Goal: Task Accomplishment & Management: Manage account settings

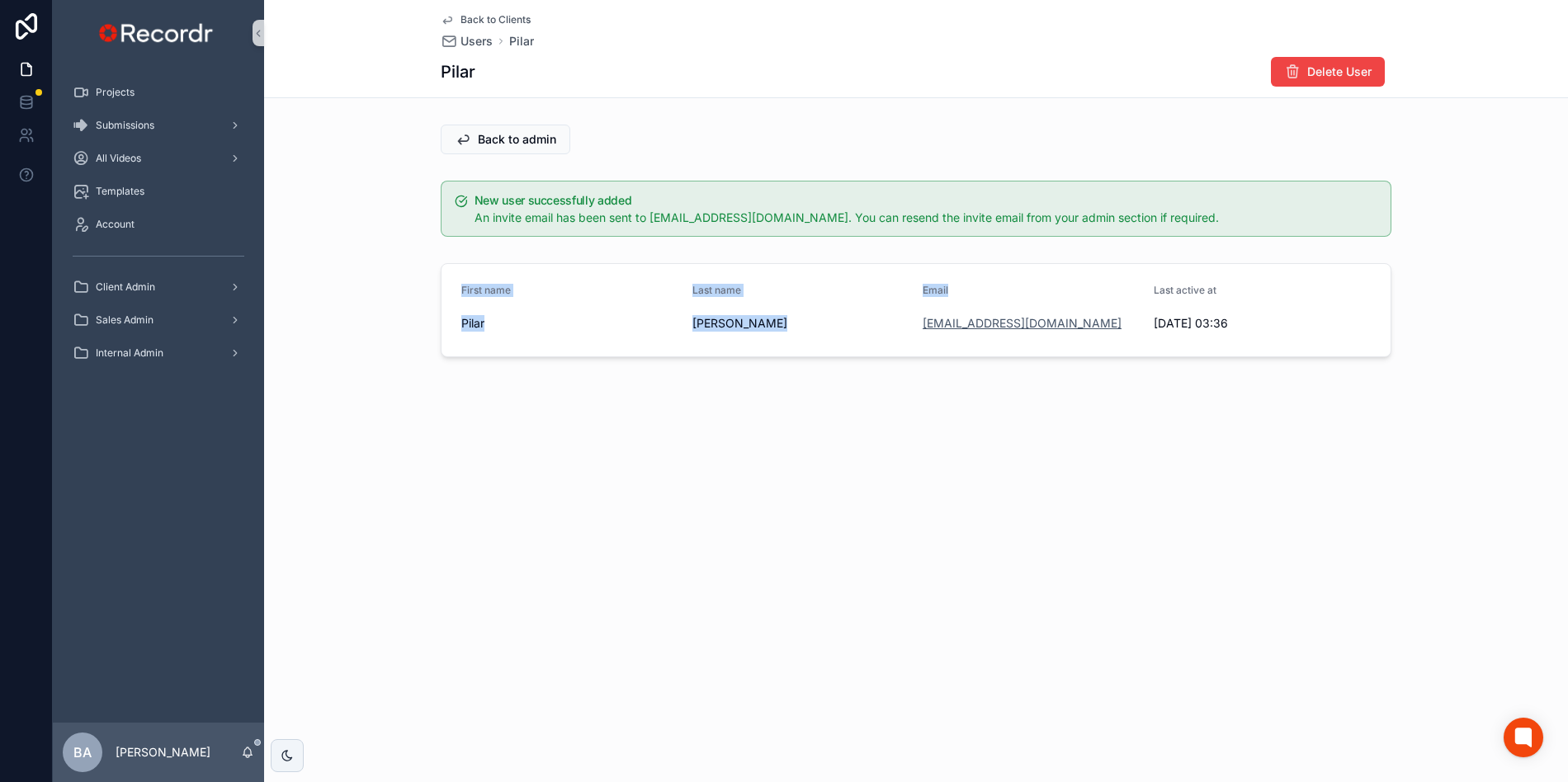
click at [969, 331] on link "vassal_68_pronoun@icloud.com" at bounding box center [1021, 323] width 199 height 16
click at [901, 349] on form "First name Pilar Last name Arthur-Snead Email vassal_68_pronoun@icloud.com Last…" at bounding box center [916, 310] width 949 height 92
drag, startPoint x: 1106, startPoint y: 326, endPoint x: 921, endPoint y: 323, distance: 185.0
click at [921, 323] on form "First name Pilar Last name Arthur-Snead Email vassal_68_pronoun@icloud.com Last…" at bounding box center [916, 310] width 949 height 92
copy link "vassal_68_pronoun@icloud.com"
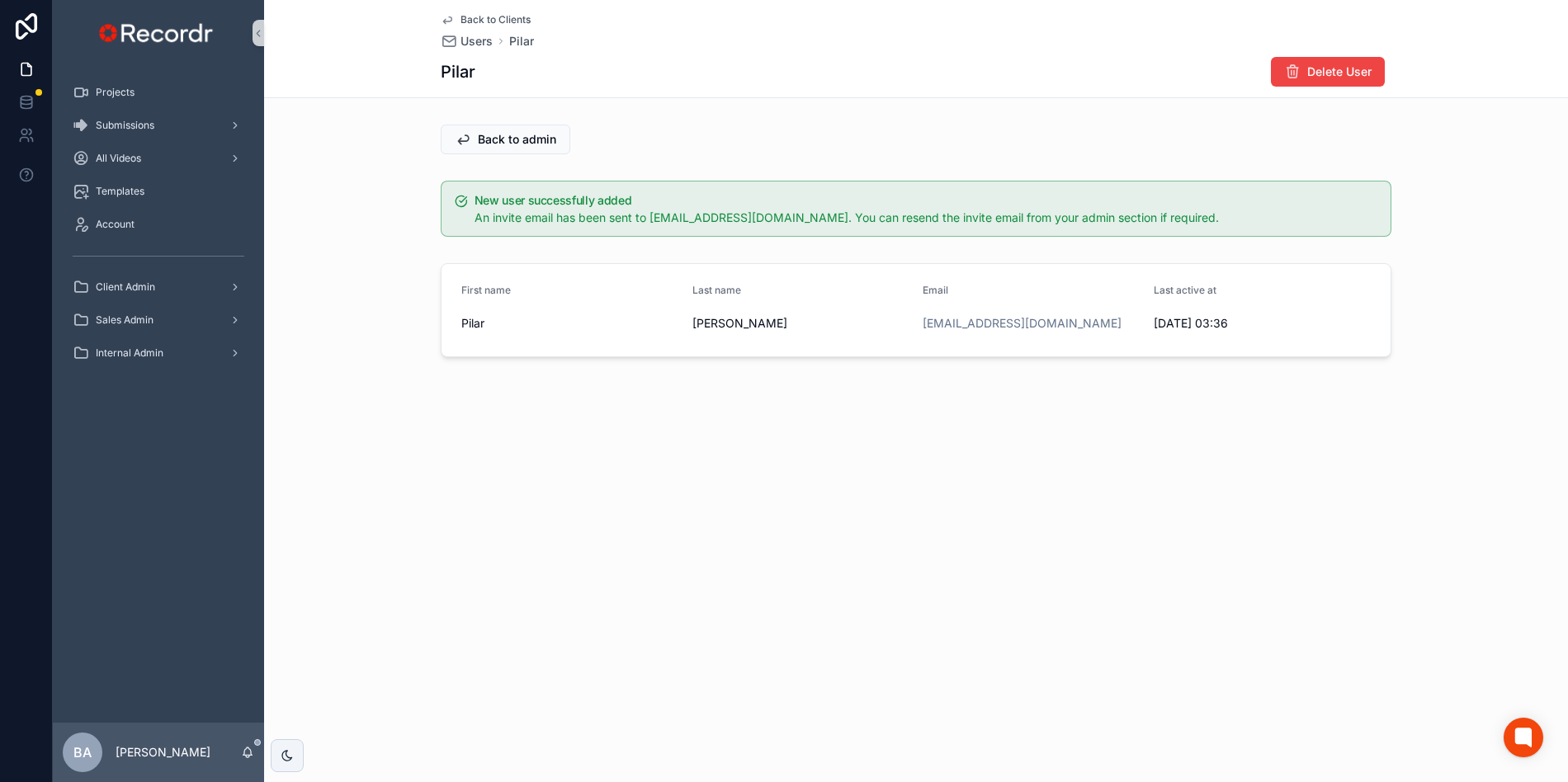
click at [806, 400] on div "Back to Clients Users Pilar Pilar Delete User Back to admin New user successful…" at bounding box center [916, 235] width 1304 height 469
click at [1071, 381] on div "Back to Clients Users Pilar Pilar Delete User Back to admin New user successful…" at bounding box center [916, 235] width 1304 height 469
drag, startPoint x: 1107, startPoint y: 324, endPoint x: 922, endPoint y: 323, distance: 185.0
click at [922, 323] on form "First name Pilar Last name Arthur-Snead Email vassal_68_pronoun@icloud.com Last…" at bounding box center [916, 310] width 949 height 92
copy link "[EMAIL_ADDRESS][DOMAIN_NAME]"
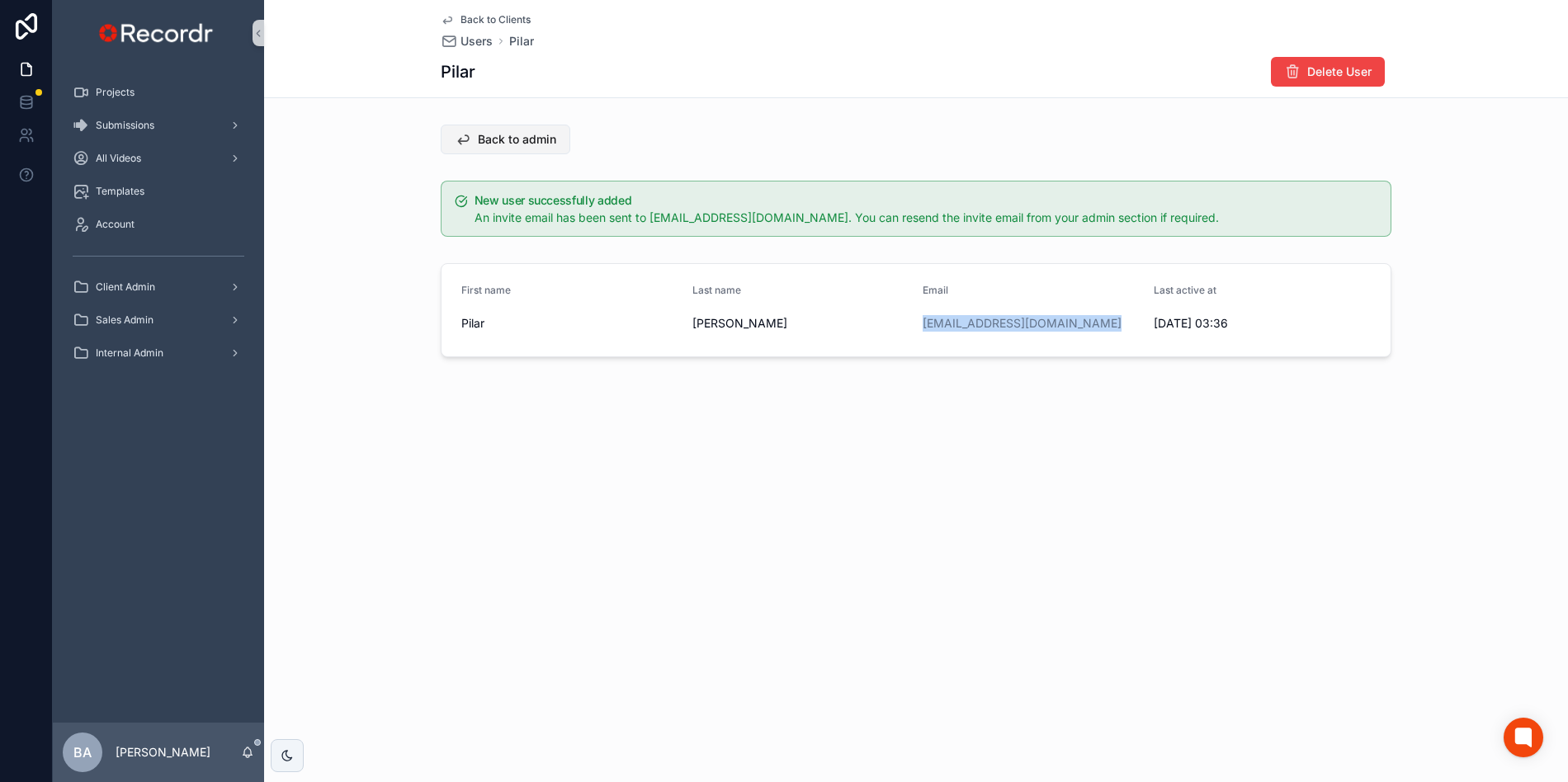
click at [474, 140] on button "Back to admin" at bounding box center [505, 139] width 130 height 30
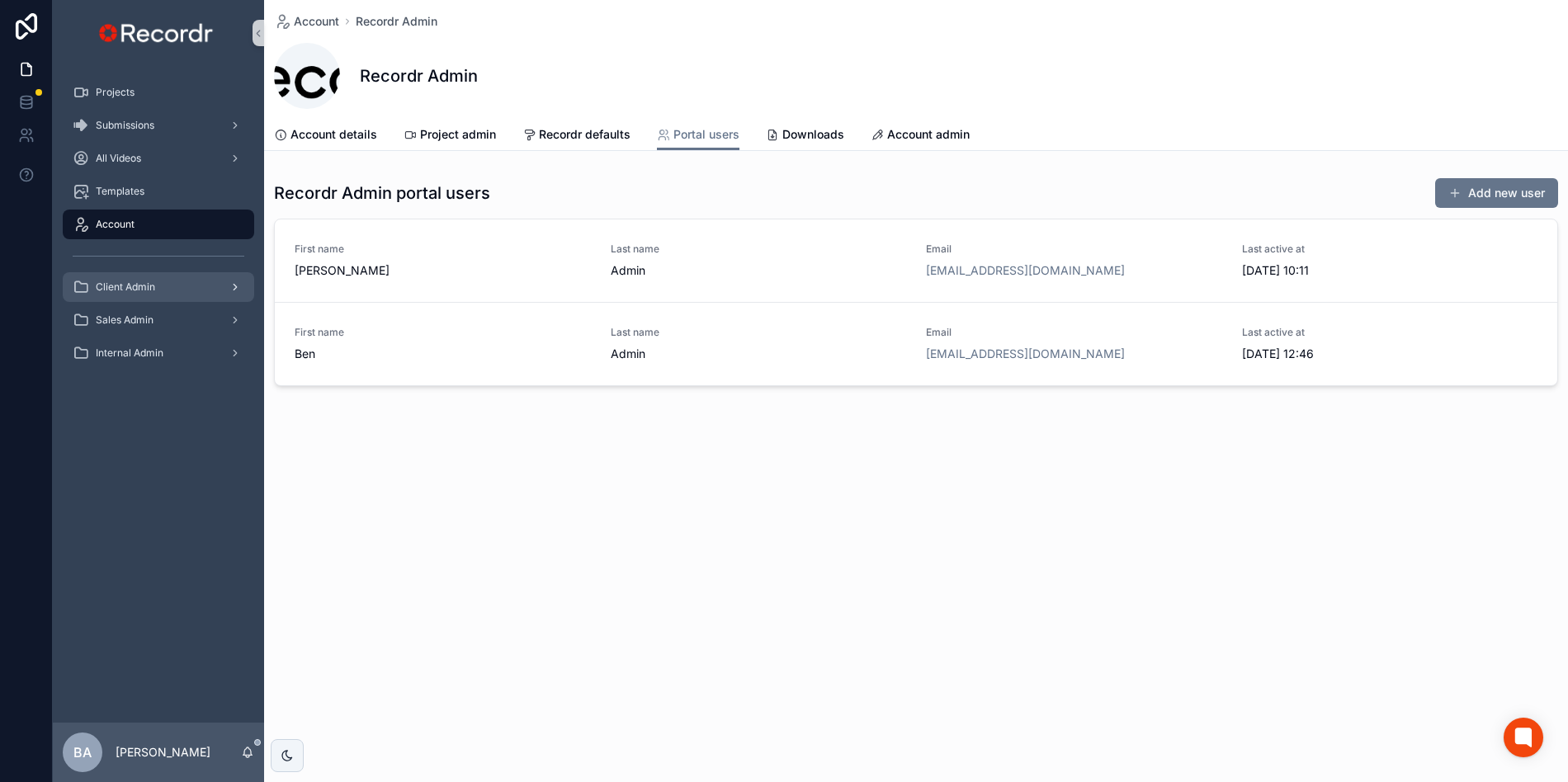
click at [138, 285] on span "Client Admin" at bounding box center [125, 287] width 59 height 13
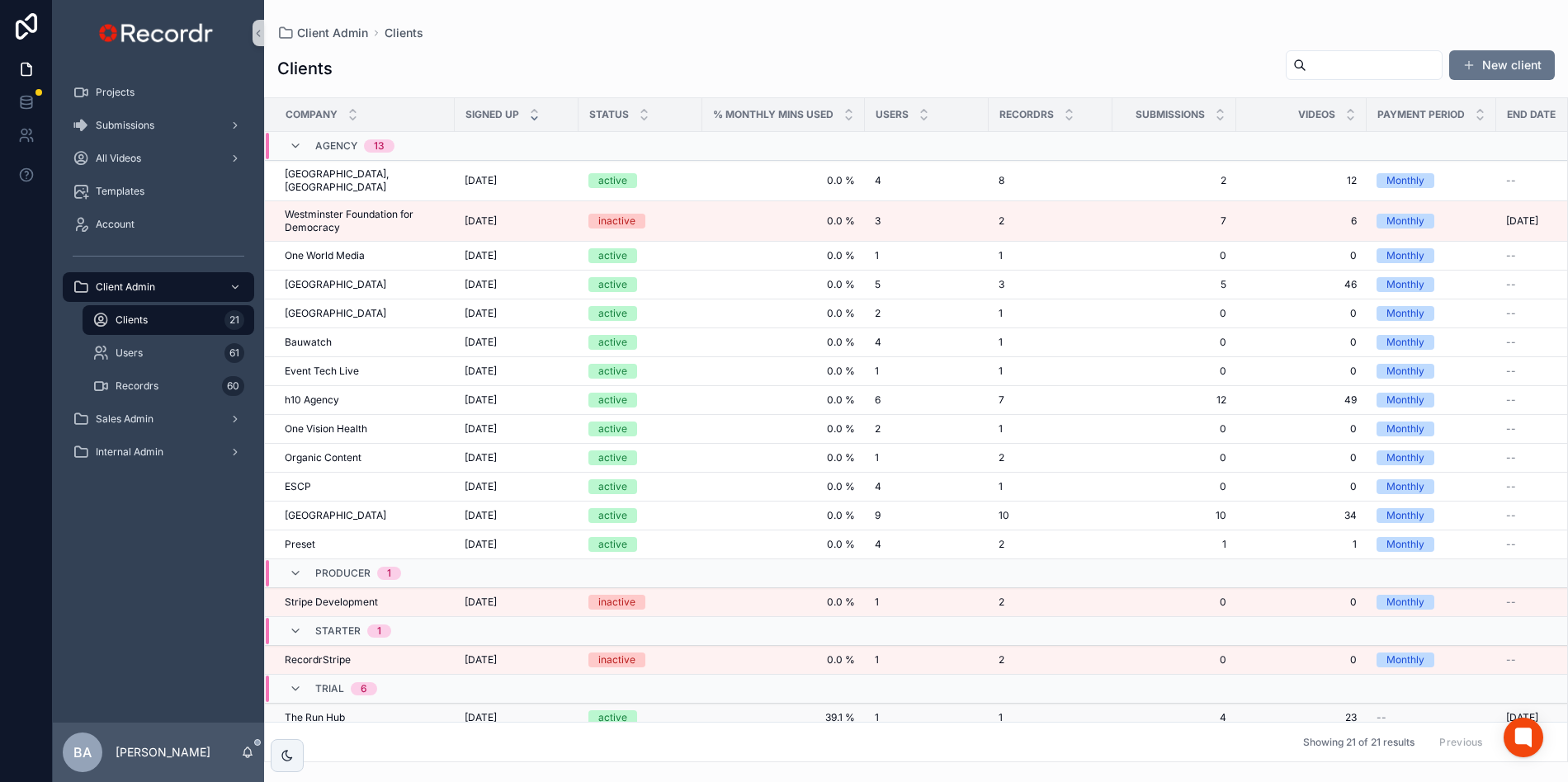
click at [443, 711] on div "The Run Hub The Run Hub" at bounding box center [365, 718] width 160 height 13
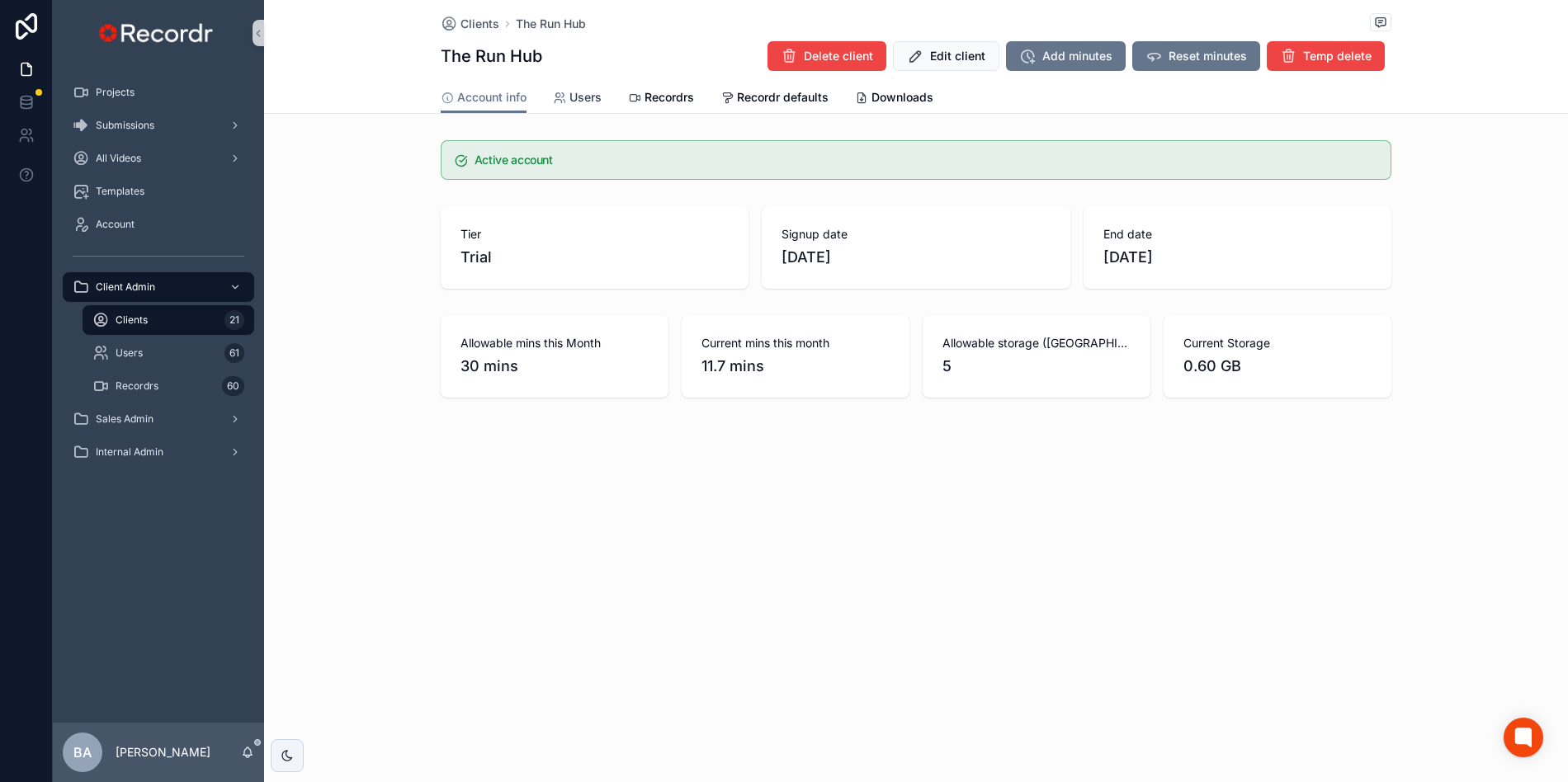
click at [577, 100] on span "Users" at bounding box center [585, 97] width 32 height 16
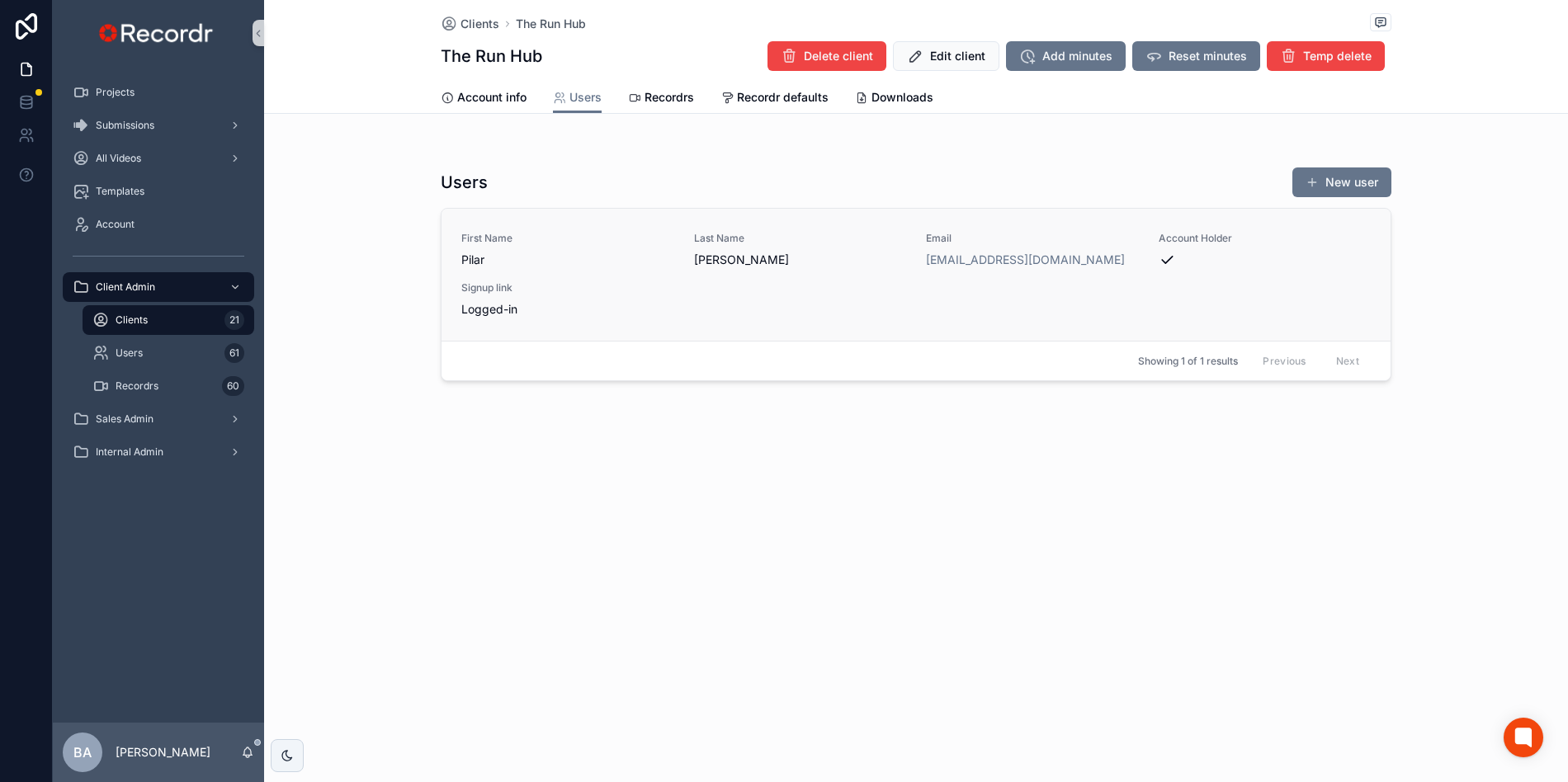
drag, startPoint x: 1113, startPoint y: 260, endPoint x: 890, endPoint y: 271, distance: 223.3
click at [890, 271] on div "First Name Pilar Last Name Arthur-Snead Email vassal_68_pronoun@icloud.com Acco…" at bounding box center [916, 275] width 909 height 86
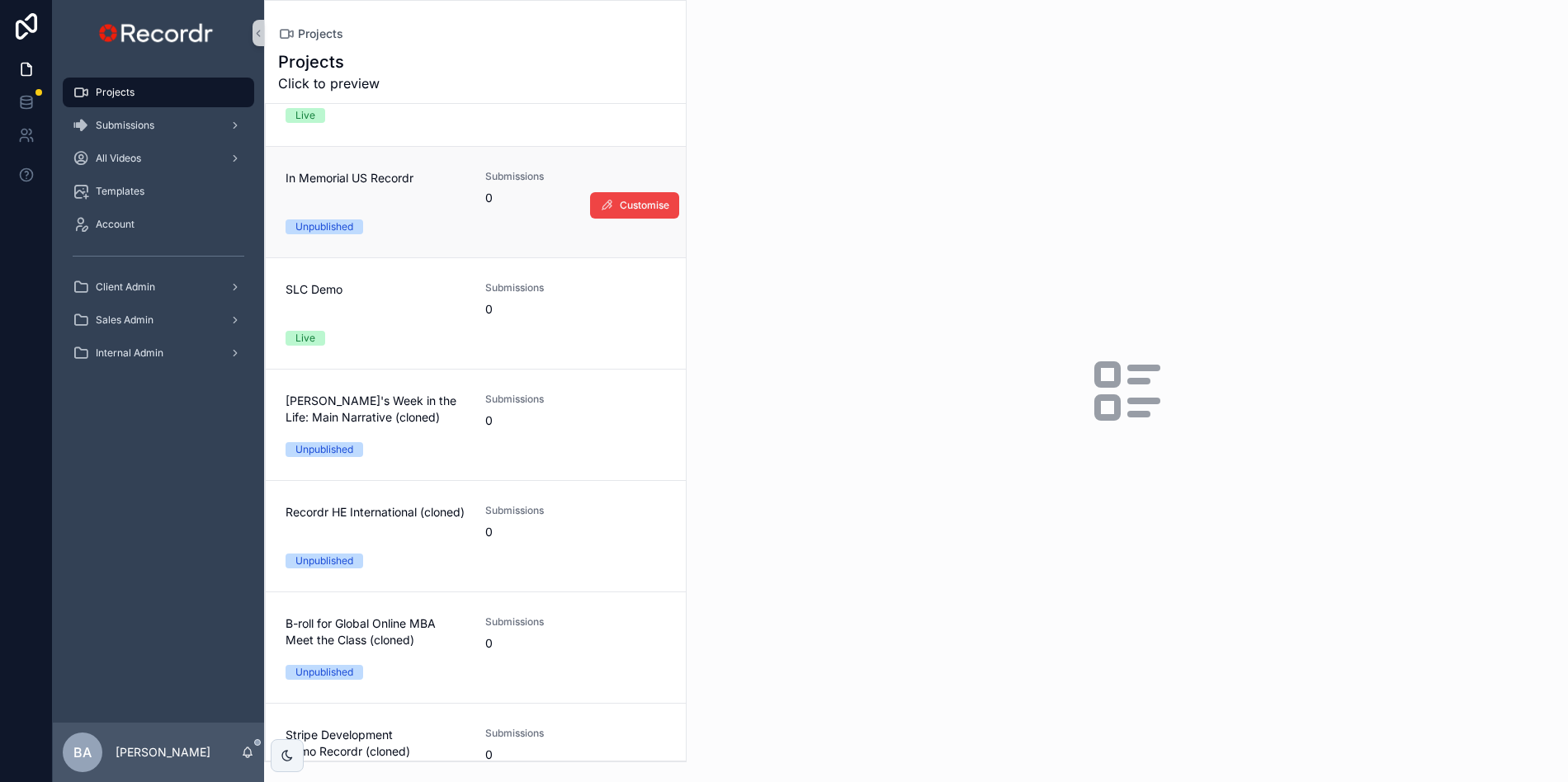
scroll to position [537, 0]
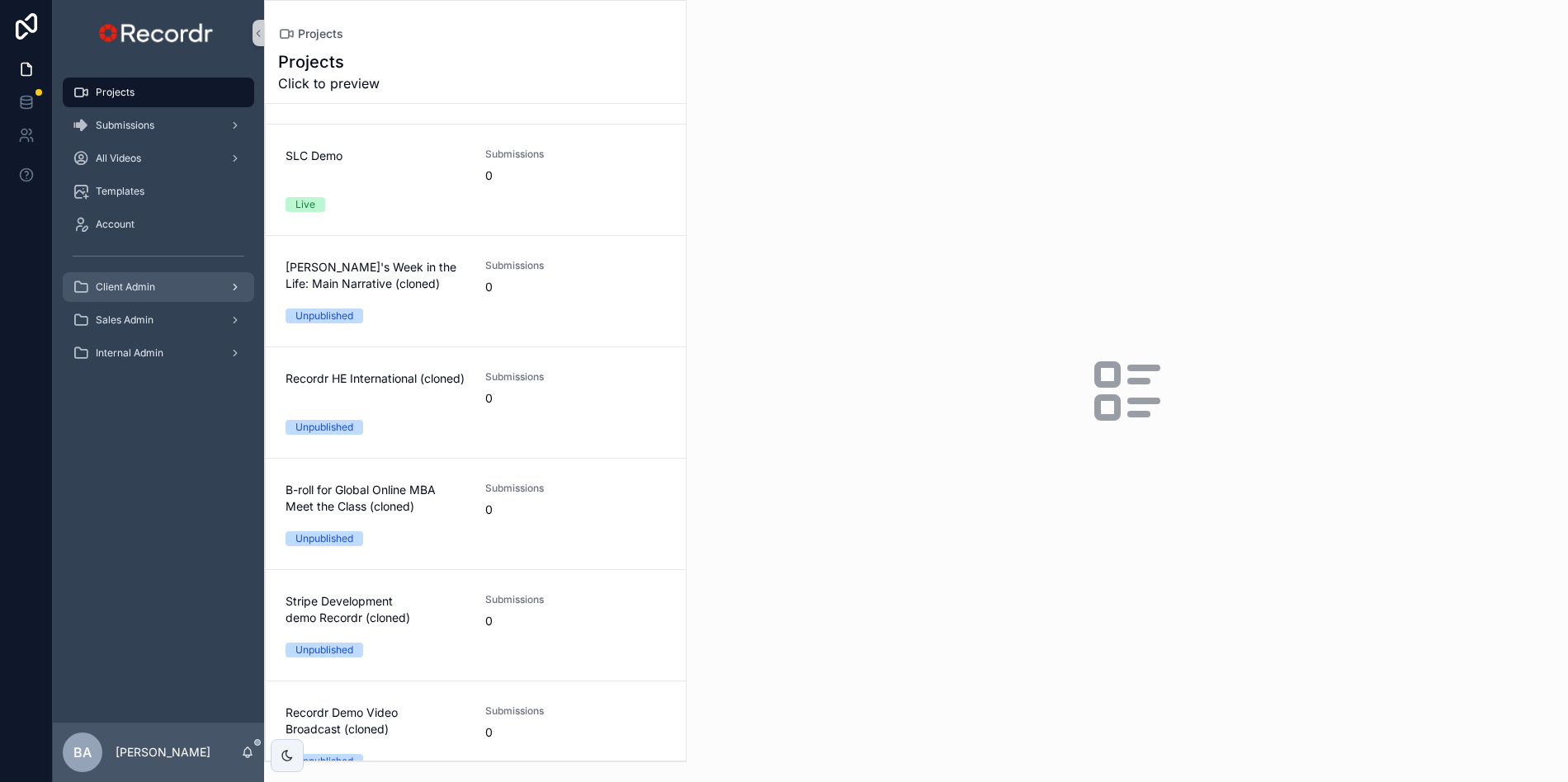
click at [157, 289] on div "Client Admin" at bounding box center [159, 287] width 172 height 26
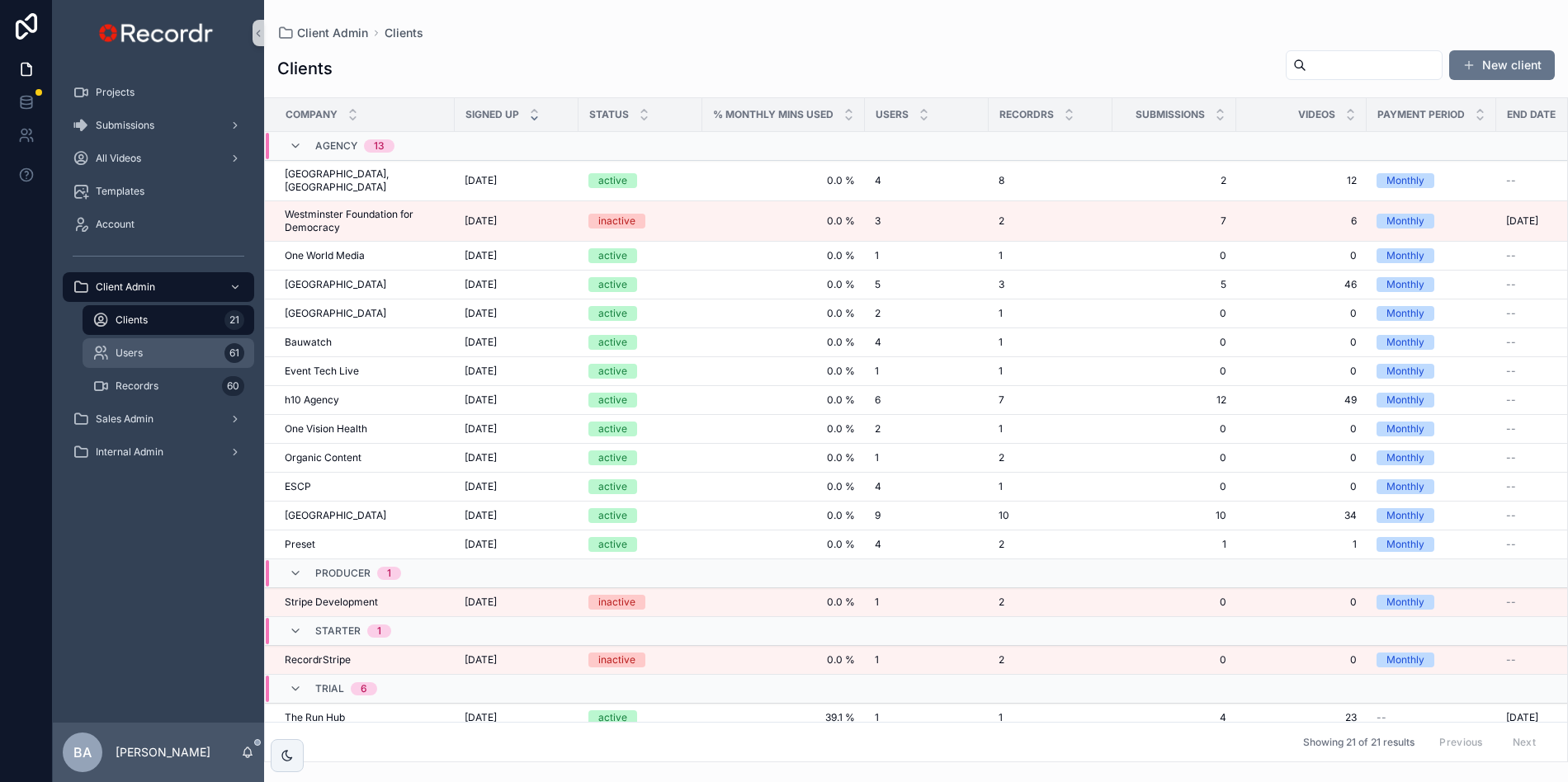
click at [131, 354] on span "Users" at bounding box center [129, 353] width 27 height 13
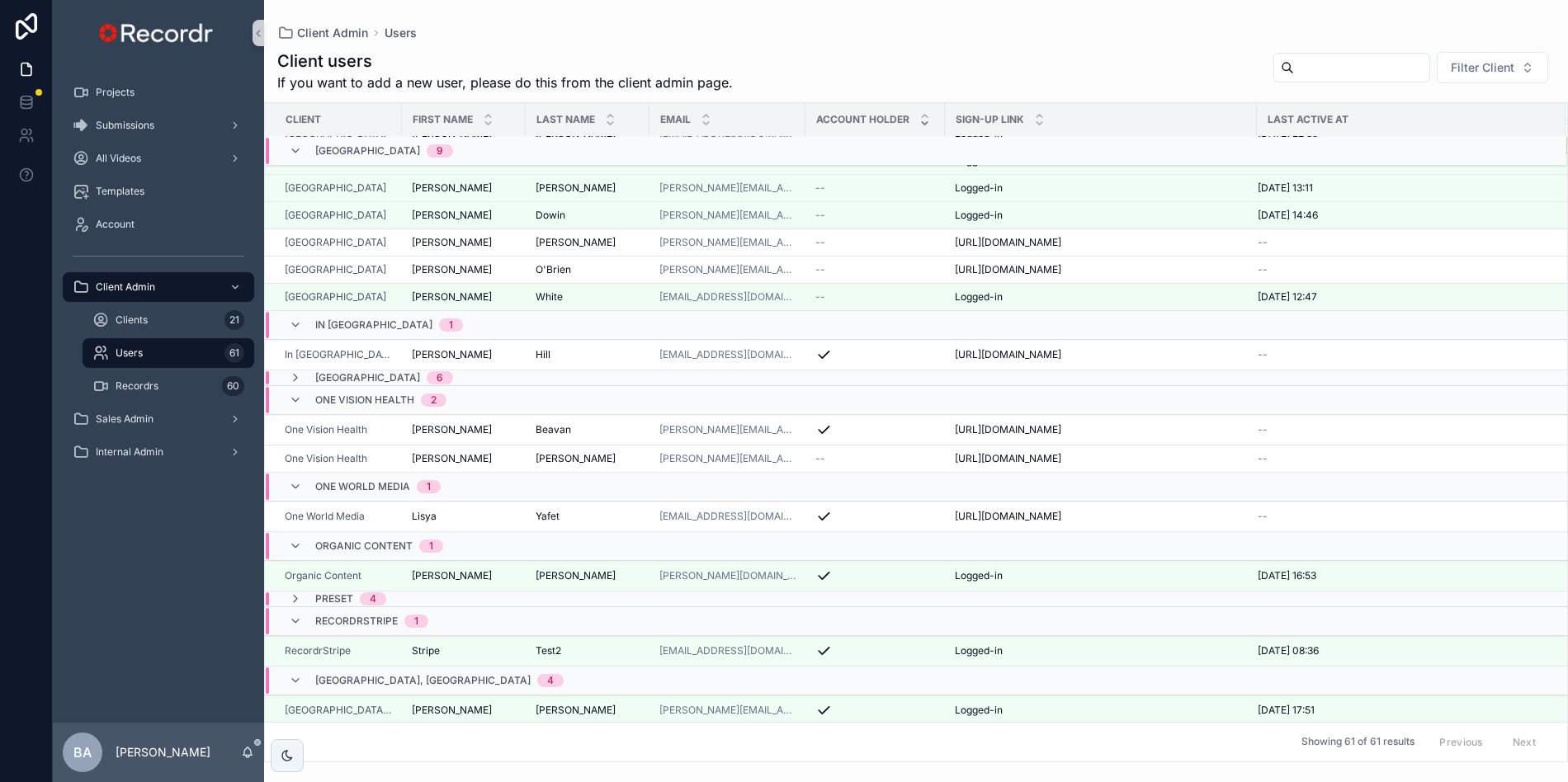
scroll to position [272, 0]
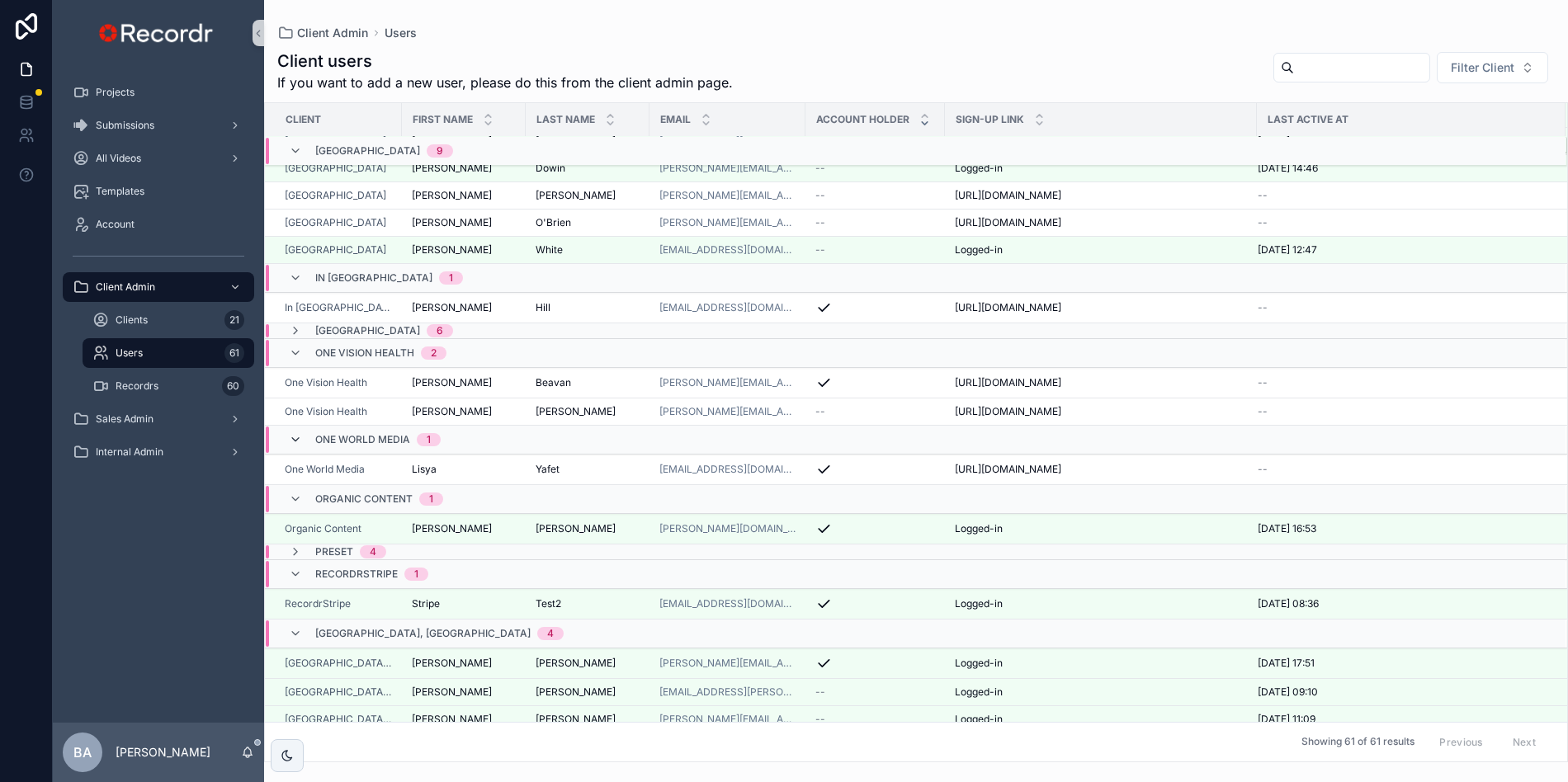
click at [290, 446] on icon "scrollable content" at bounding box center [295, 439] width 13 height 13
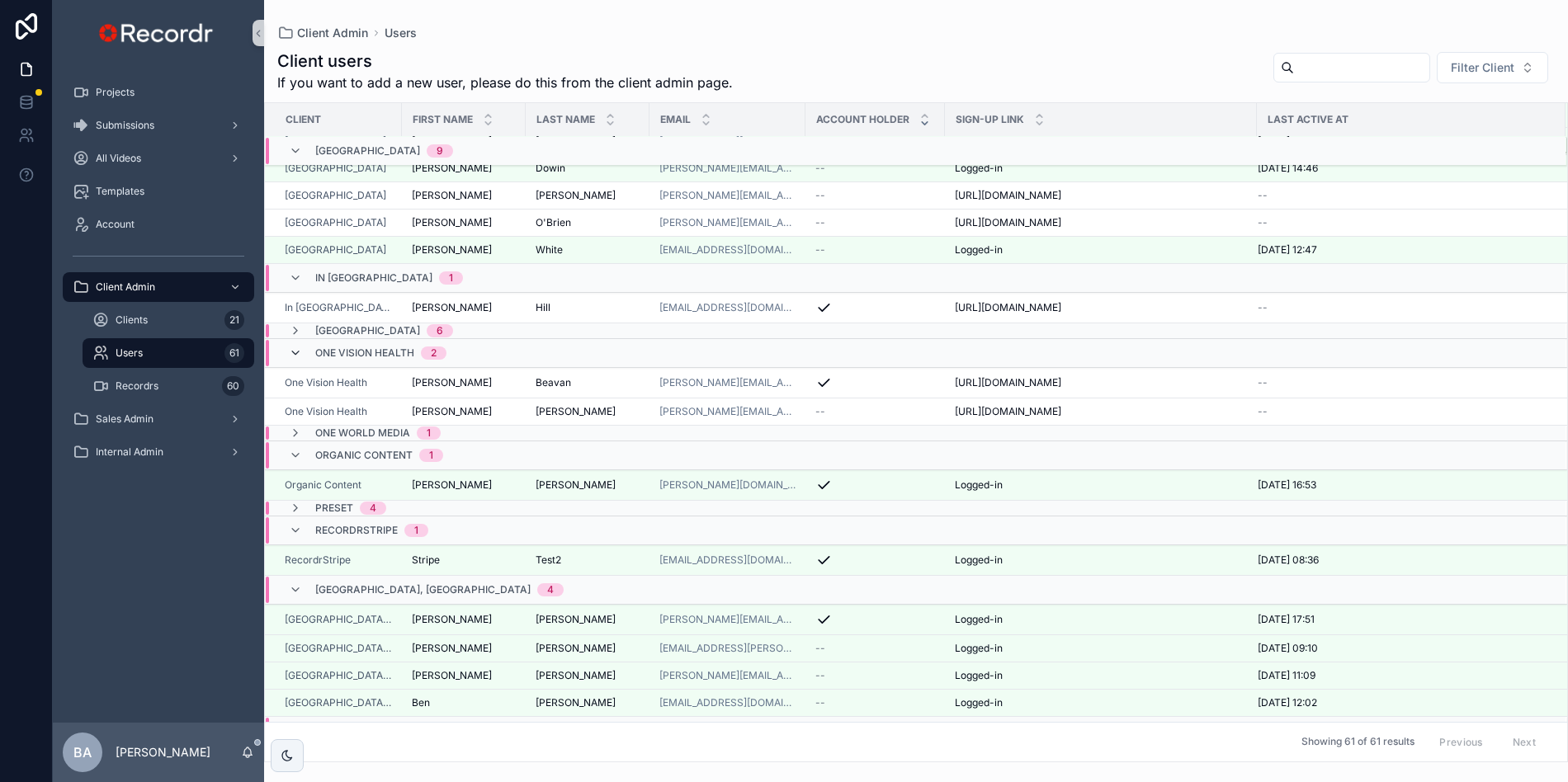
click at [297, 359] on icon "scrollable content" at bounding box center [295, 353] width 13 height 13
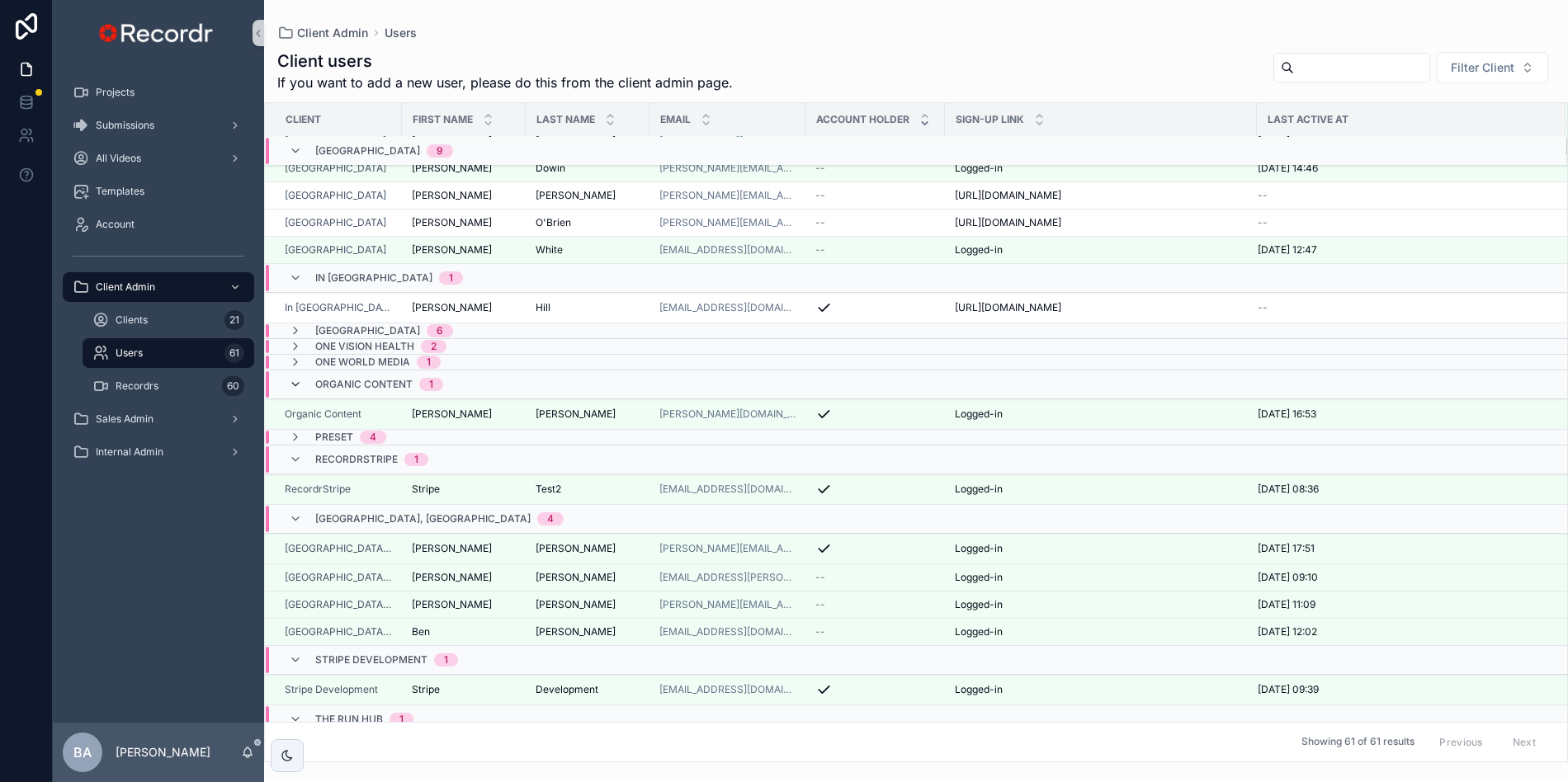
click at [298, 391] on icon "scrollable content" at bounding box center [295, 384] width 13 height 13
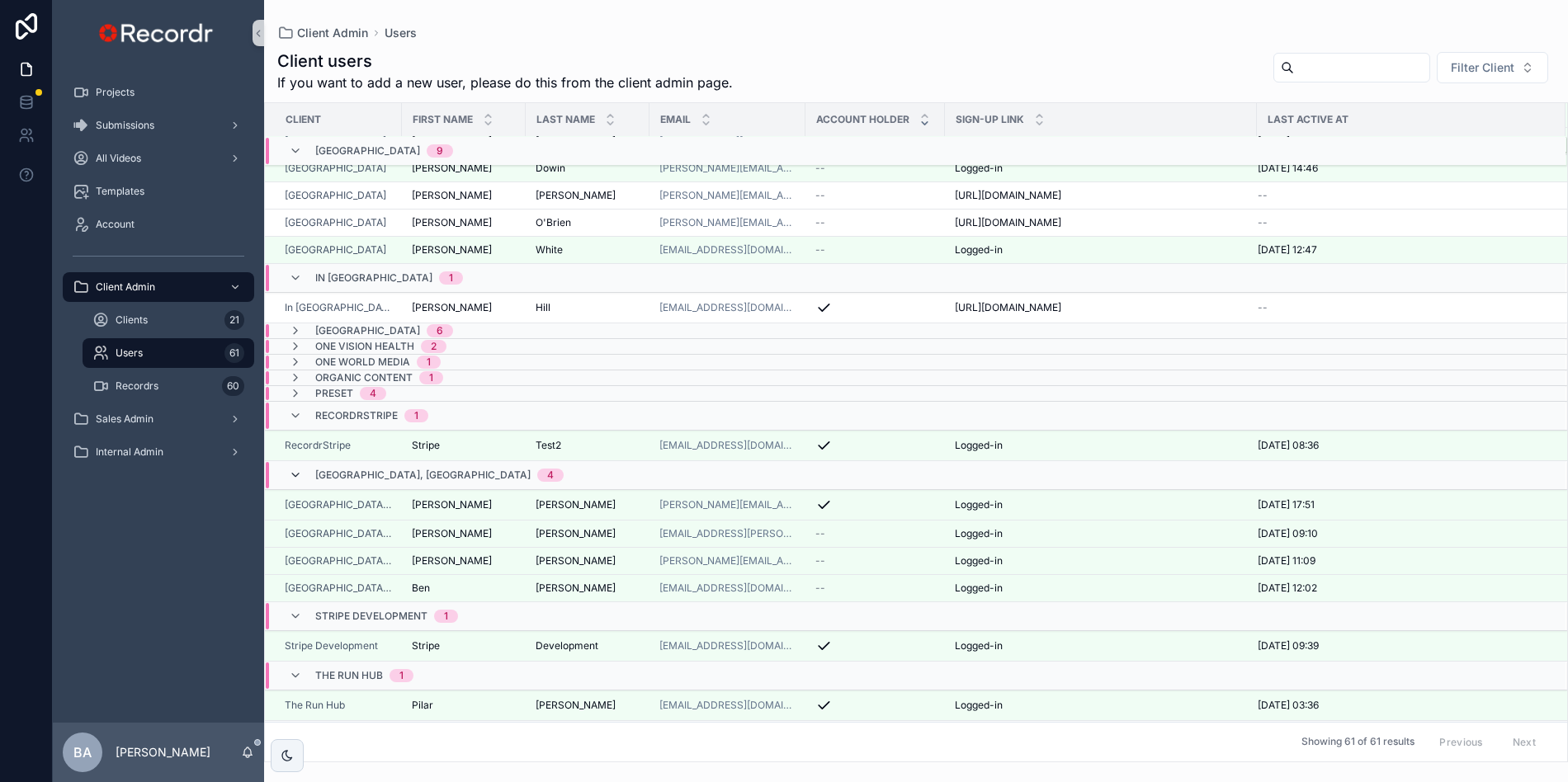
click at [296, 482] on icon "scrollable content" at bounding box center [295, 475] width 13 height 13
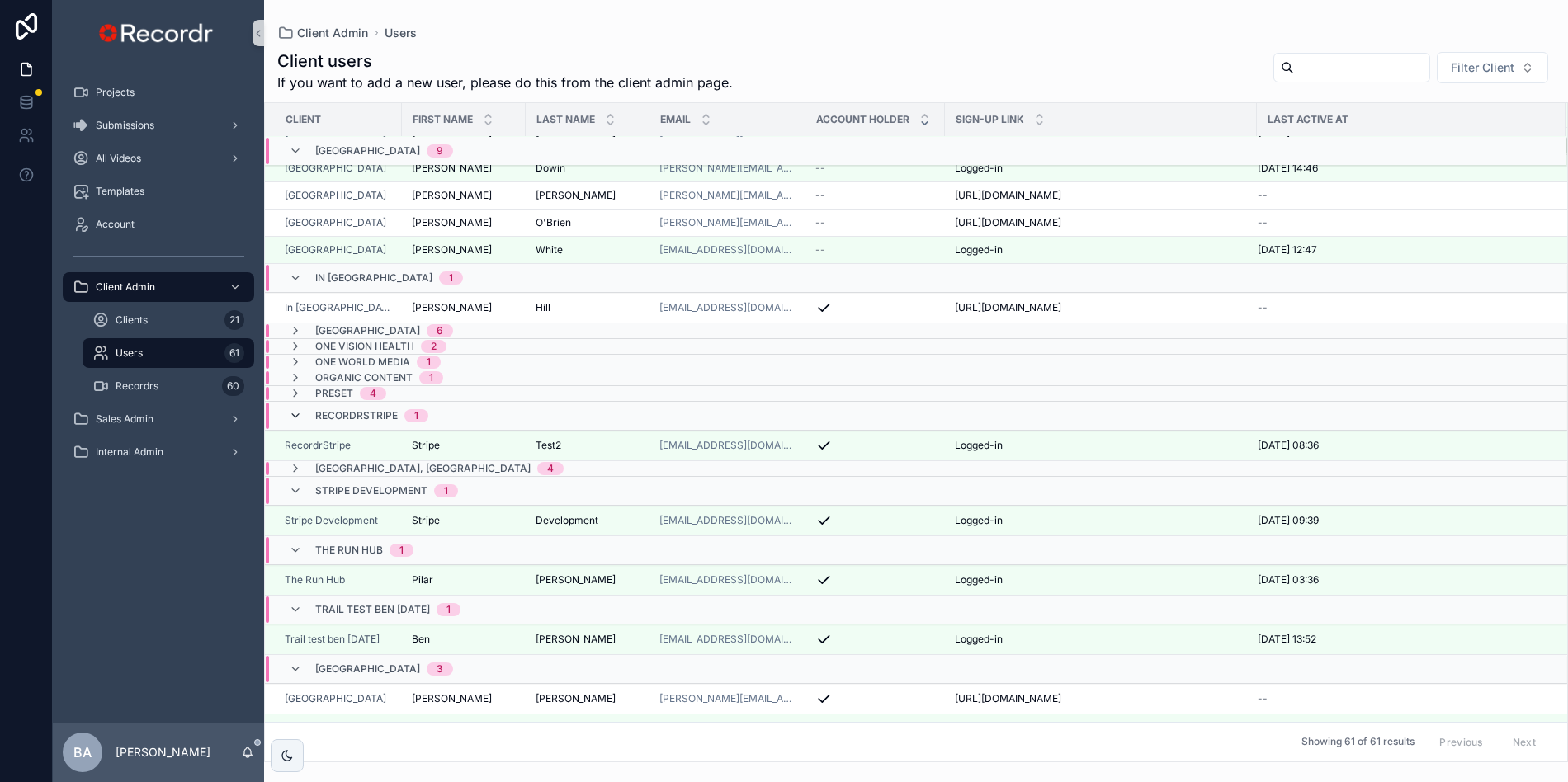
click at [298, 422] on icon "scrollable content" at bounding box center [295, 416] width 13 height 13
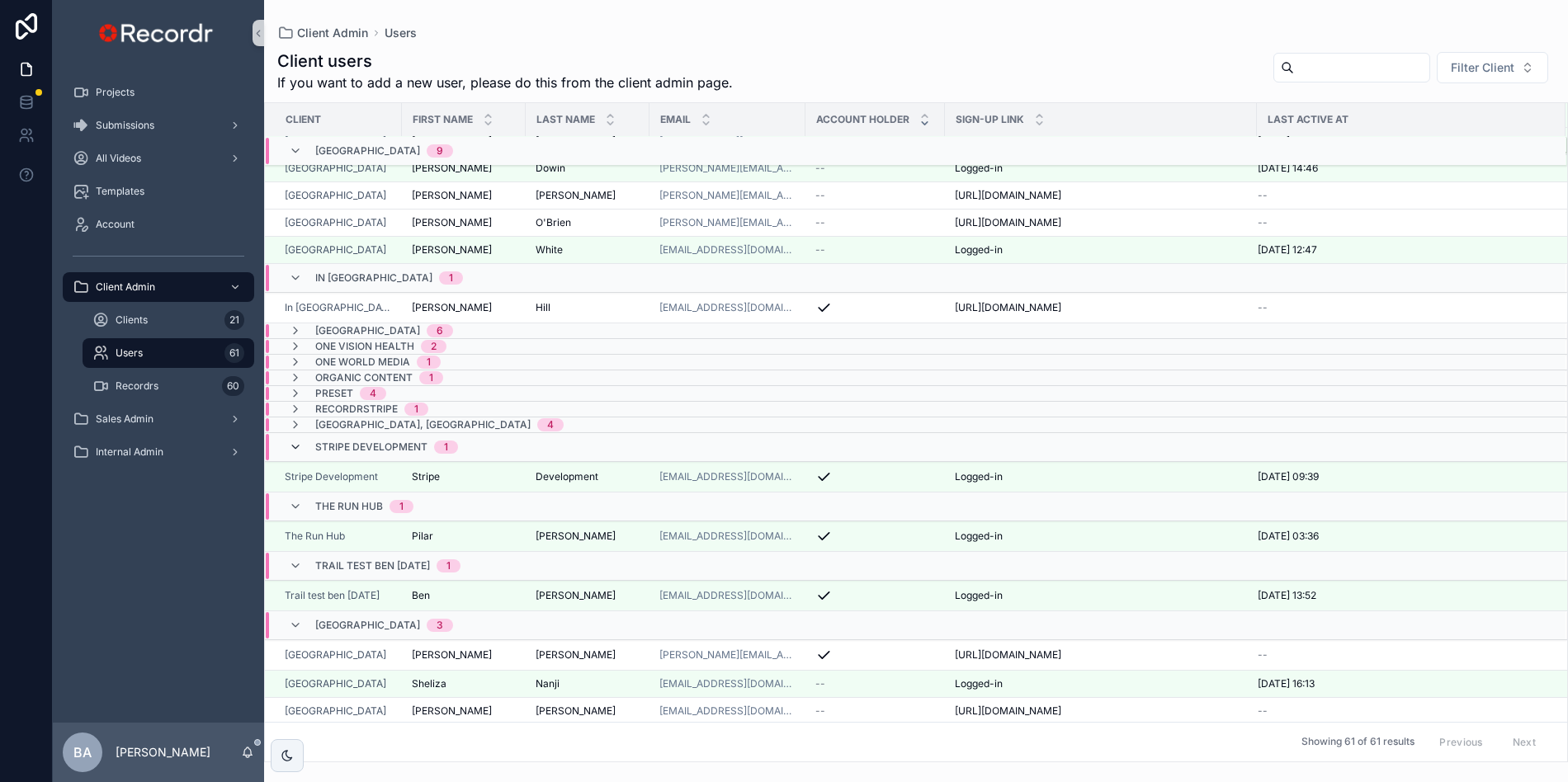
click at [297, 453] on icon "scrollable content" at bounding box center [295, 447] width 13 height 13
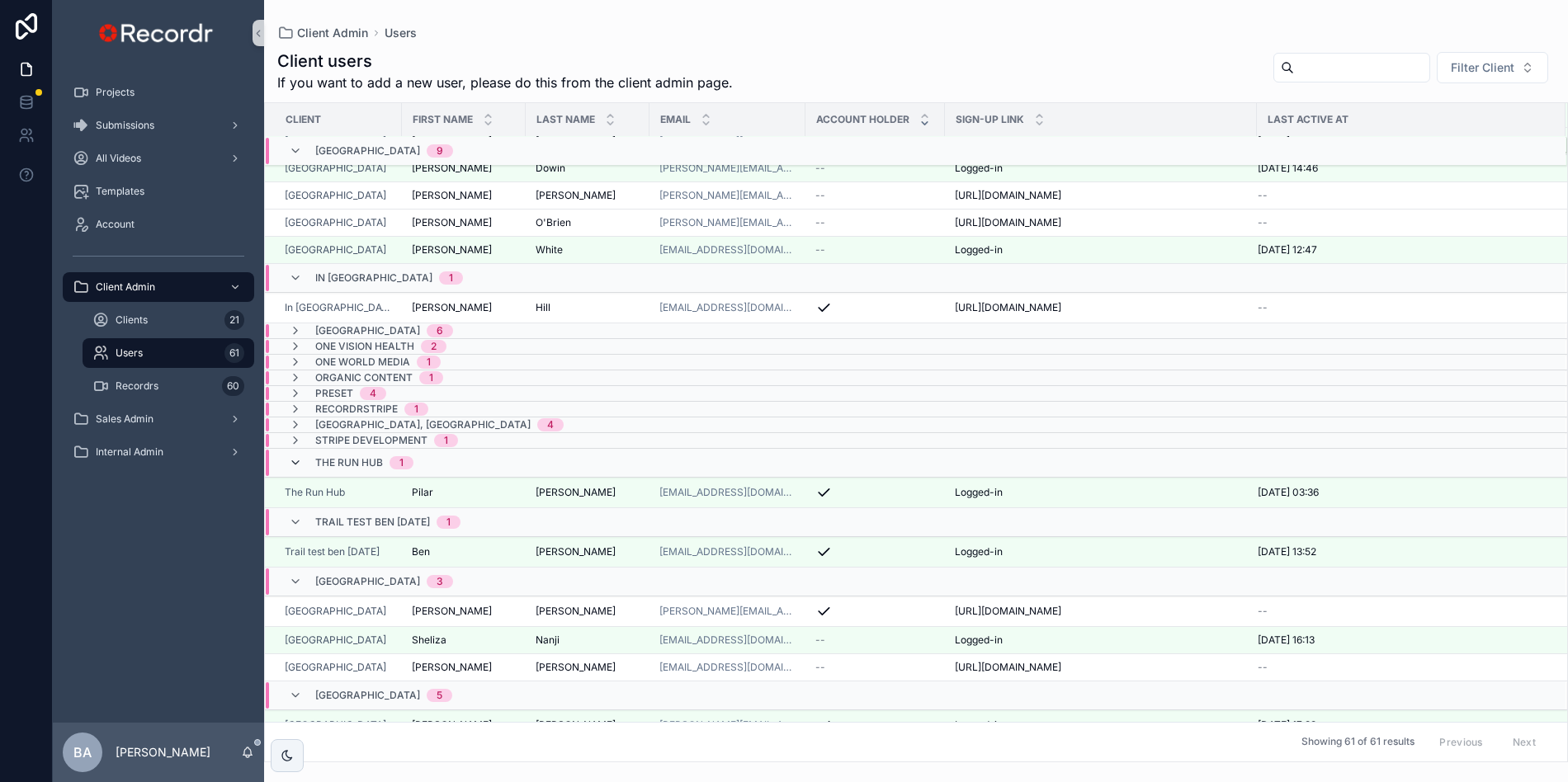
click at [299, 469] on icon "scrollable content" at bounding box center [295, 462] width 13 height 13
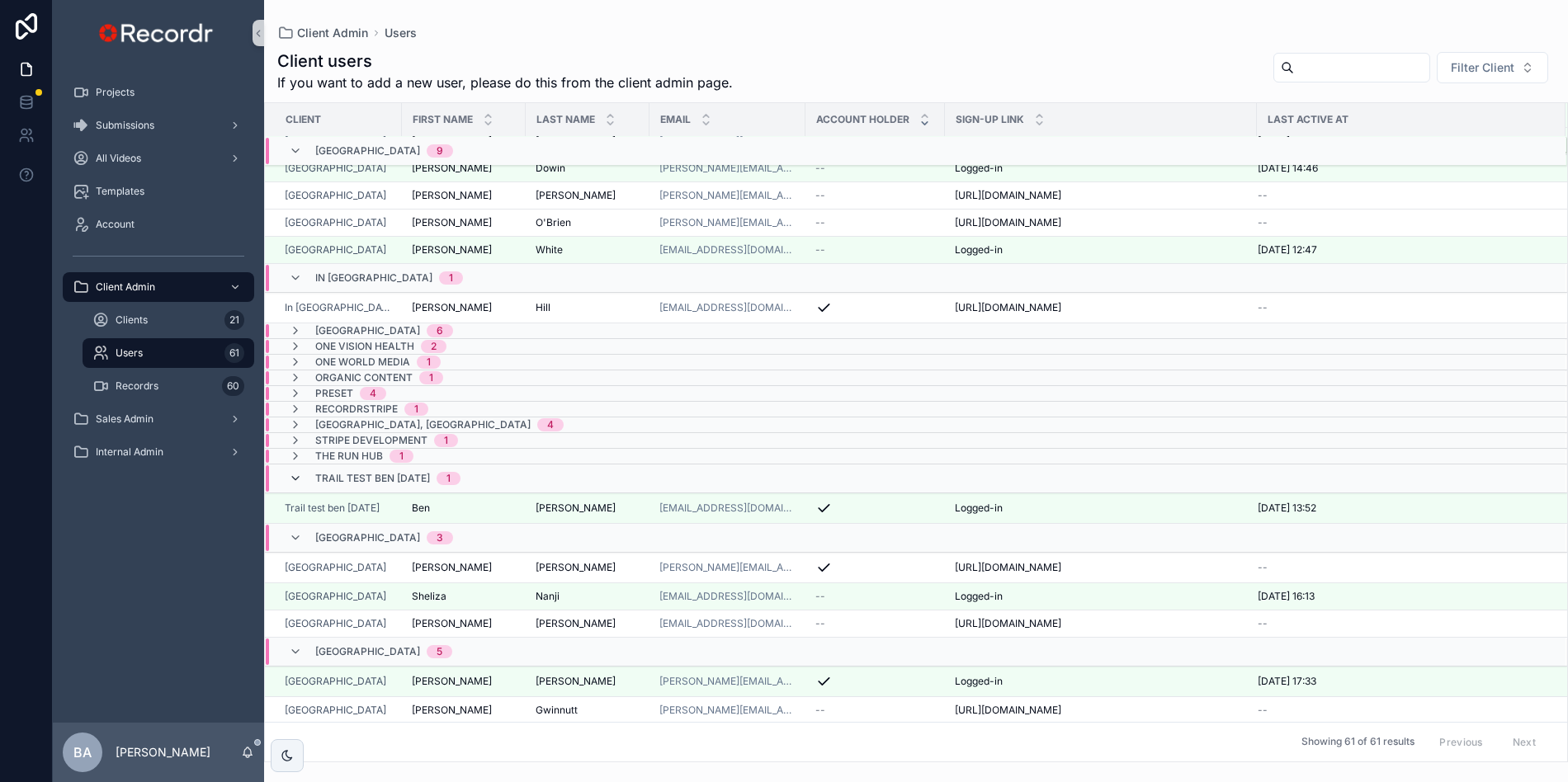
click at [298, 485] on icon "scrollable content" at bounding box center [295, 478] width 13 height 13
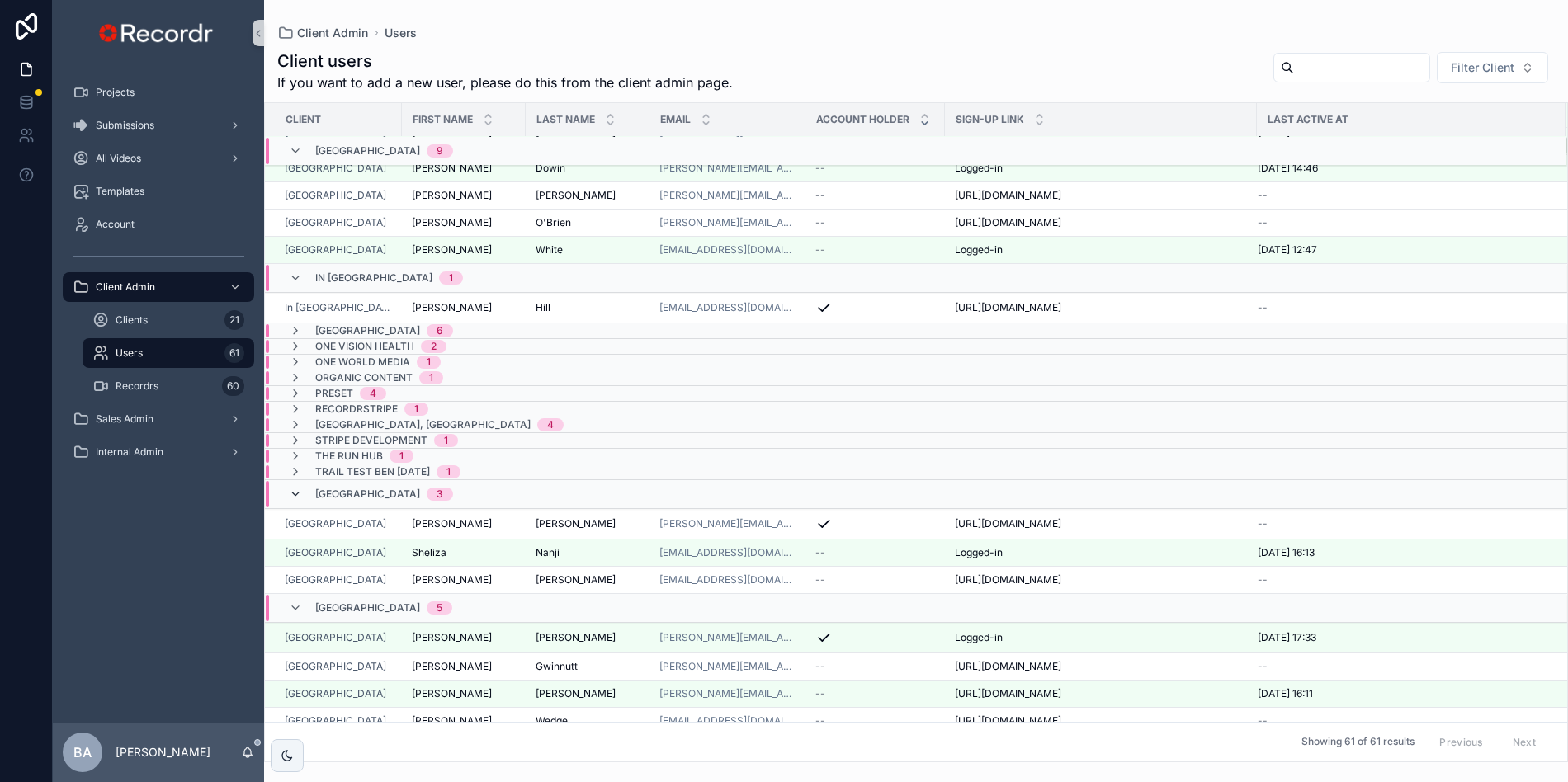
click at [297, 501] on icon "scrollable content" at bounding box center [295, 494] width 13 height 13
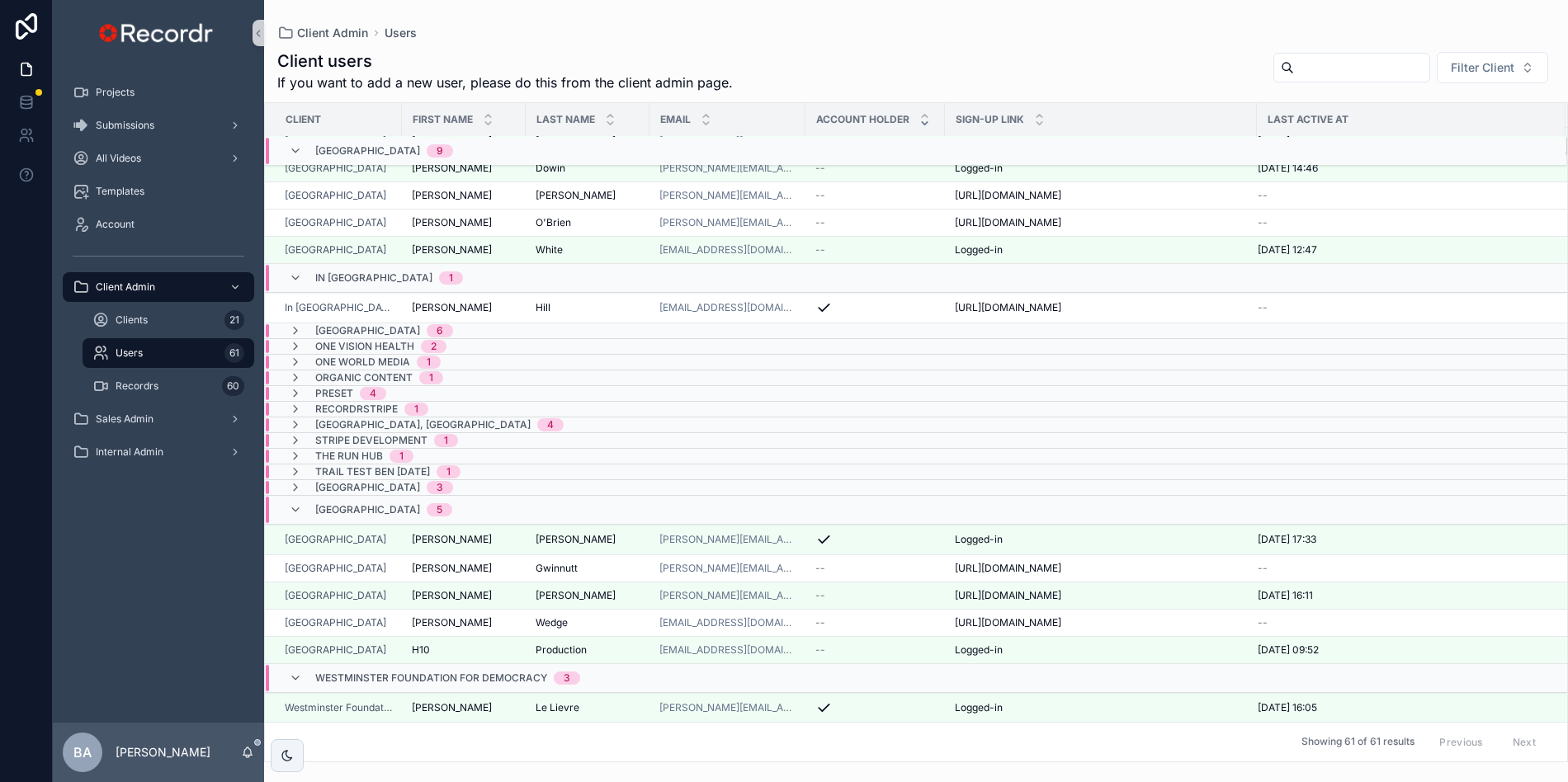
click at [303, 523] on div "[GEOGRAPHIC_DATA] 5" at bounding box center [370, 509] width 163 height 26
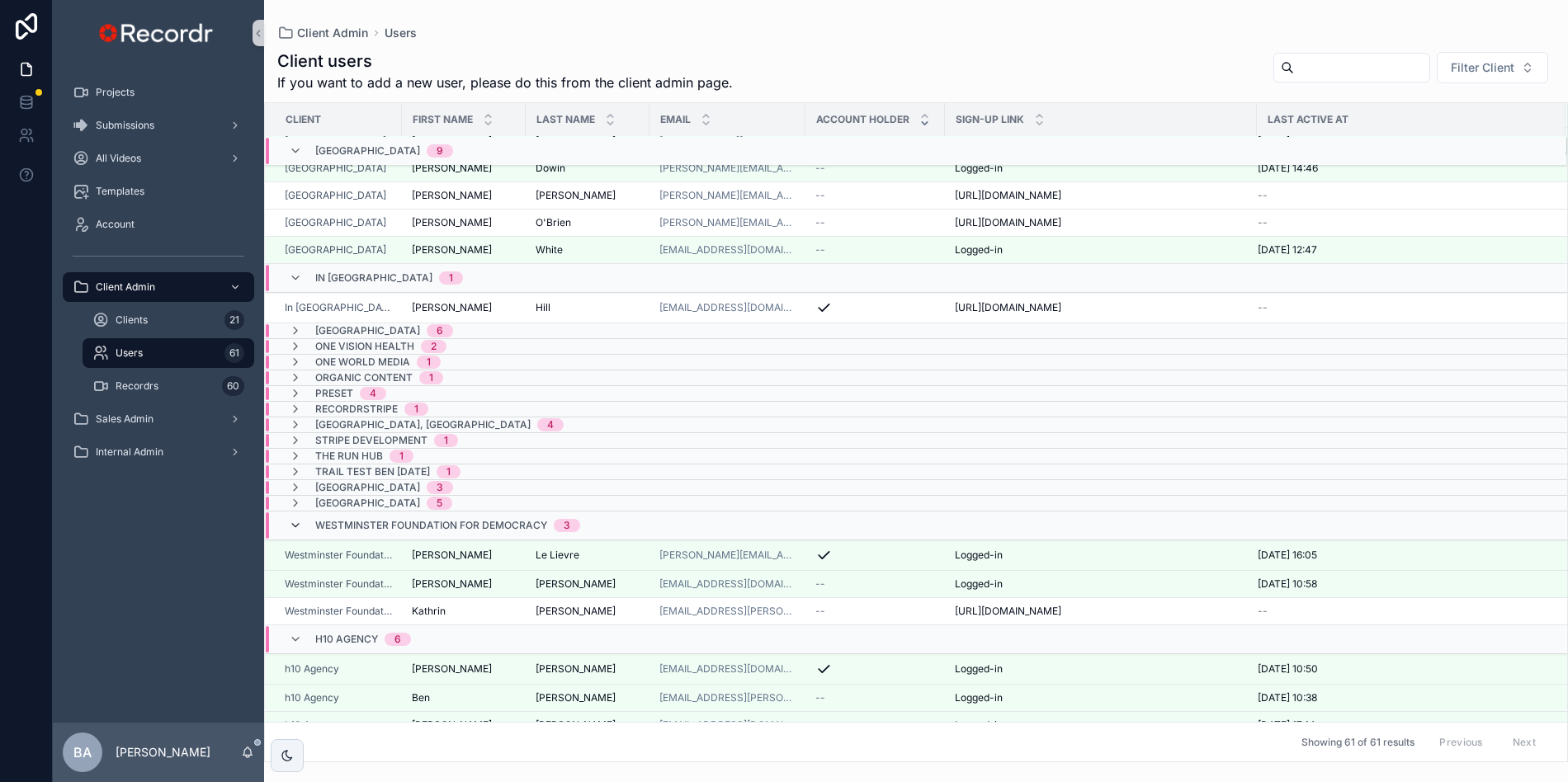
click at [295, 532] on icon "scrollable content" at bounding box center [295, 525] width 13 height 13
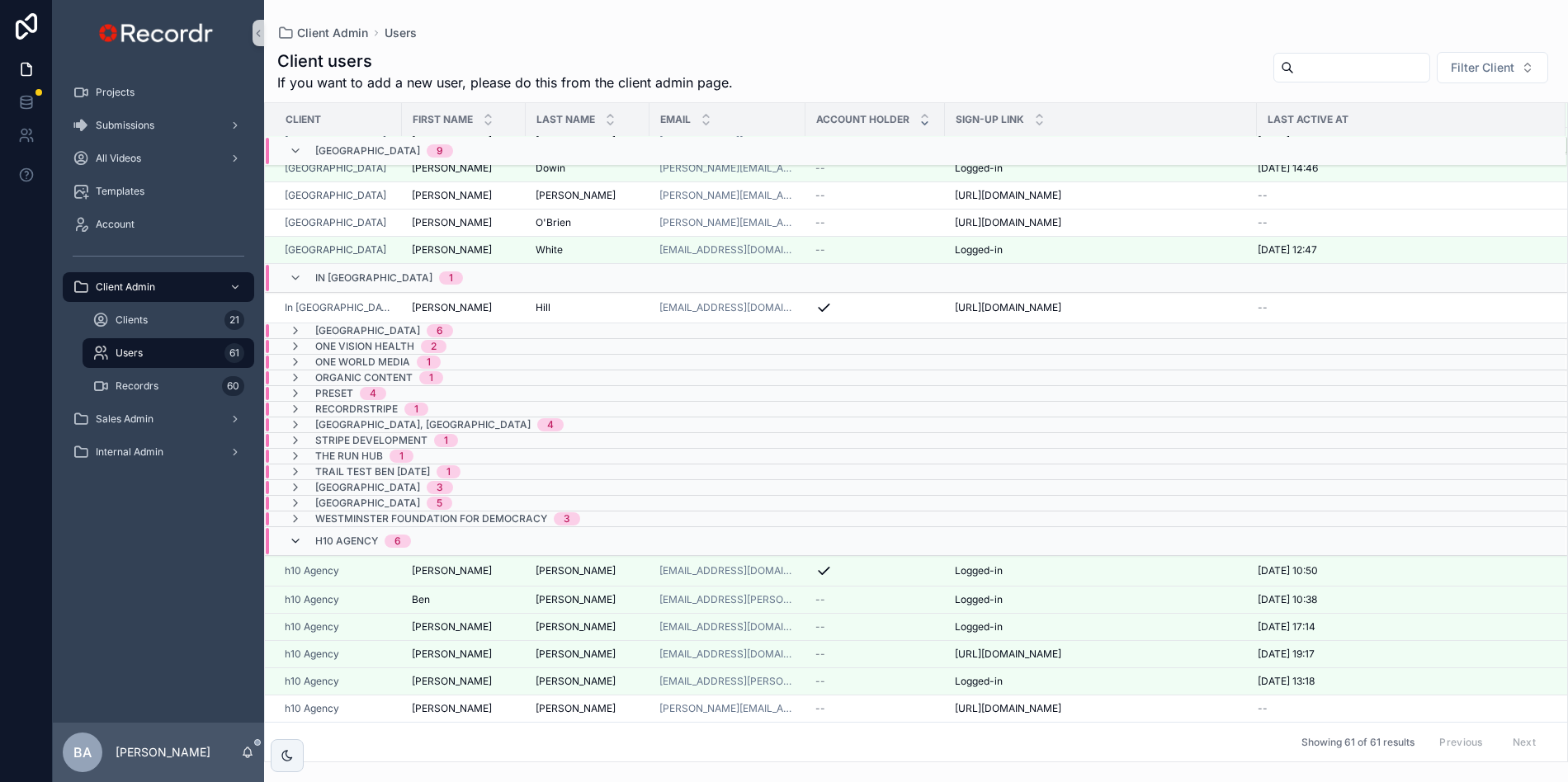
click at [294, 547] on icon "scrollable content" at bounding box center [295, 541] width 13 height 13
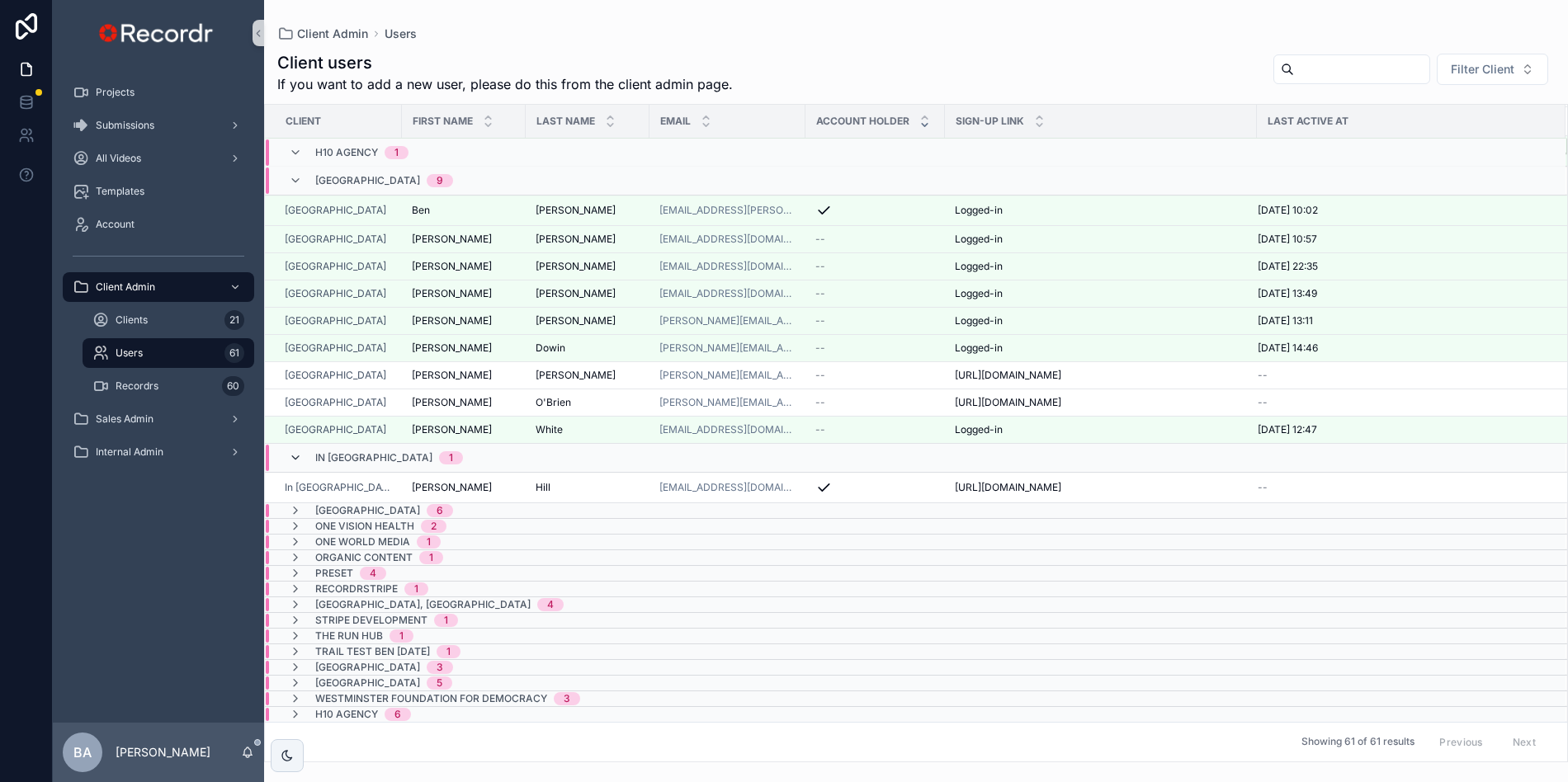
click at [295, 451] on icon "scrollable content" at bounding box center [295, 458] width 13 height 13
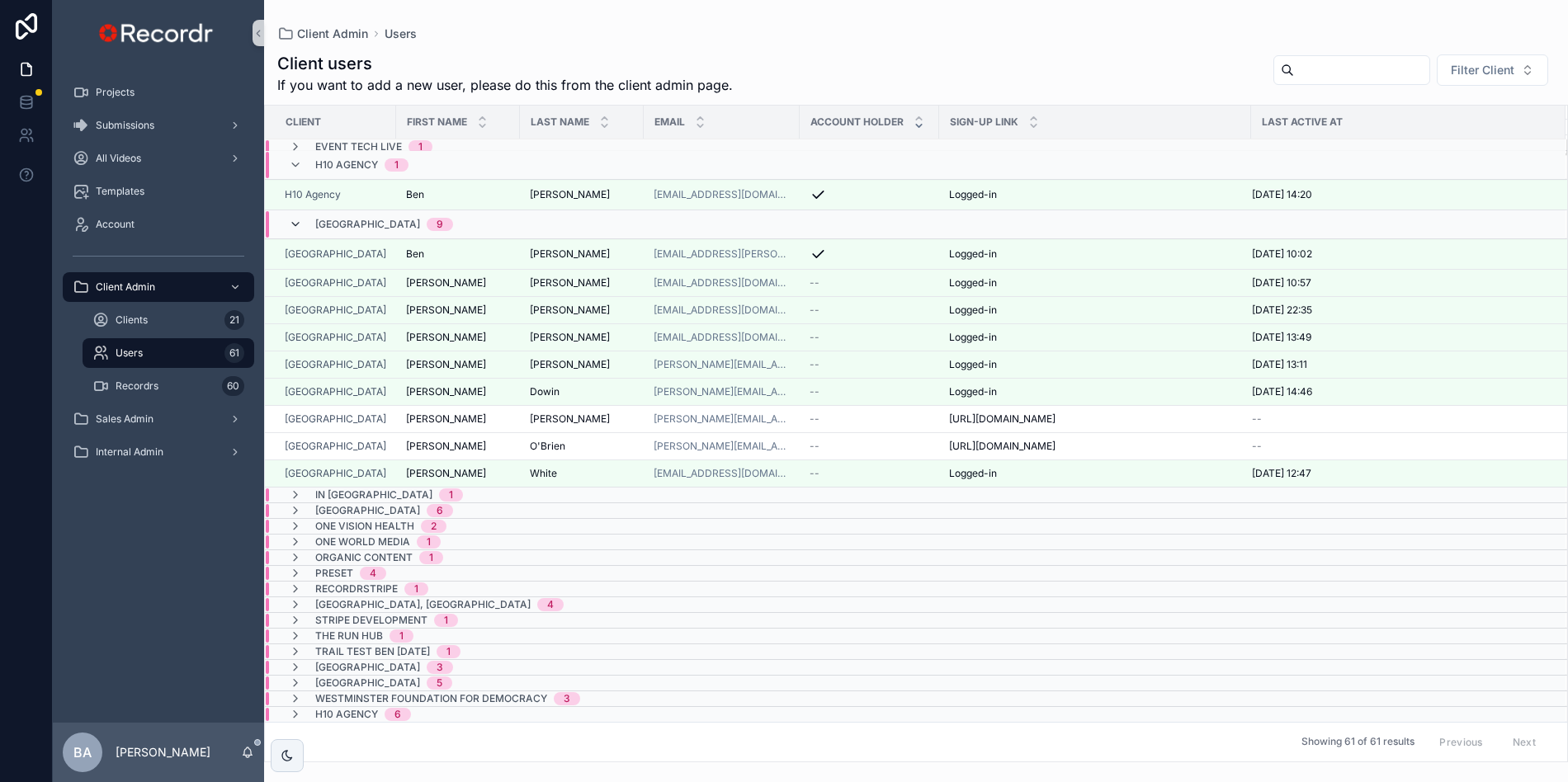
click at [294, 218] on icon "scrollable content" at bounding box center [295, 224] width 13 height 13
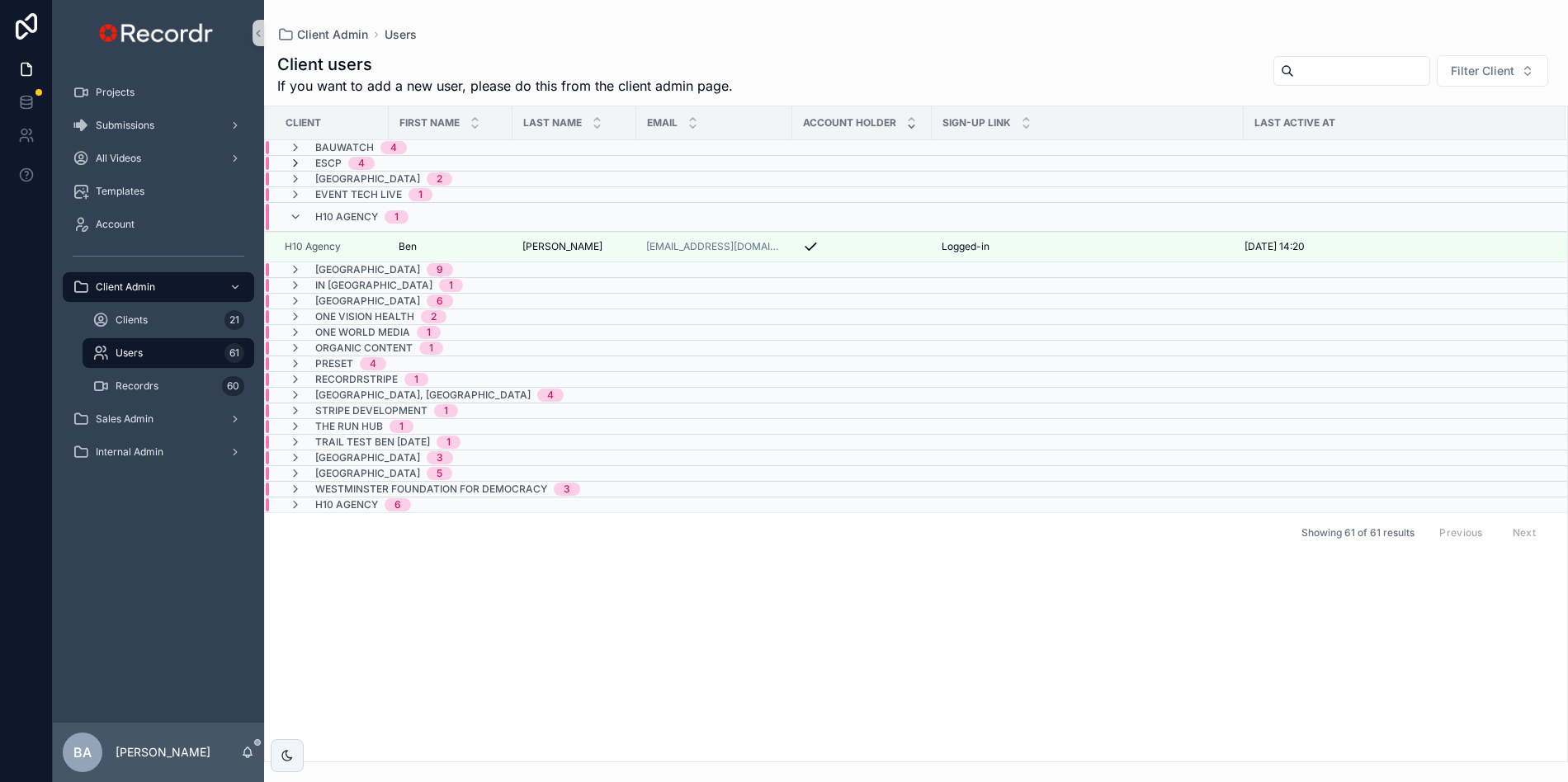
scroll to position [0, 0]
click at [297, 220] on icon "scrollable content" at bounding box center [295, 217] width 13 height 13
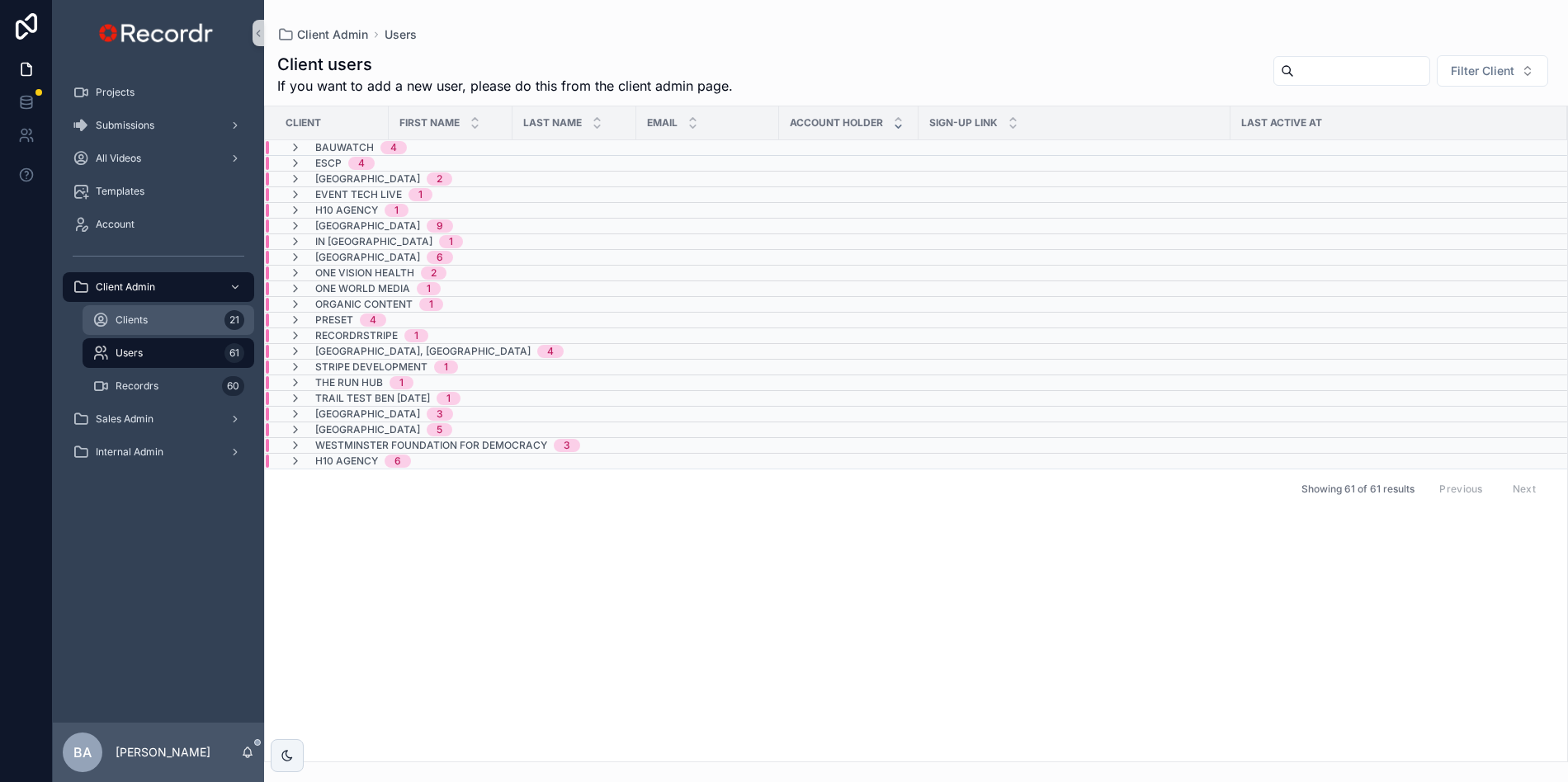
click at [125, 323] on span "Clients" at bounding box center [132, 320] width 32 height 13
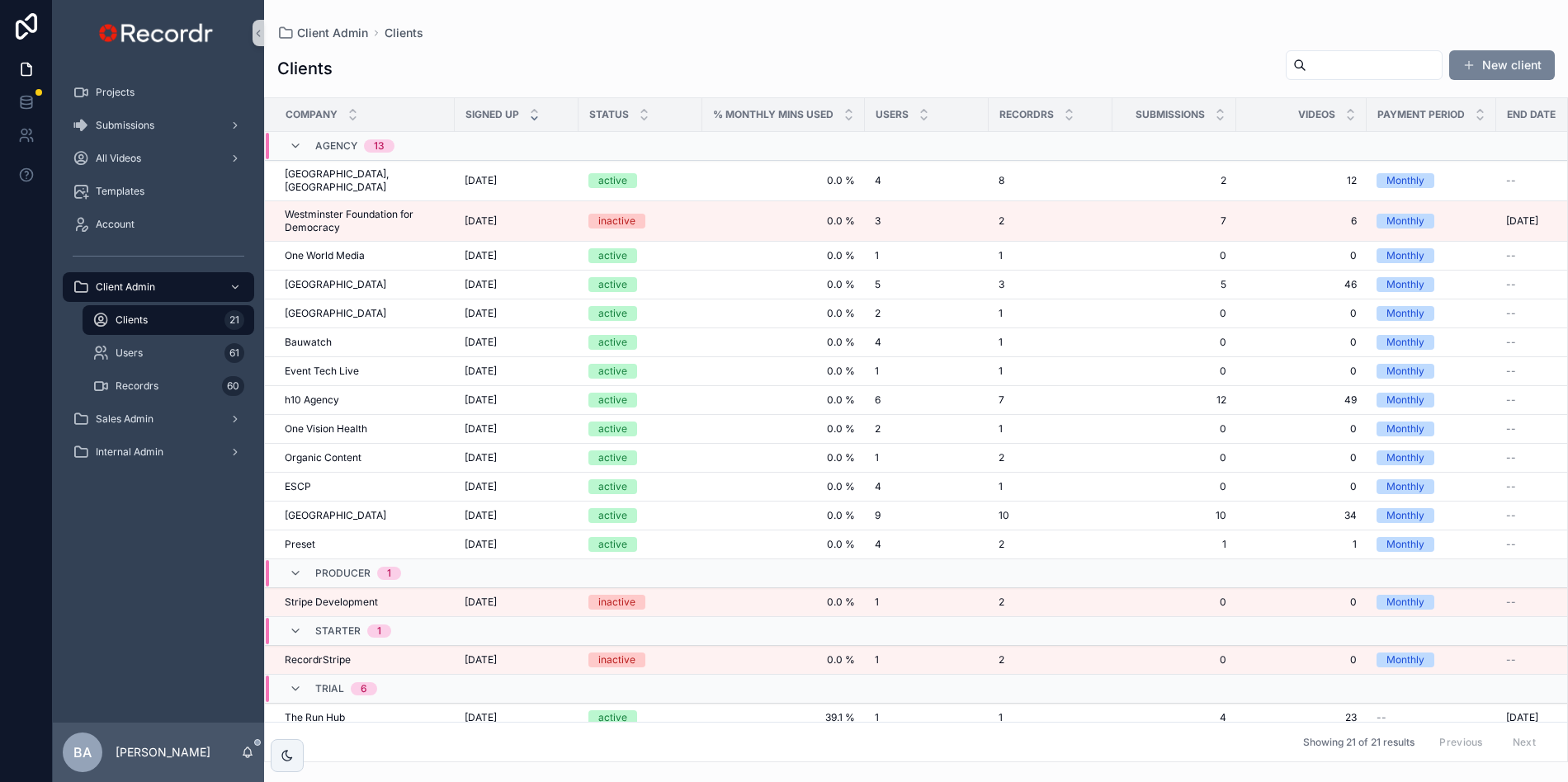
click at [1489, 57] on button "New client" at bounding box center [1502, 64] width 106 height 30
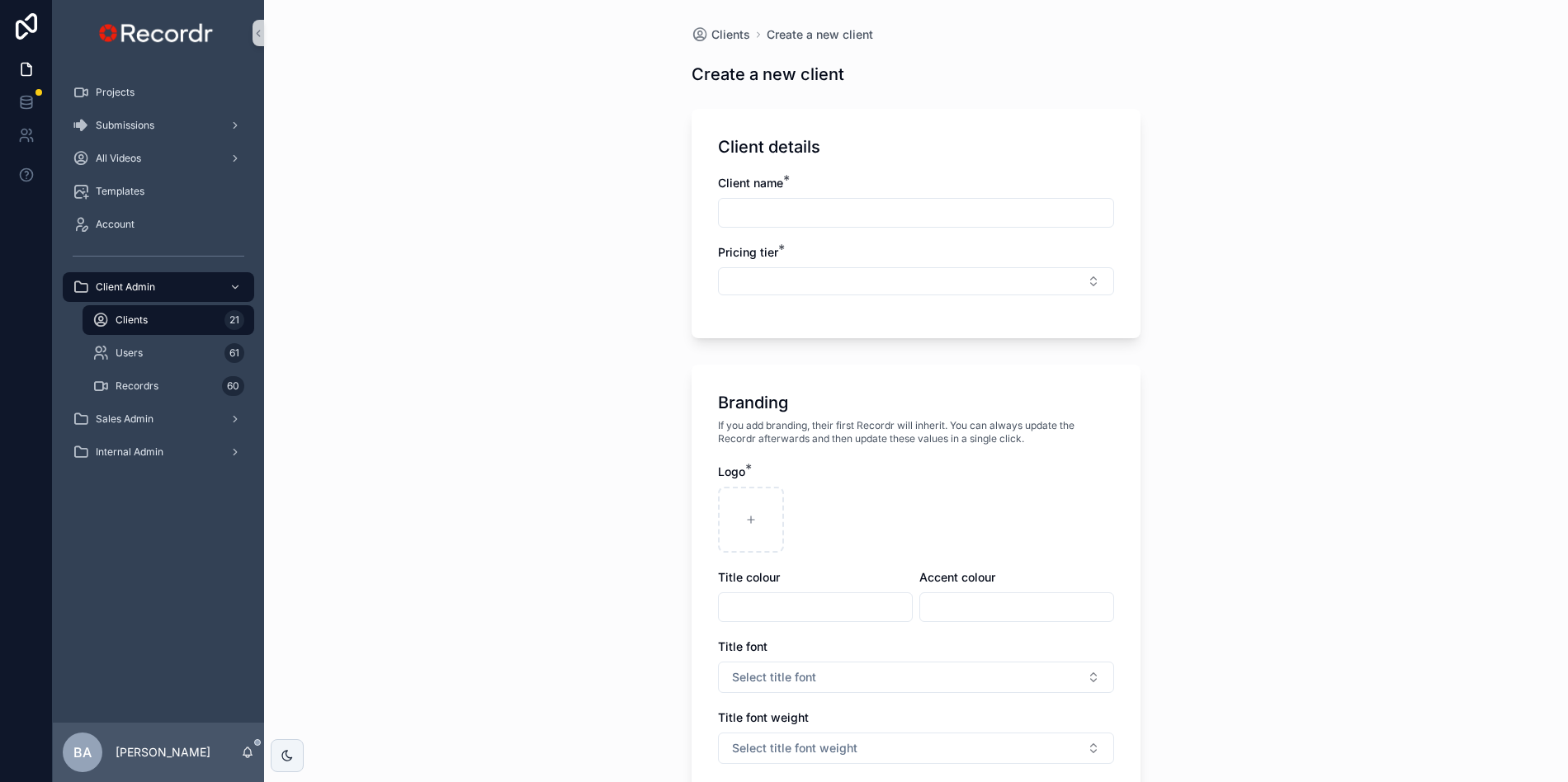
click at [768, 211] on input "scrollable content" at bounding box center [916, 213] width 394 height 23
click at [621, 239] on div "Clients Create a new client Create a new client Client details Client name * Pr…" at bounding box center [916, 391] width 1304 height 782
click at [134, 357] on span "Users" at bounding box center [129, 353] width 27 height 13
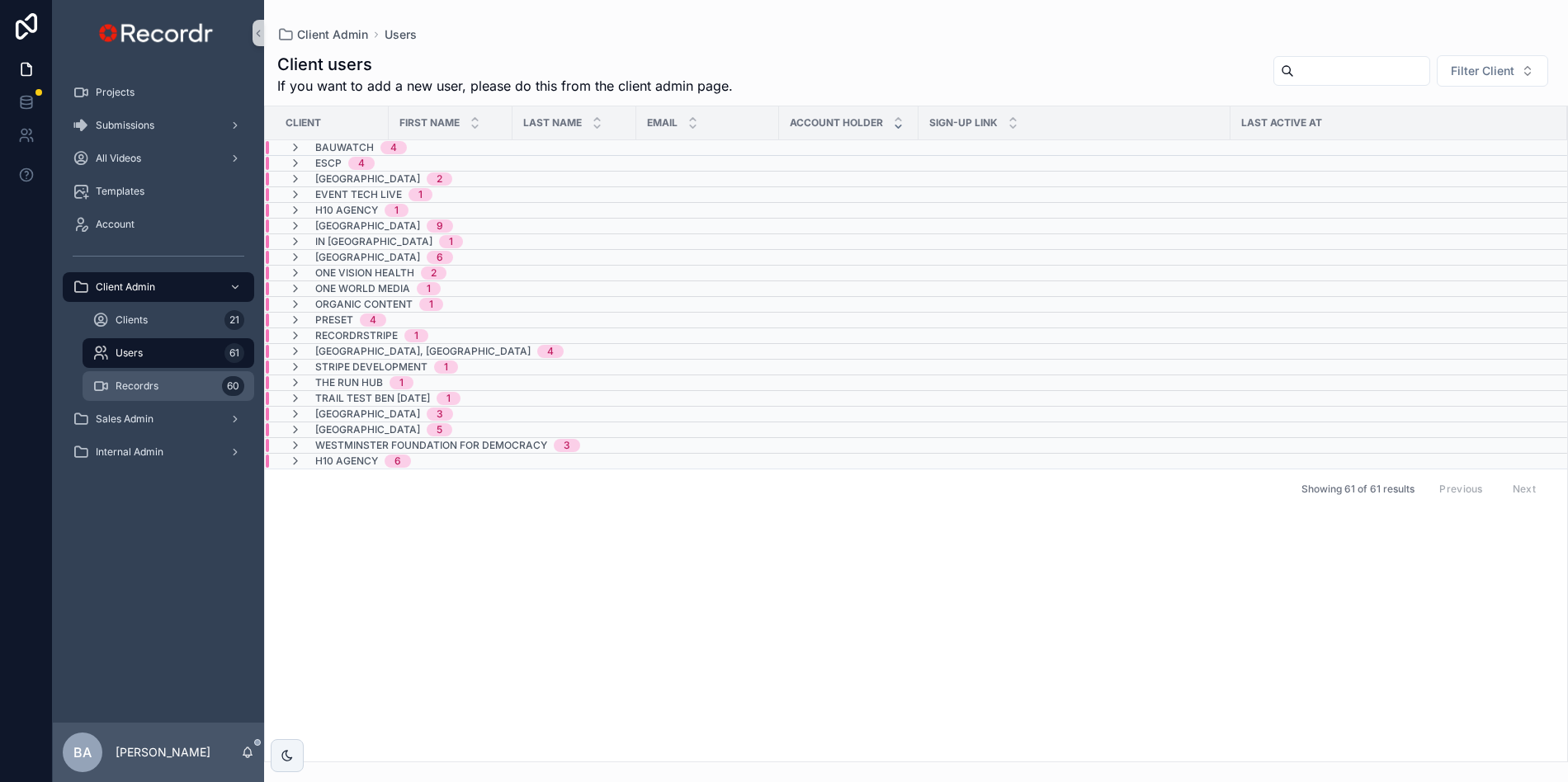
click at [134, 392] on div "Recordrs 60" at bounding box center [168, 385] width 151 height 26
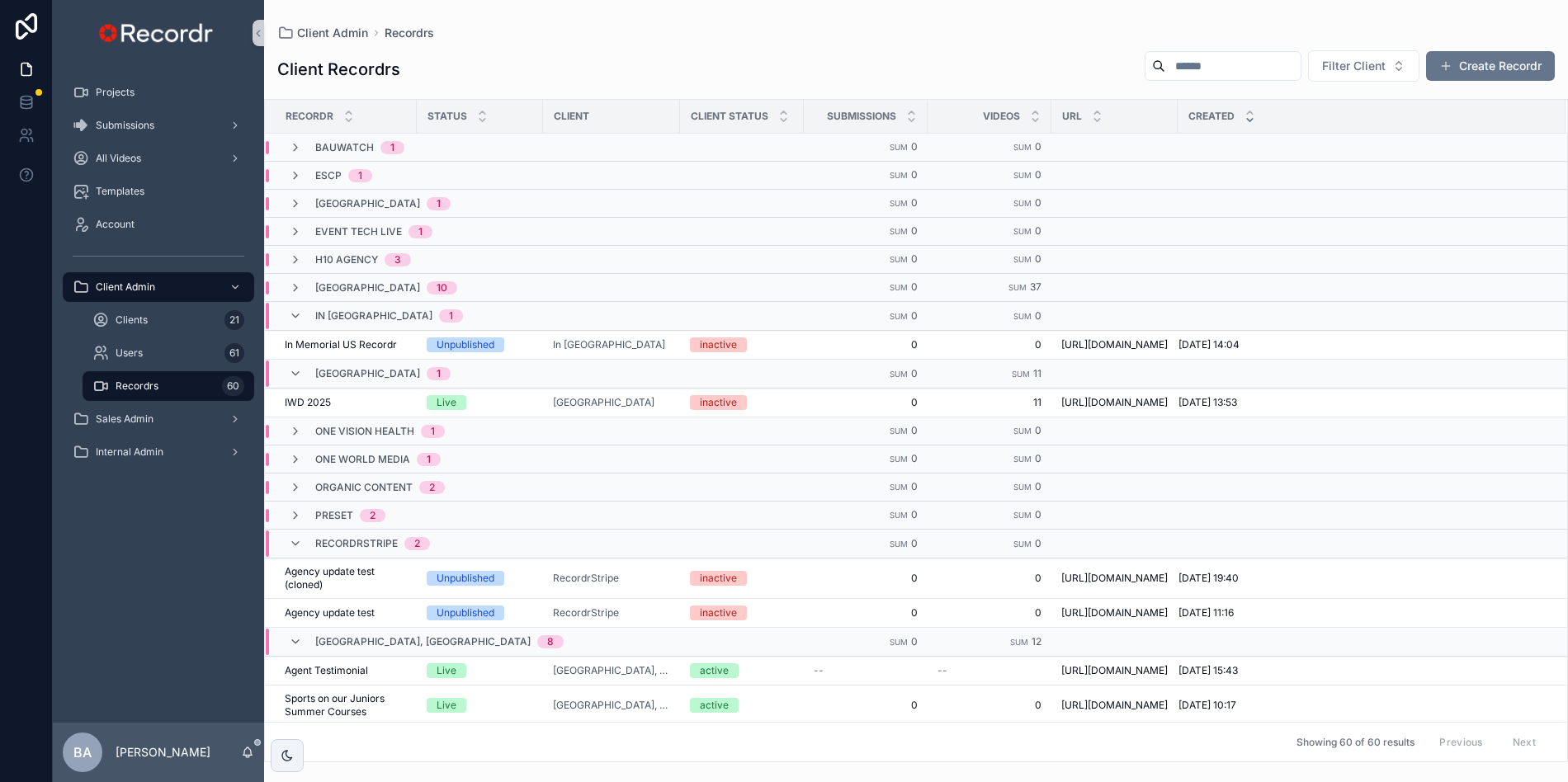
click at [286, 311] on div "In Memorial US 1" at bounding box center [375, 315] width 213 height 26
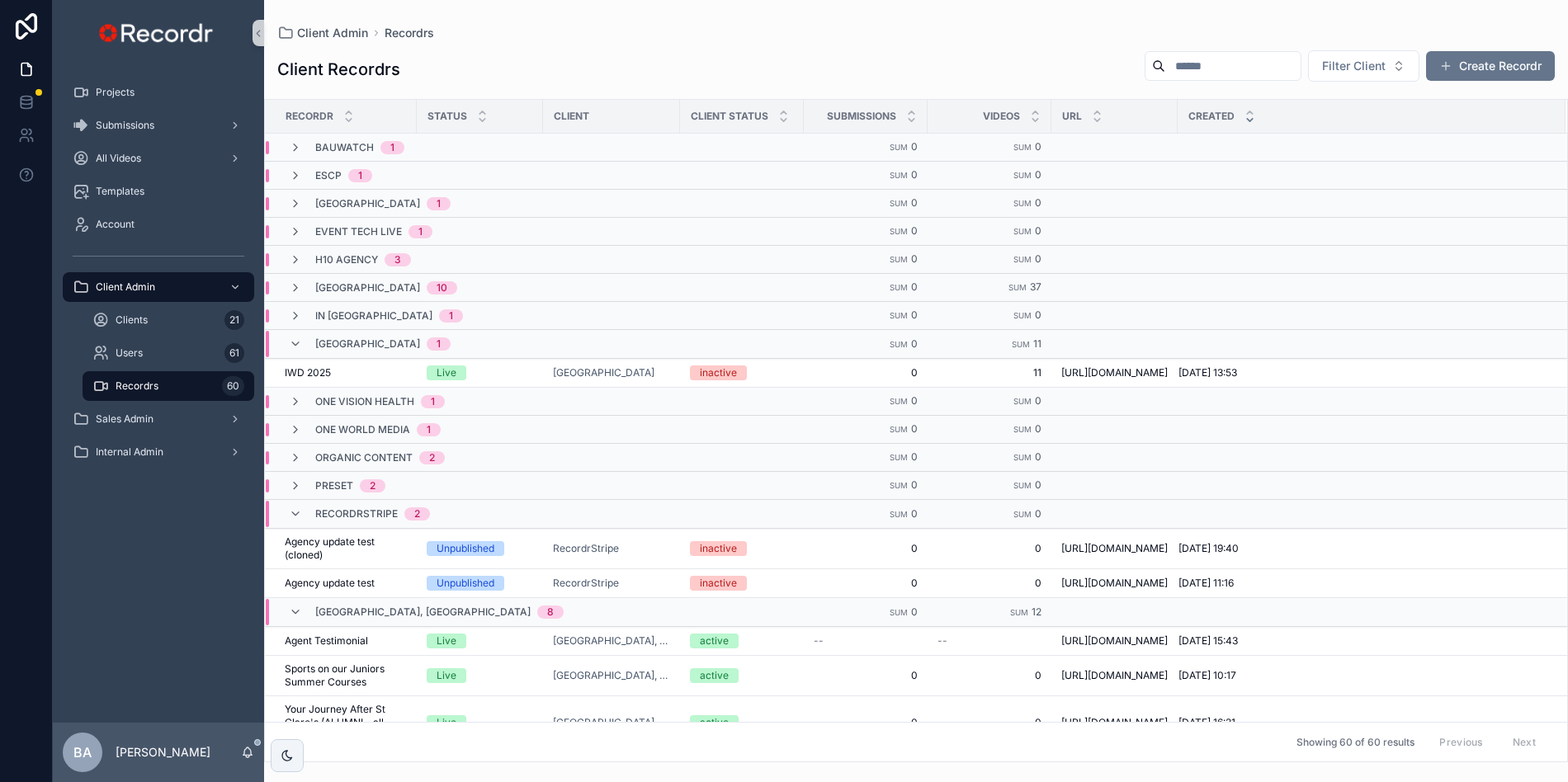
click at [286, 337] on div "[GEOGRAPHIC_DATA] 1" at bounding box center [369, 343] width 202 height 26
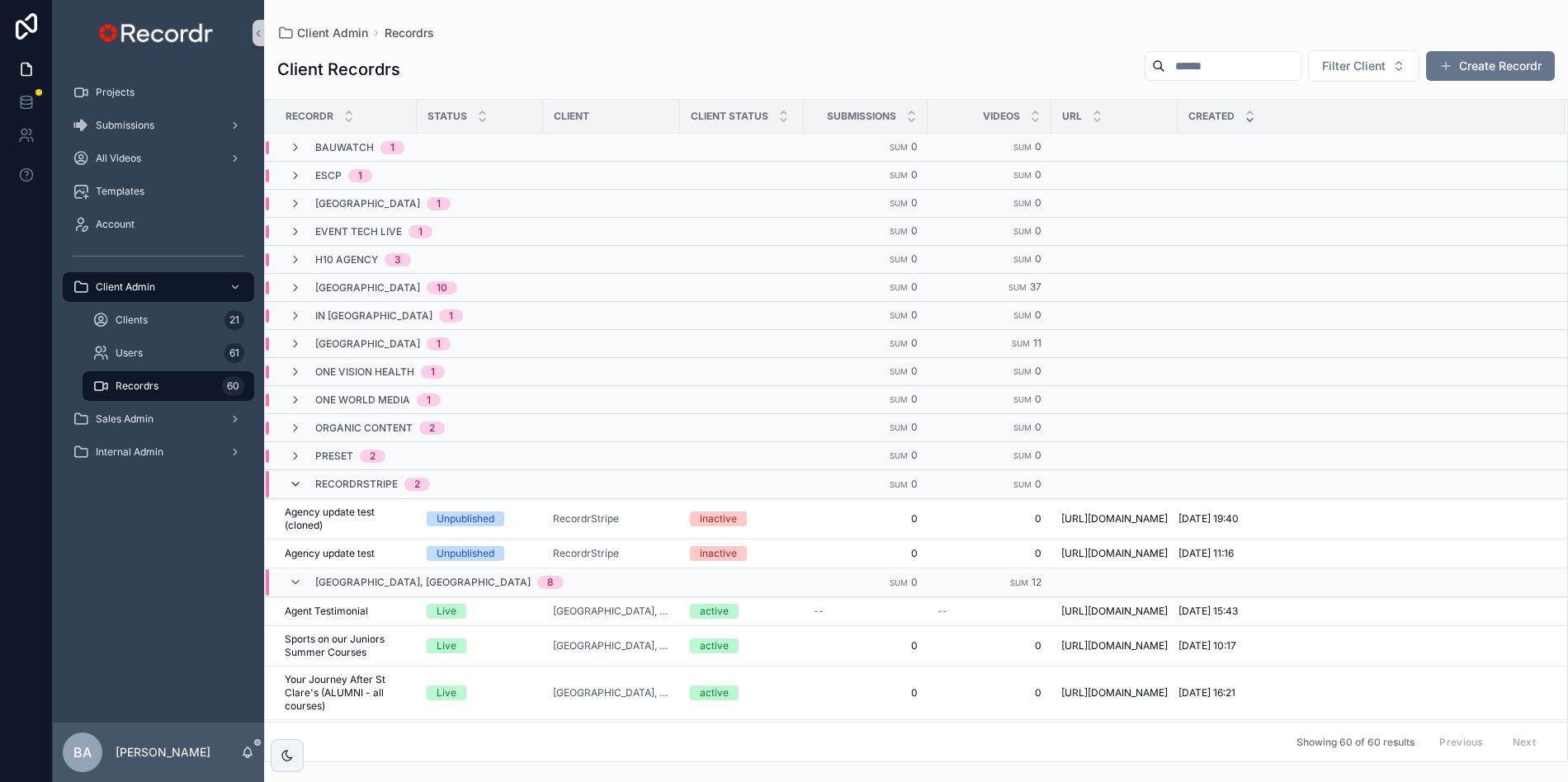
click at [291, 479] on icon "scrollable content" at bounding box center [295, 484] width 13 height 13
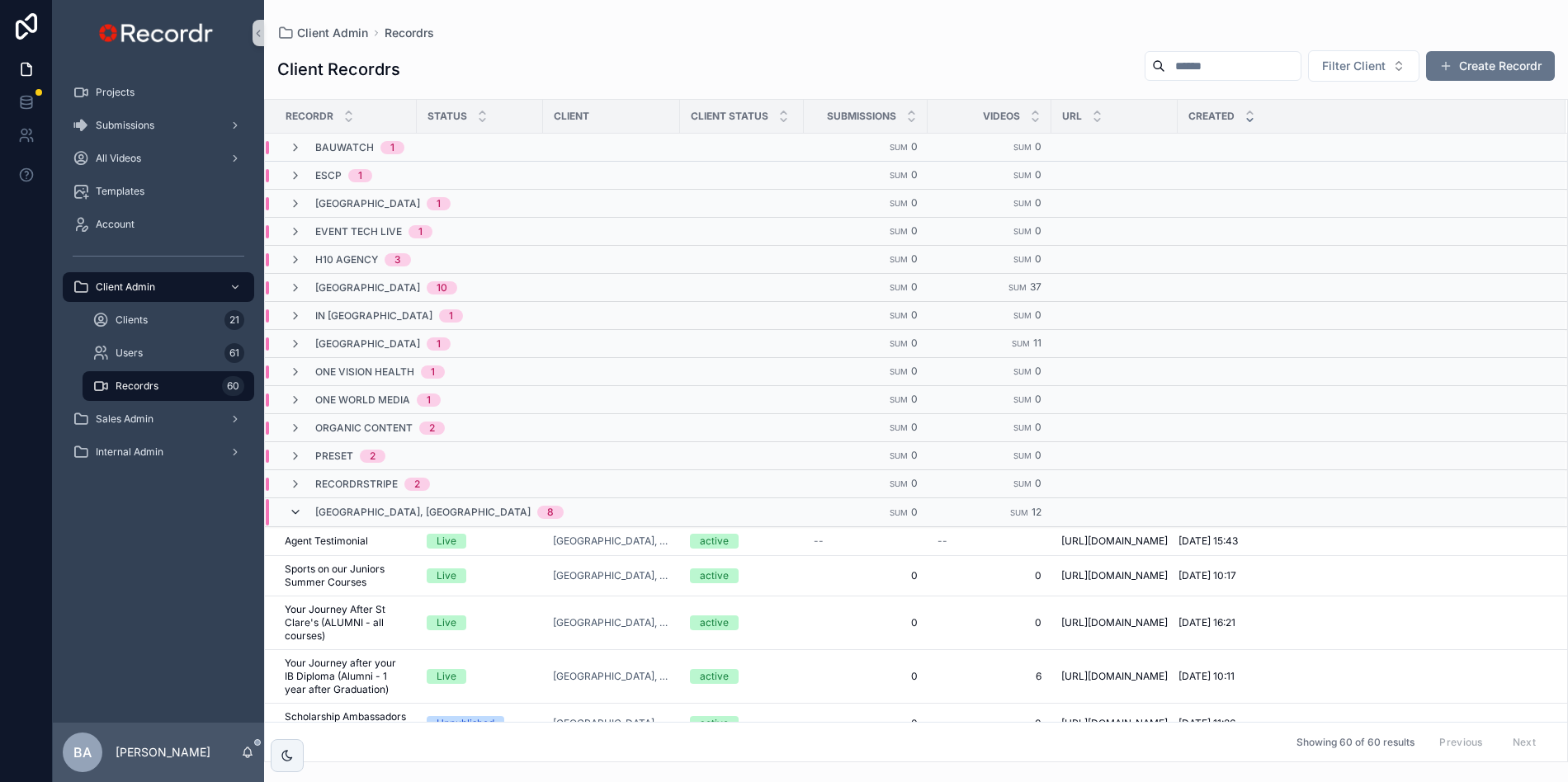
click at [297, 505] on icon "scrollable content" at bounding box center [295, 511] width 13 height 13
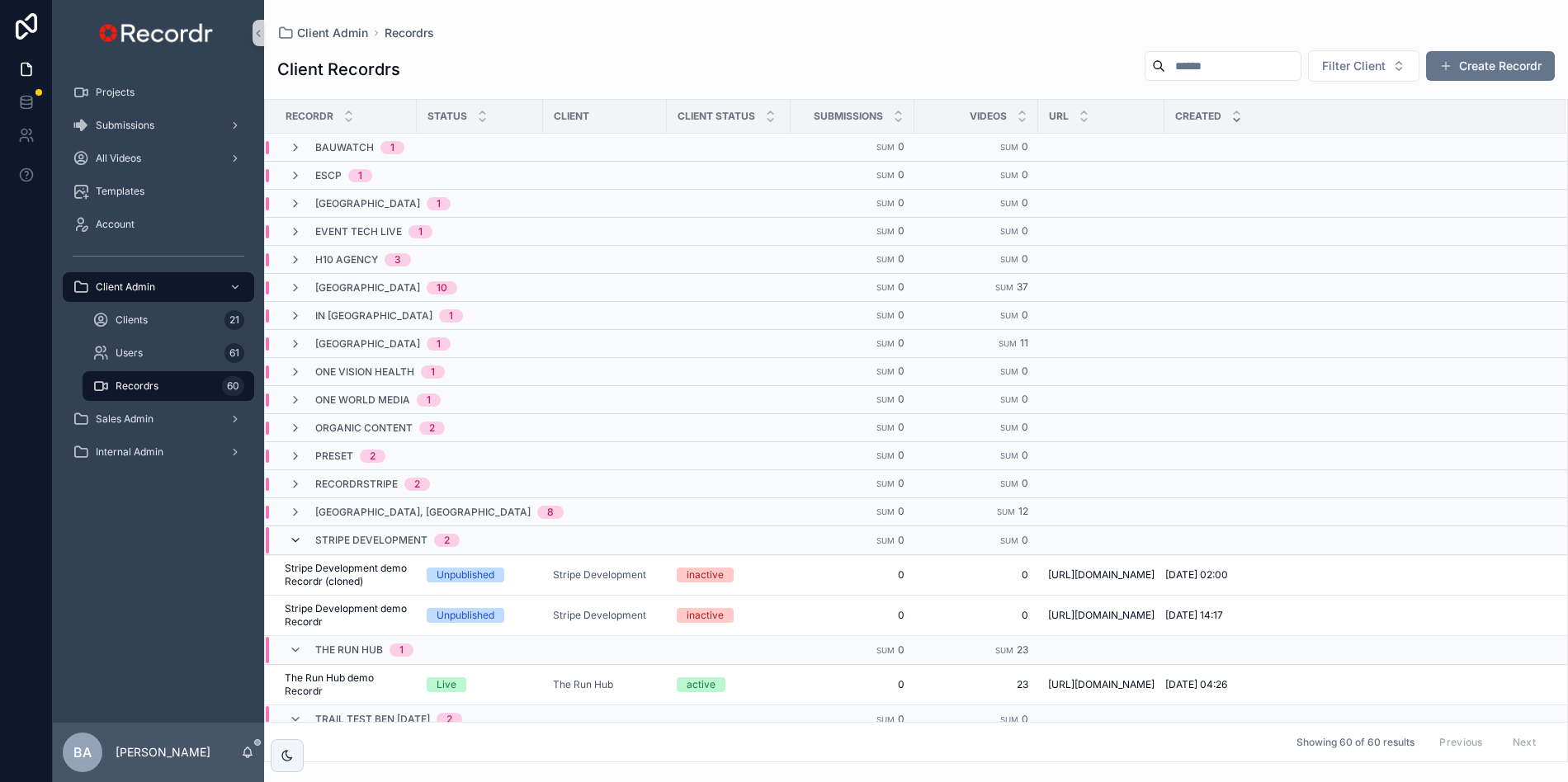
click at [297, 538] on icon "scrollable content" at bounding box center [295, 540] width 13 height 13
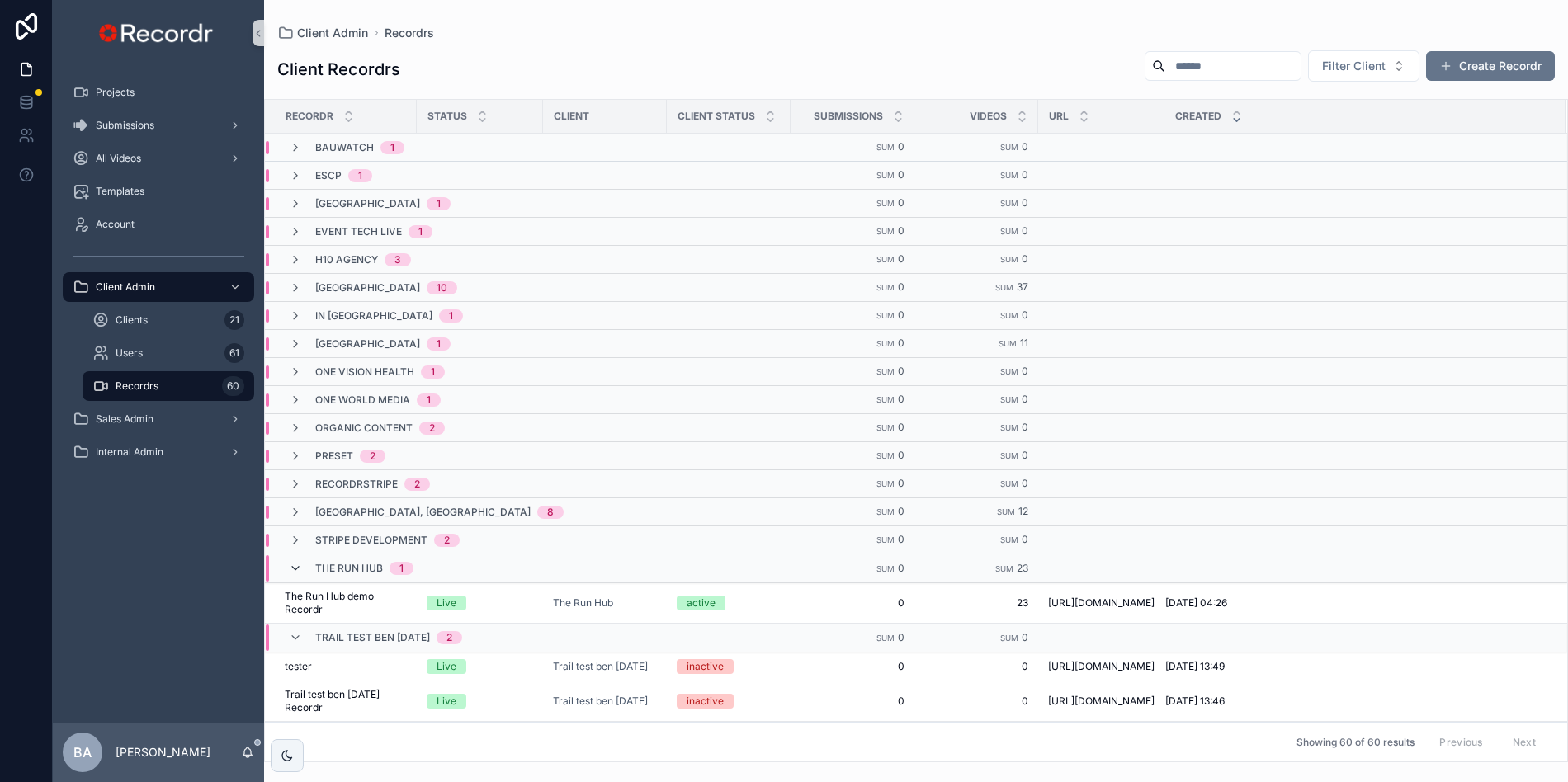
click at [296, 564] on icon "scrollable content" at bounding box center [295, 568] width 13 height 13
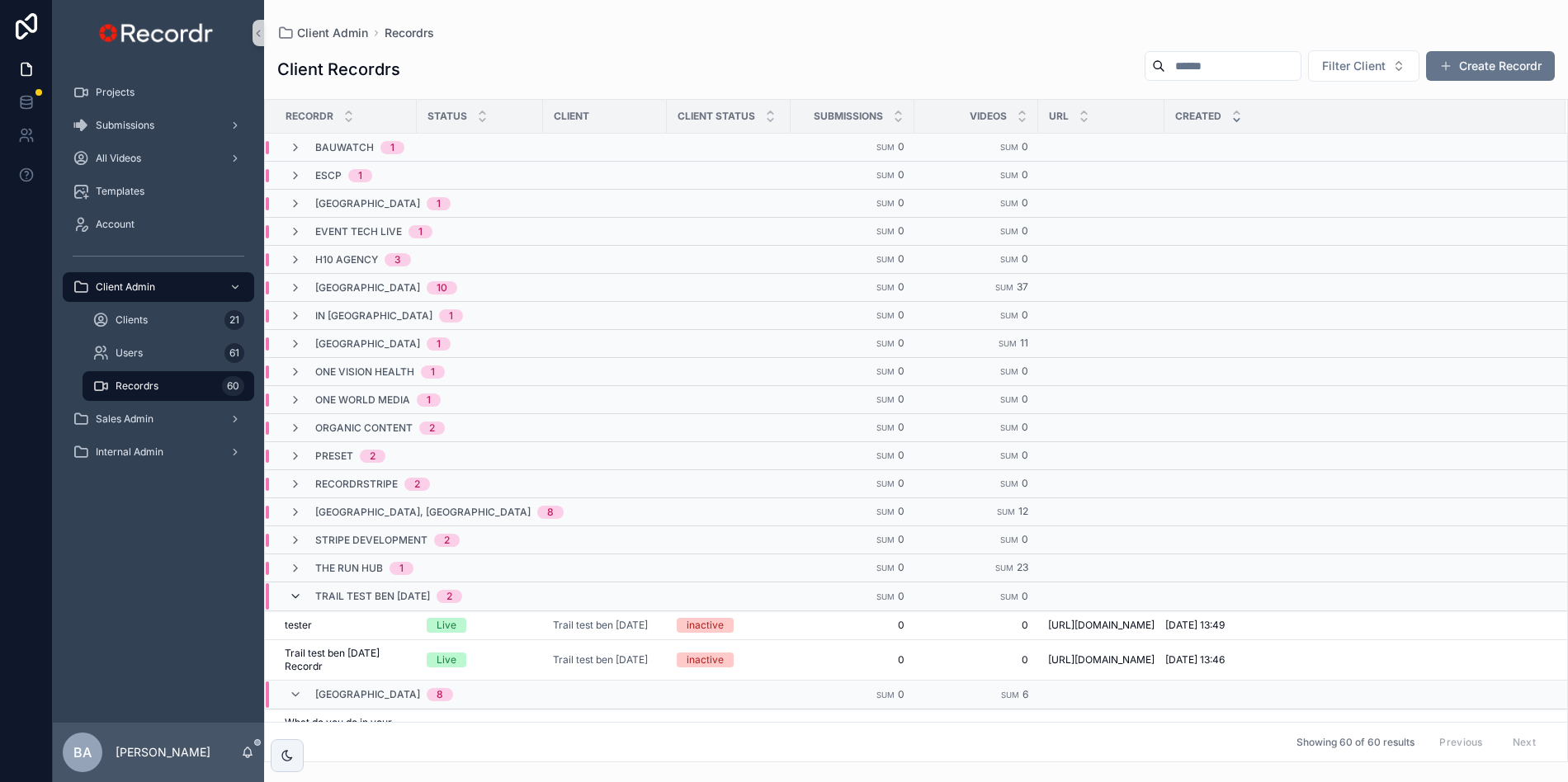
click at [296, 589] on icon "scrollable content" at bounding box center [295, 596] width 13 height 13
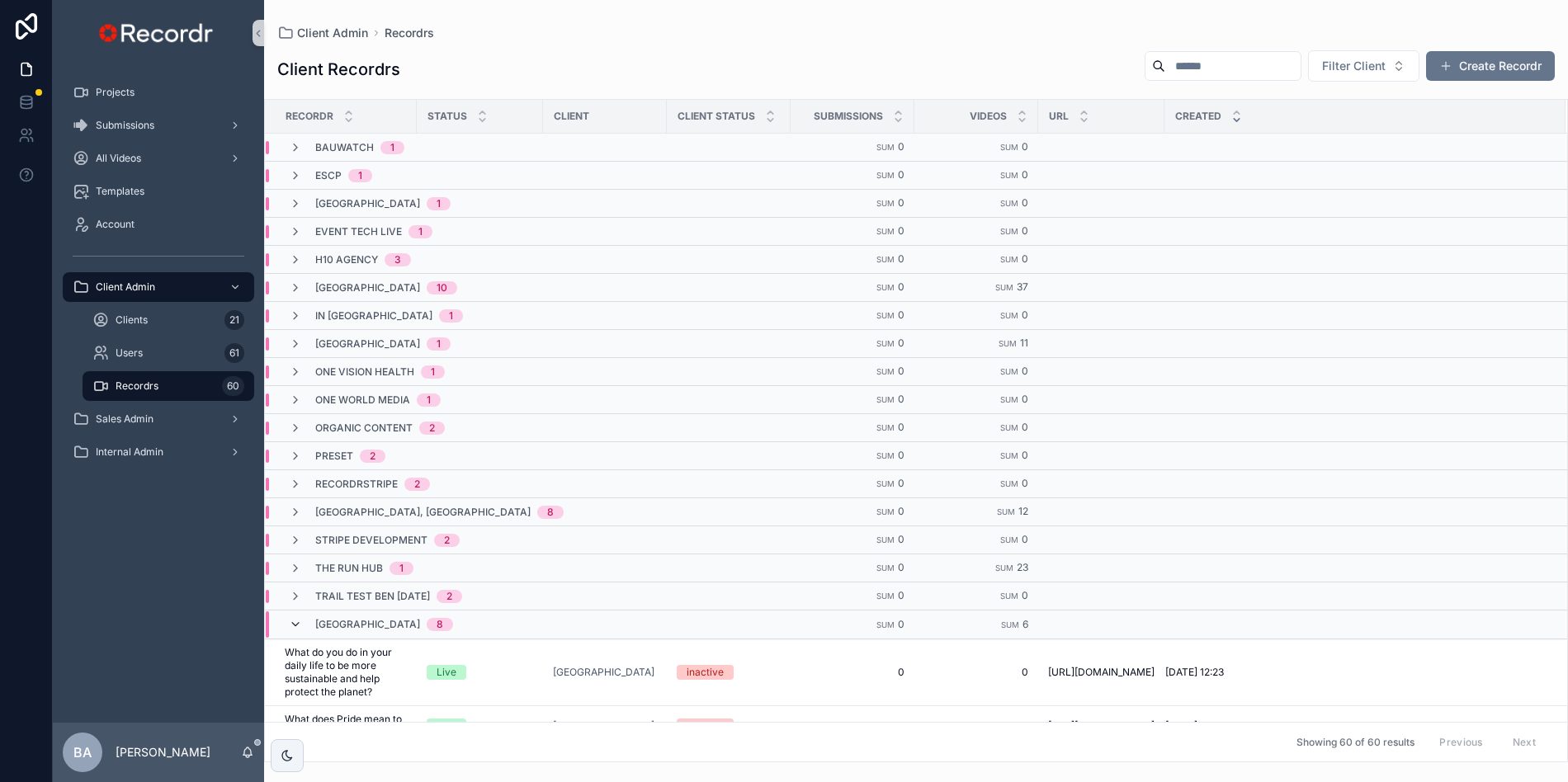
click at [300, 619] on icon "scrollable content" at bounding box center [295, 624] width 13 height 13
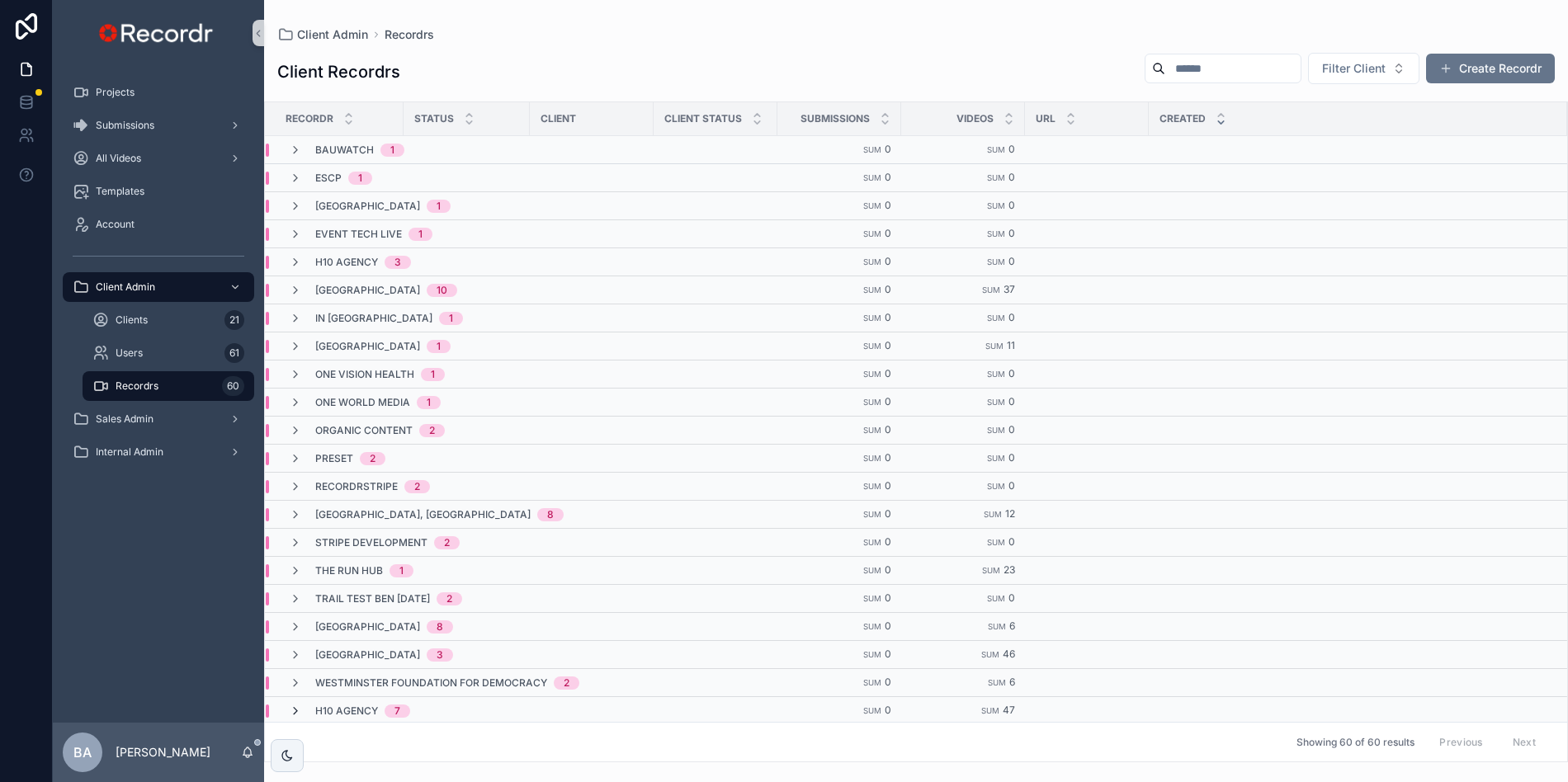
click at [301, 704] on icon "scrollable content" at bounding box center [295, 710] width 13 height 13
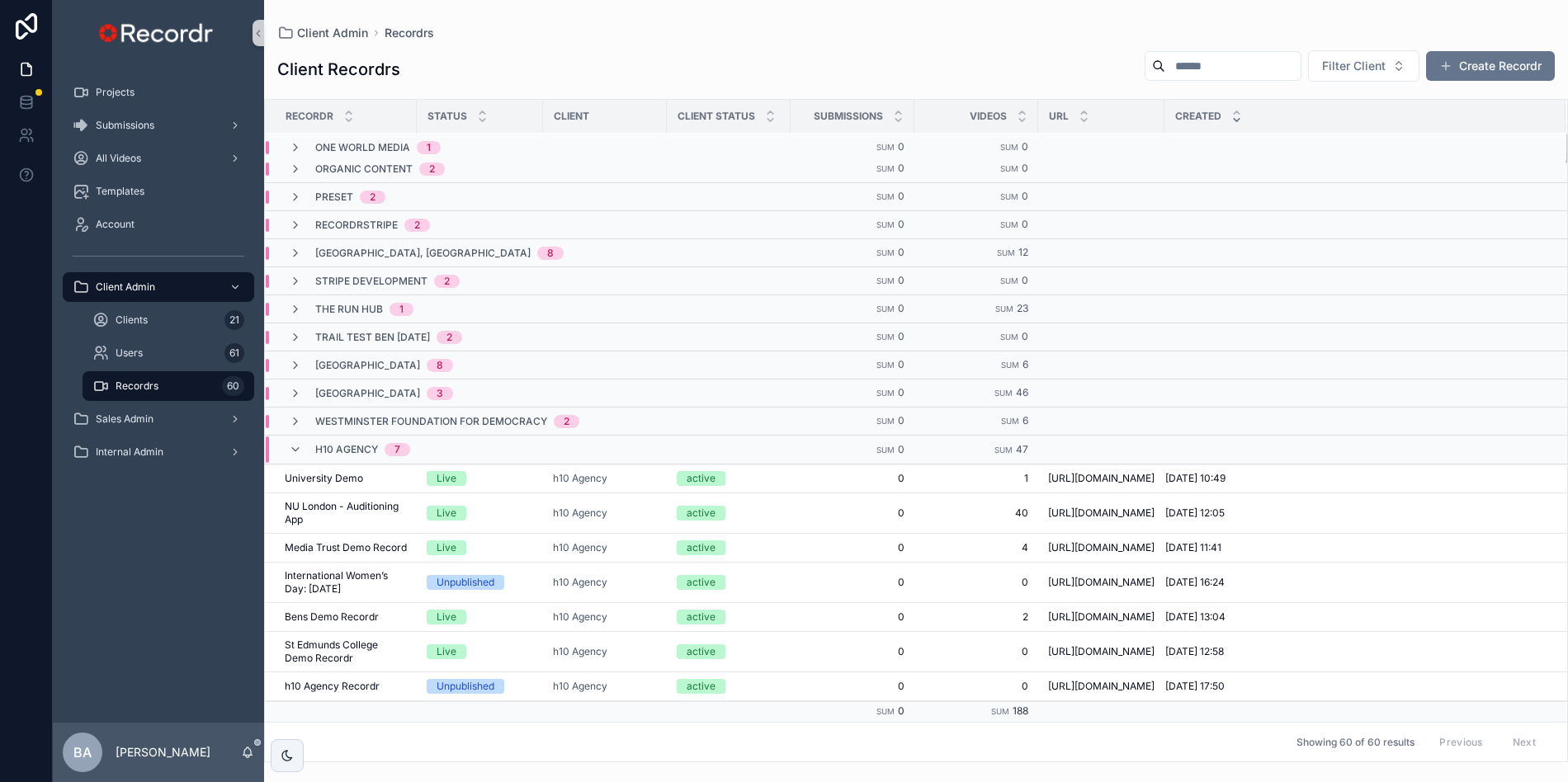
scroll to position [380, 0]
click at [359, 500] on span "NU London - Auditioning App" at bounding box center [346, 512] width 122 height 26
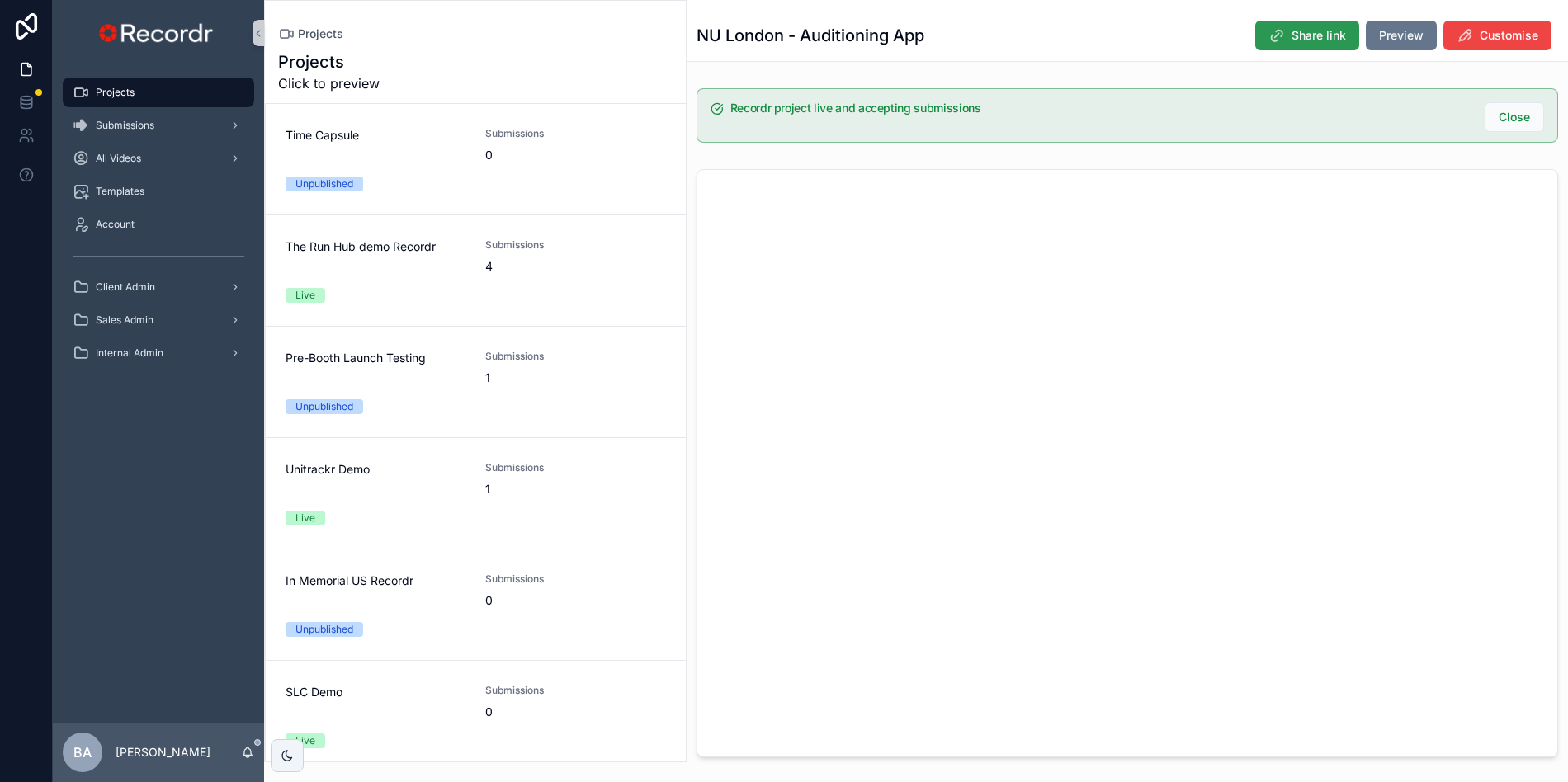
click at [1299, 35] on span "Share link" at bounding box center [1318, 35] width 55 height 16
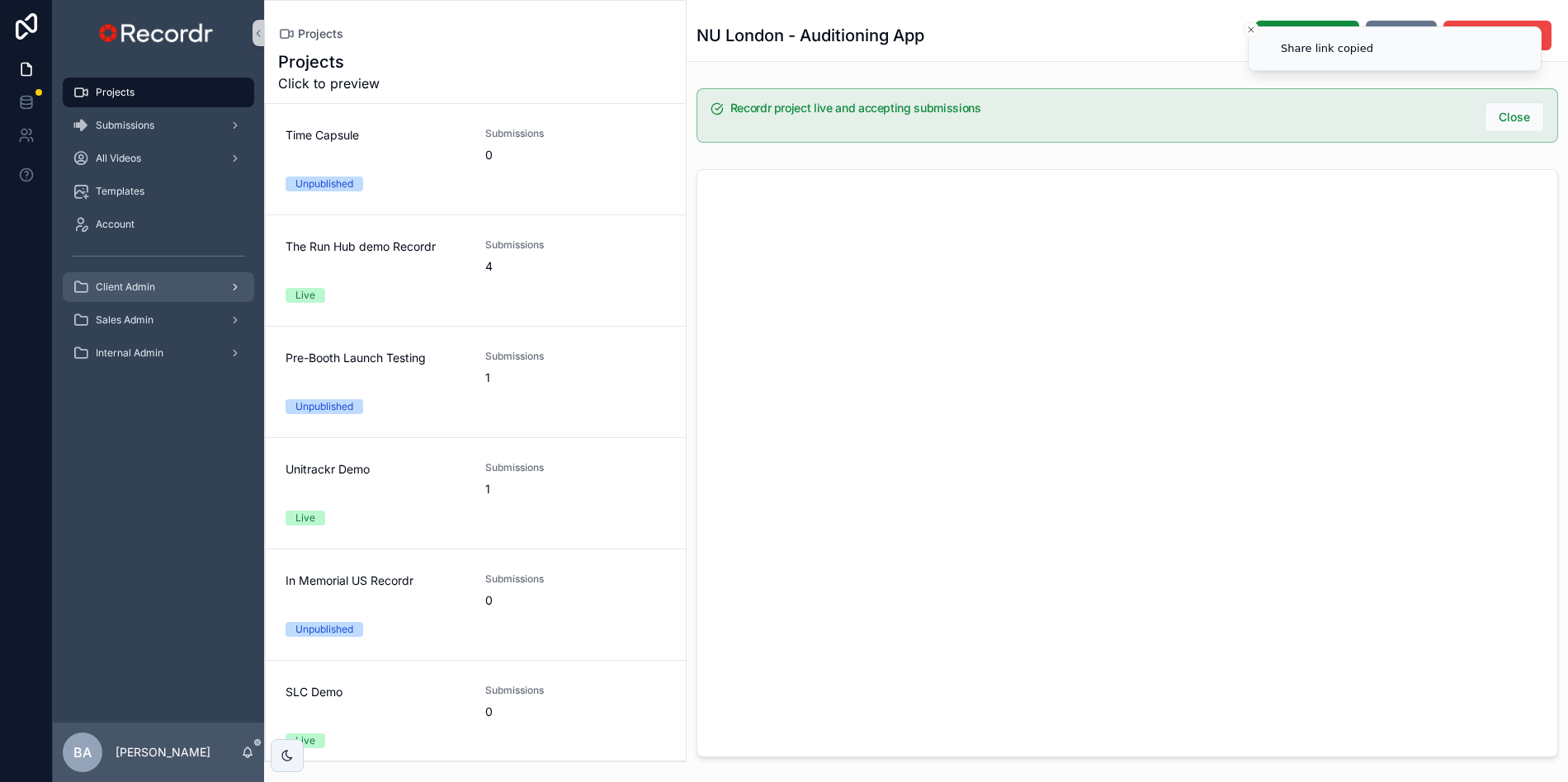
click at [125, 288] on span "Client Admin" at bounding box center [125, 287] width 59 height 13
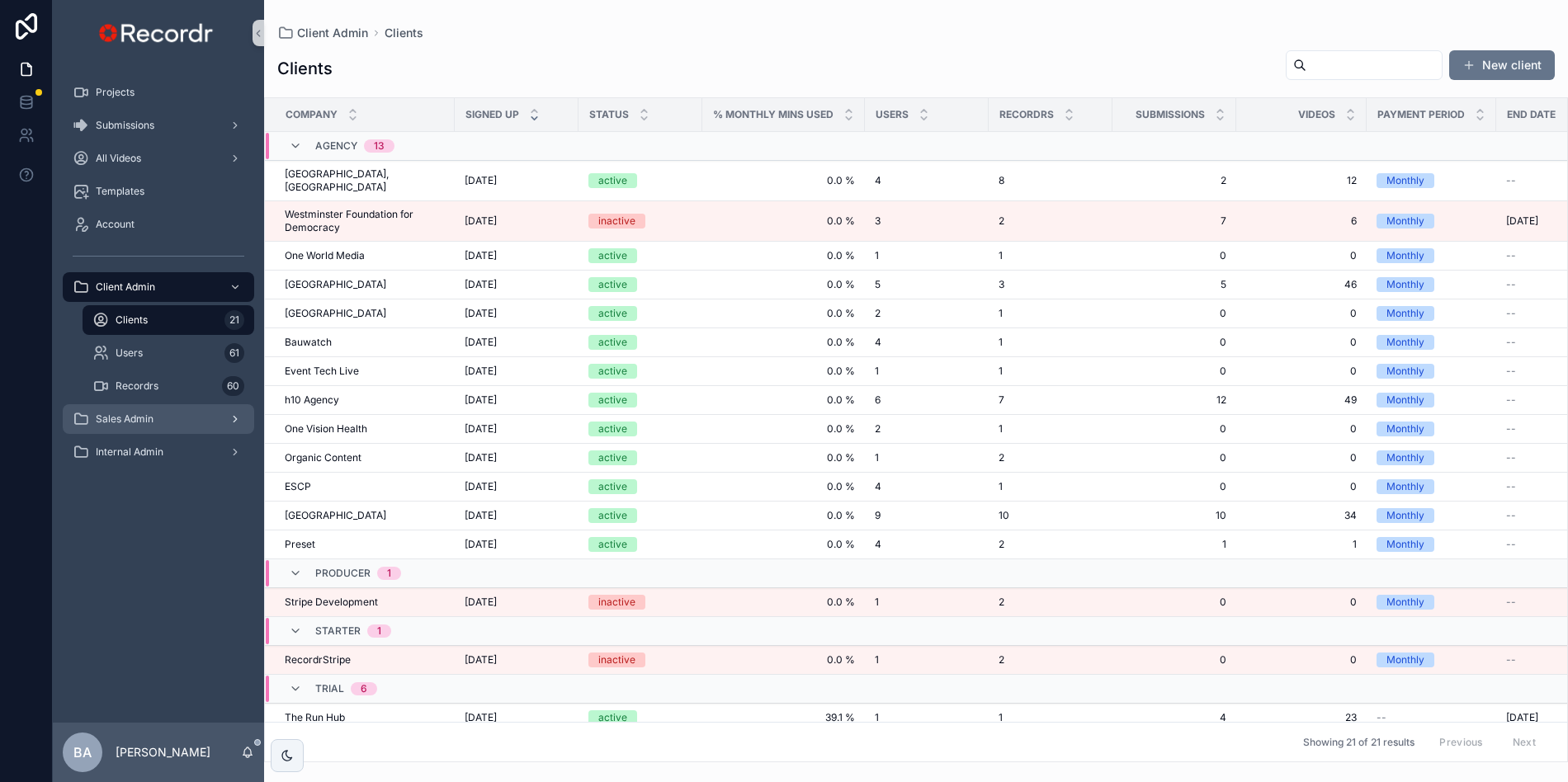
click at [127, 425] on div "Sales Admin" at bounding box center [159, 418] width 172 height 26
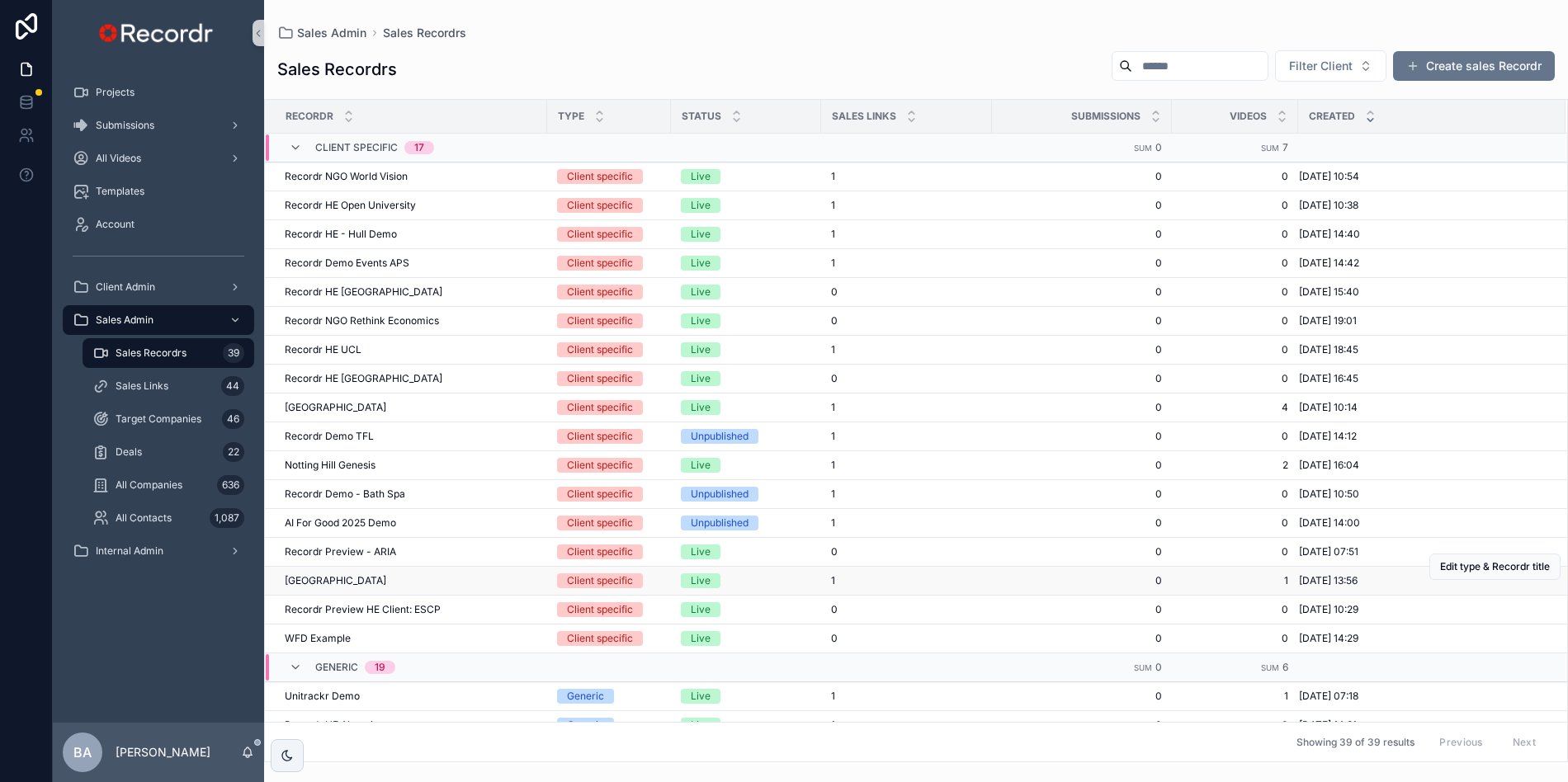
click at [386, 581] on span "[GEOGRAPHIC_DATA]" at bounding box center [335, 580] width 101 height 13
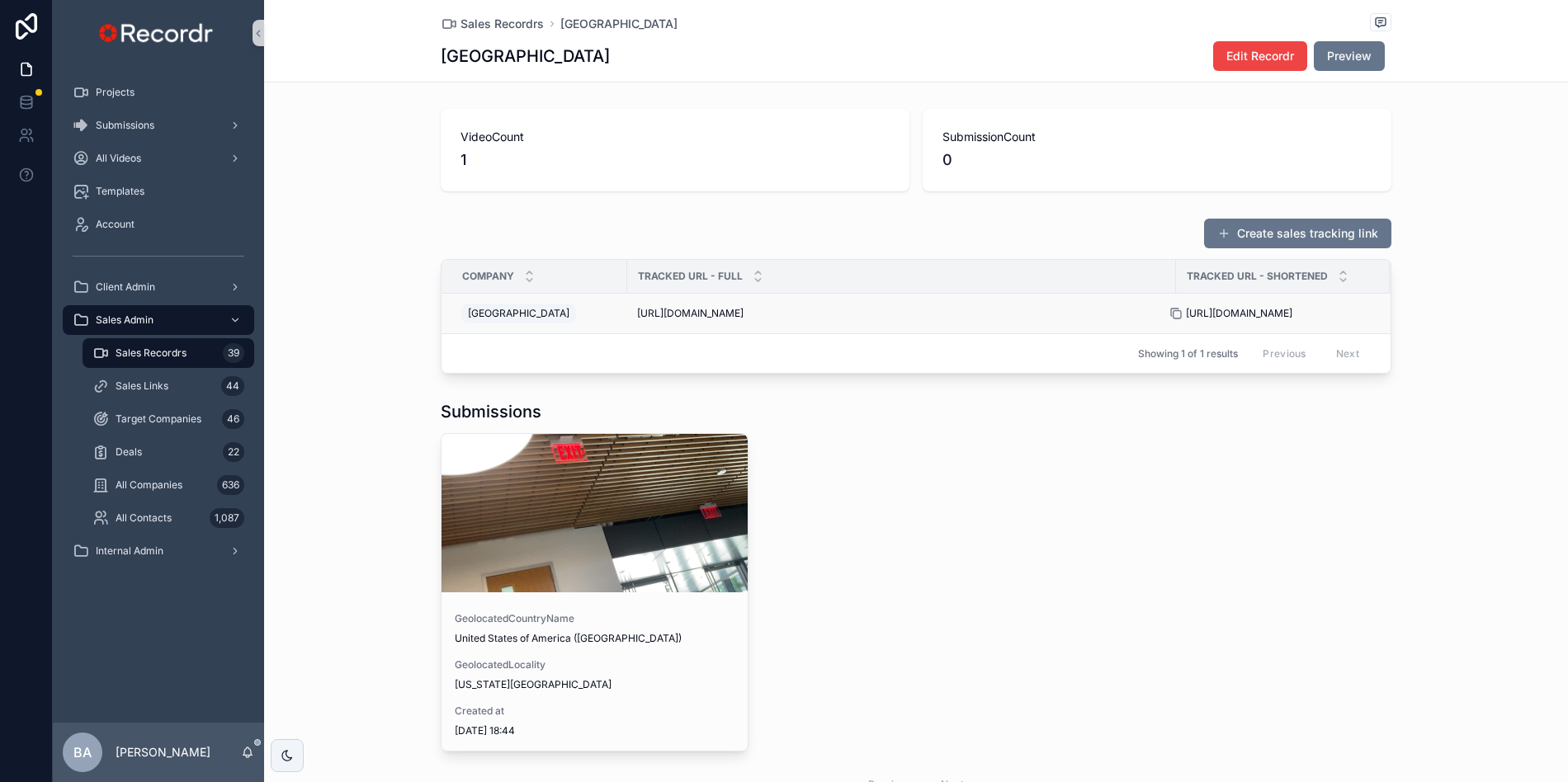
click at [1177, 314] on icon "scrollable content" at bounding box center [1176, 314] width 13 height 13
click at [1257, 67] on button "Edit Recordr" at bounding box center [1260, 56] width 94 height 30
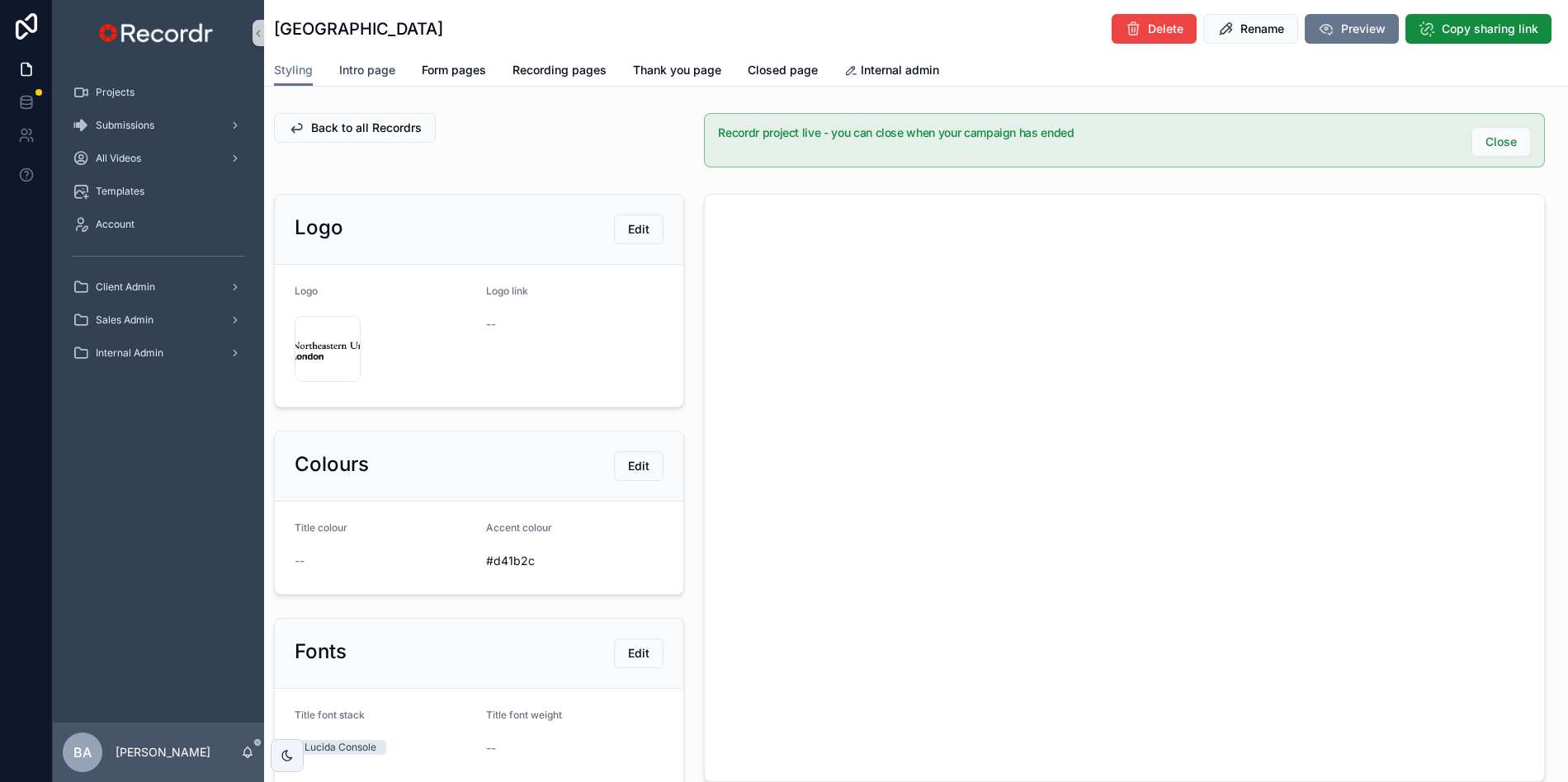
click at [371, 73] on span "Intro page" at bounding box center [366, 70] width 56 height 16
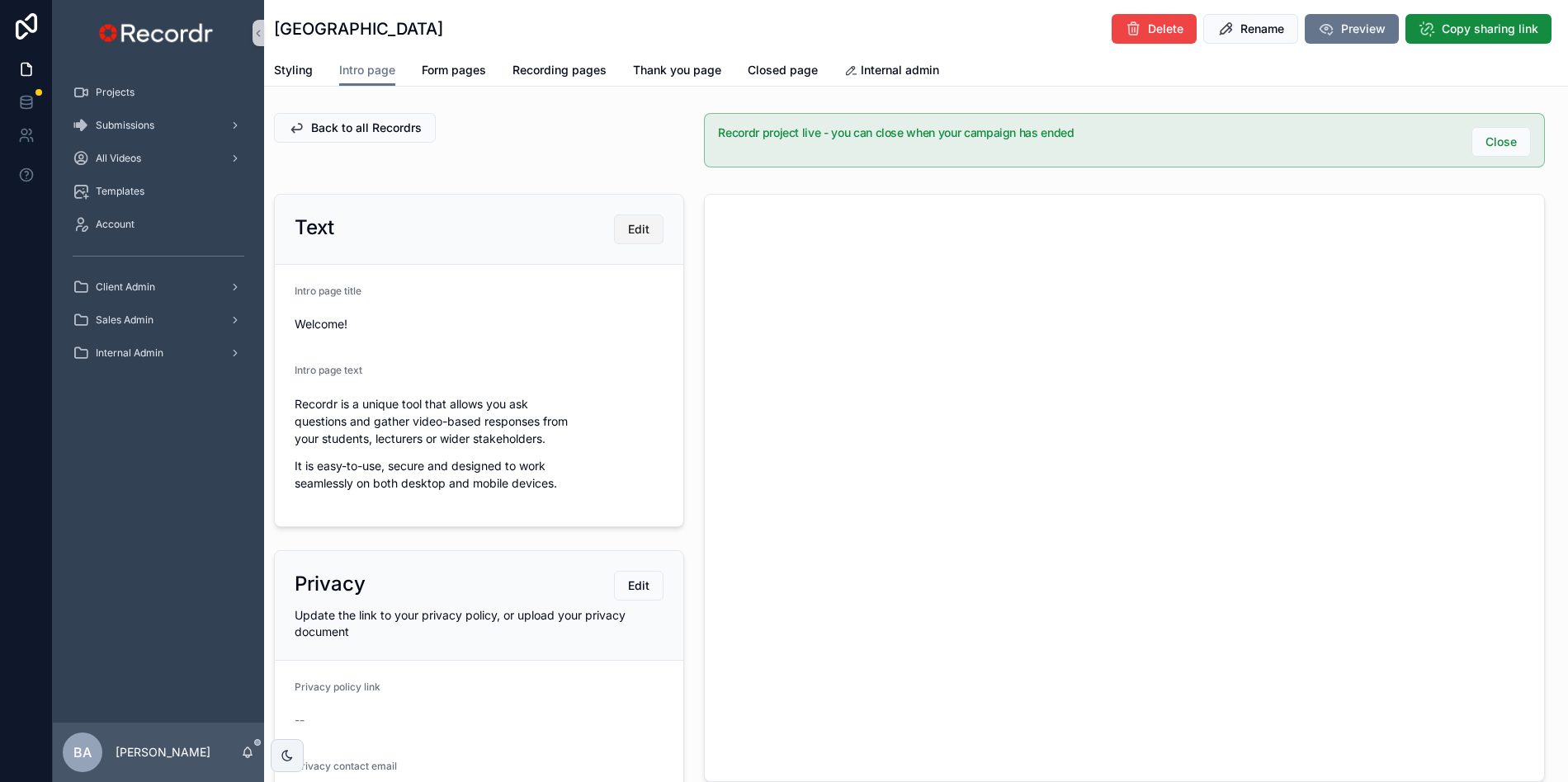
click at [623, 236] on button "Edit" at bounding box center [638, 228] width 49 height 30
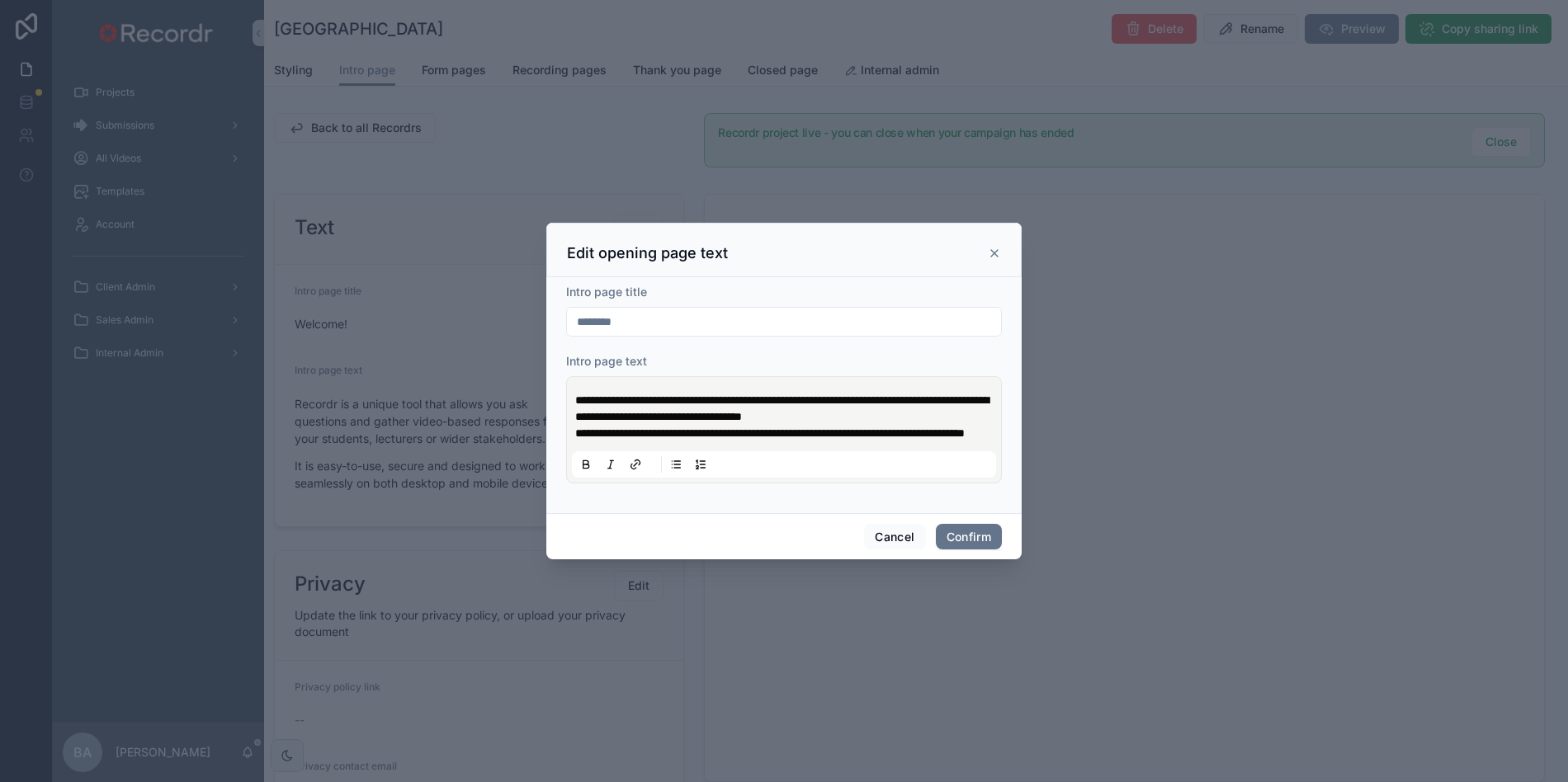
click at [783, 408] on span "**********" at bounding box center [781, 408] width 413 height 28
click at [948, 546] on button "Confirm" at bounding box center [969, 537] width 66 height 26
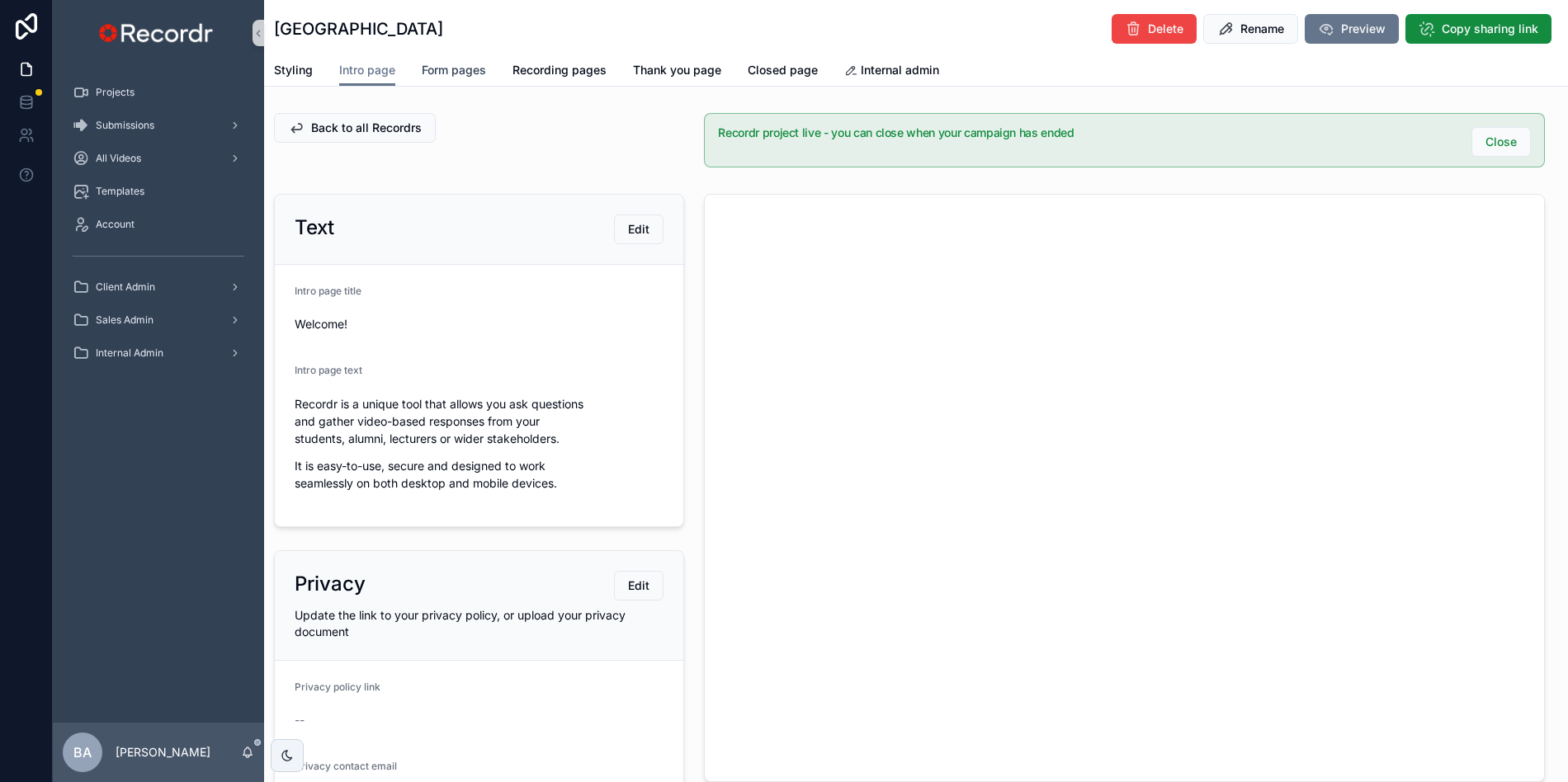
click at [445, 74] on span "Form pages" at bounding box center [454, 70] width 65 height 16
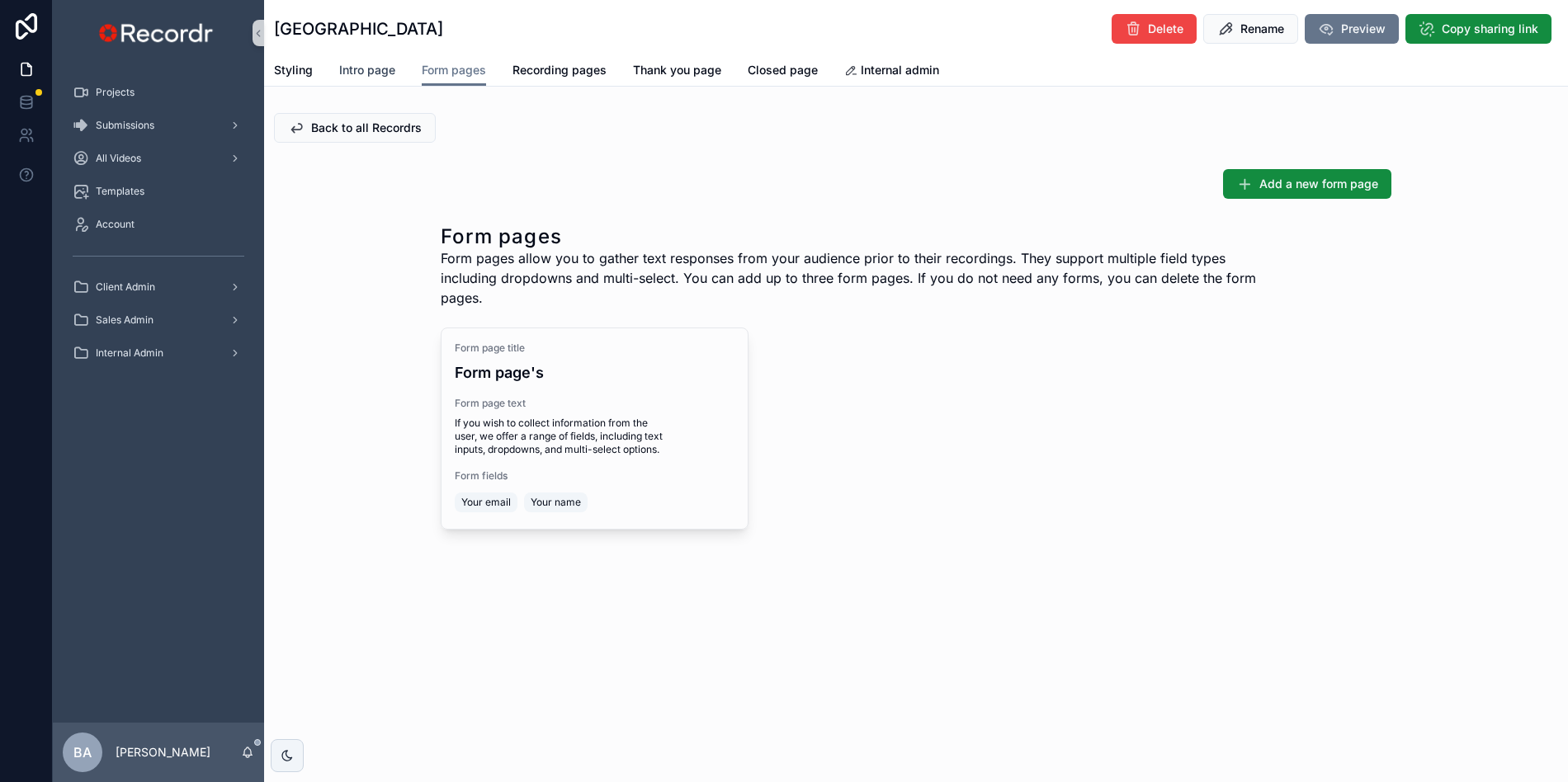
click at [380, 77] on span "Intro page" at bounding box center [366, 70] width 56 height 16
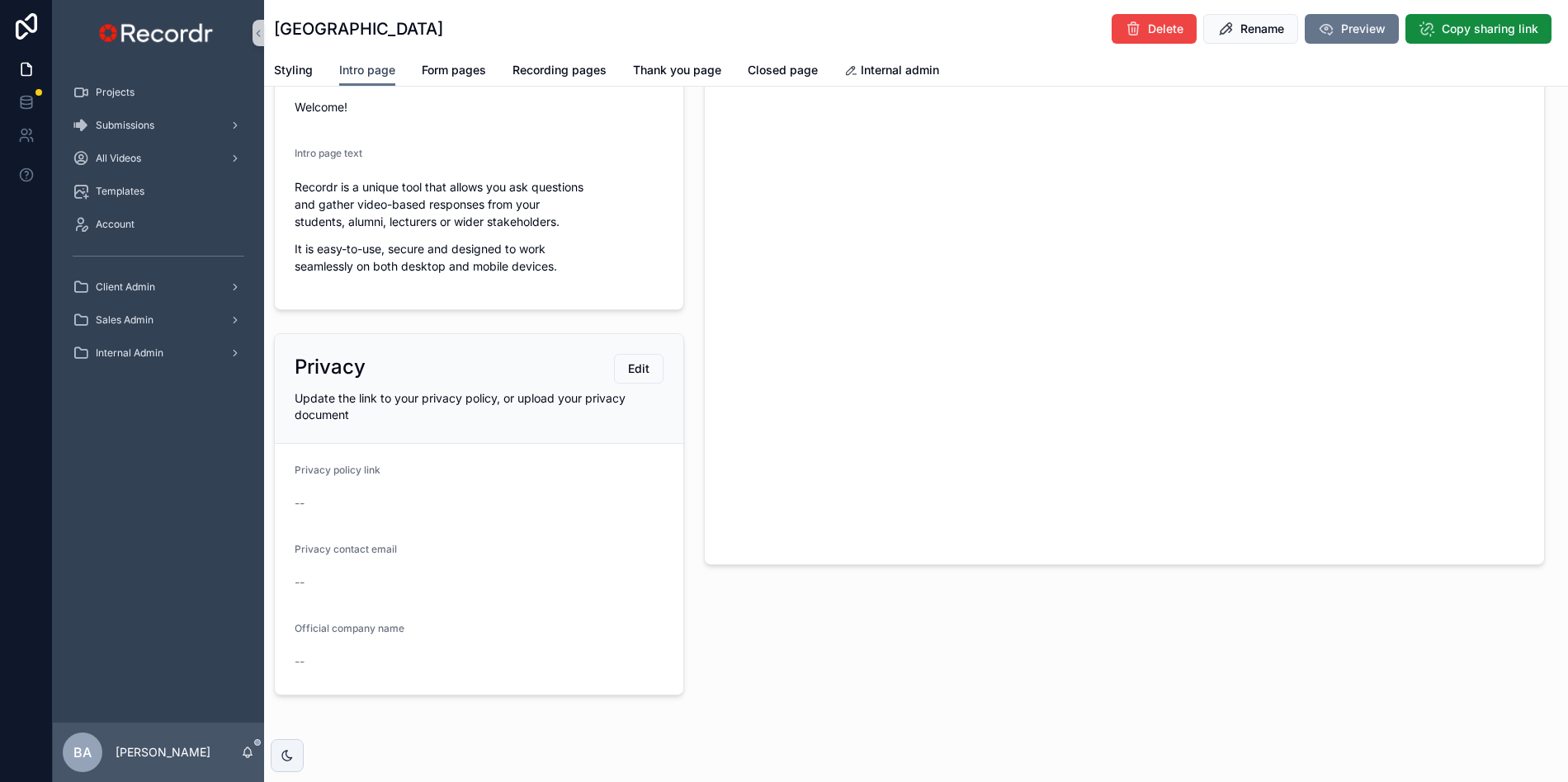
scroll to position [243, 0]
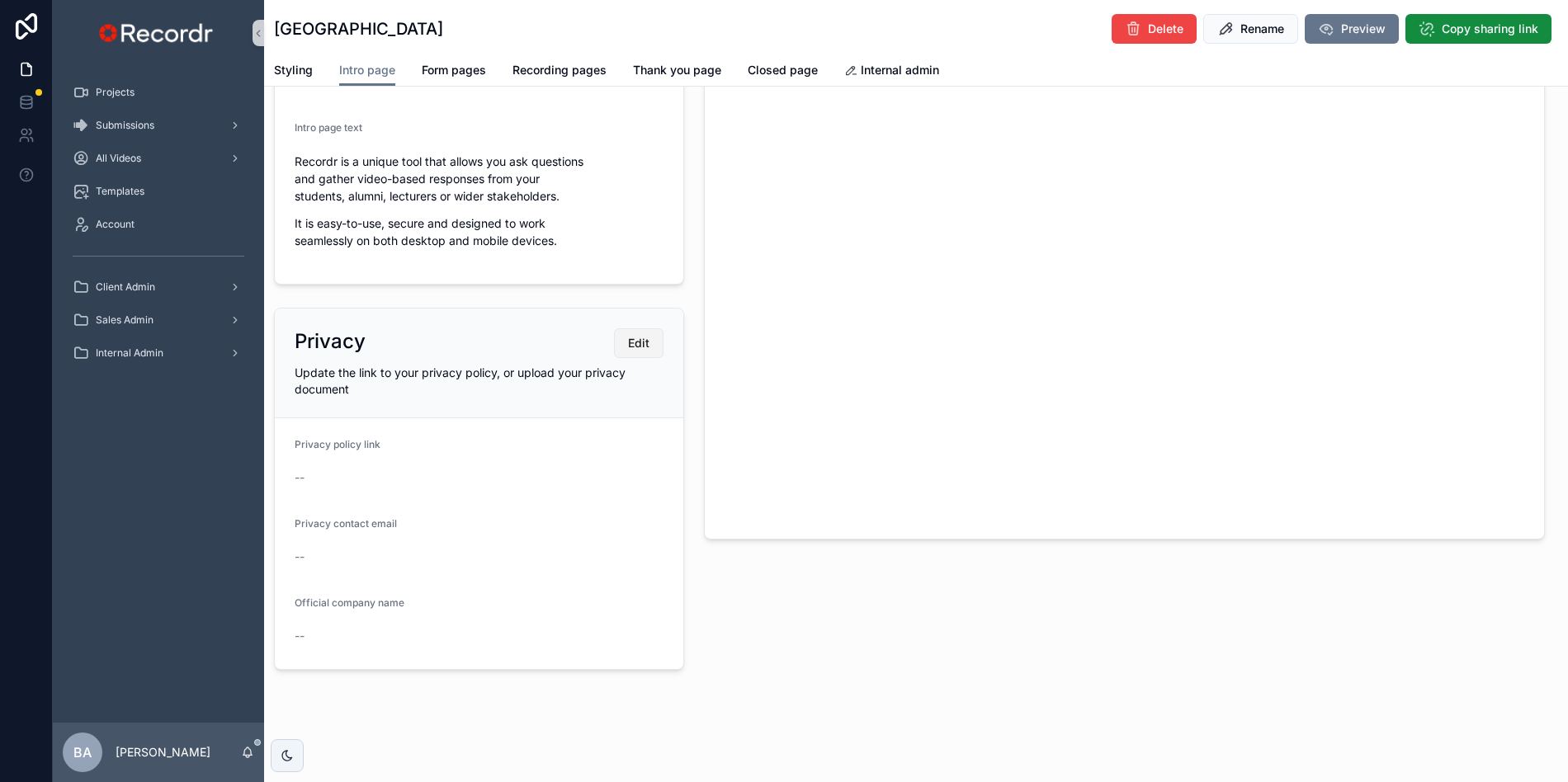
click at [635, 345] on span "Edit" at bounding box center [639, 343] width 22 height 16
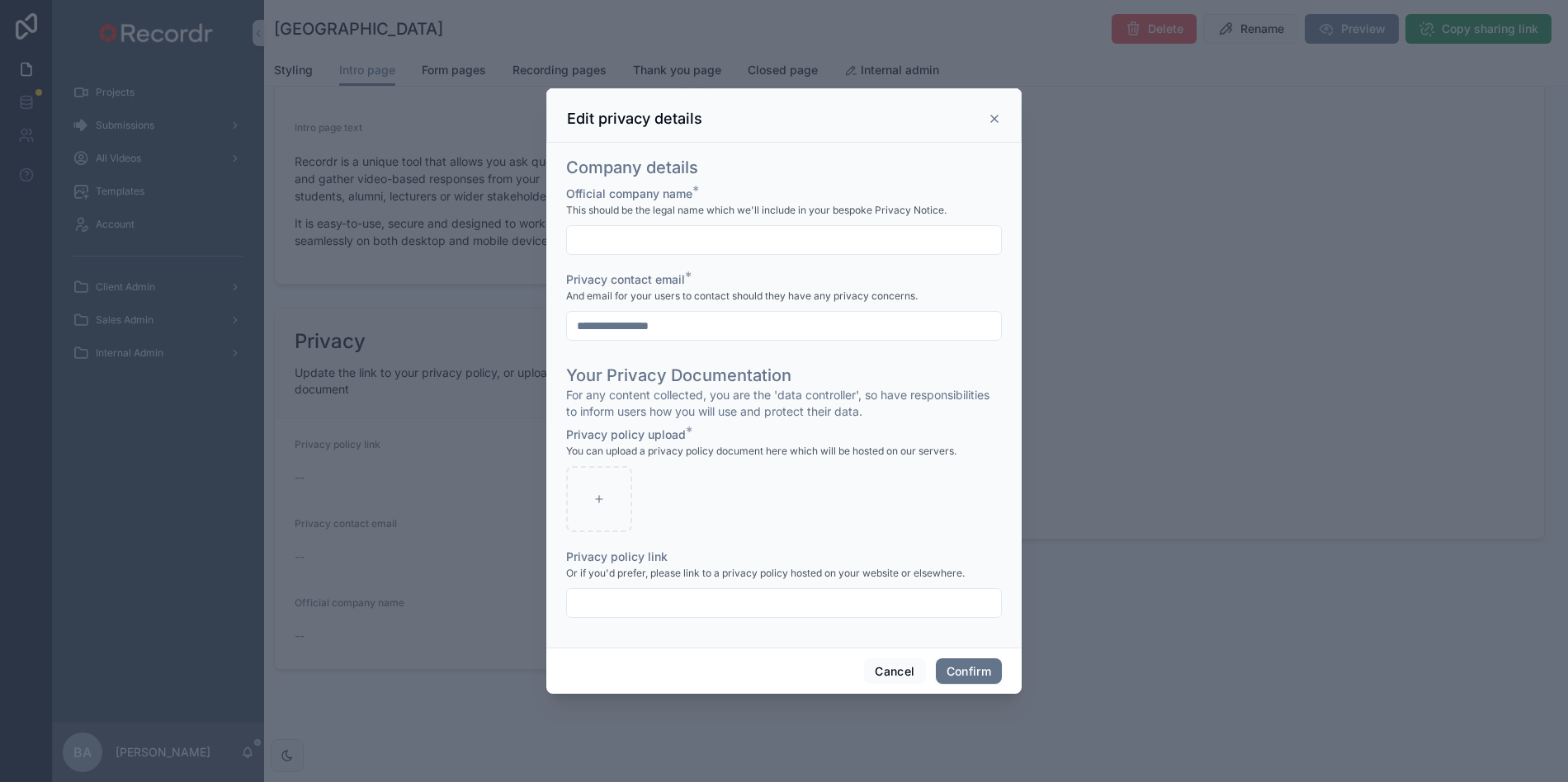
click at [994, 120] on icon at bounding box center [994, 118] width 13 height 13
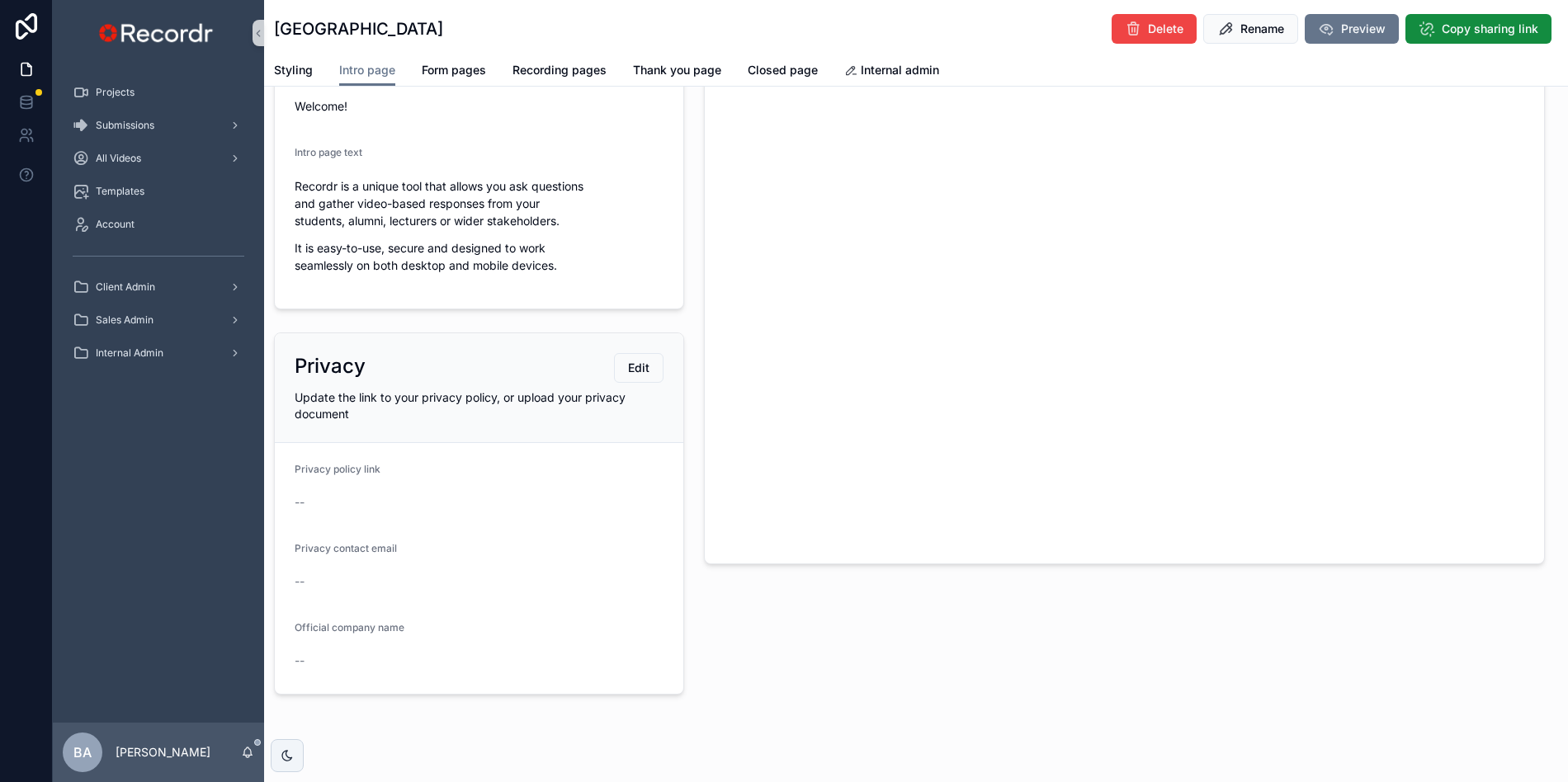
scroll to position [216, 0]
click at [849, 76] on icon "scrollable content" at bounding box center [850, 71] width 13 height 13
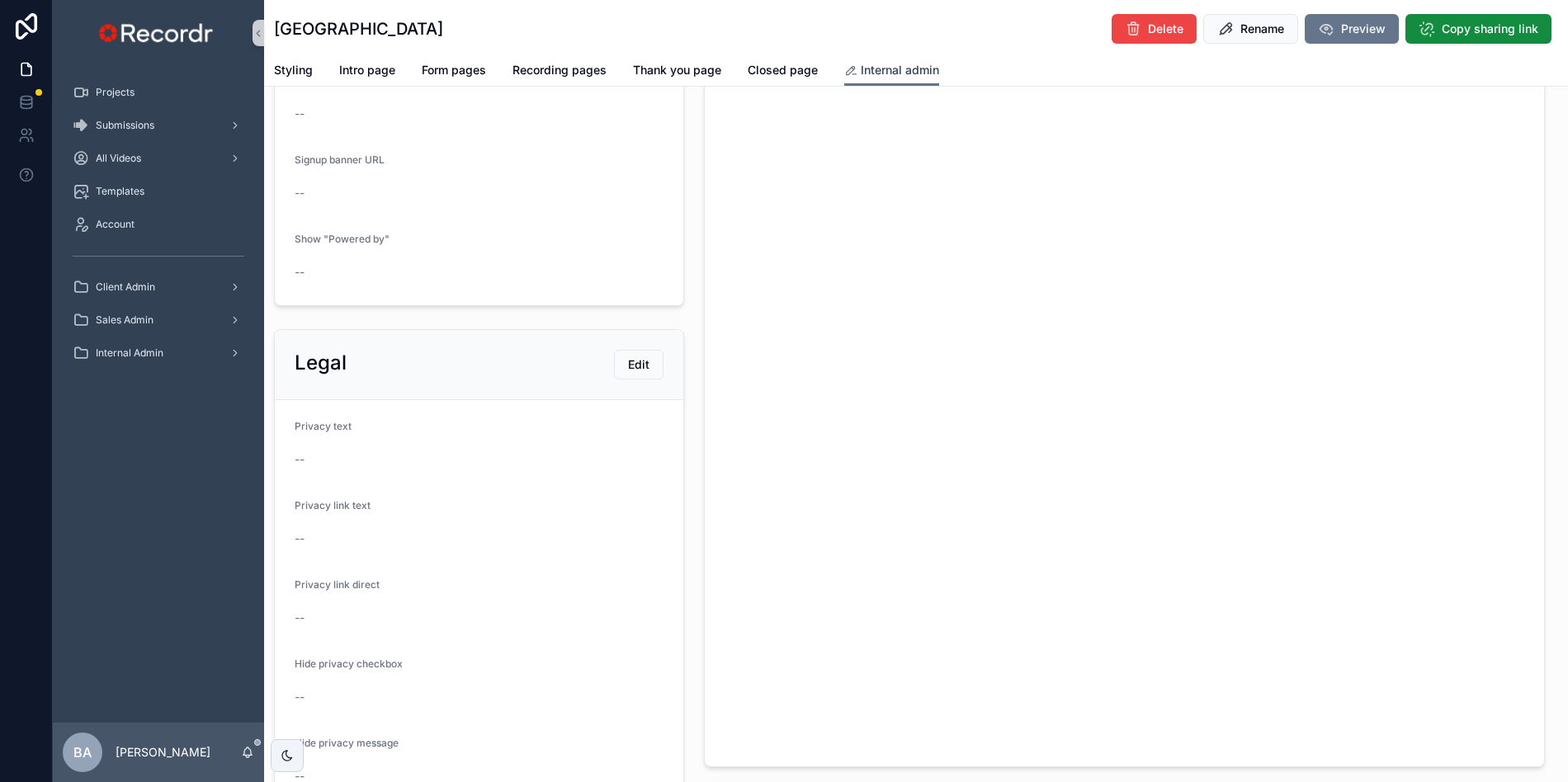
scroll to position [201, 0]
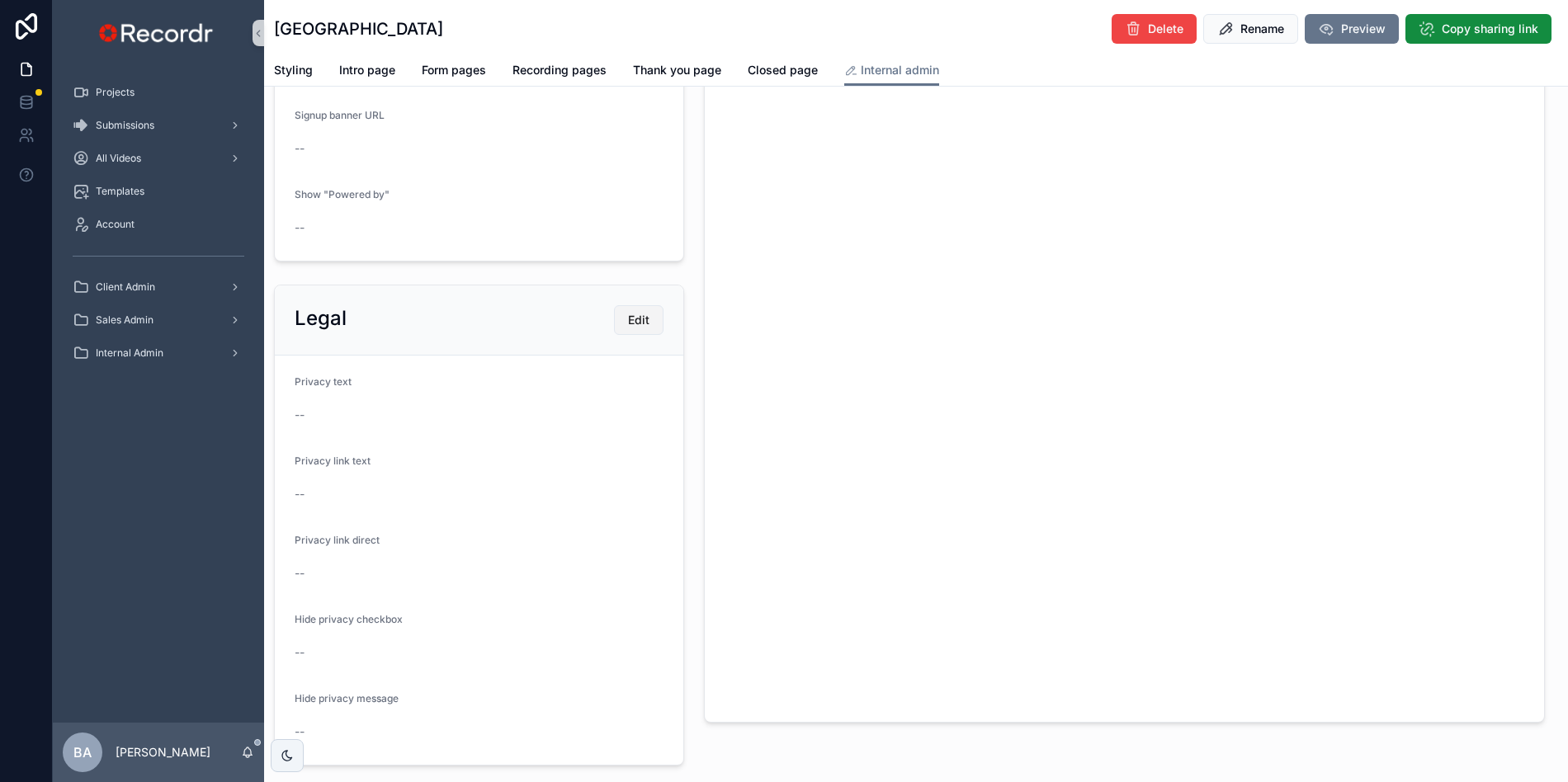
click at [625, 318] on button "Edit" at bounding box center [638, 320] width 49 height 30
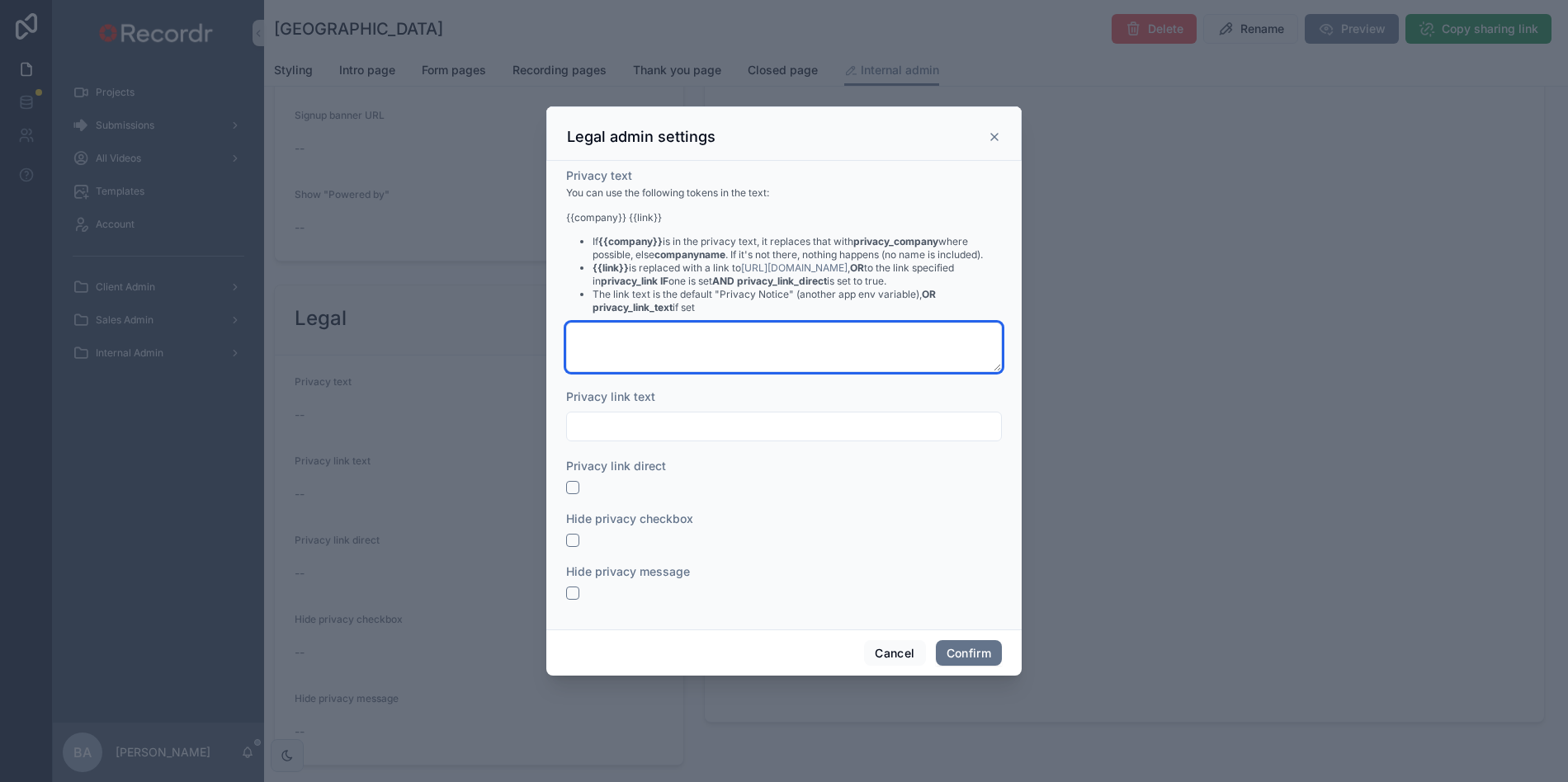
click at [600, 339] on textarea at bounding box center [784, 347] width 435 height 49
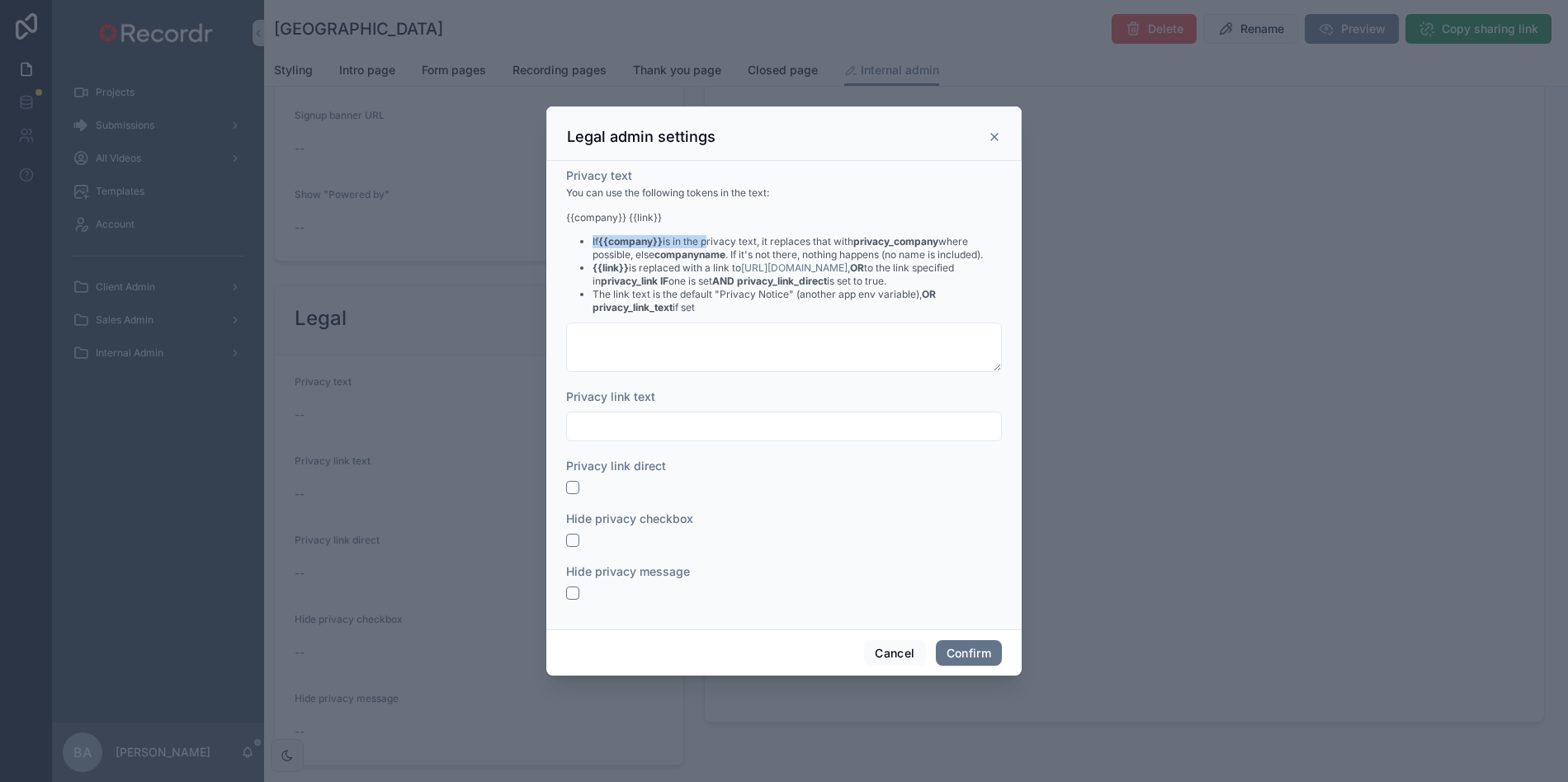
drag, startPoint x: 593, startPoint y: 240, endPoint x: 706, endPoint y: 246, distance: 113.2
click at [706, 246] on li "If {{company}} is in the privacy text, it replaces that with privacy_company wh…" at bounding box center [797, 247] width 409 height 26
drag, startPoint x: 719, startPoint y: 307, endPoint x: 591, endPoint y: 296, distance: 128.5
click at [591, 296] on ul "If {{company}} is in the privacy text, it replaces that with privacy_company wh…" at bounding box center [784, 274] width 435 height 79
copy li "The link text is the default "Privacy Notice" (another app env variable), OR pr…"
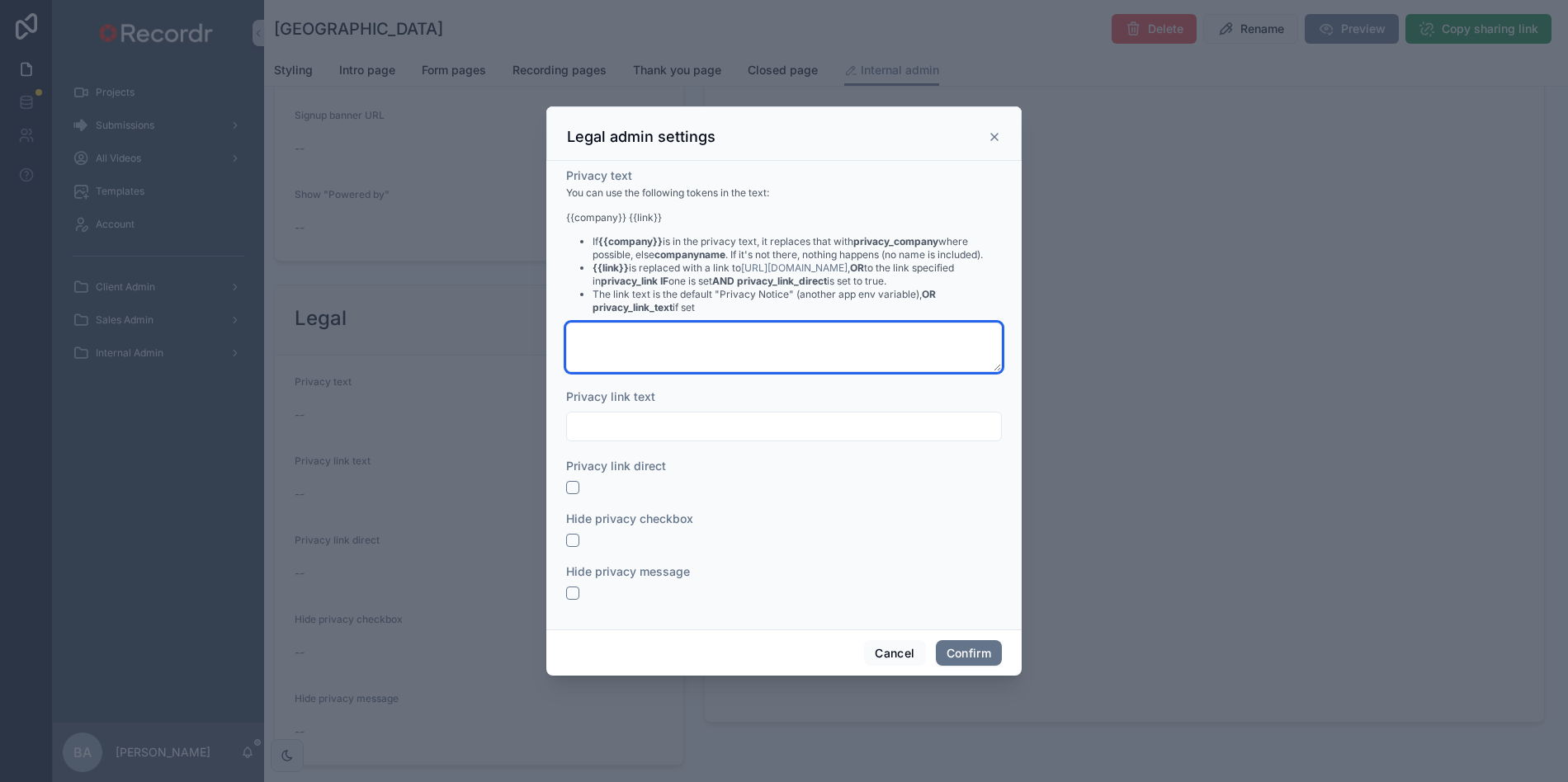
click at [612, 347] on textarea at bounding box center [784, 347] width 435 height 49
paste textarea "**********"
type textarea "**********"
click at [624, 349] on textarea at bounding box center [784, 347] width 435 height 49
paste textarea "**********"
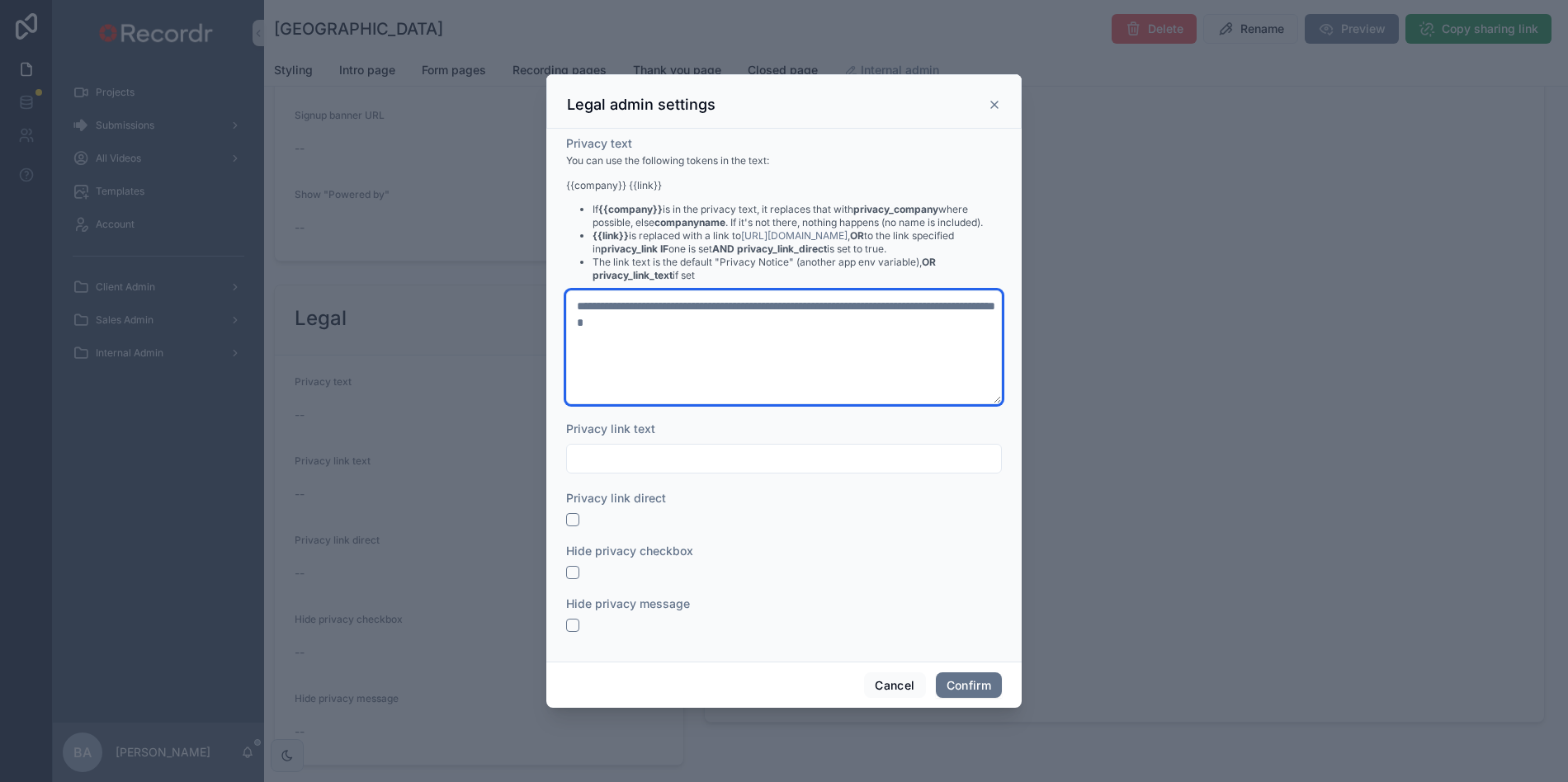
drag, startPoint x: 813, startPoint y: 305, endPoint x: 901, endPoint y: 400, distance: 129.5
click at [891, 380] on textarea "**********" at bounding box center [784, 347] width 435 height 114
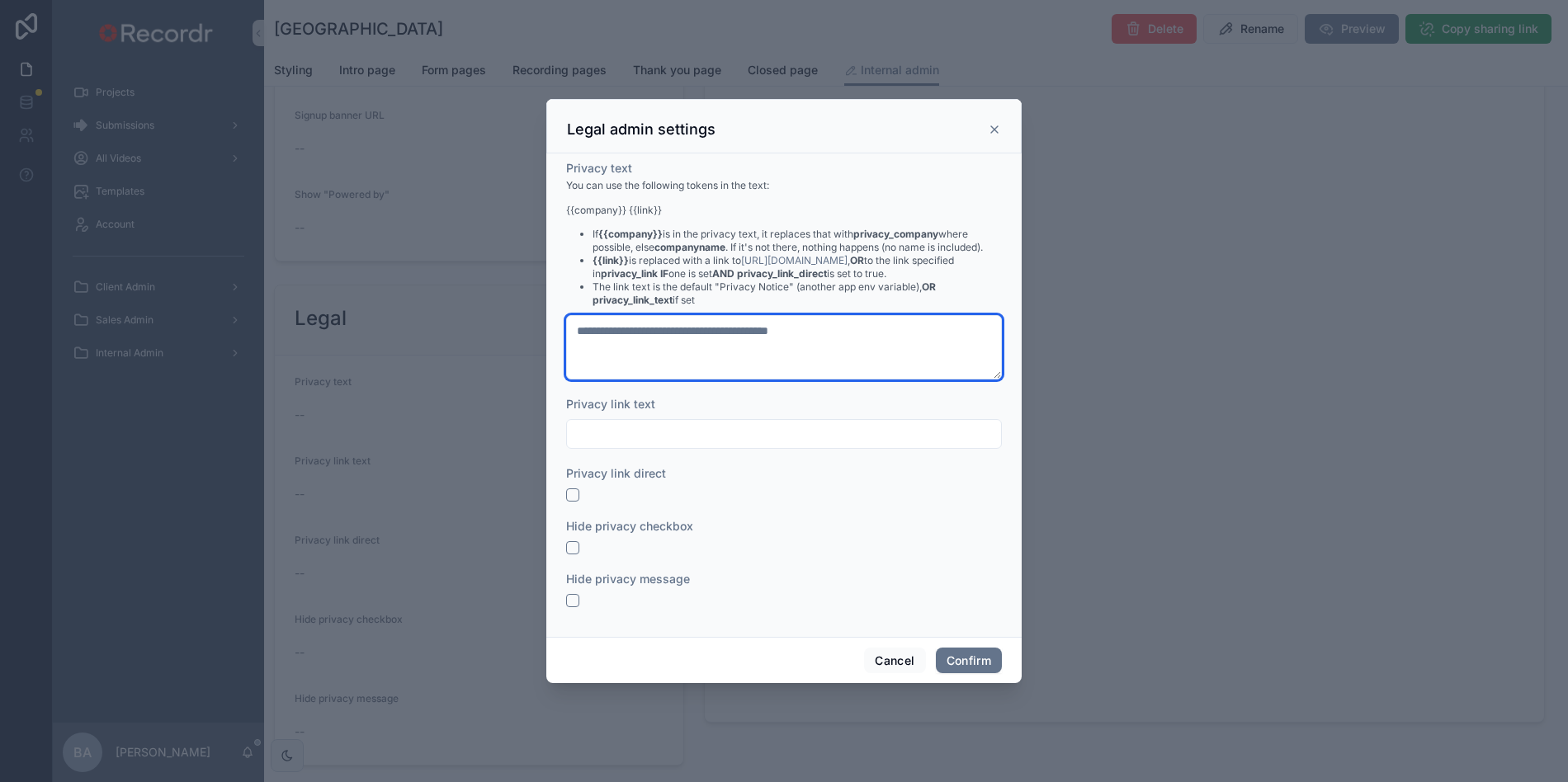
type textarea "**********"
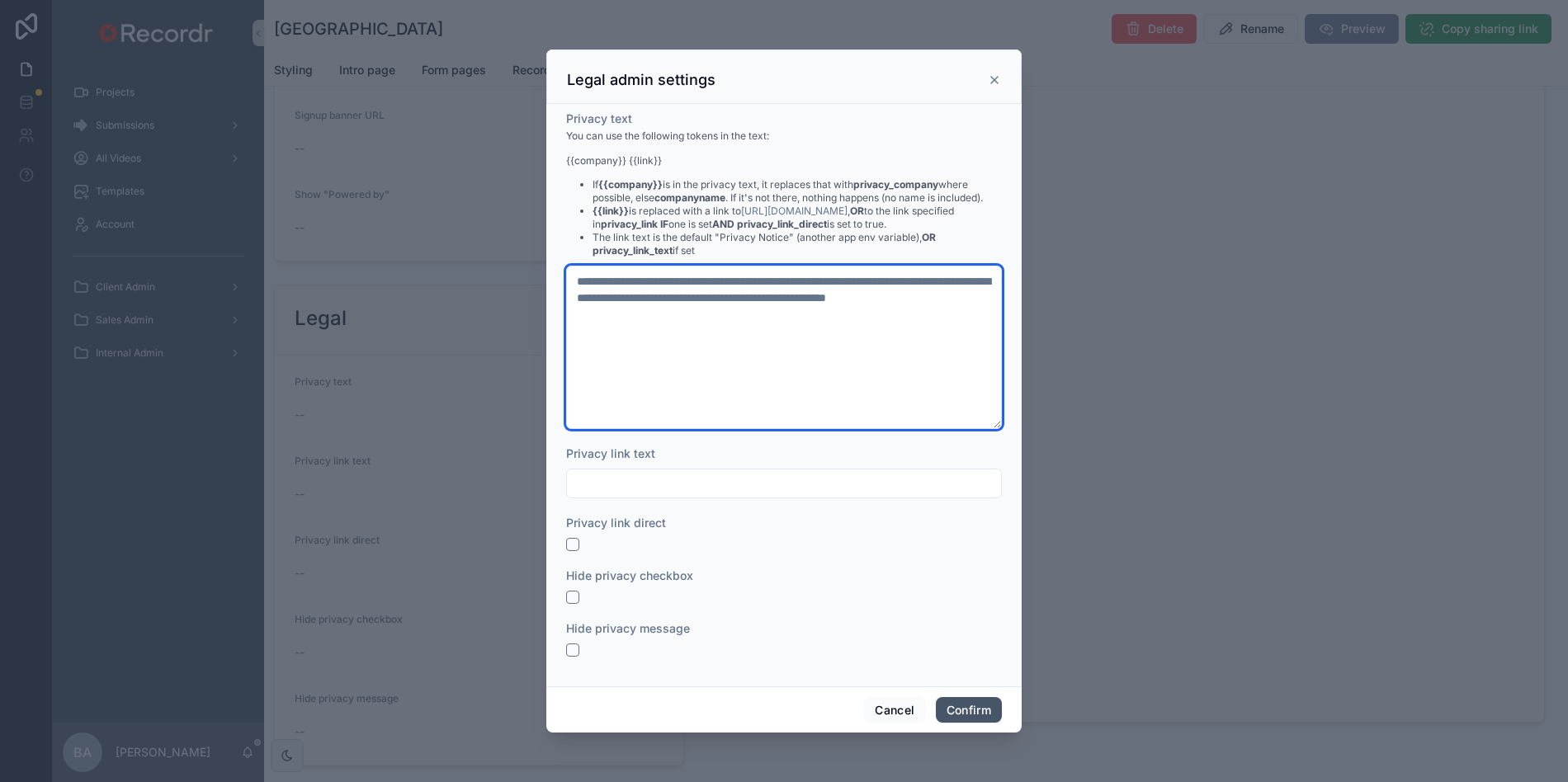
type textarea "**********"
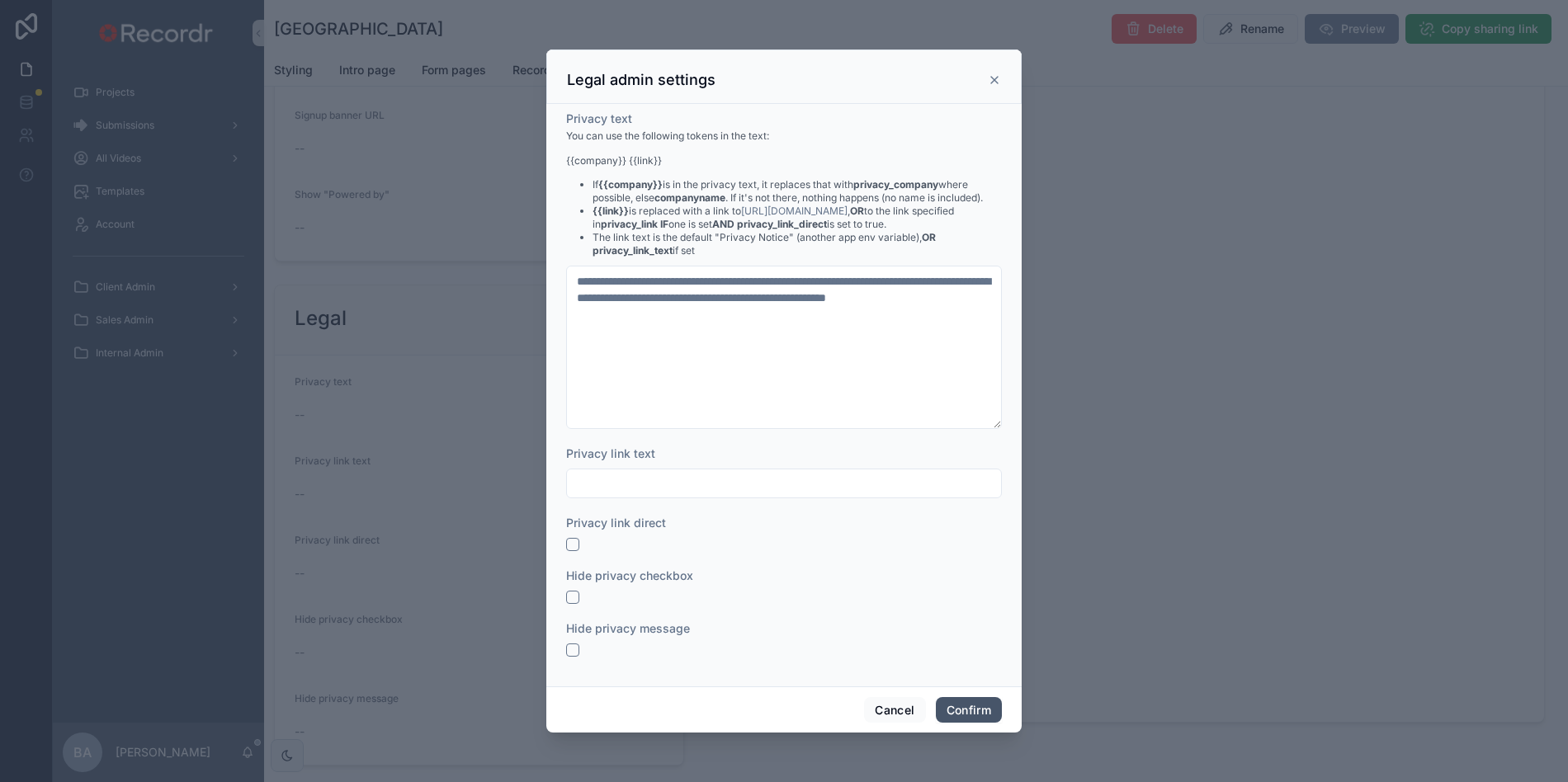
click at [978, 709] on button "Confirm" at bounding box center [969, 709] width 66 height 26
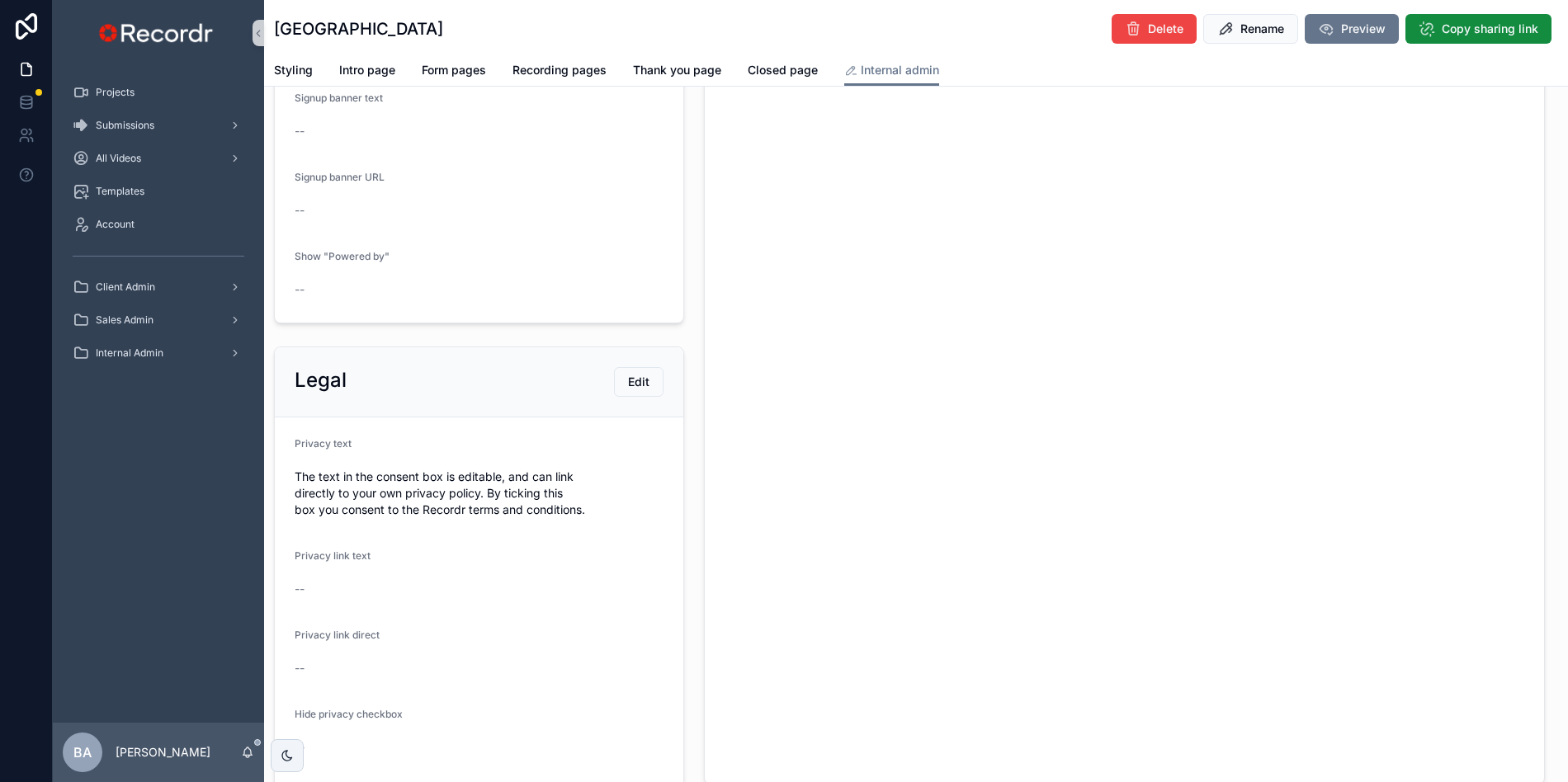
scroll to position [124, 0]
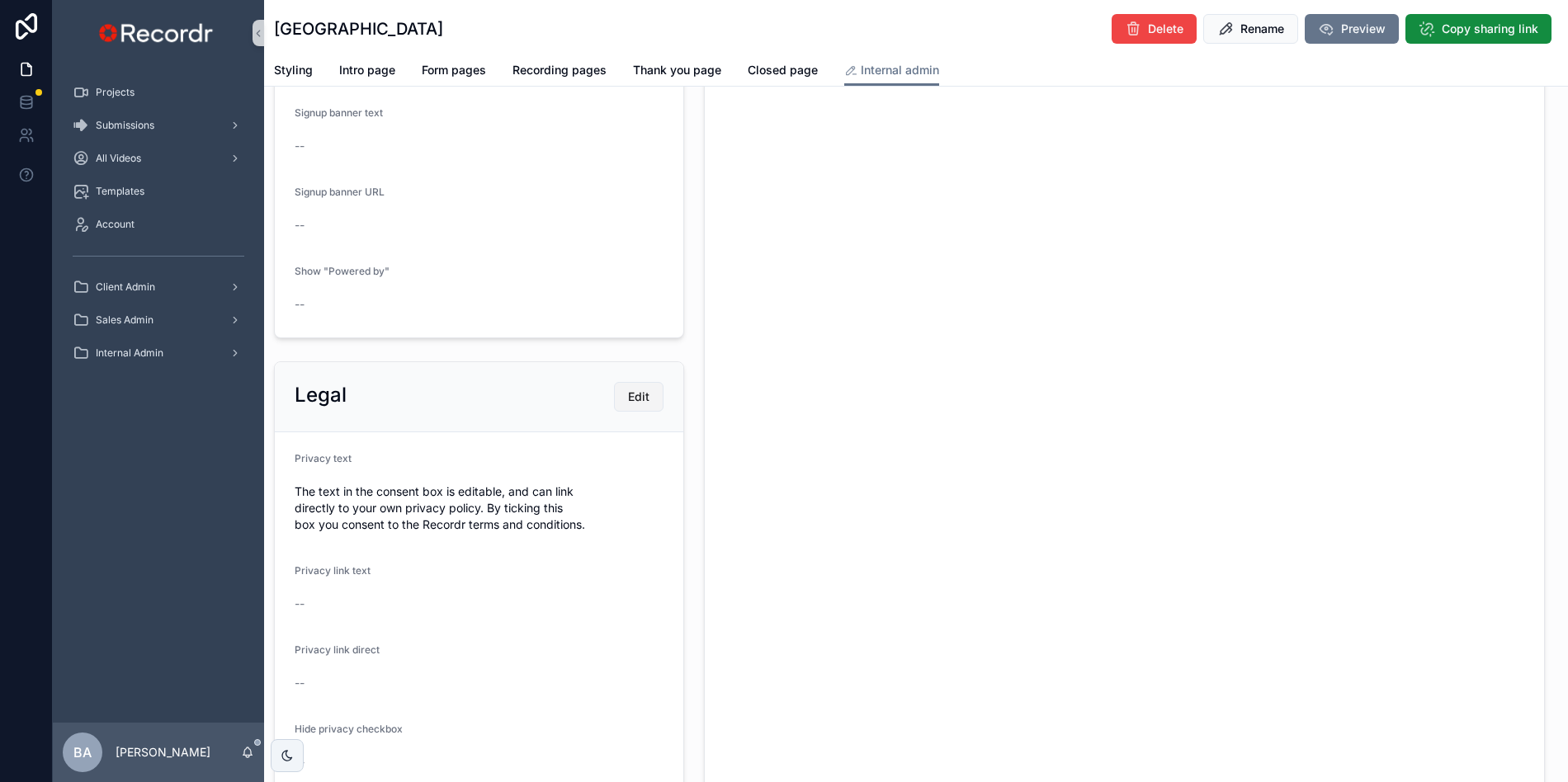
click at [639, 400] on span "Edit" at bounding box center [639, 397] width 22 height 16
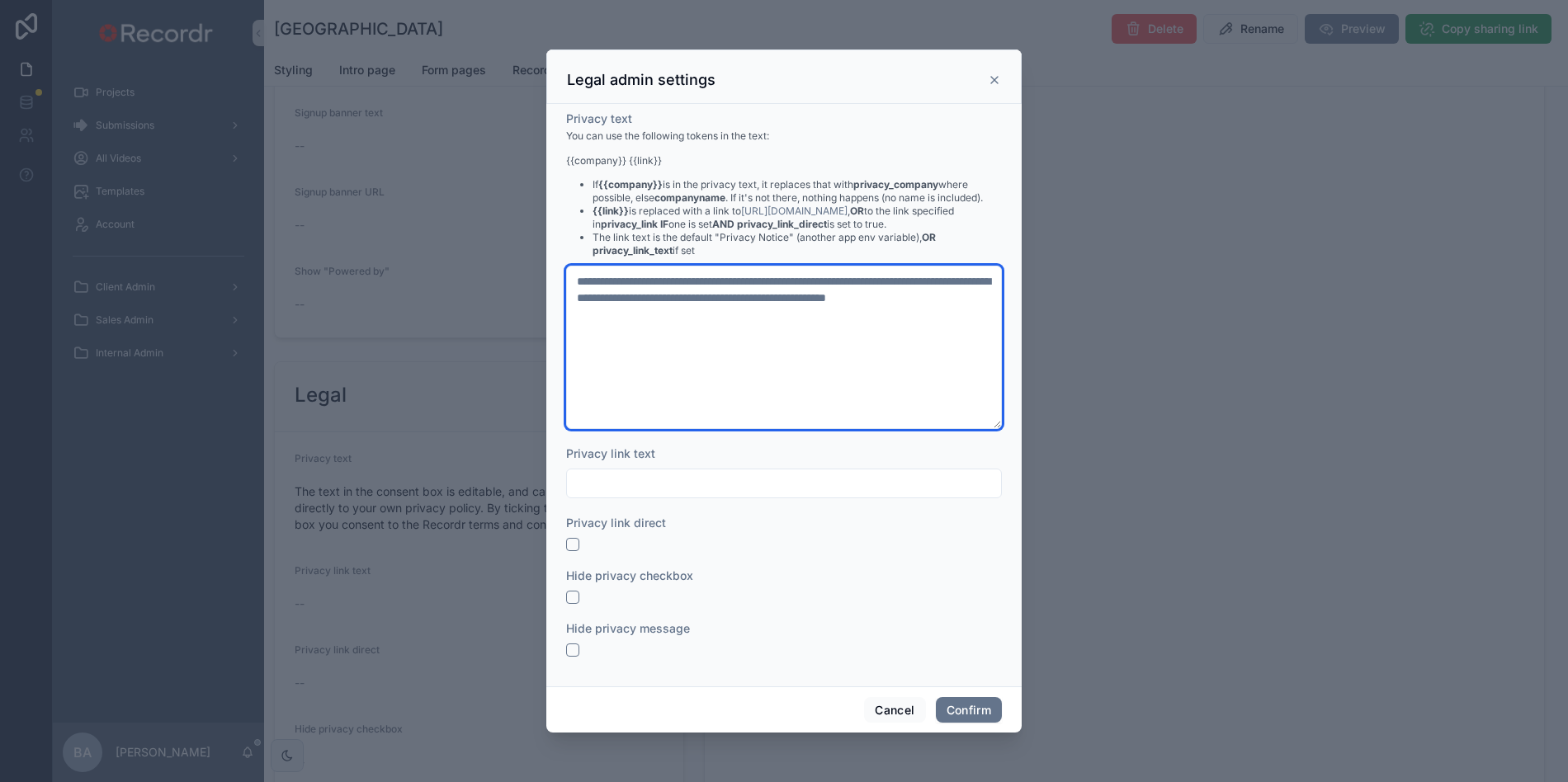
drag, startPoint x: 911, startPoint y: 296, endPoint x: 940, endPoint y: 373, distance: 82.3
click at [937, 357] on textarea "**********" at bounding box center [784, 348] width 435 height 163
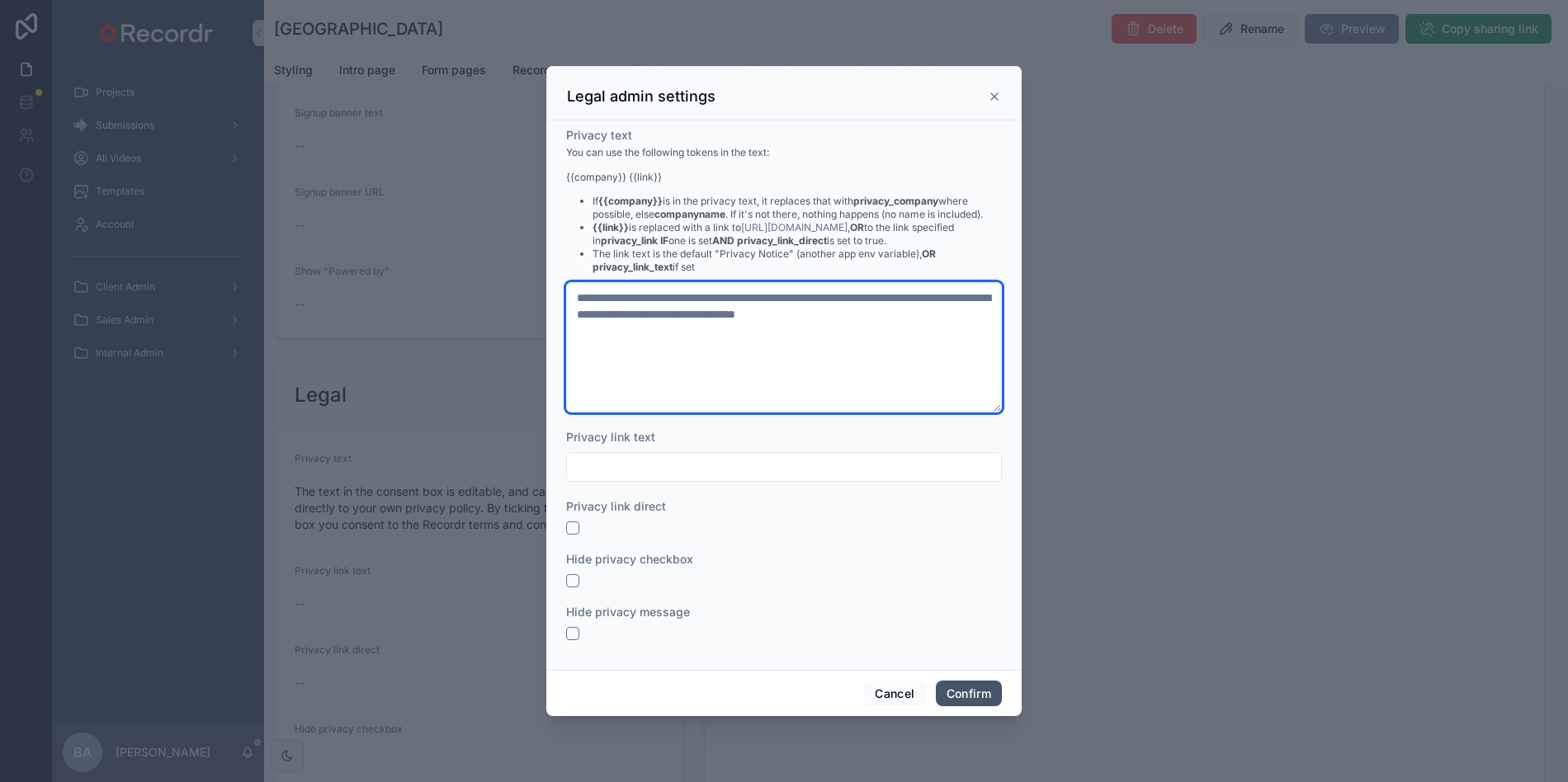
type textarea "**********"
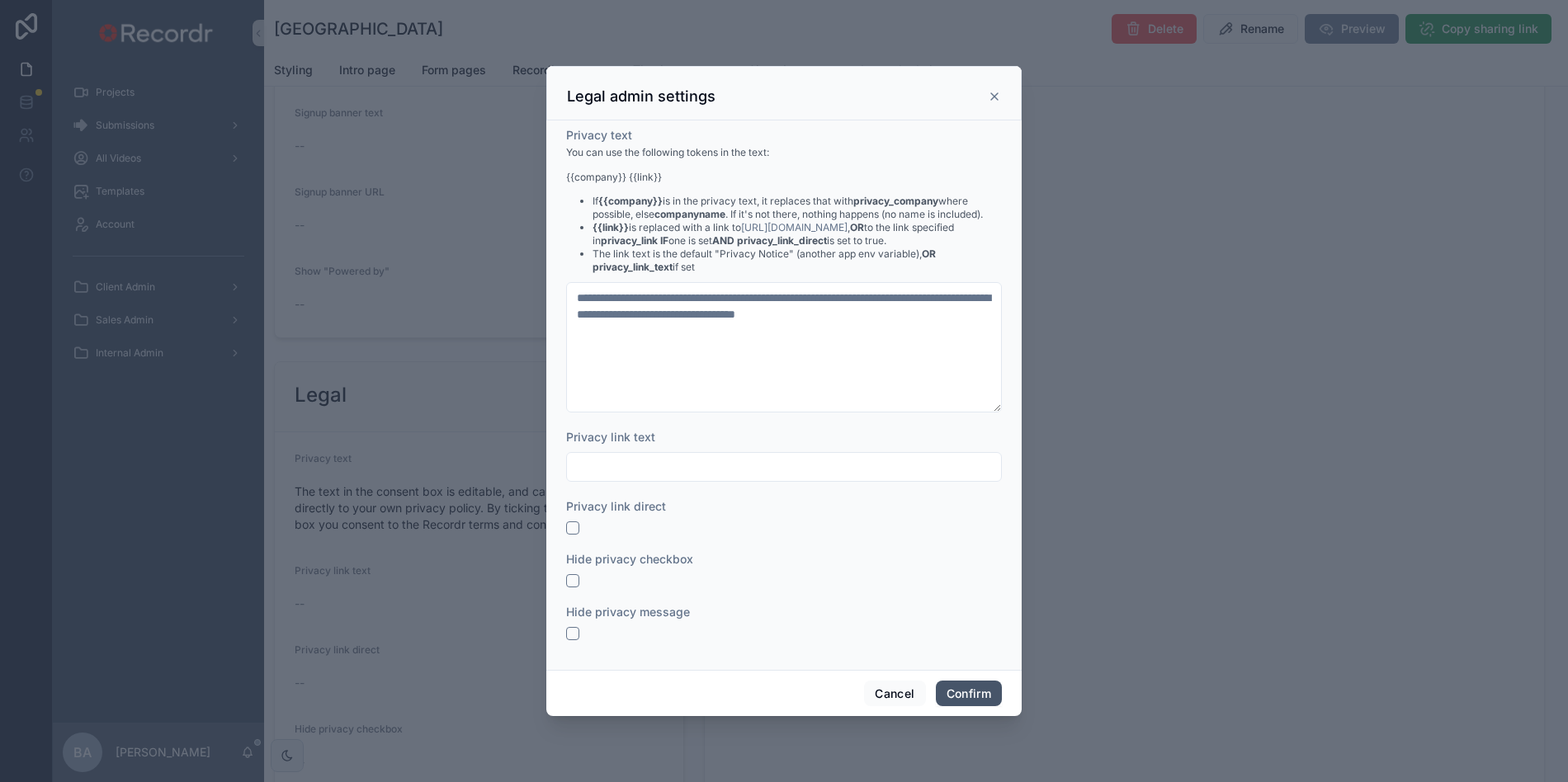
click at [967, 686] on button "Confirm" at bounding box center [969, 693] width 66 height 26
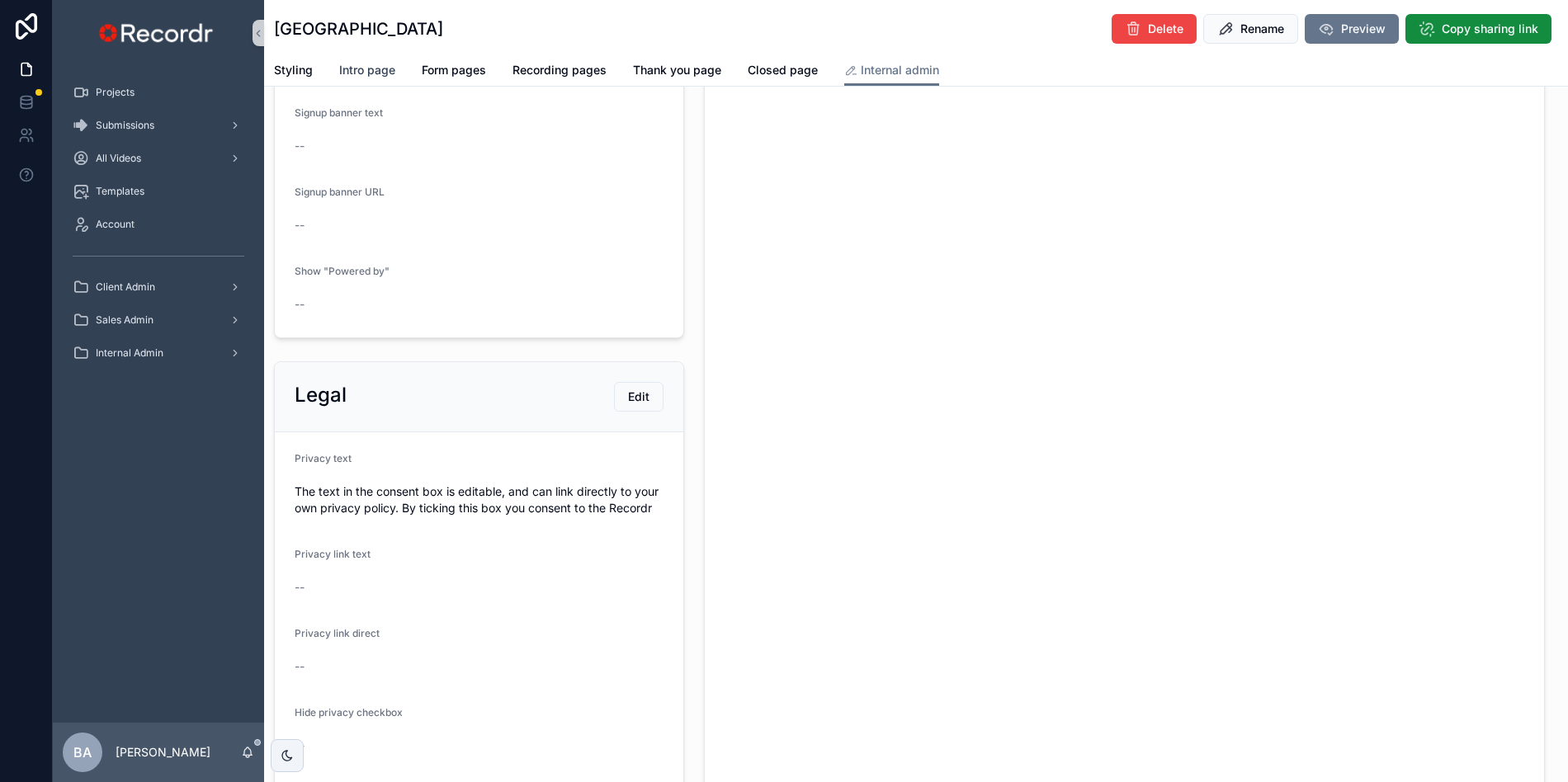
click at [359, 72] on span "Intro page" at bounding box center [366, 70] width 56 height 16
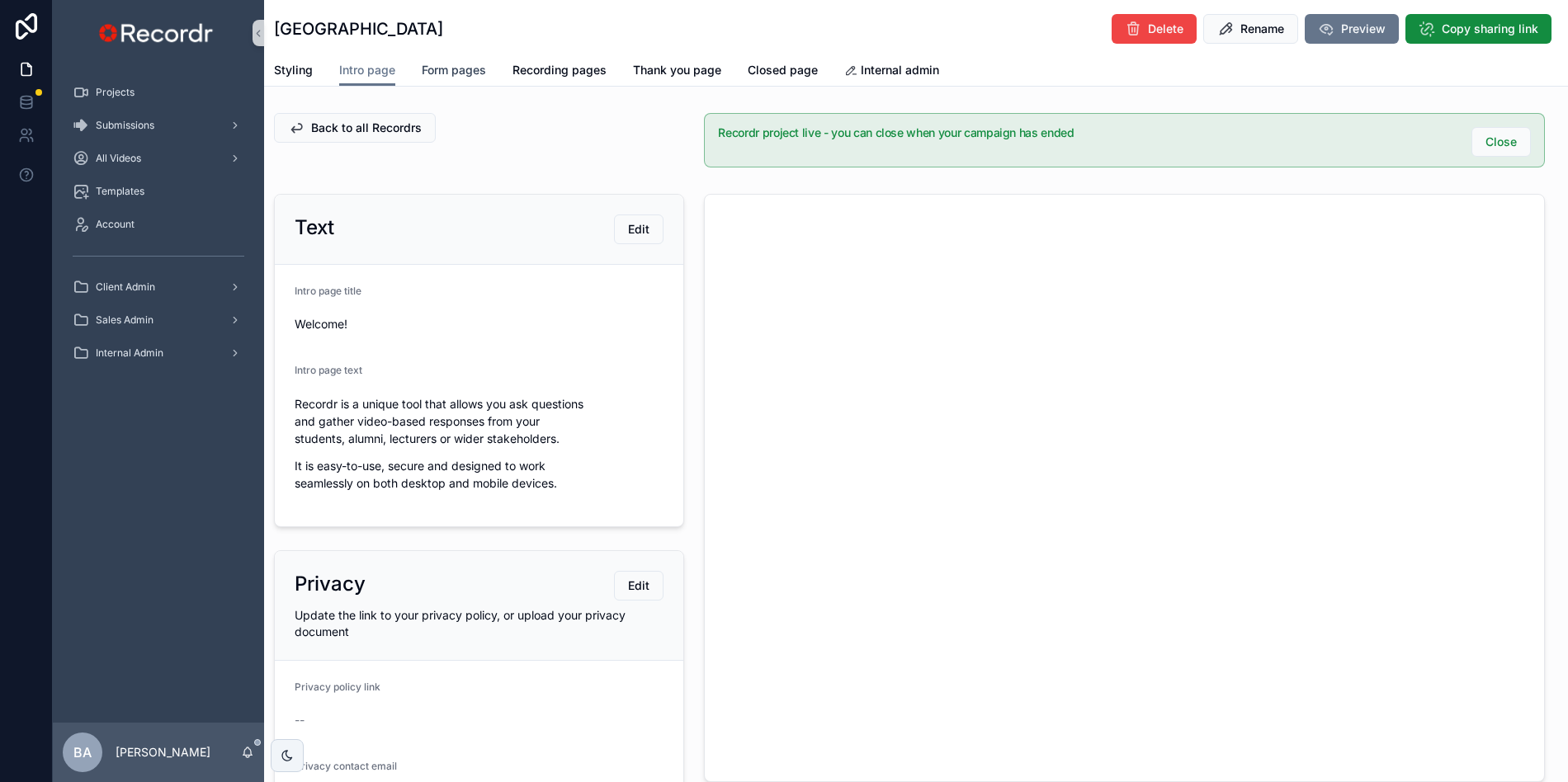
click at [445, 73] on span "Form pages" at bounding box center [454, 70] width 65 height 16
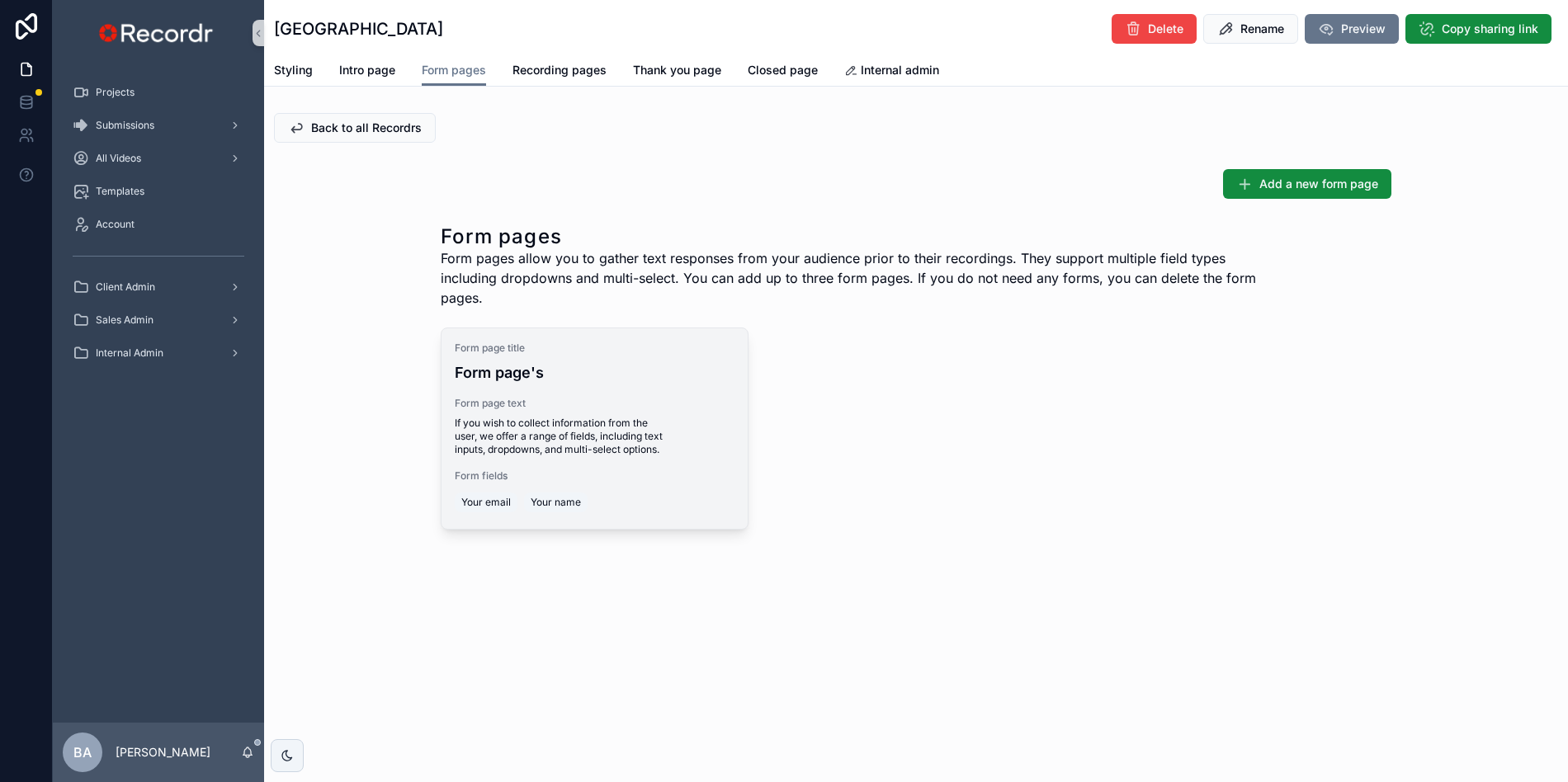
click at [564, 429] on span "If you wish to collect information from the user, we offer a range of fields, i…" at bounding box center [594, 436] width 280 height 39
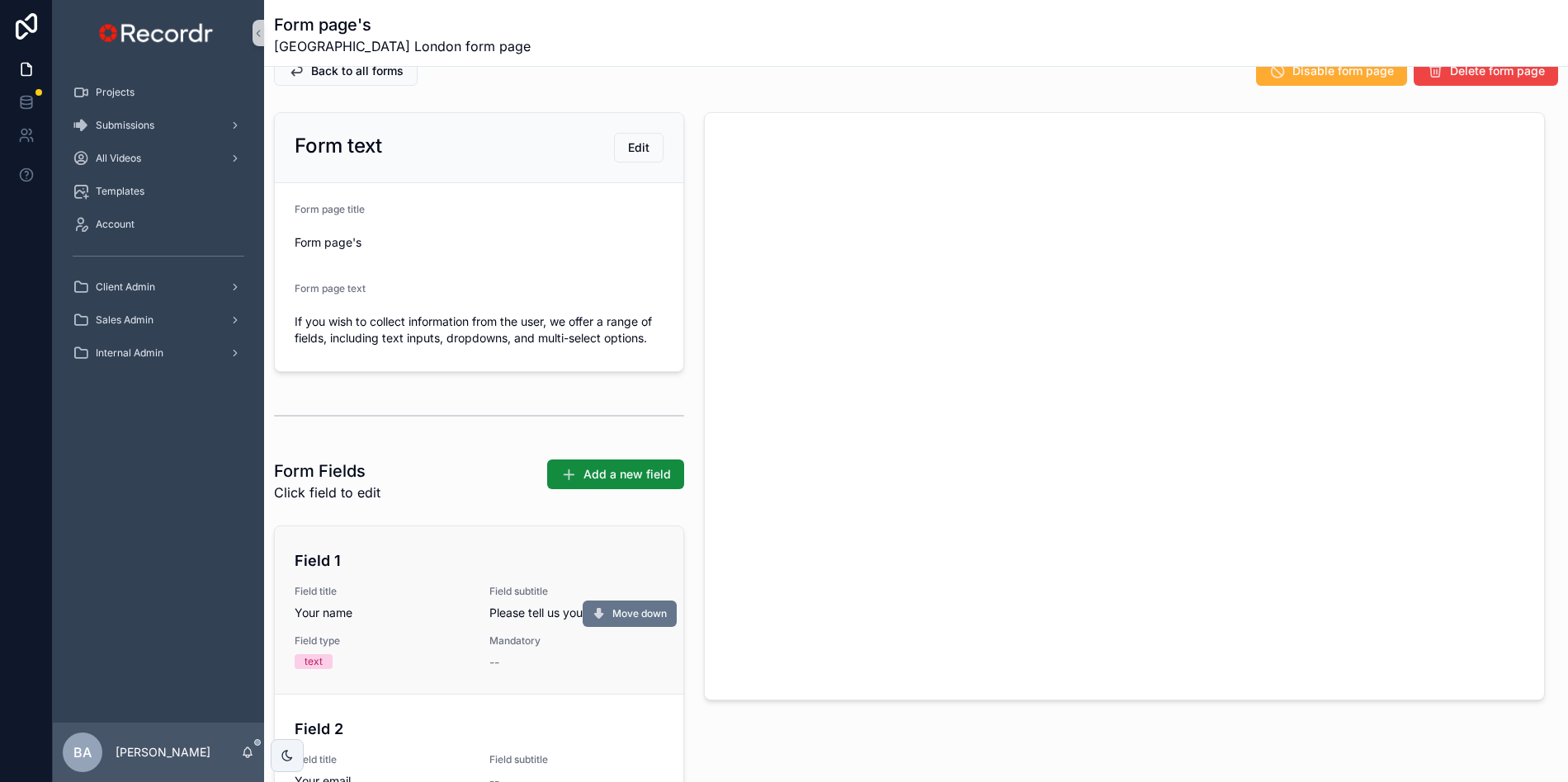
scroll to position [80, 0]
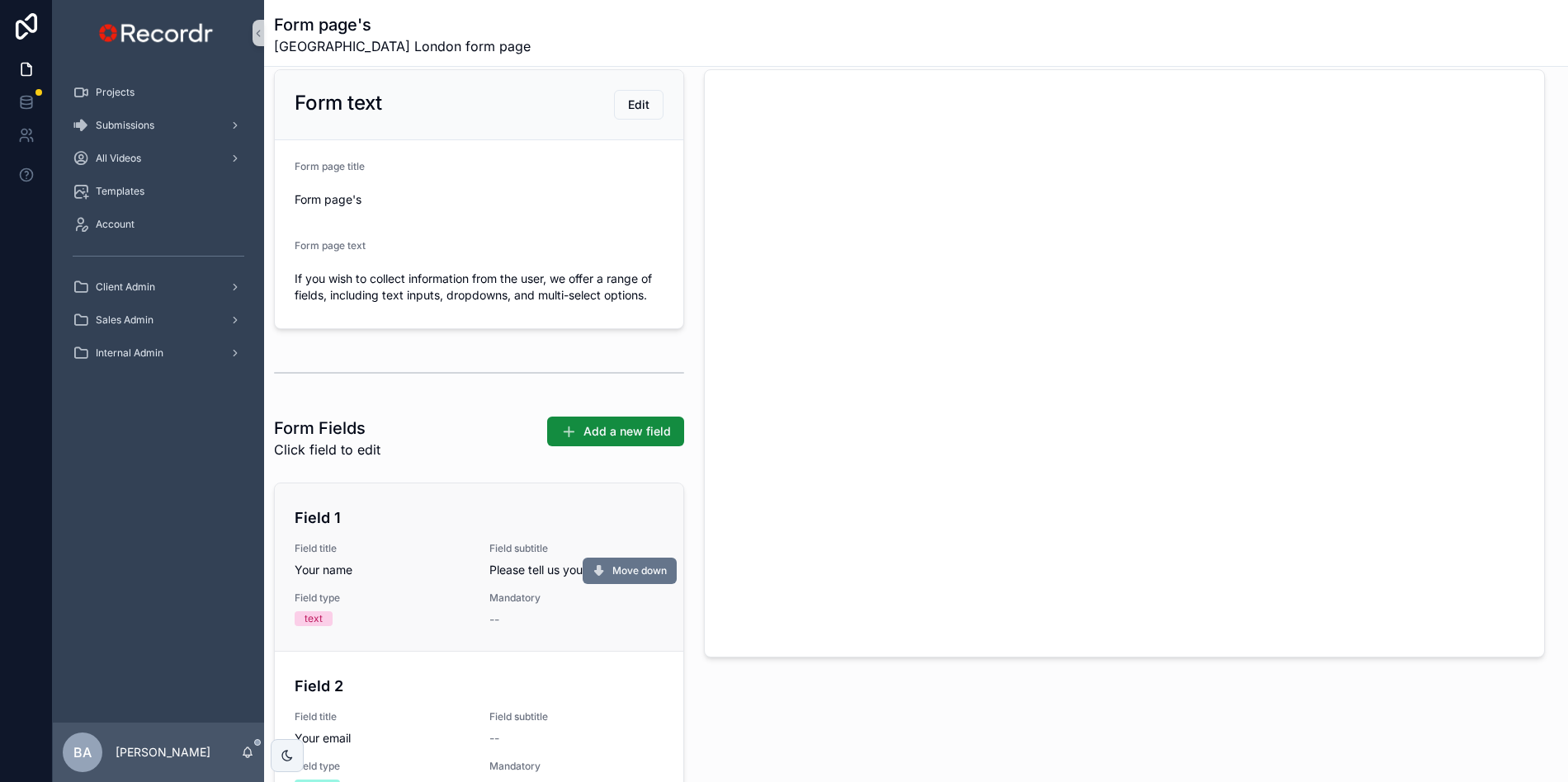
click at [514, 567] on span "Please tell us your full name" at bounding box center [576, 570] width 175 height 16
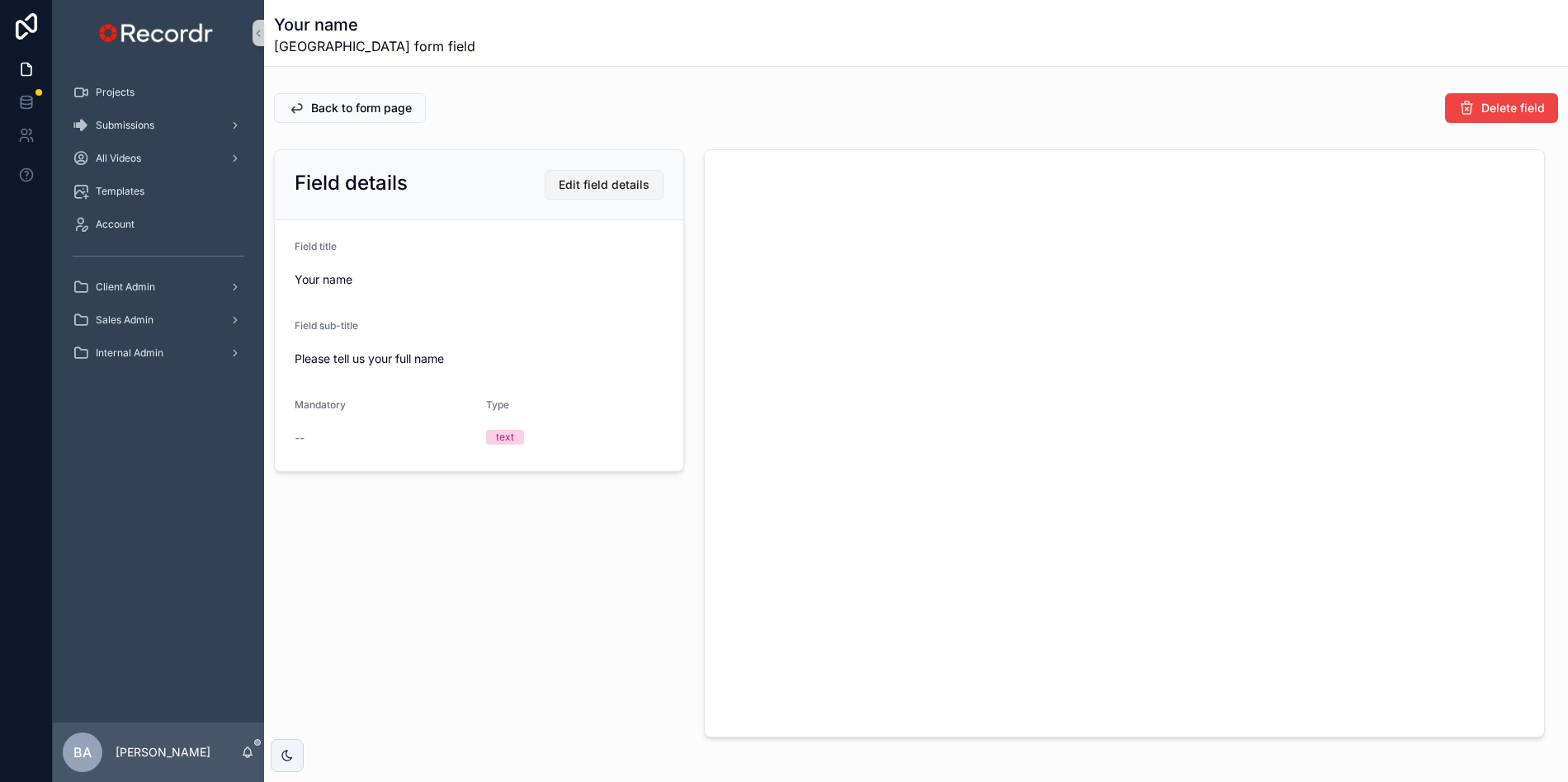
click at [603, 184] on span "Edit field details" at bounding box center [603, 185] width 90 height 16
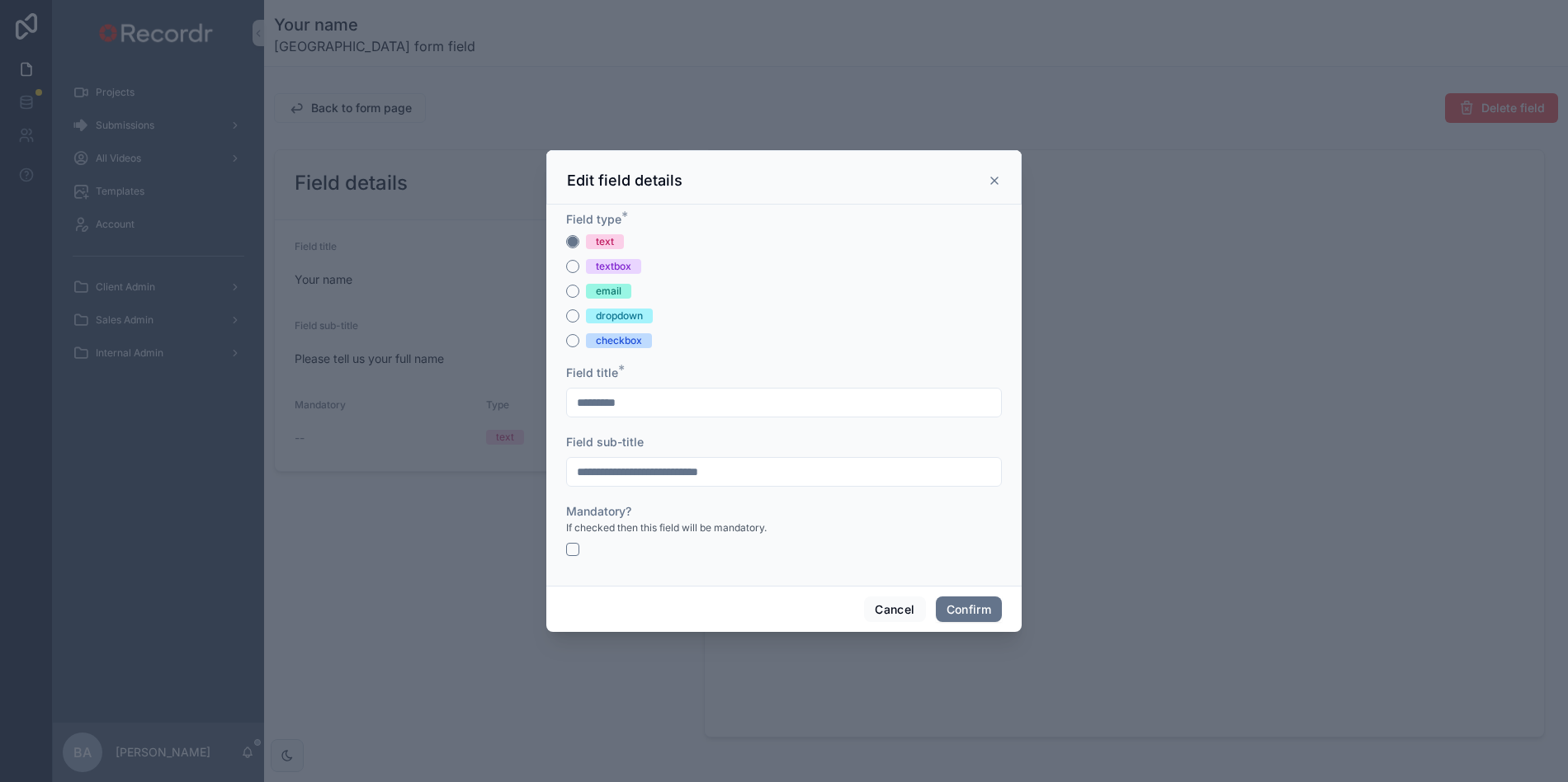
click at [609, 474] on input "**********" at bounding box center [784, 472] width 434 height 23
type input "**********"
click at [678, 557] on form "**********" at bounding box center [784, 391] width 435 height 361
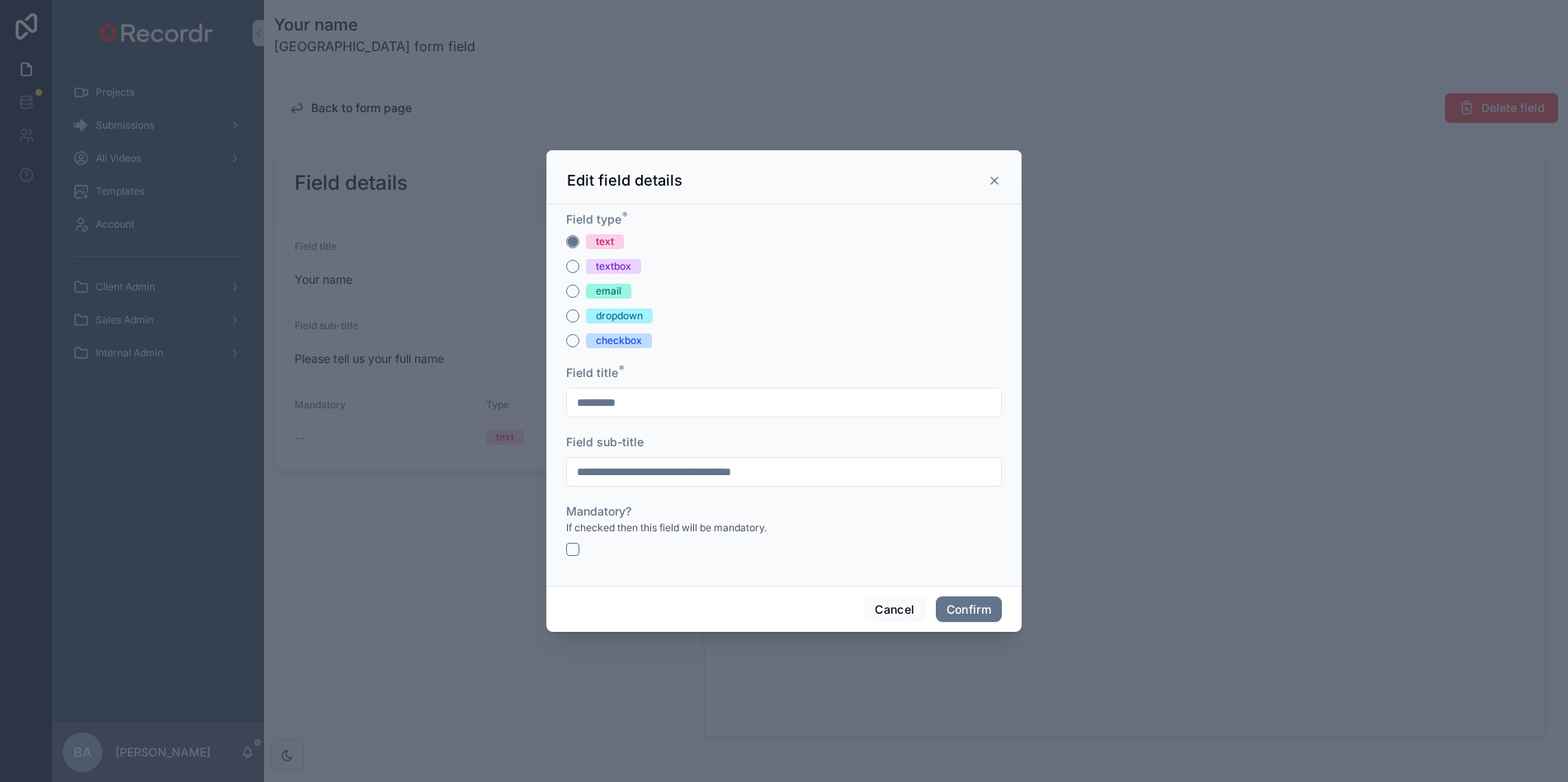
click at [589, 546] on div at bounding box center [784, 549] width 435 height 13
click at [581, 546] on div at bounding box center [784, 549] width 435 height 13
click at [576, 546] on button "button" at bounding box center [573, 549] width 13 height 13
click at [976, 604] on button "Confirm" at bounding box center [969, 609] width 66 height 26
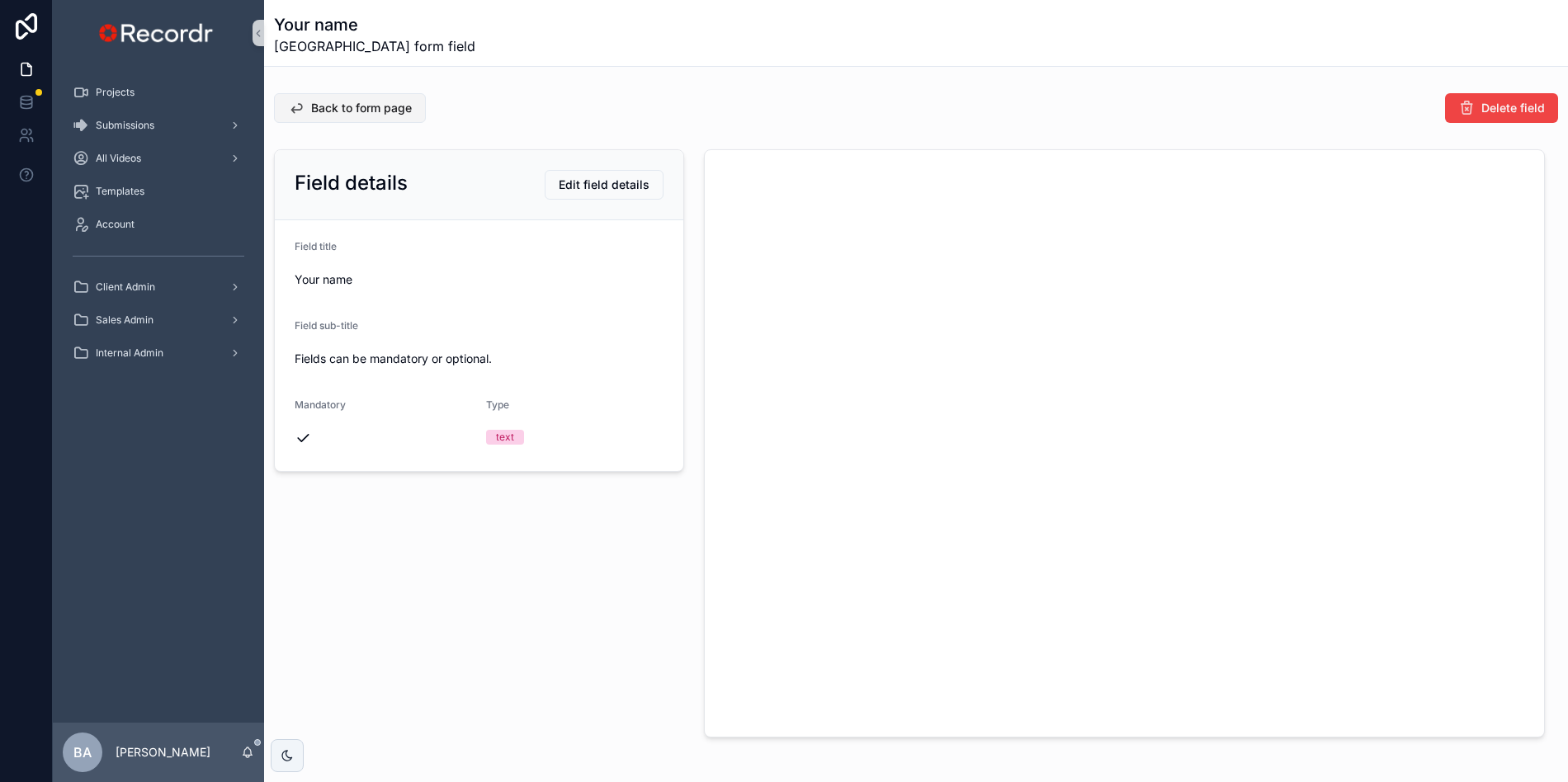
click at [352, 115] on span "Back to form page" at bounding box center [361, 107] width 100 height 16
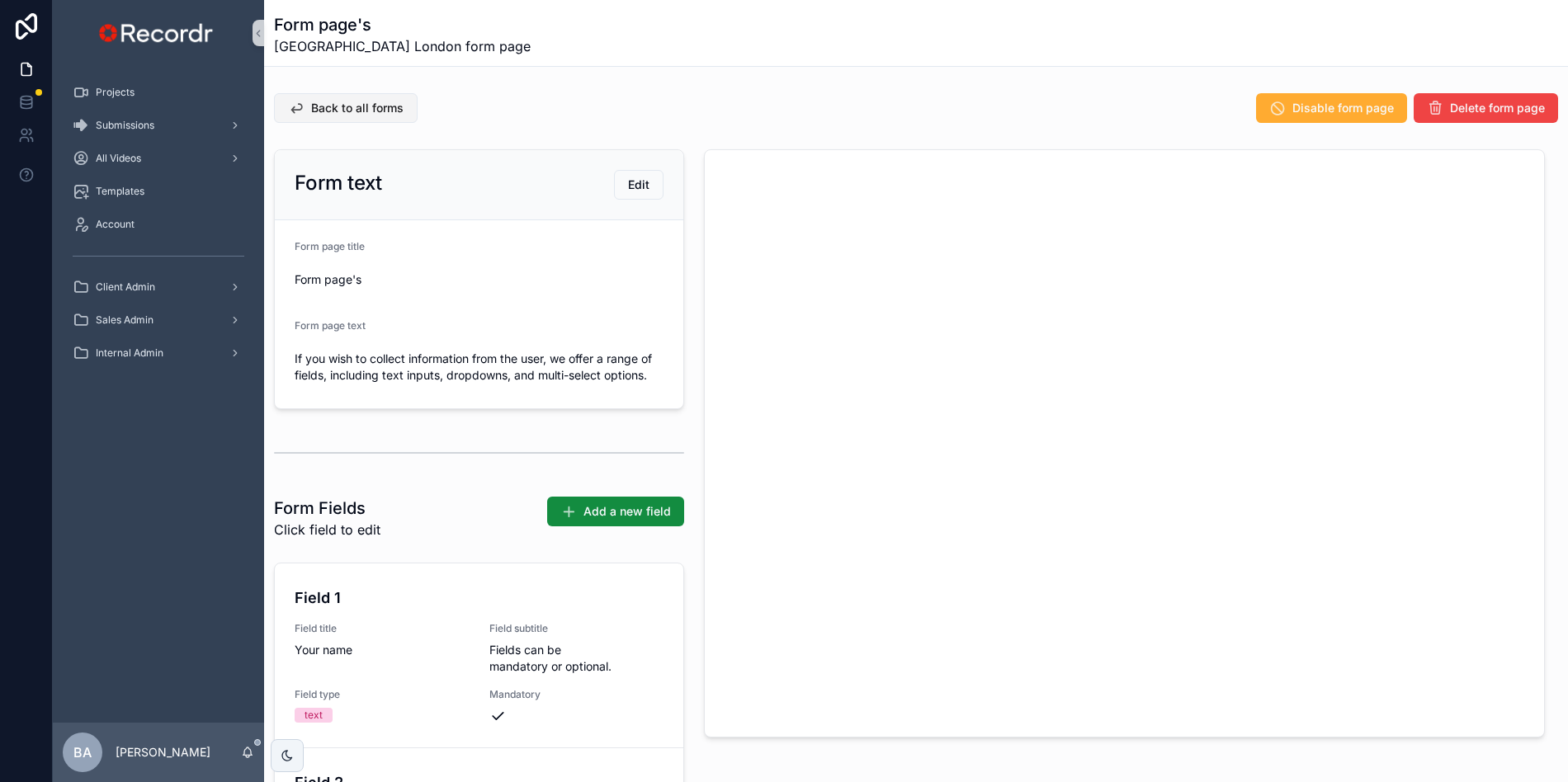
click at [345, 110] on span "Back to all forms" at bounding box center [357, 107] width 92 height 16
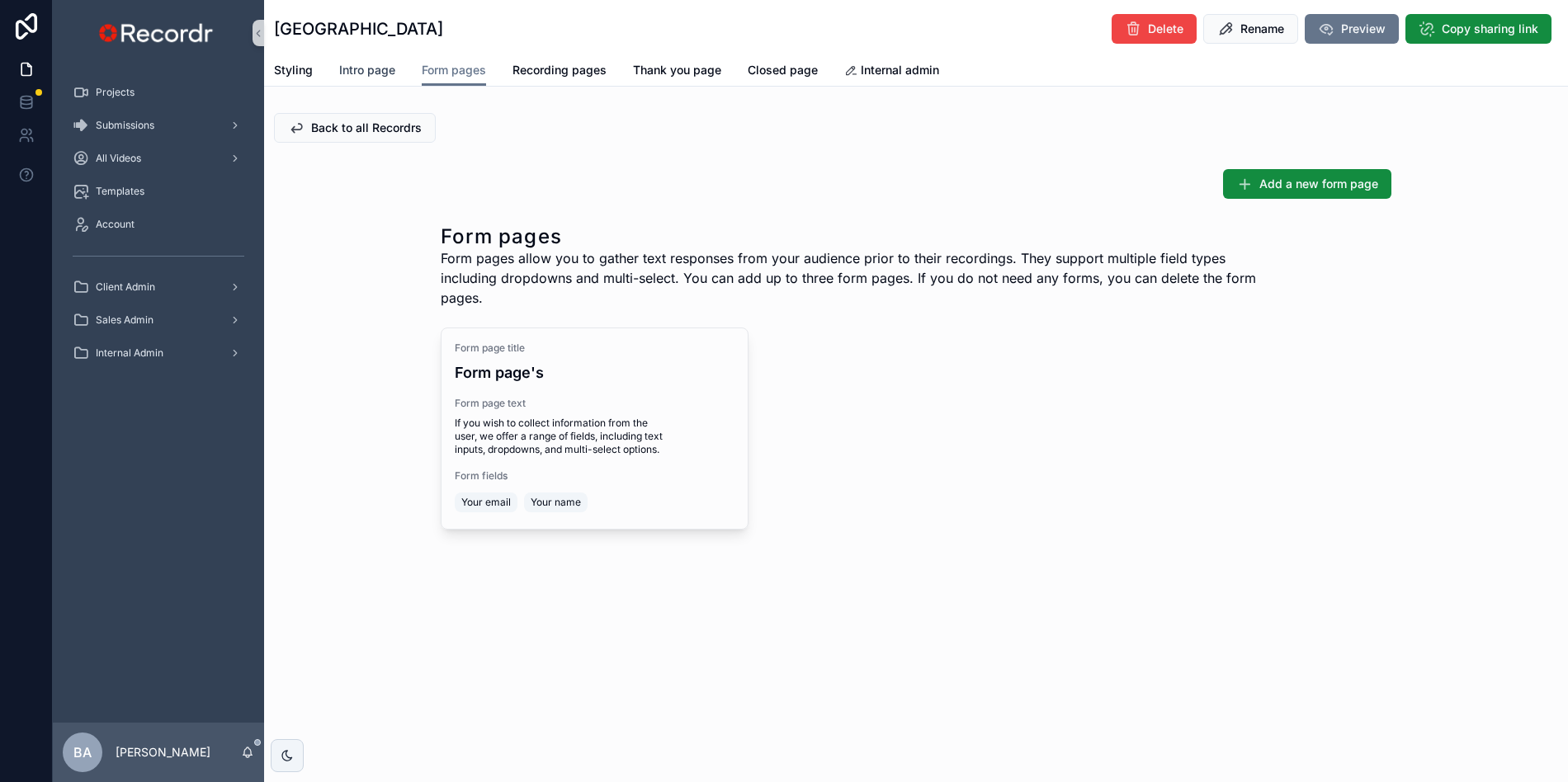
click at [359, 73] on span "Intro page" at bounding box center [366, 70] width 56 height 16
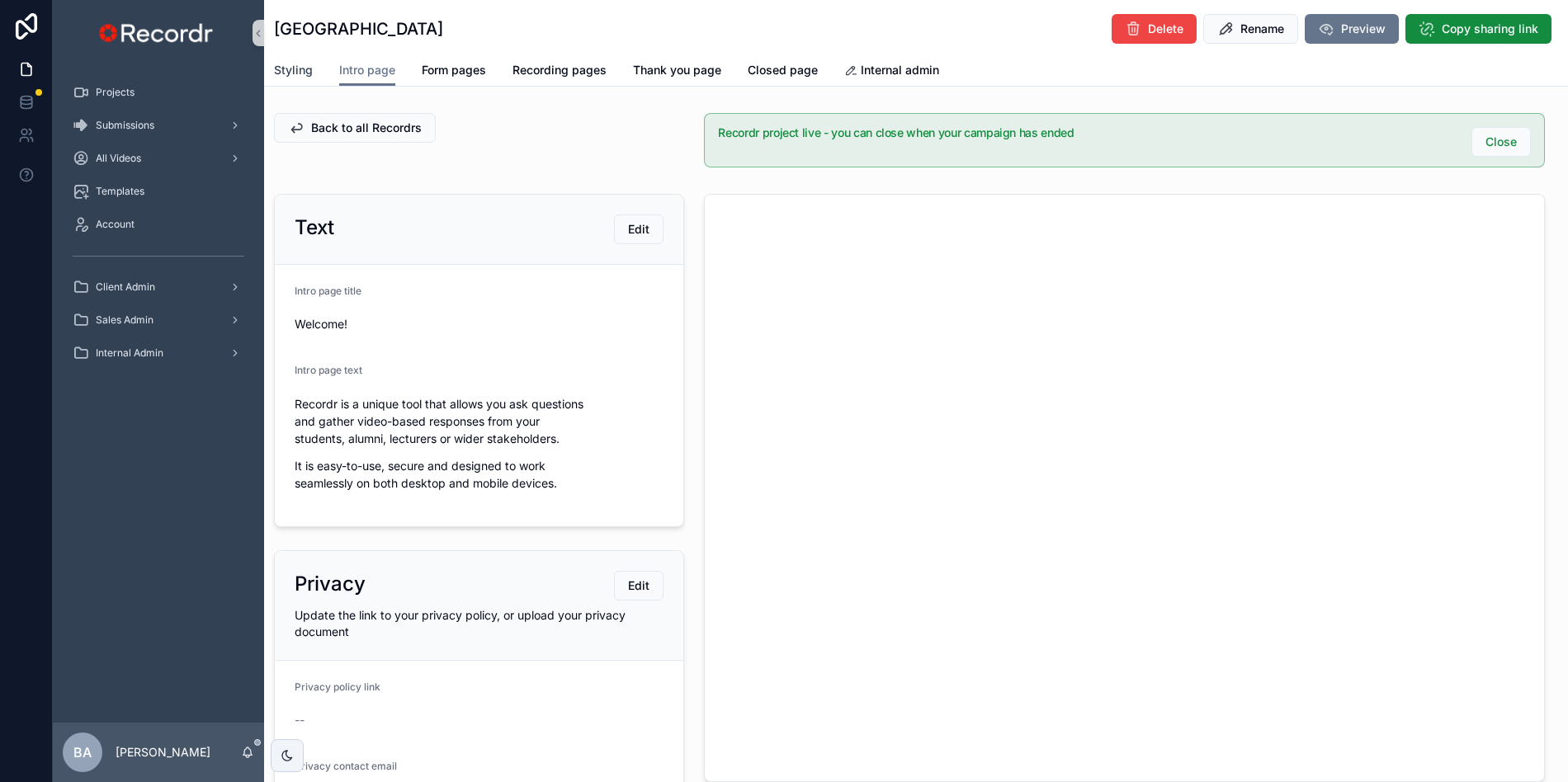
click at [287, 71] on span "Styling" at bounding box center [293, 70] width 39 height 16
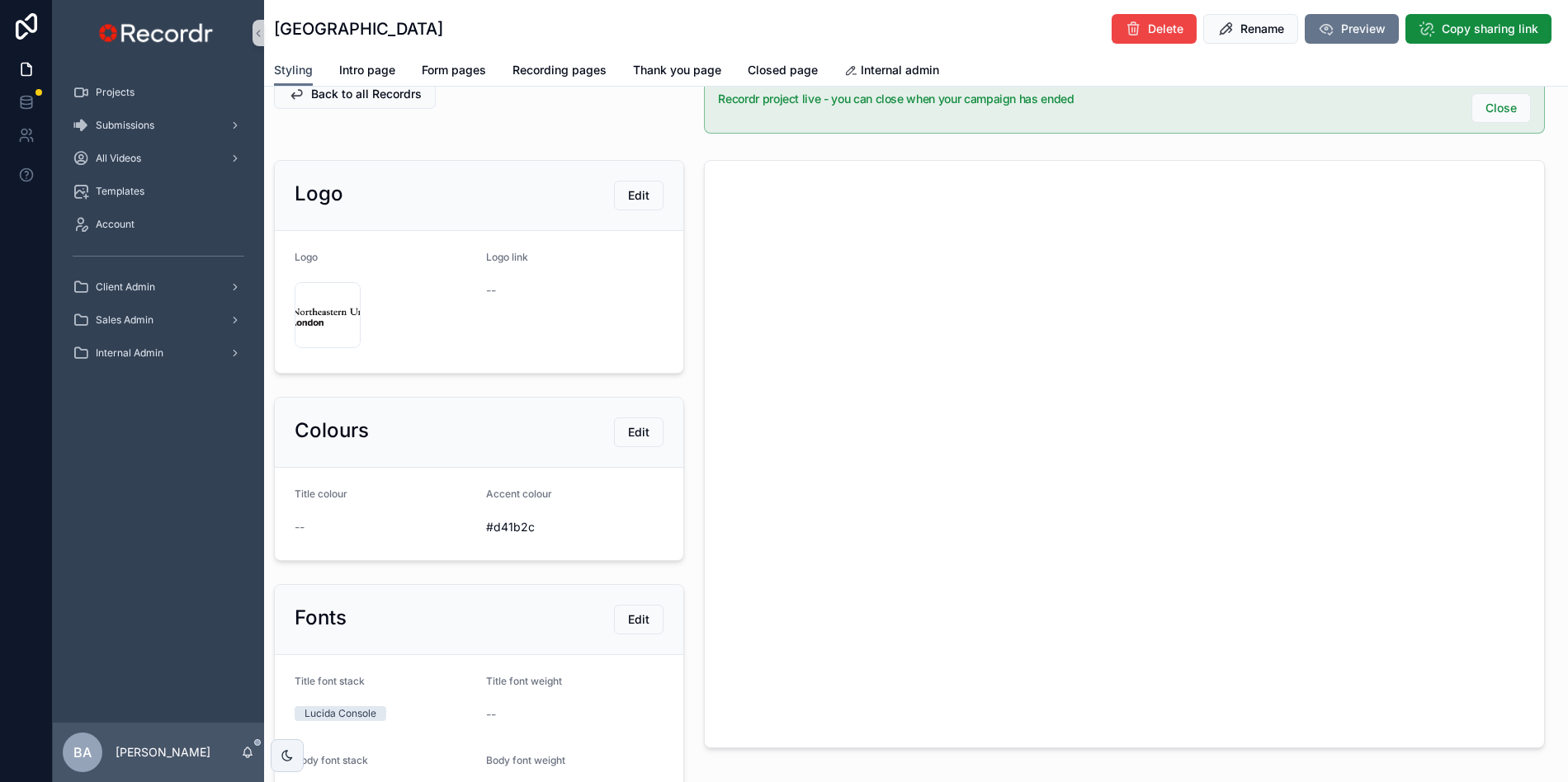
scroll to position [82, 0]
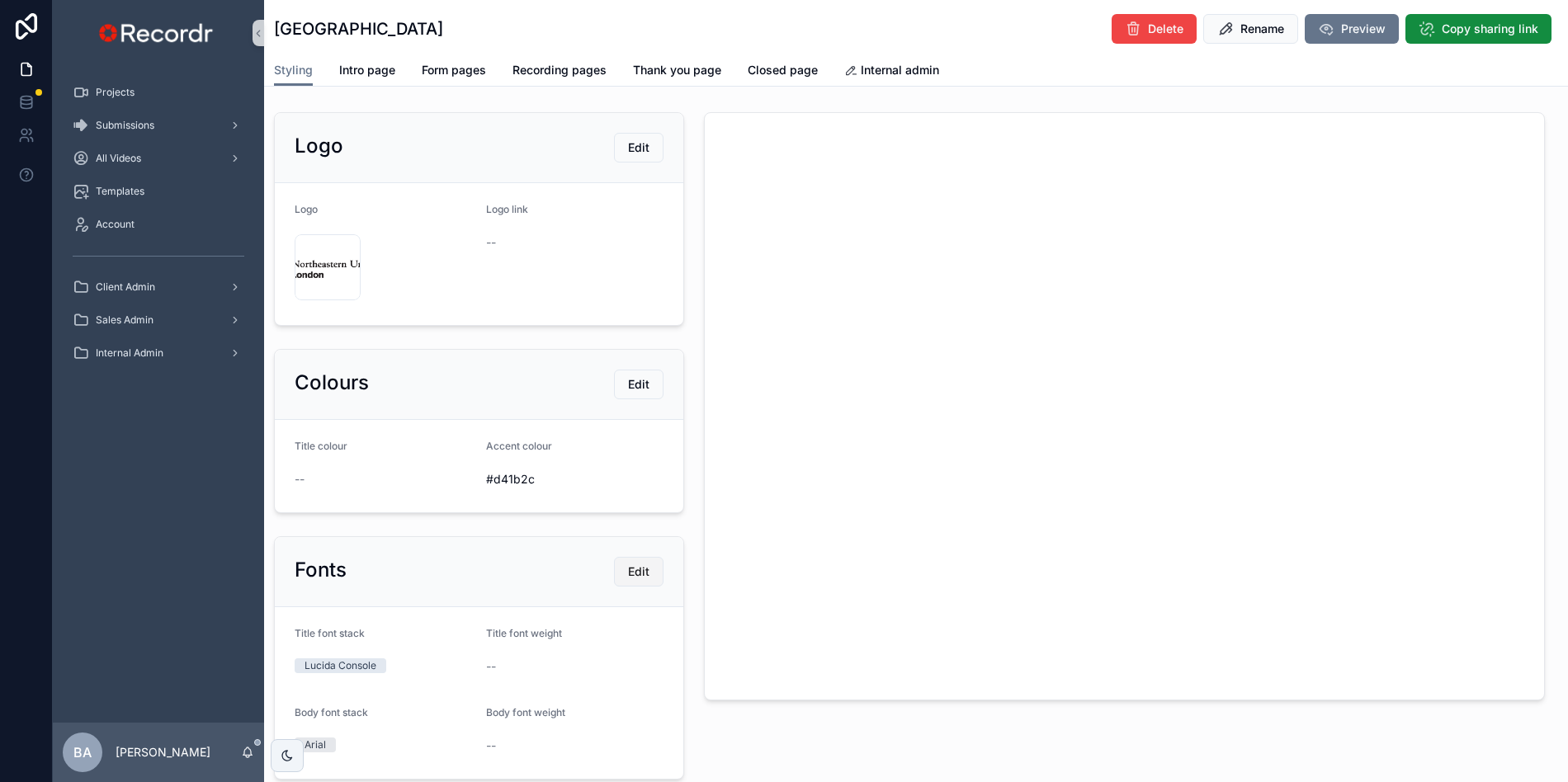
click at [642, 571] on span "Edit" at bounding box center [639, 571] width 22 height 16
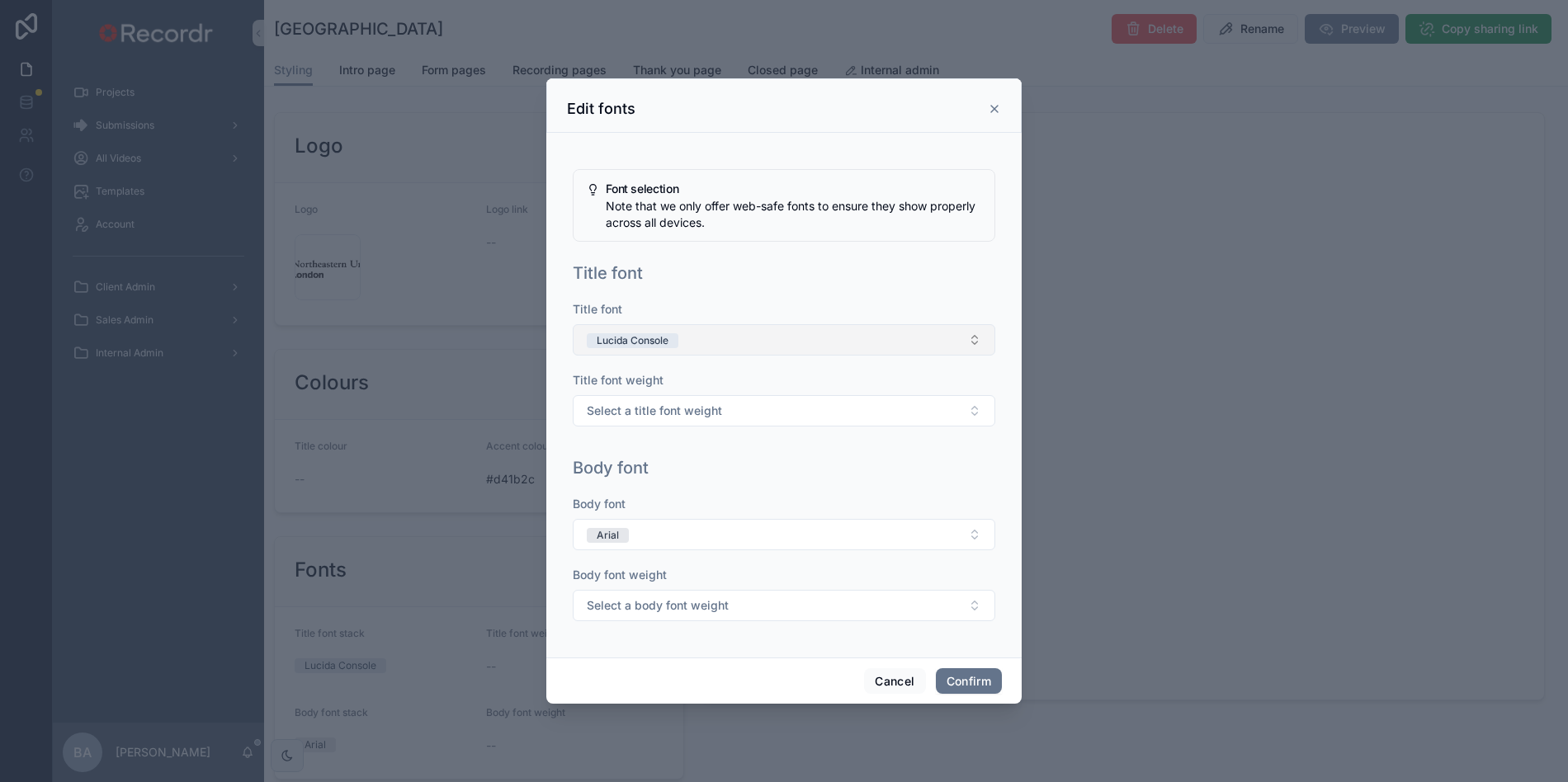
click at [969, 339] on button "Lucida Console" at bounding box center [783, 339] width 422 height 31
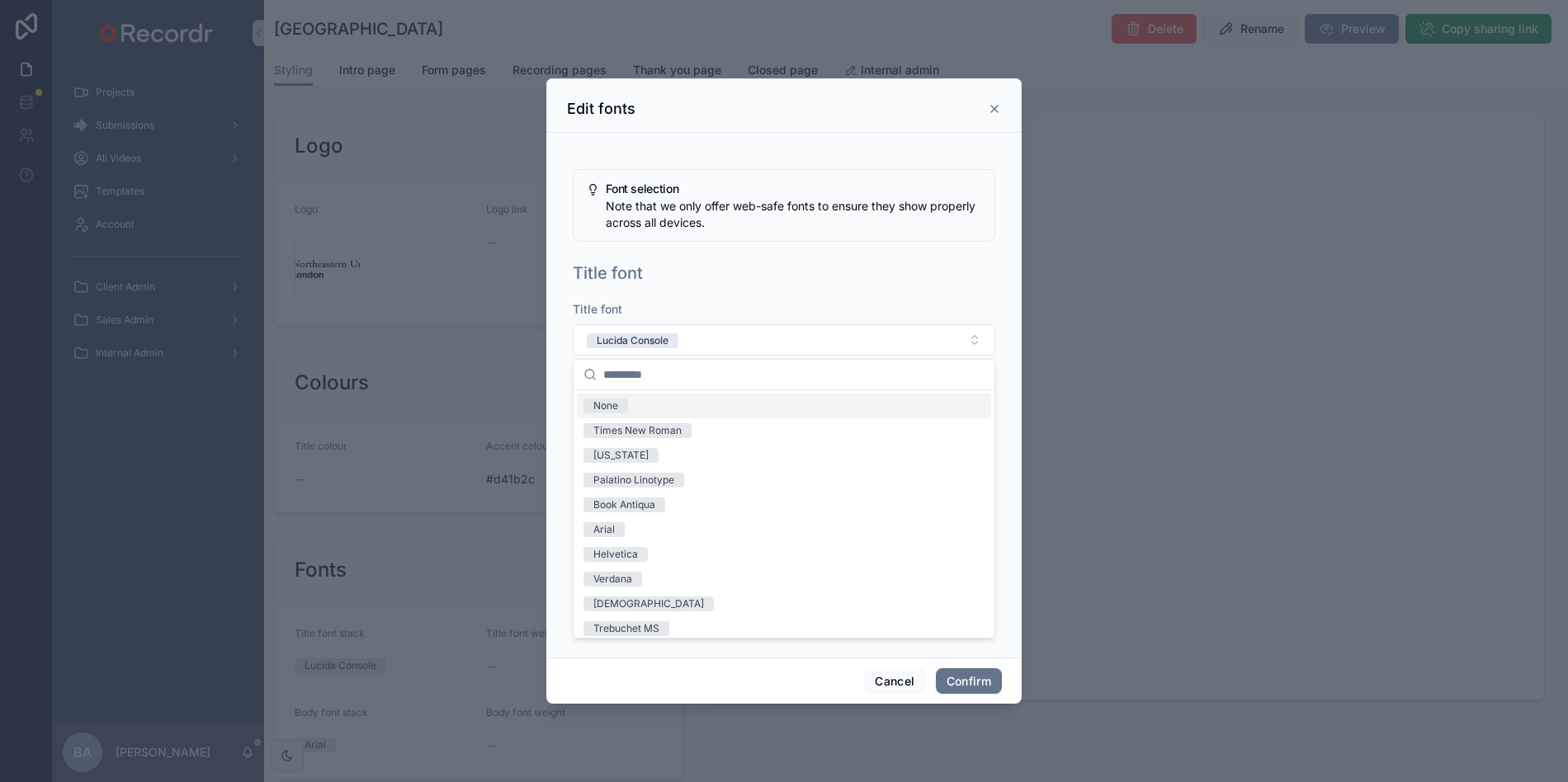
click at [668, 404] on div "None" at bounding box center [784, 406] width 414 height 25
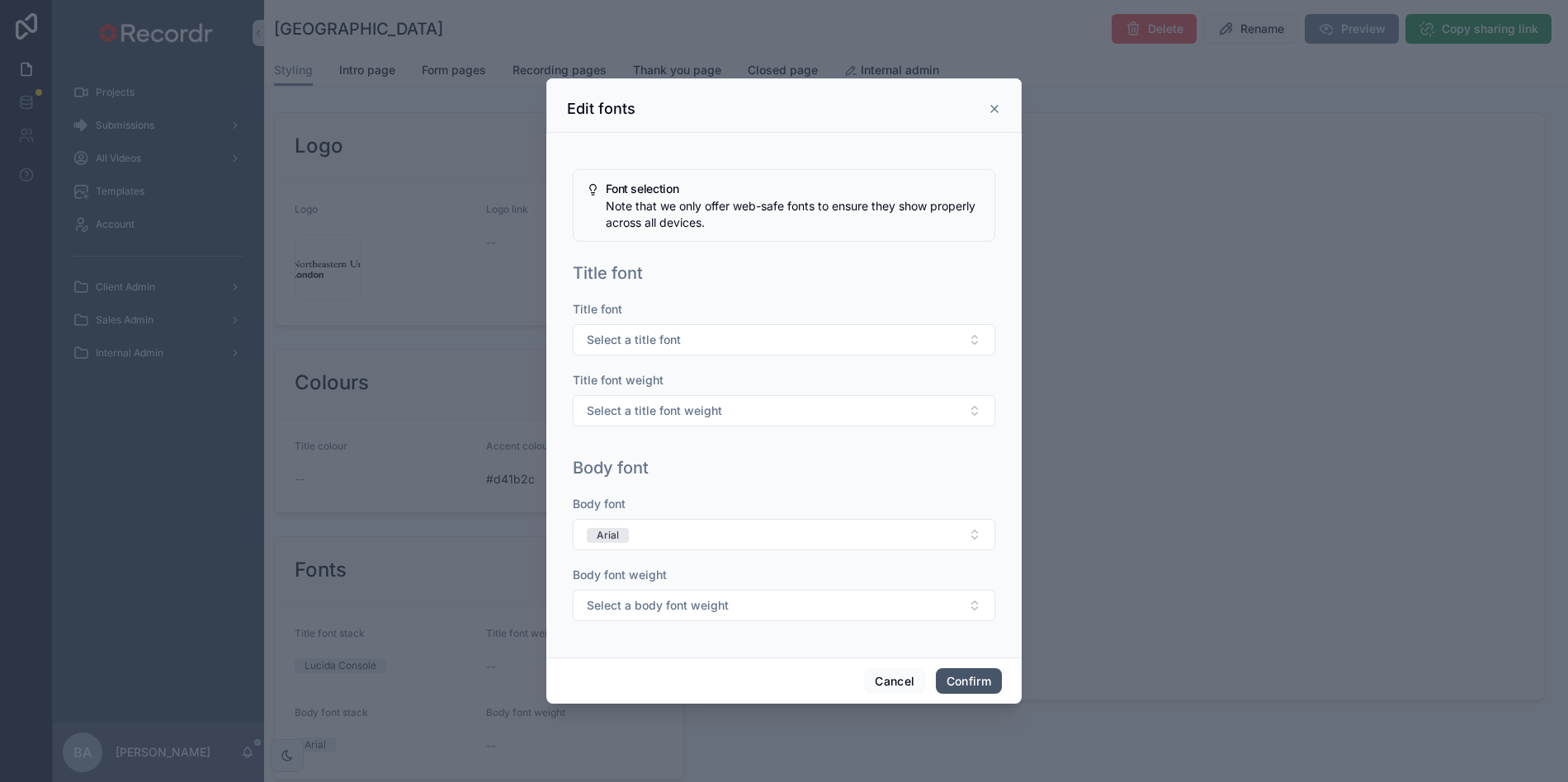
click at [964, 678] on button "Confirm" at bounding box center [969, 681] width 66 height 26
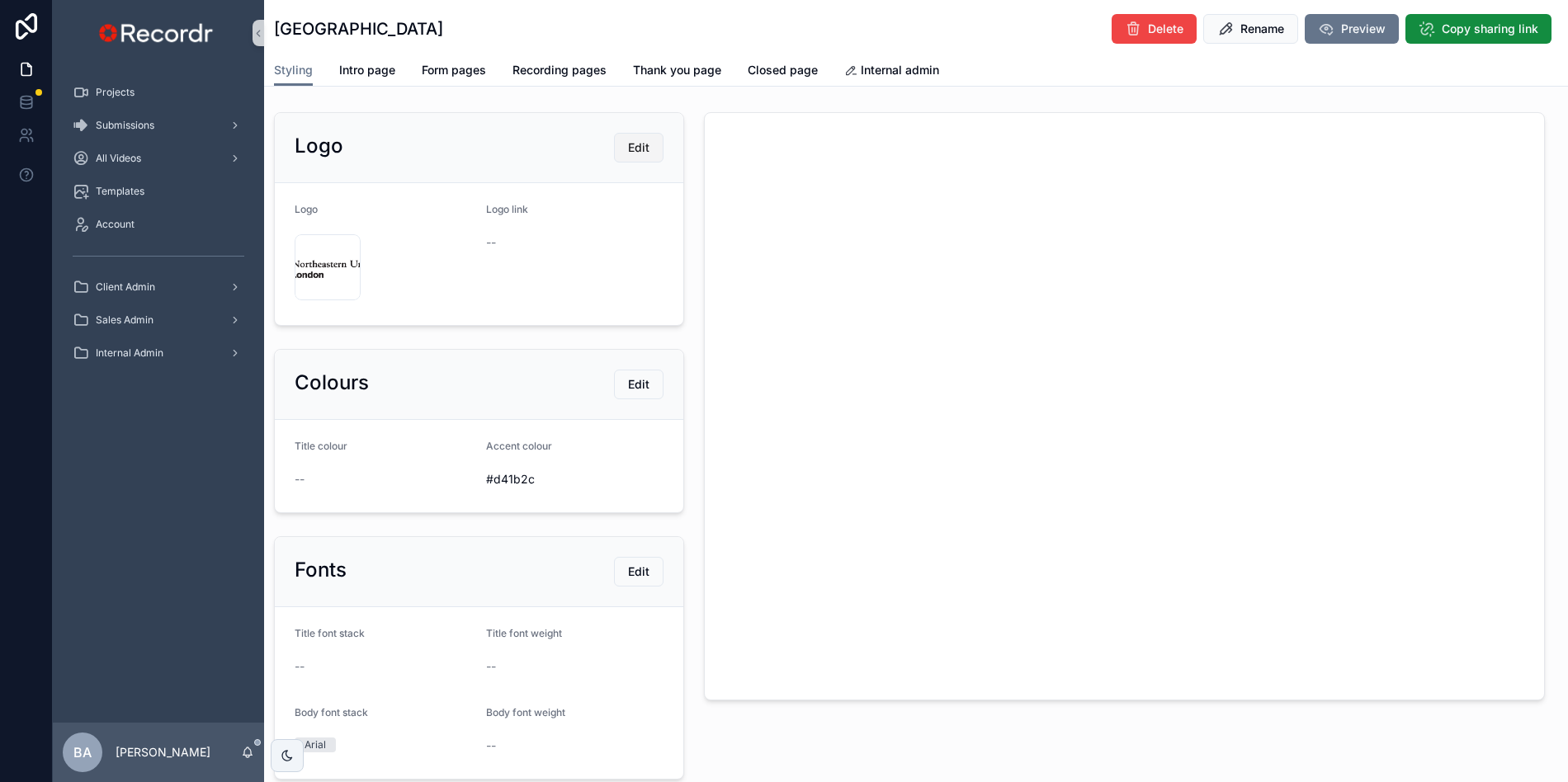
click at [644, 144] on span "Edit" at bounding box center [639, 148] width 22 height 16
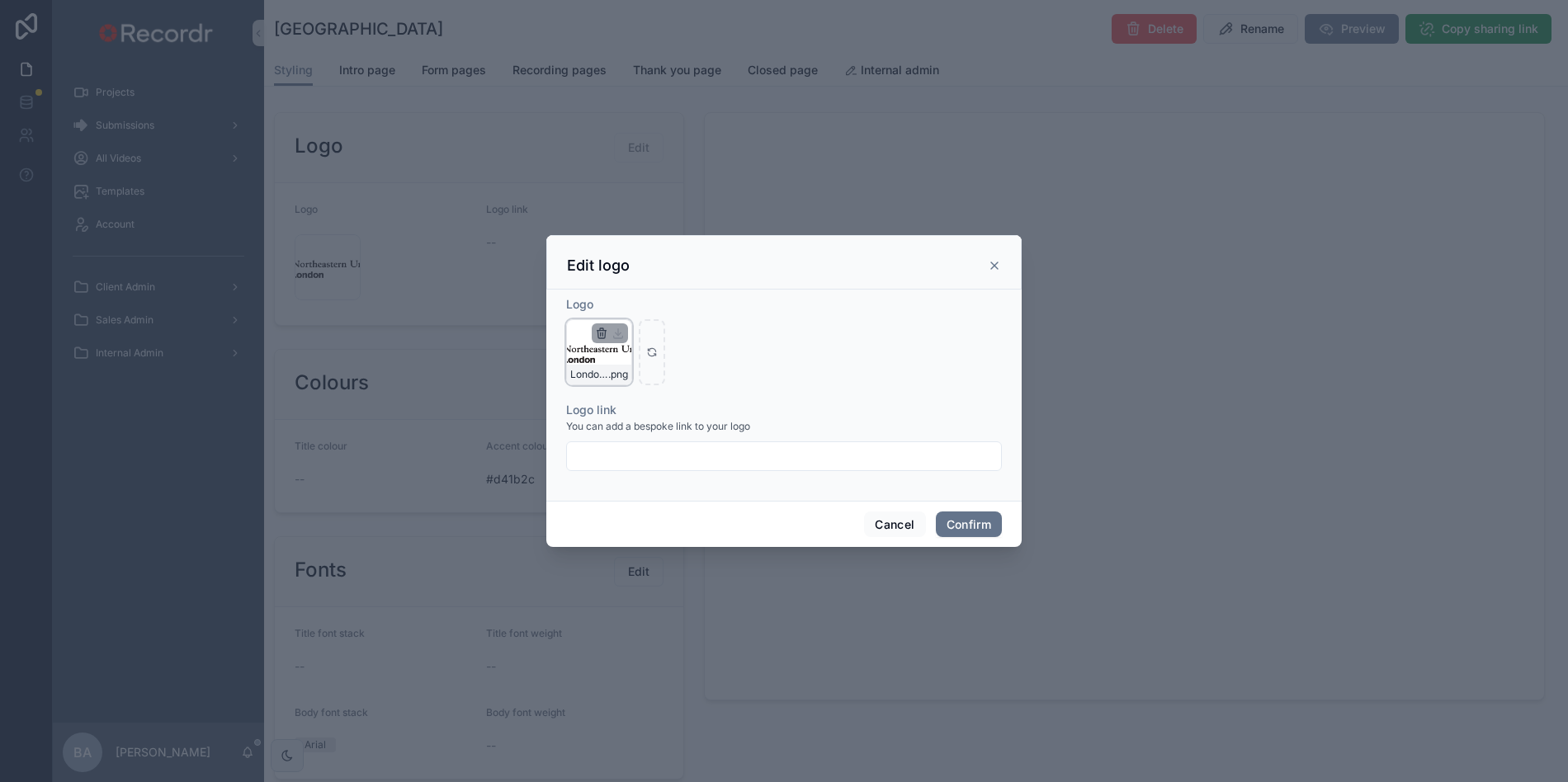
click at [599, 331] on icon "button" at bounding box center [601, 333] width 13 height 13
click at [631, 309] on icon "button" at bounding box center [636, 303] width 13 height 13
click at [588, 357] on div at bounding box center [599, 352] width 66 height 66
type input "**********"
click at [964, 520] on button "Confirm" at bounding box center [969, 524] width 66 height 26
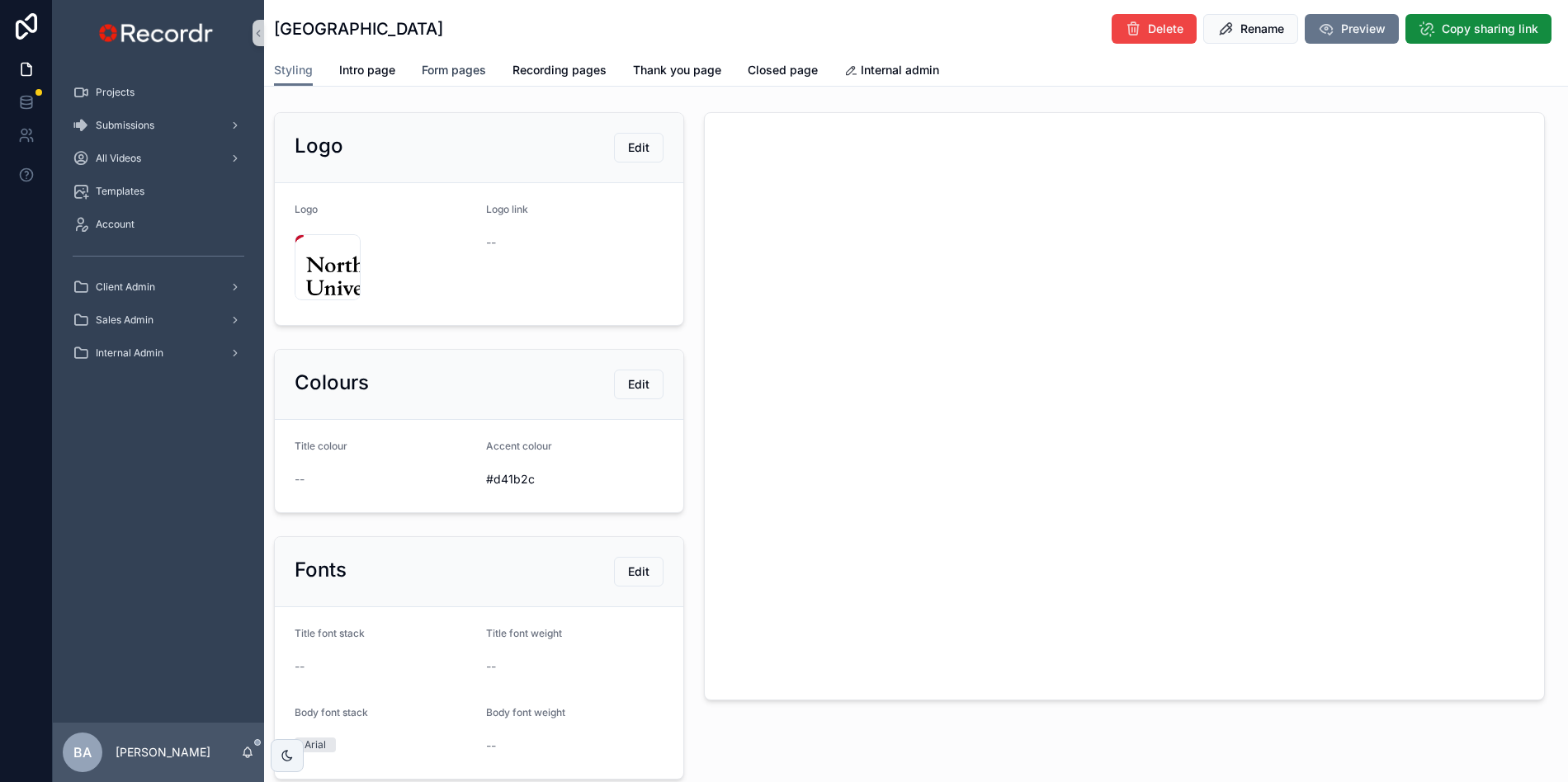
click at [435, 70] on span "Form pages" at bounding box center [454, 70] width 65 height 16
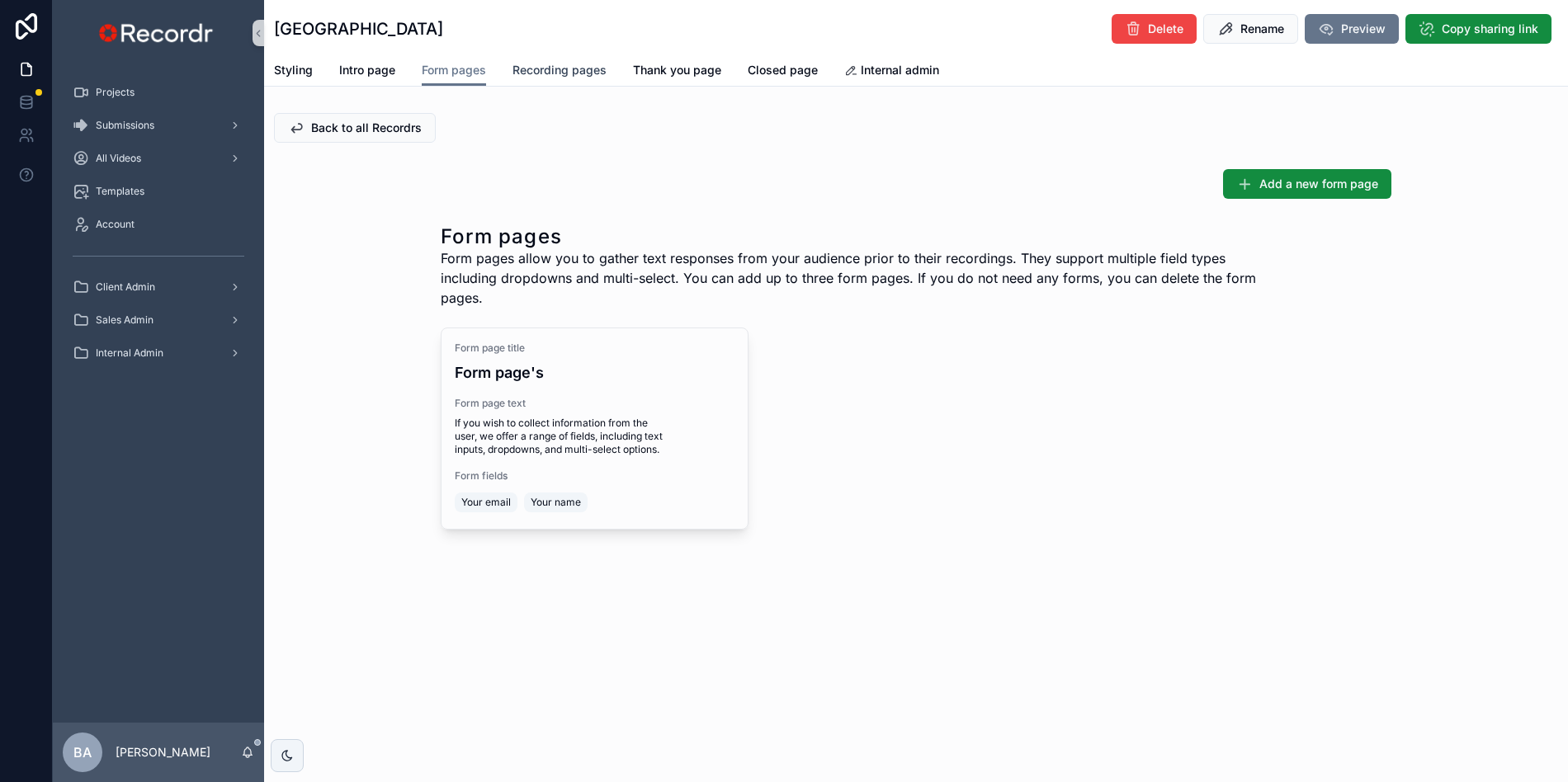
click at [579, 74] on span "Recording pages" at bounding box center [559, 70] width 94 height 16
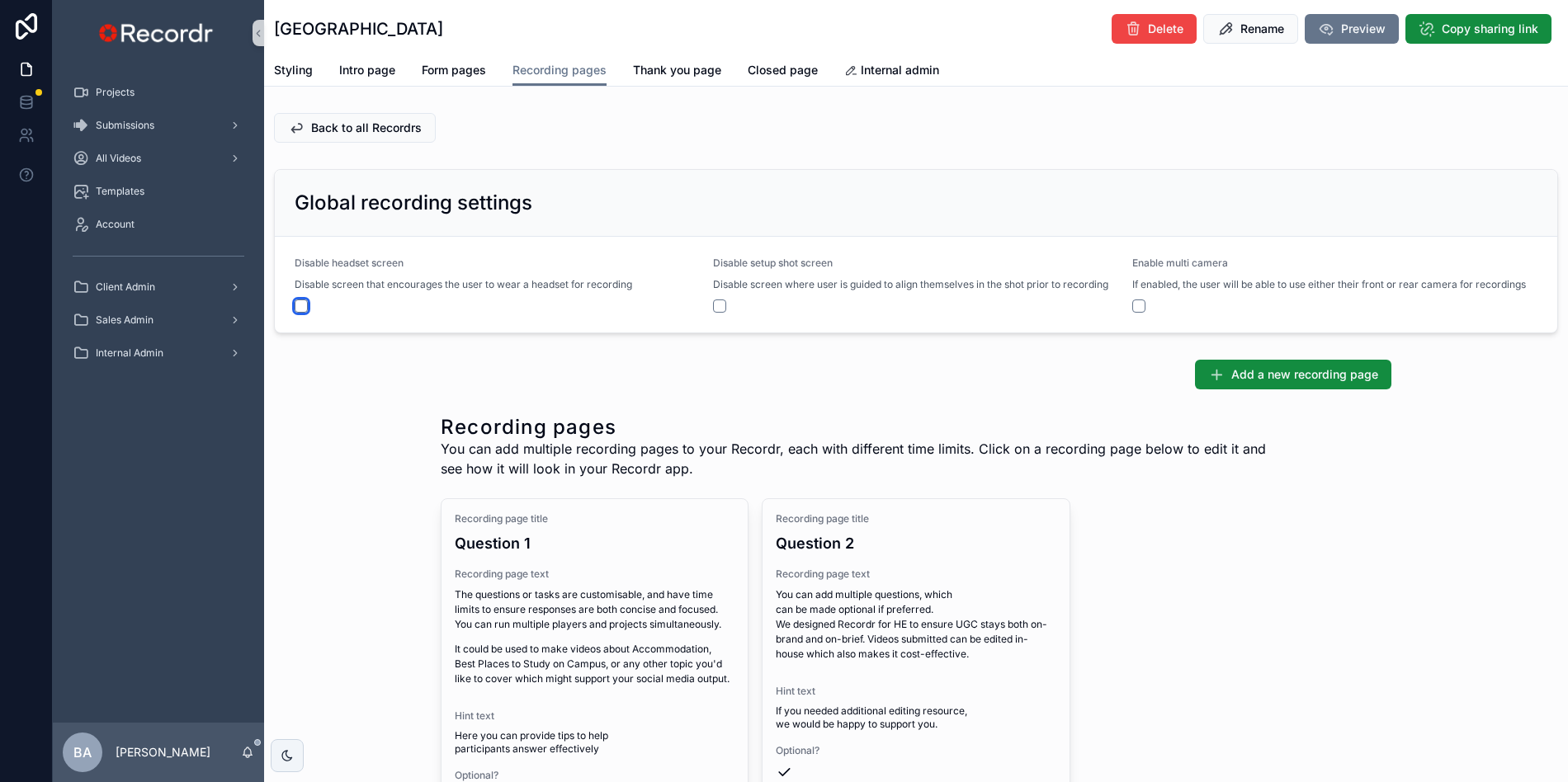
click at [302, 304] on button "scrollable content" at bounding box center [301, 305] width 13 height 13
click at [727, 306] on div "scrollable content" at bounding box center [916, 305] width 405 height 13
click at [721, 306] on button "scrollable content" at bounding box center [719, 305] width 13 height 13
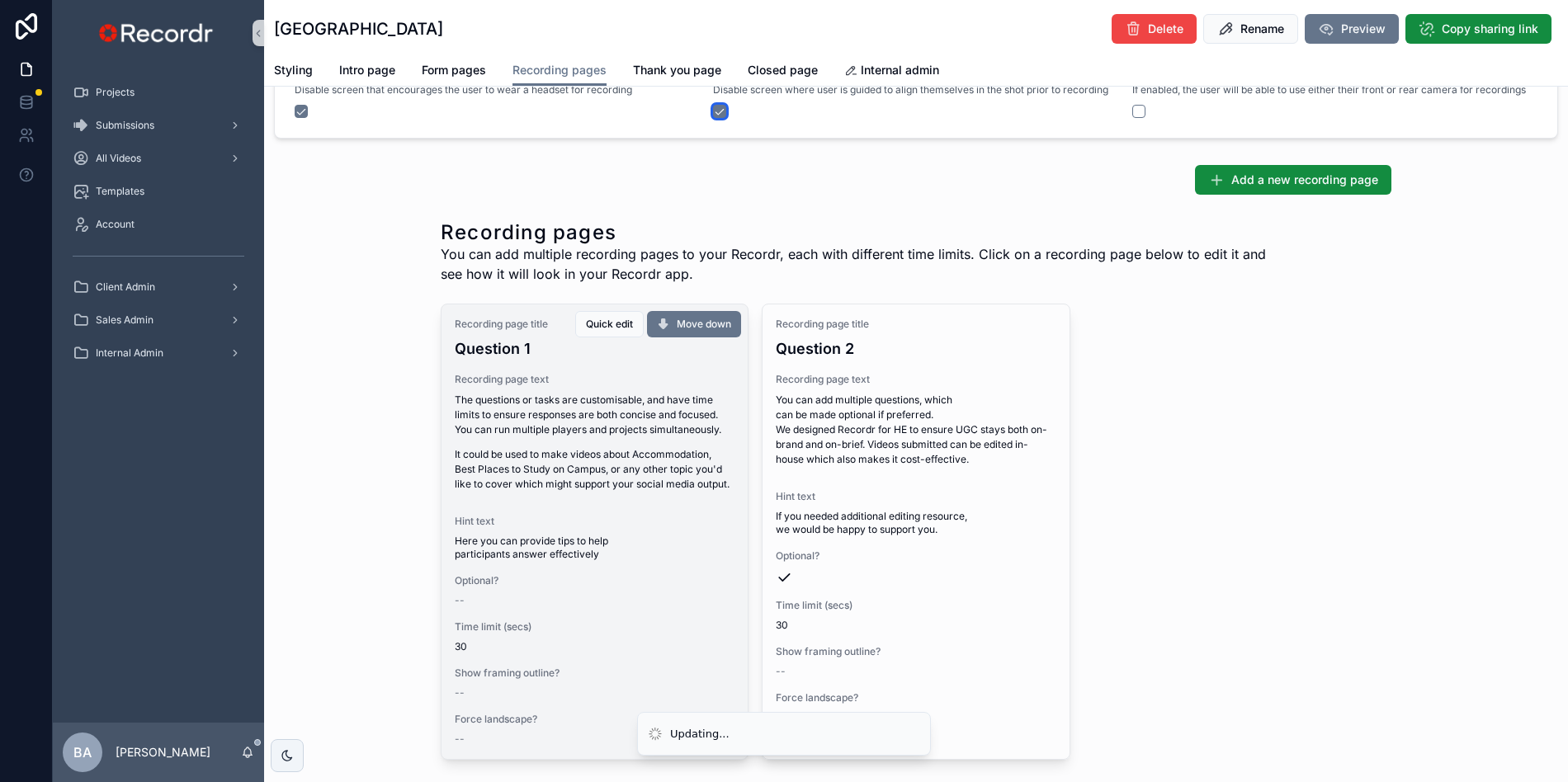
scroll to position [227, 0]
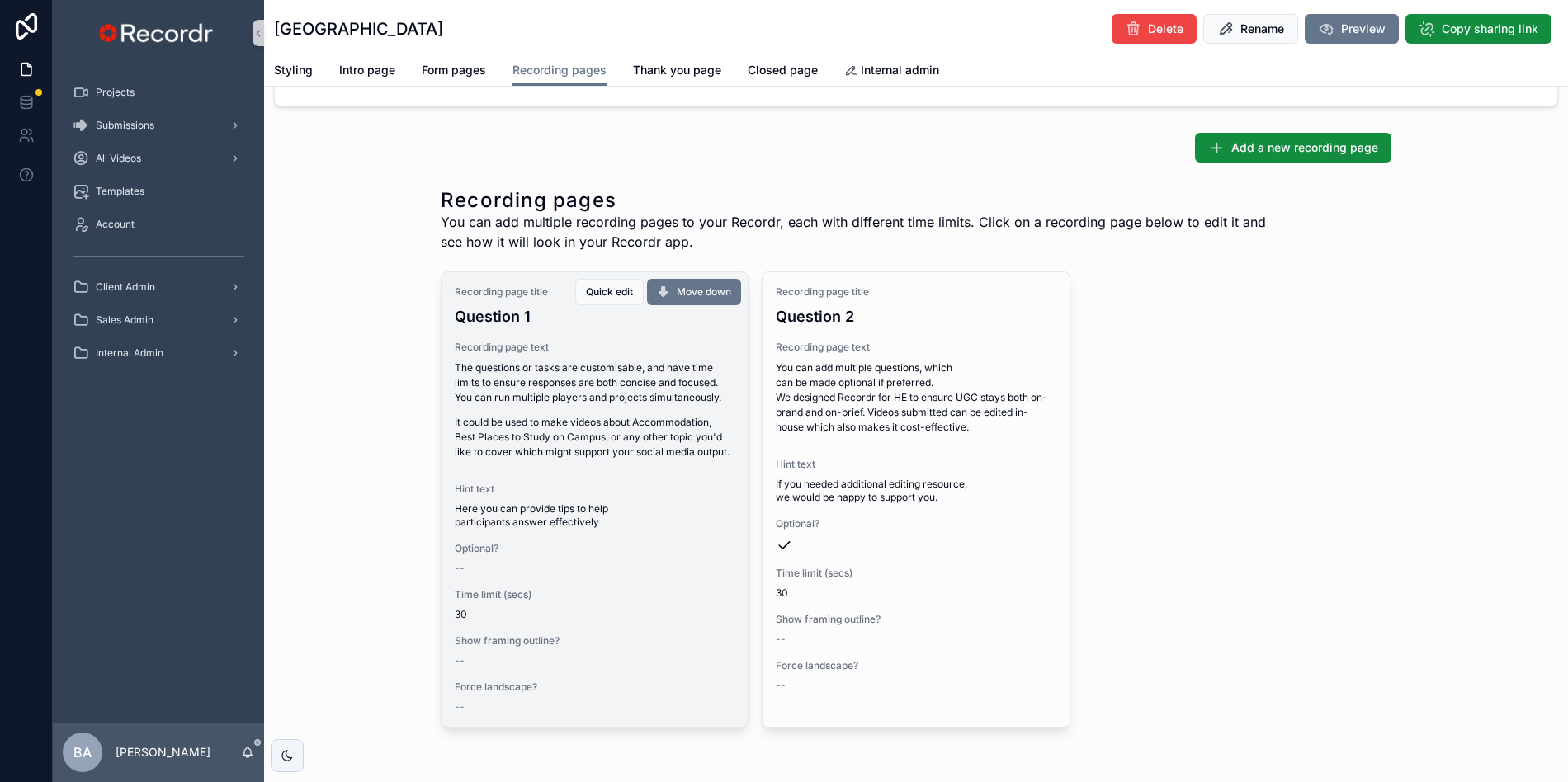
click at [570, 431] on p "It could be used to make videos about Accommodation, Best Places to Study on Ca…" at bounding box center [594, 437] width 280 height 45
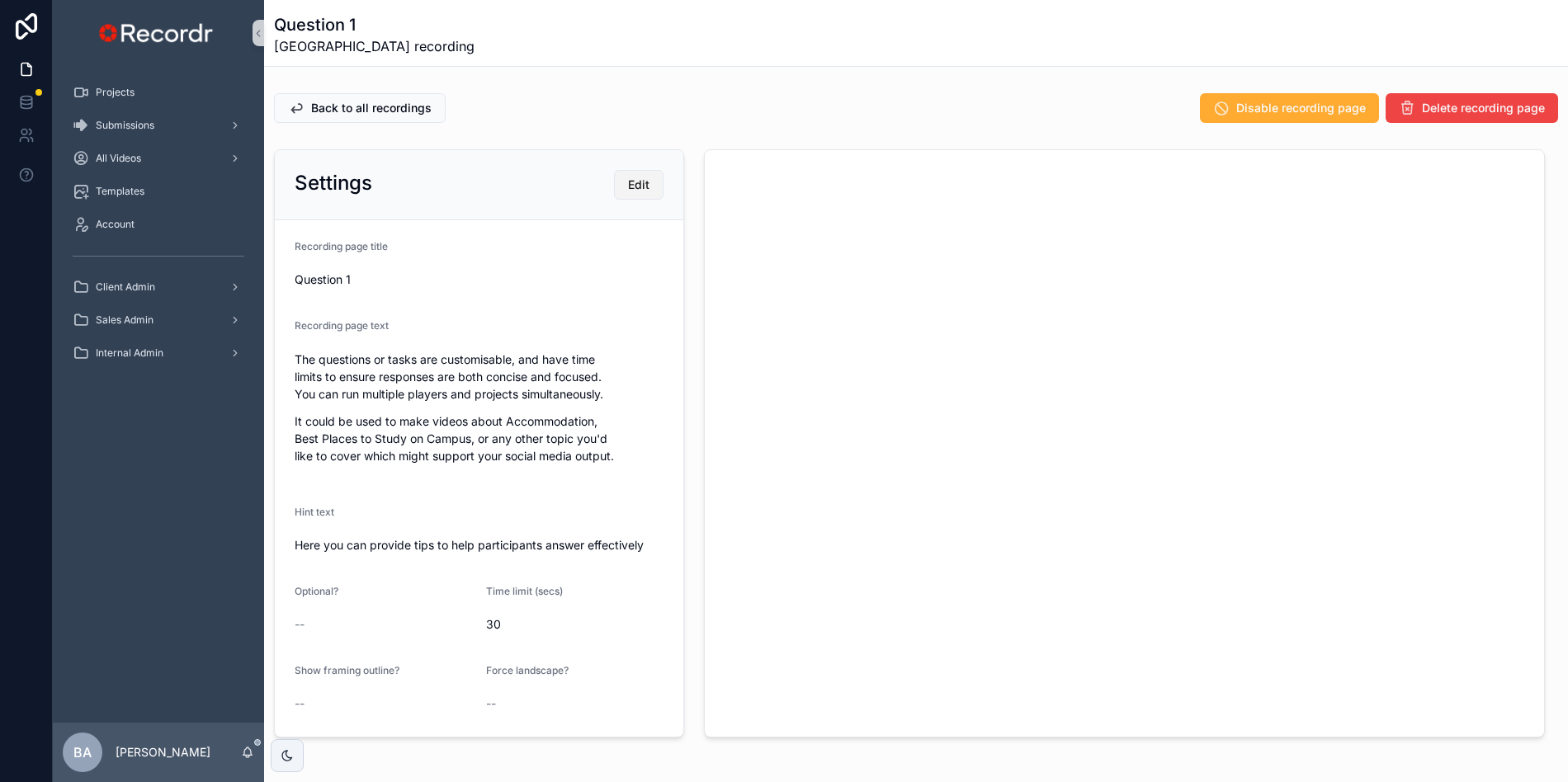
click at [633, 184] on span "Edit" at bounding box center [639, 185] width 22 height 16
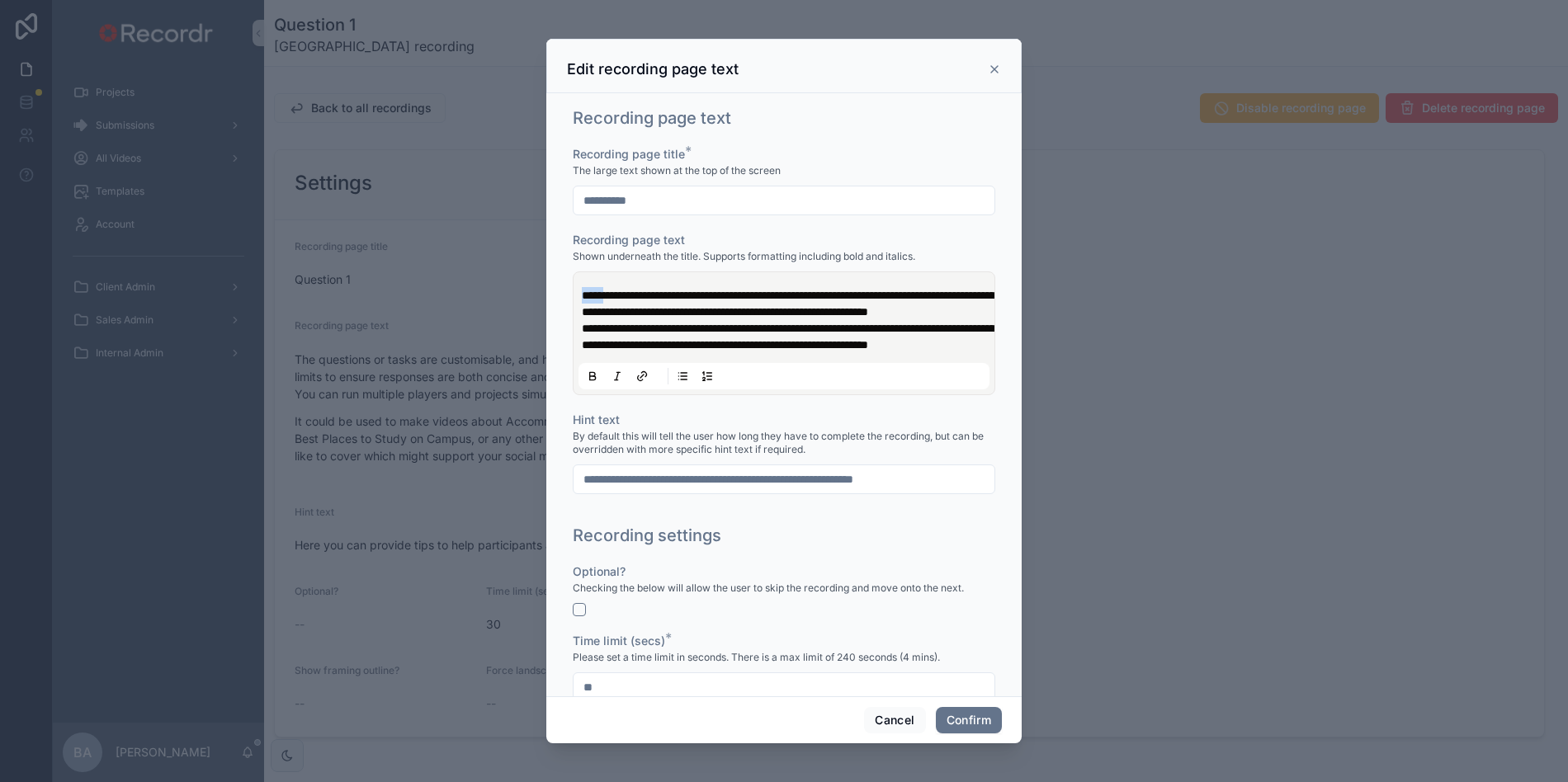
drag, startPoint x: 611, startPoint y: 293, endPoint x: 544, endPoint y: 293, distance: 67.0
click at [544, 293] on div "**********" at bounding box center [784, 391] width 1568 height 782
click at [988, 714] on button "Confirm" at bounding box center [969, 719] width 66 height 26
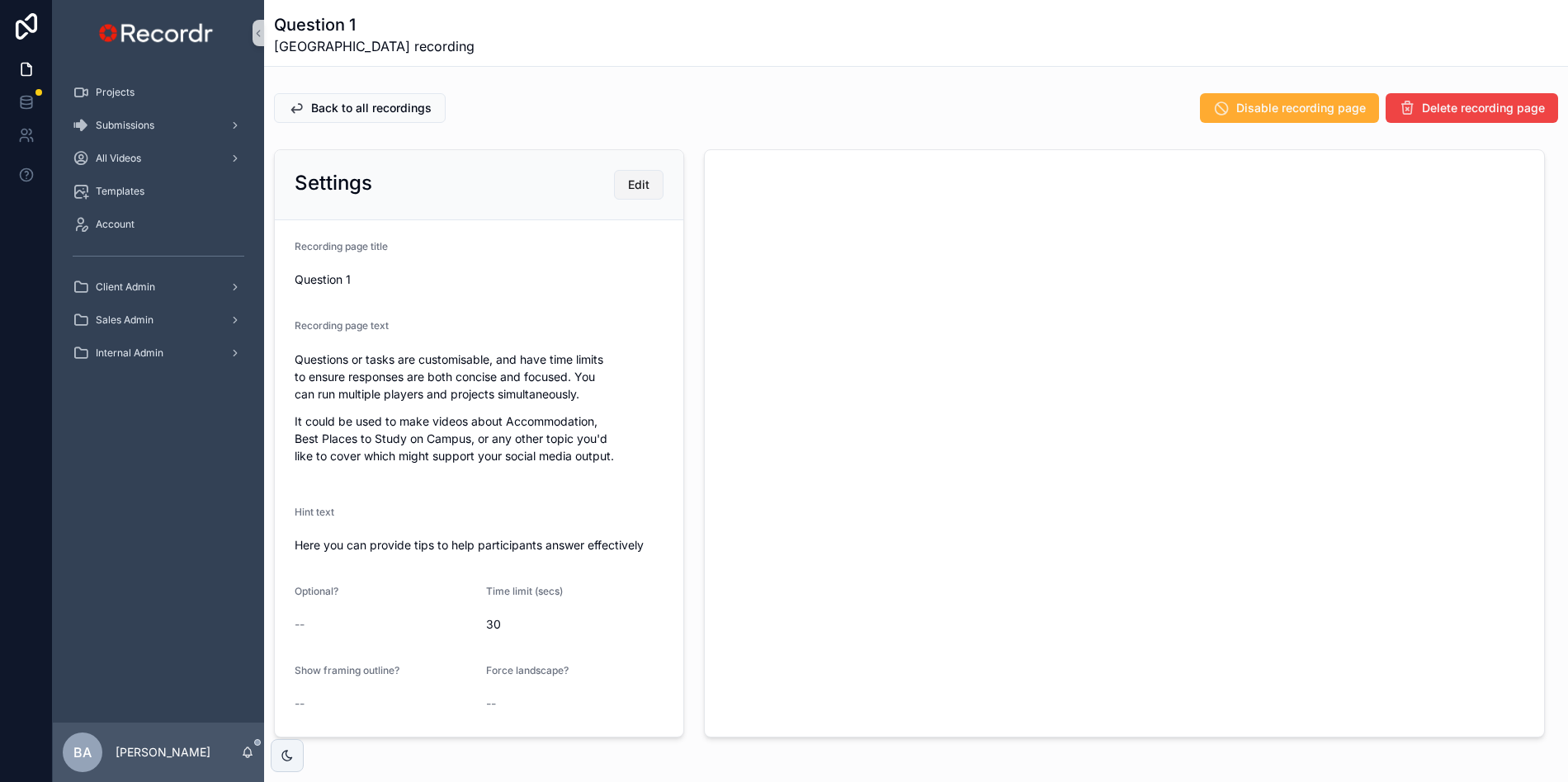
click at [629, 184] on span "Edit" at bounding box center [639, 185] width 22 height 16
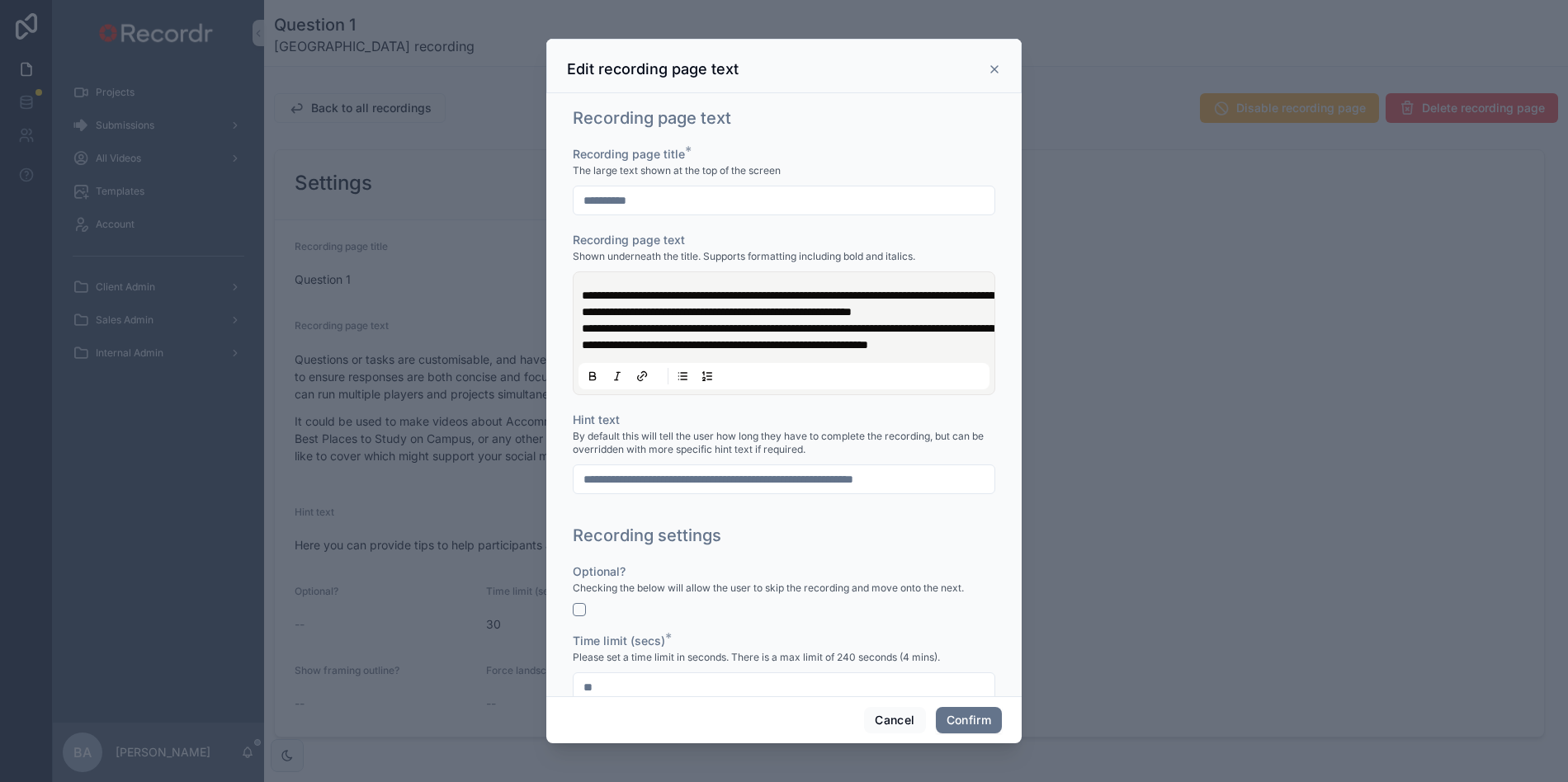
click at [659, 313] on span "**********" at bounding box center [788, 303] width 413 height 28
click at [676, 314] on span "**********" at bounding box center [788, 303] width 413 height 28
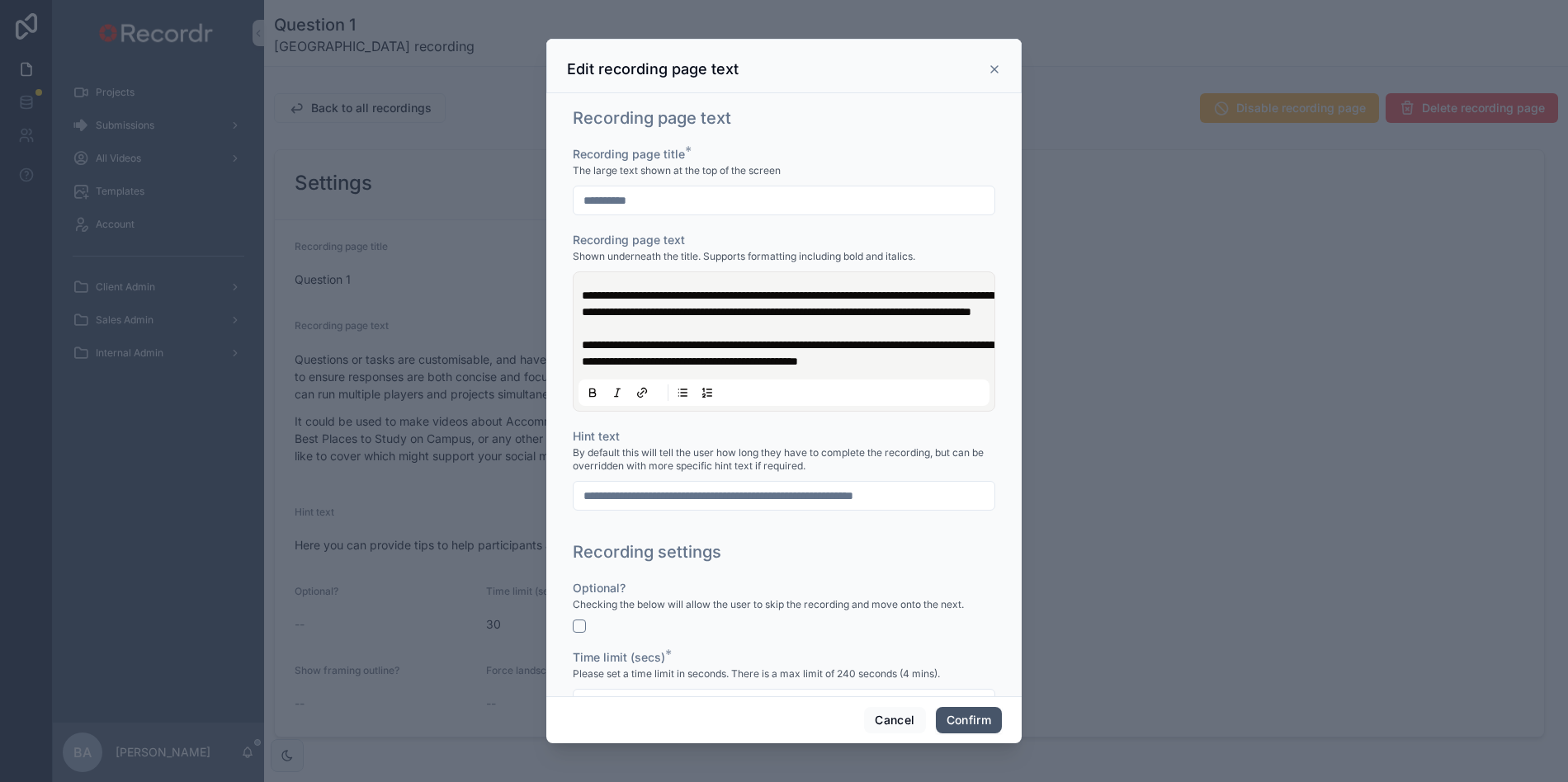
click at [964, 719] on button "Confirm" at bounding box center [969, 719] width 66 height 26
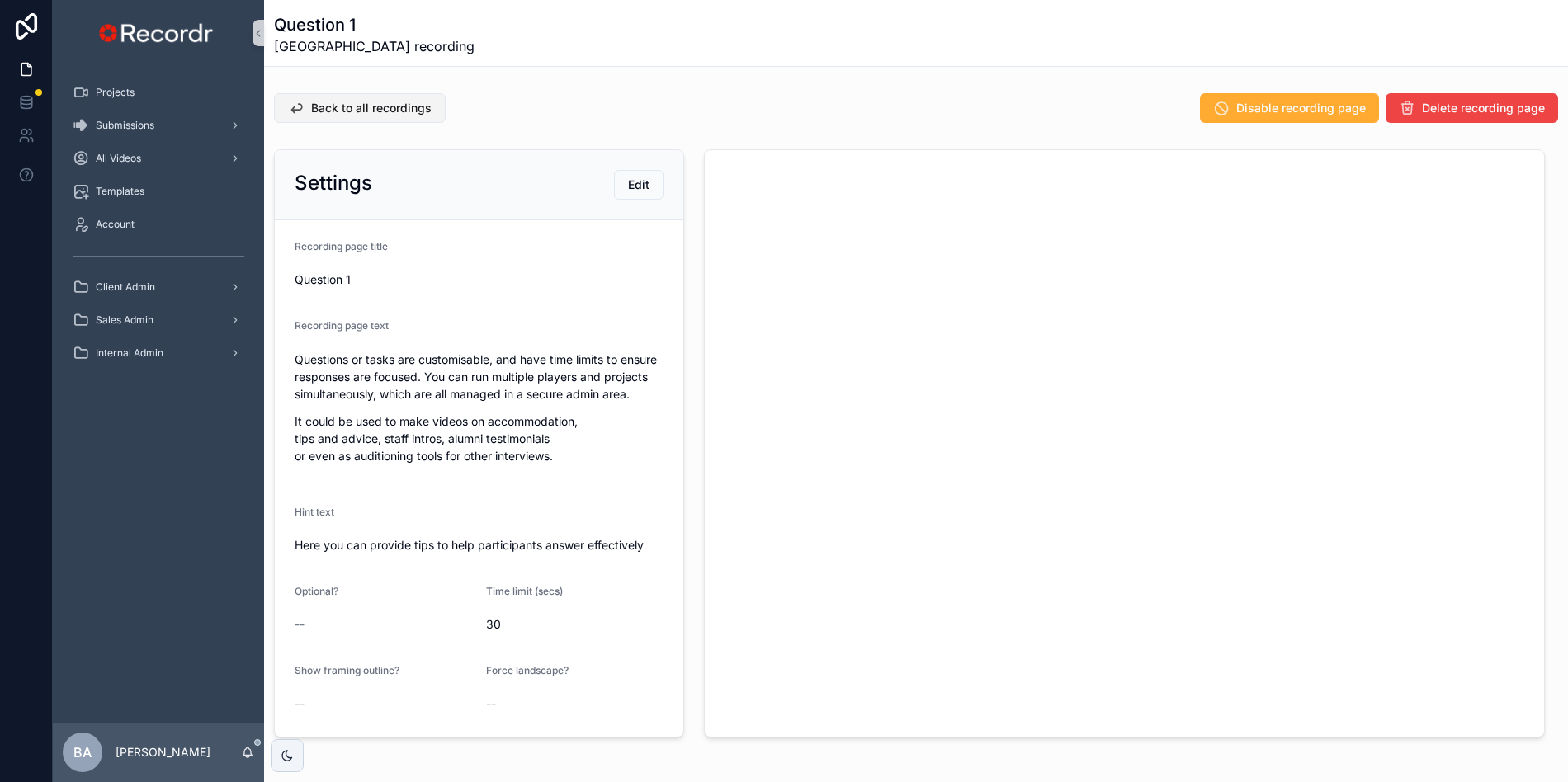
click at [335, 99] on span "Back to all recordings" at bounding box center [371, 107] width 120 height 16
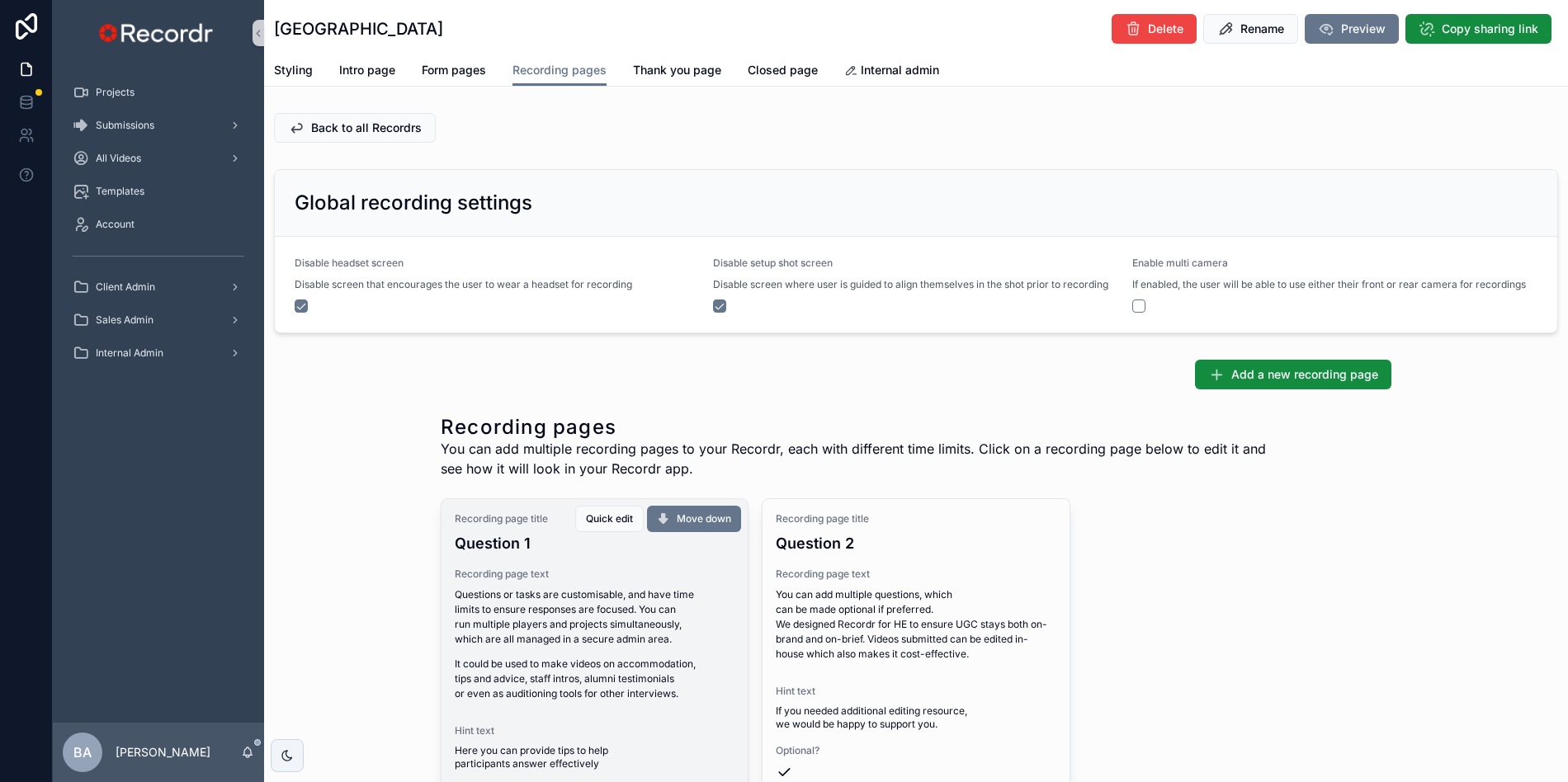
click at [626, 634] on p "Questions or tasks are customisable, and have time limits to ensure responses a…" at bounding box center [594, 617] width 280 height 59
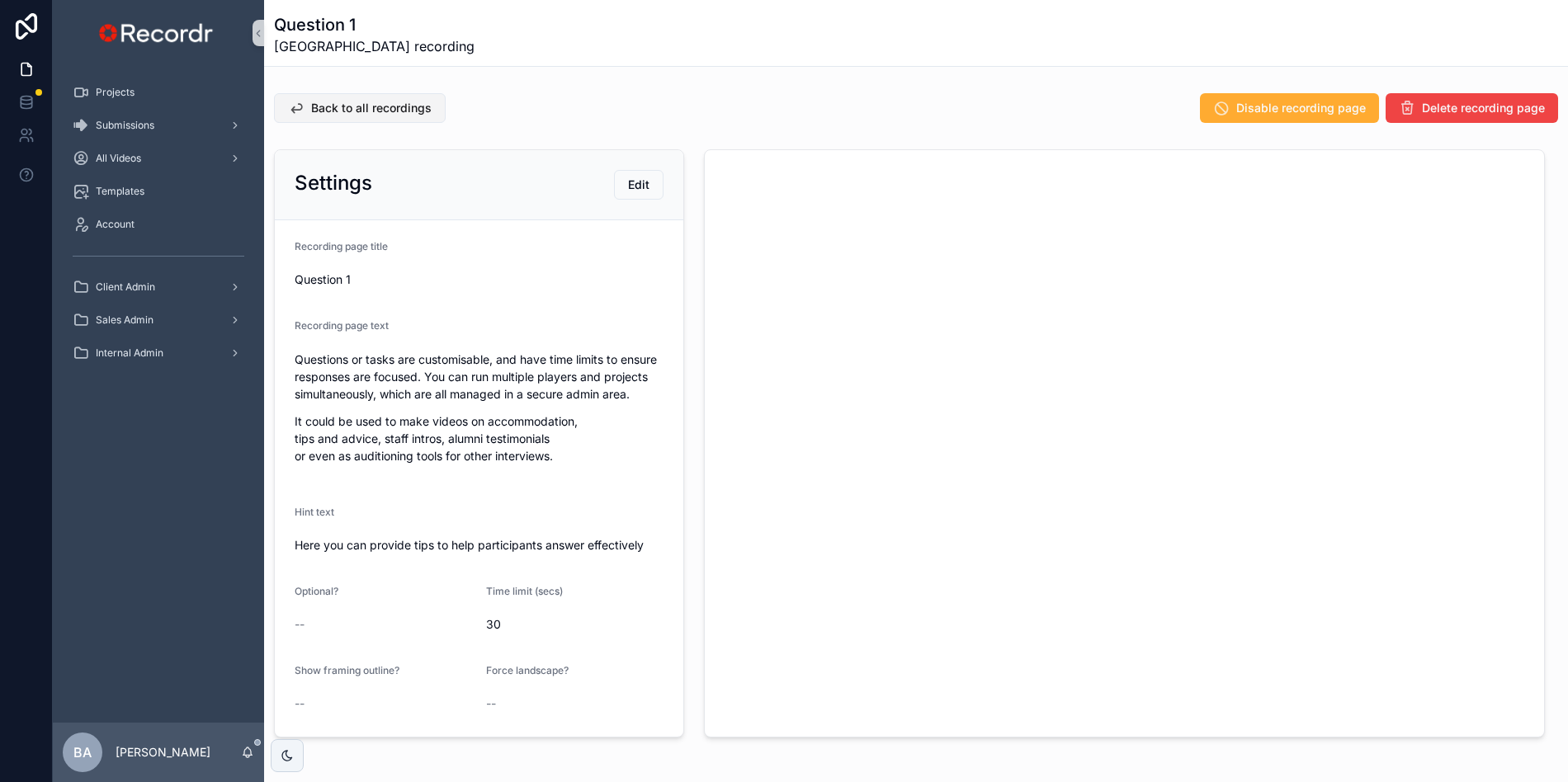
click at [356, 107] on span "Back to all recordings" at bounding box center [371, 107] width 120 height 16
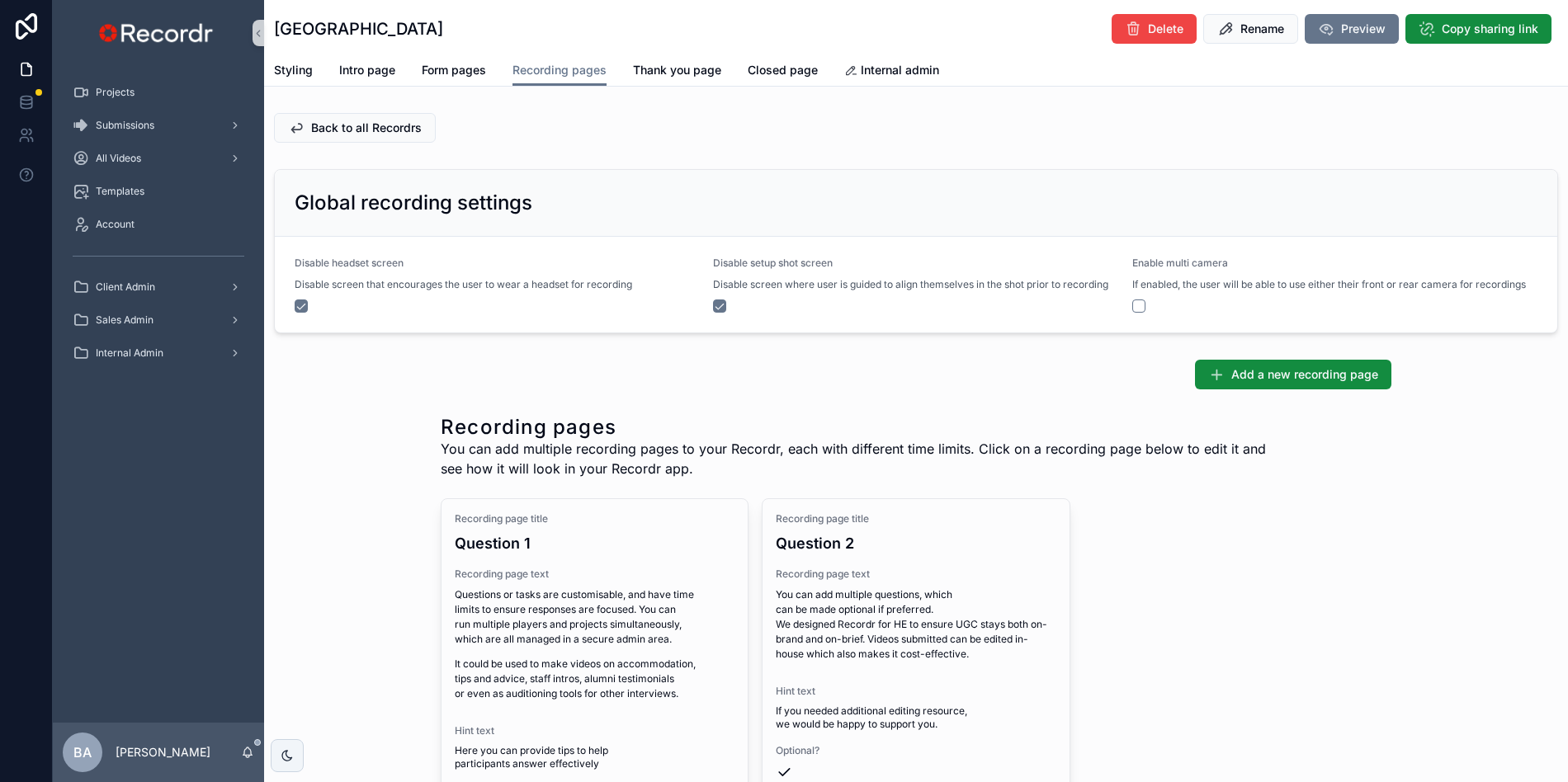
click at [840, 626] on p "You can add multiple questions, which can be made optional if preferred. We des…" at bounding box center [916, 624] width 280 height 74
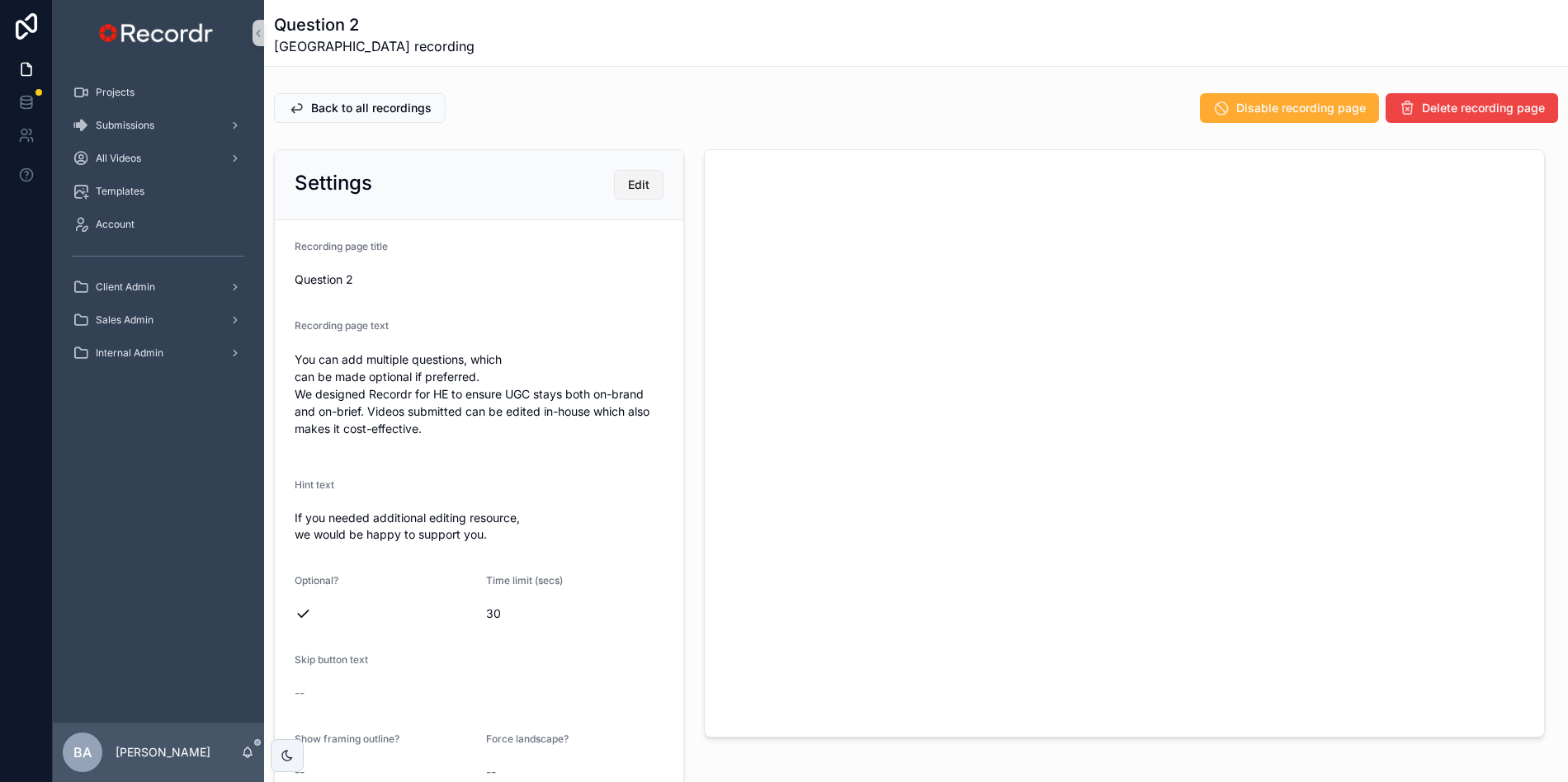
click at [642, 181] on span "Edit" at bounding box center [639, 185] width 22 height 16
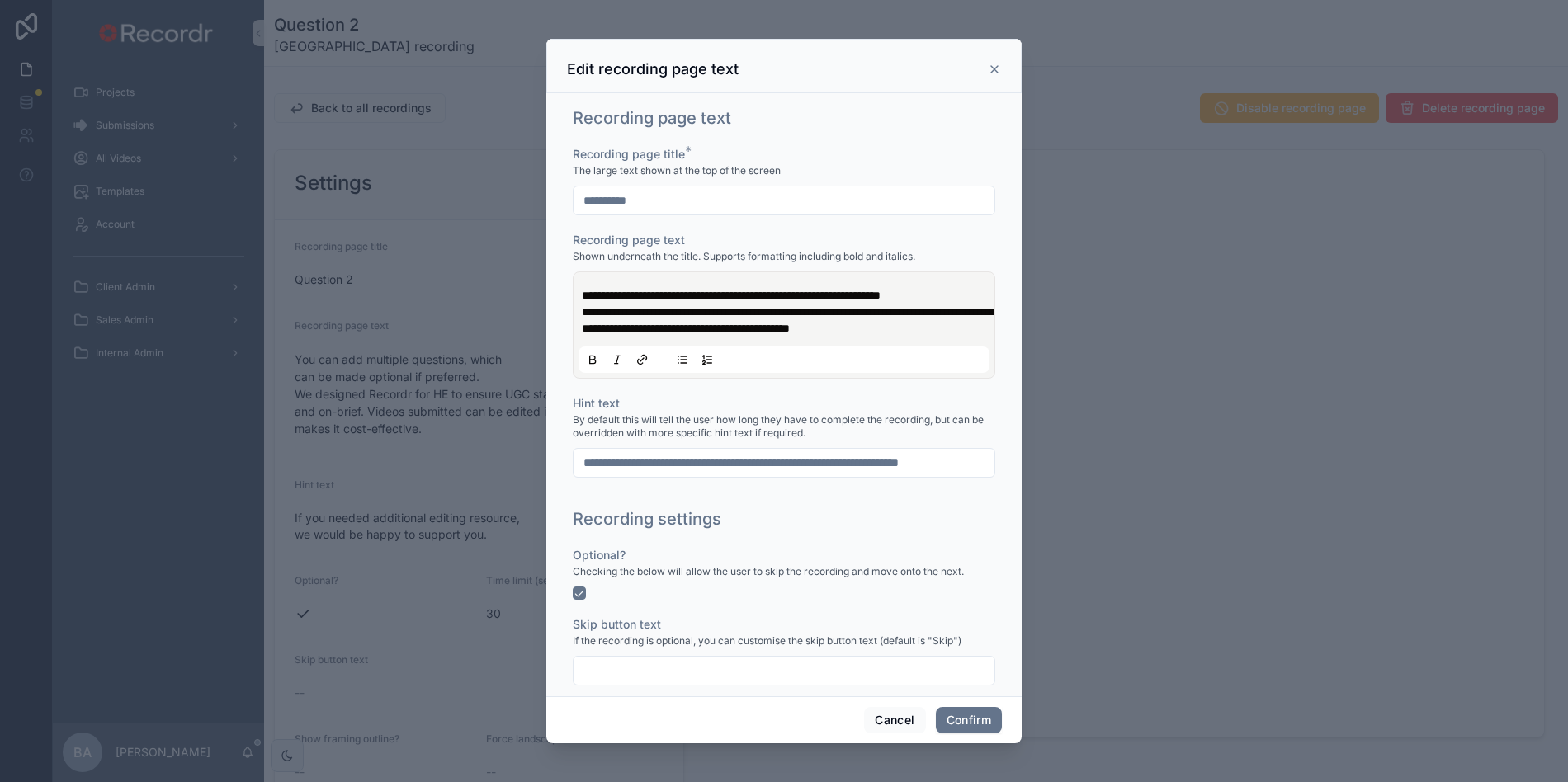
click at [639, 296] on span "**********" at bounding box center [730, 295] width 298 height 12
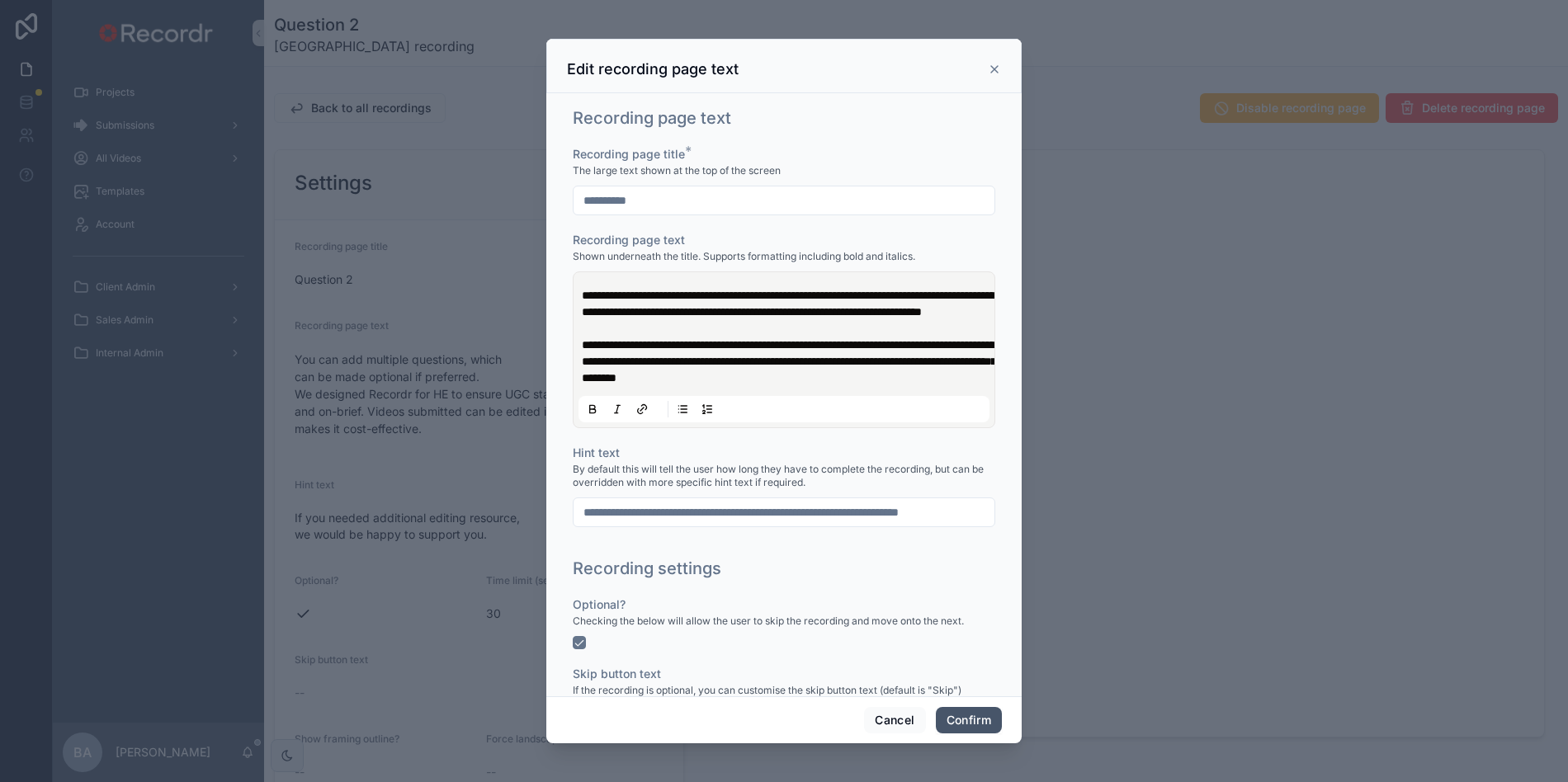
click at [966, 719] on button "Confirm" at bounding box center [969, 719] width 66 height 26
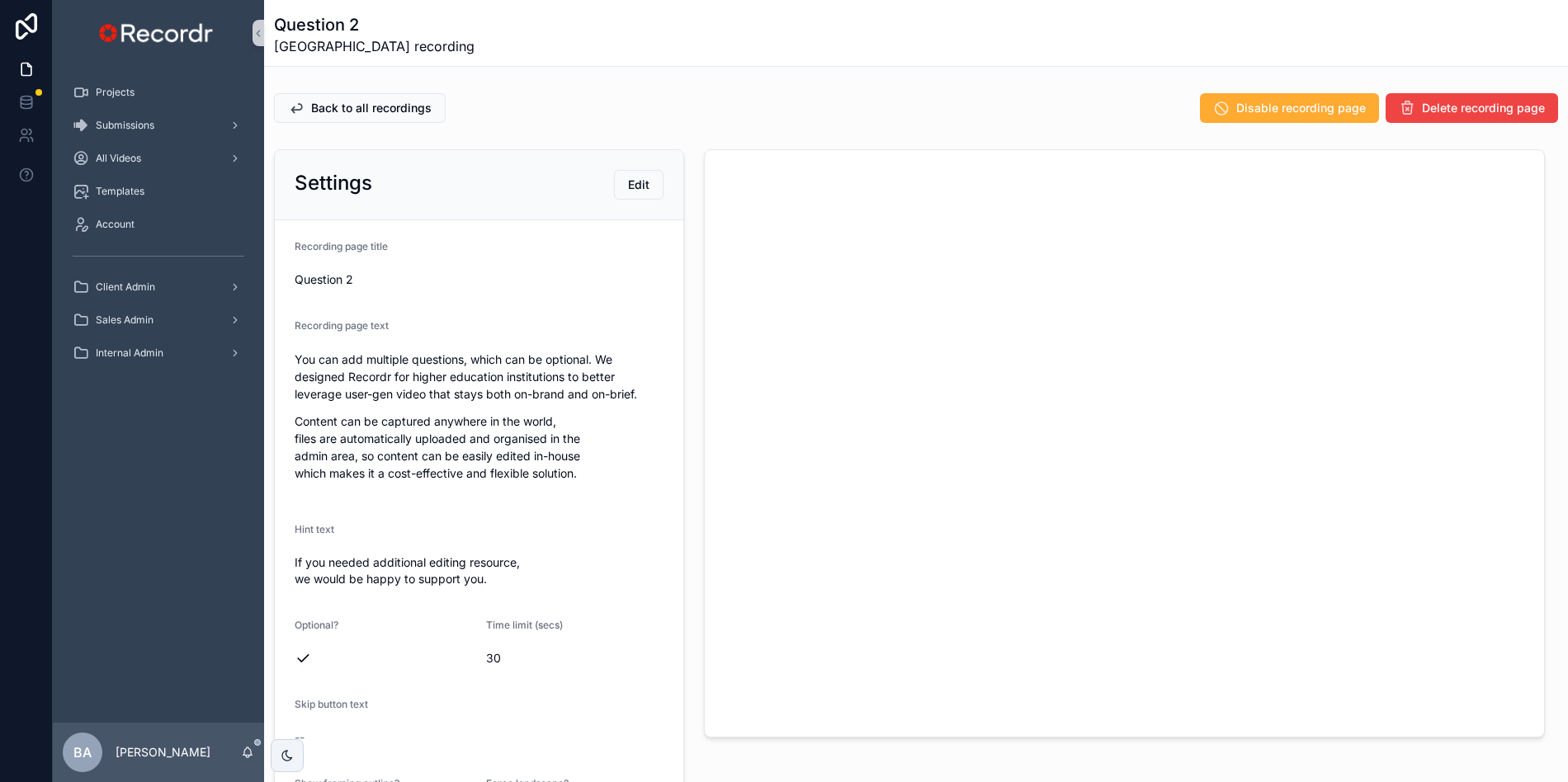
click at [464, 401] on p "You can add multiple questions, which can be optional. We designed Recordr for …" at bounding box center [479, 376] width 369 height 52
click at [306, 104] on button "Back to all recordings" at bounding box center [360, 107] width 172 height 30
click at [628, 186] on span "Edit" at bounding box center [639, 185] width 22 height 16
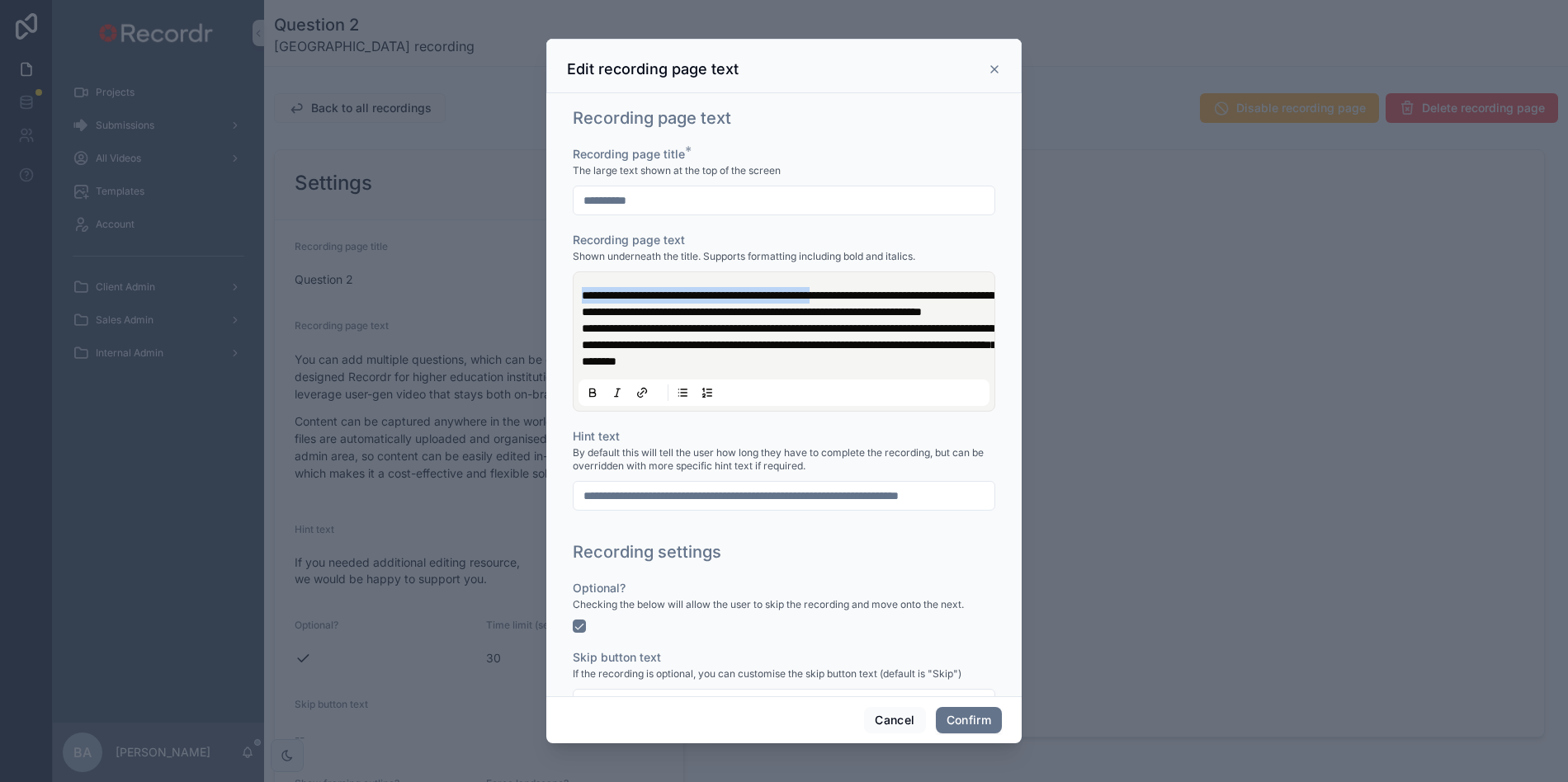
drag, startPoint x: 885, startPoint y: 296, endPoint x: 551, endPoint y: 288, distance: 334.1
click at [551, 288] on div "**********" at bounding box center [784, 394] width 475 height 603
click at [646, 508] on div "**********" at bounding box center [783, 495] width 422 height 30
click at [637, 495] on input "**********" at bounding box center [784, 496] width 421 height 23
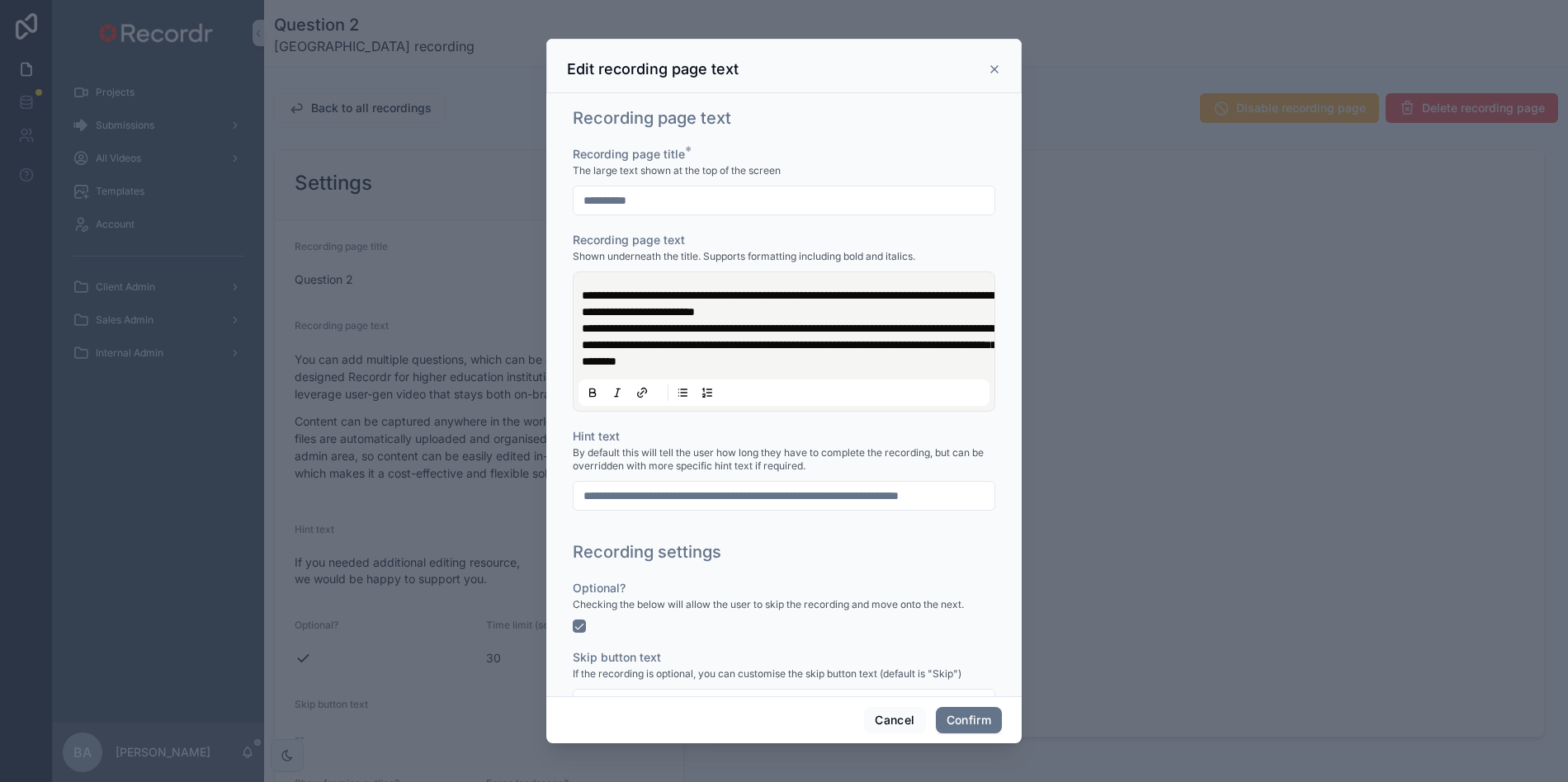
click at [637, 495] on input "**********" at bounding box center [784, 496] width 421 height 23
paste input "text"
type input "**********"
click at [958, 729] on button "Confirm" at bounding box center [969, 719] width 66 height 26
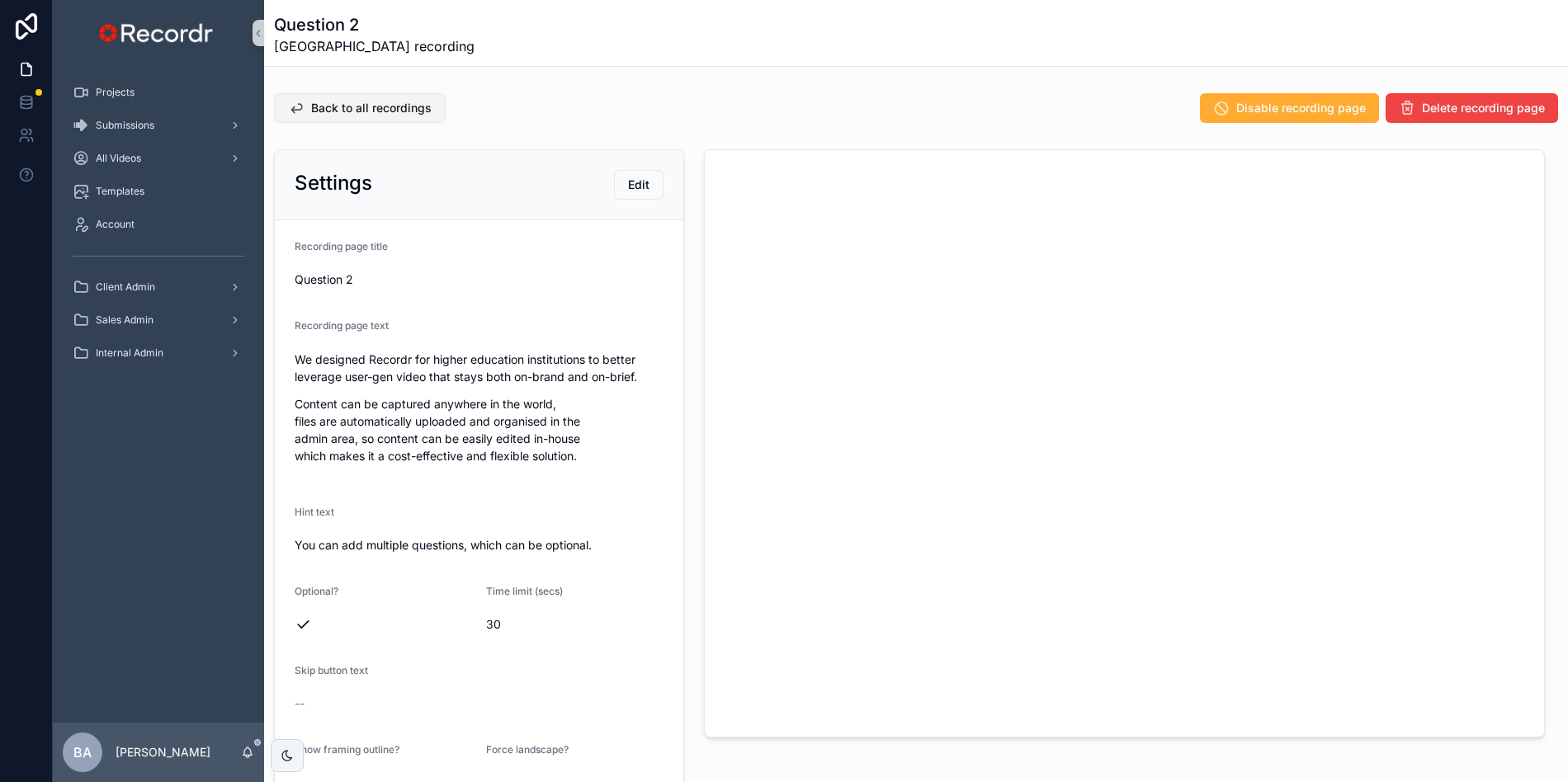
click at [365, 106] on span "Back to all recordings" at bounding box center [371, 107] width 120 height 16
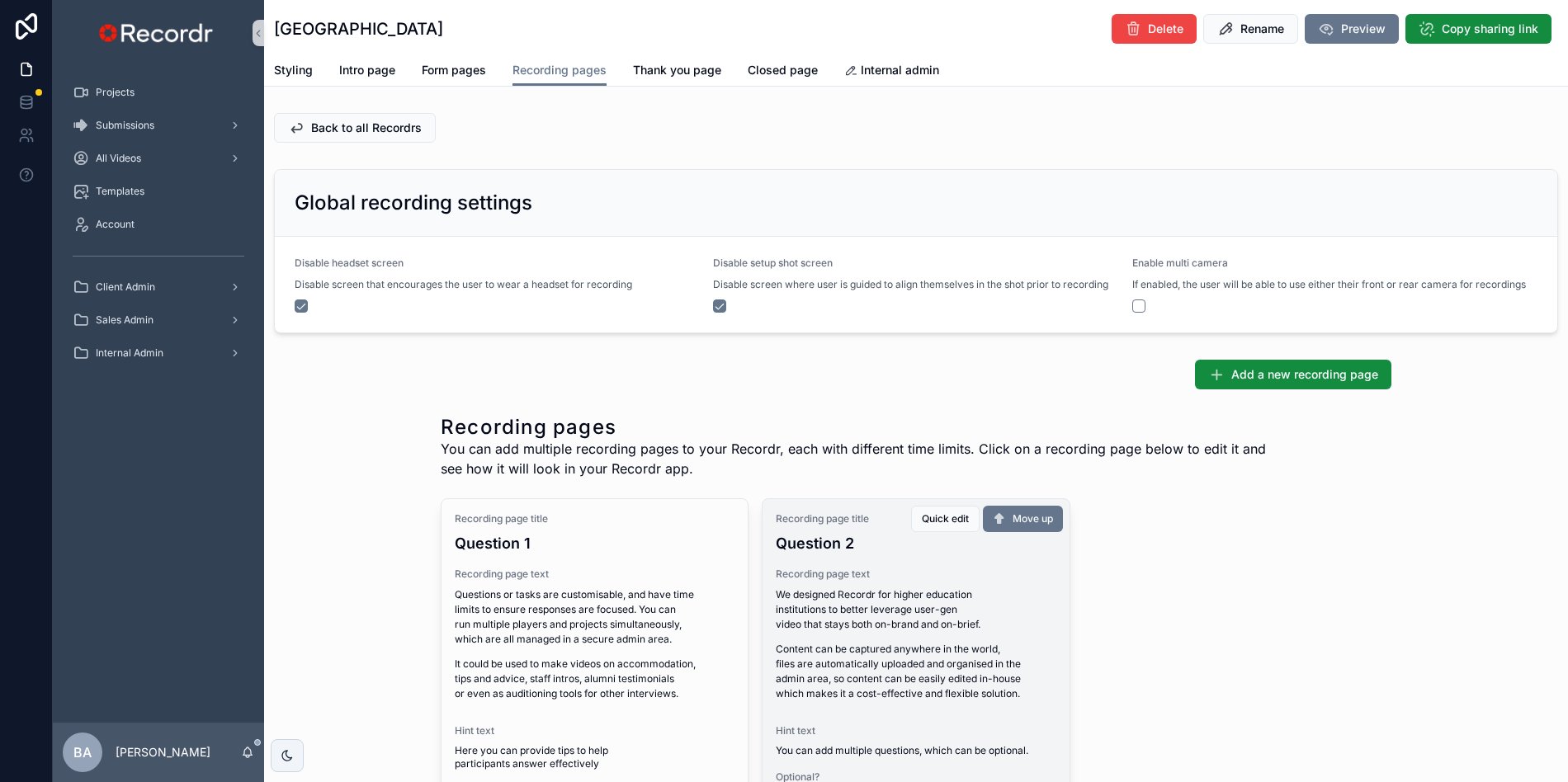
click at [824, 631] on p "We designed Recordr for higher education institutions to better leverage user-g…" at bounding box center [916, 610] width 280 height 45
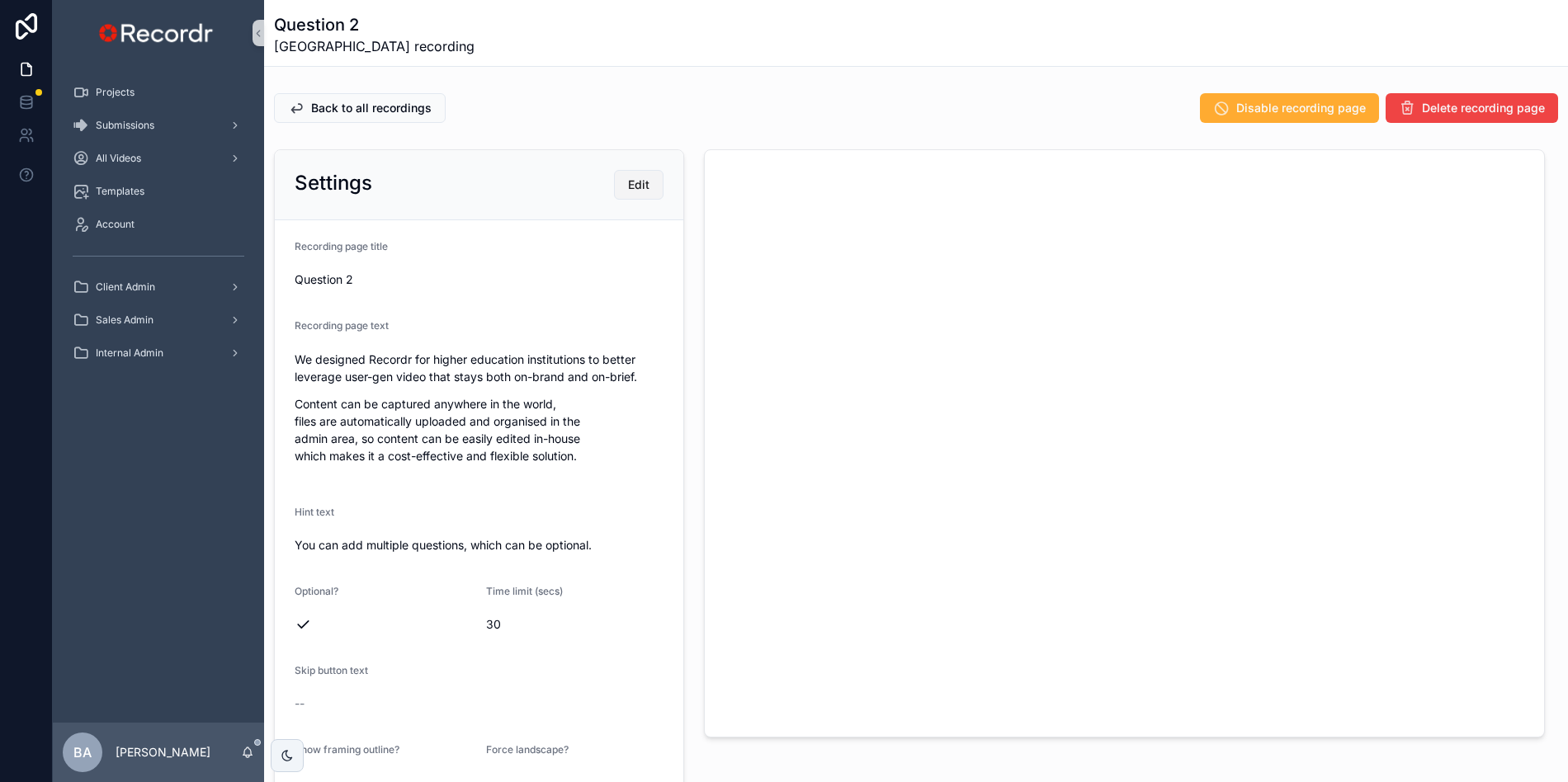
click at [639, 184] on span "Edit" at bounding box center [639, 185] width 22 height 16
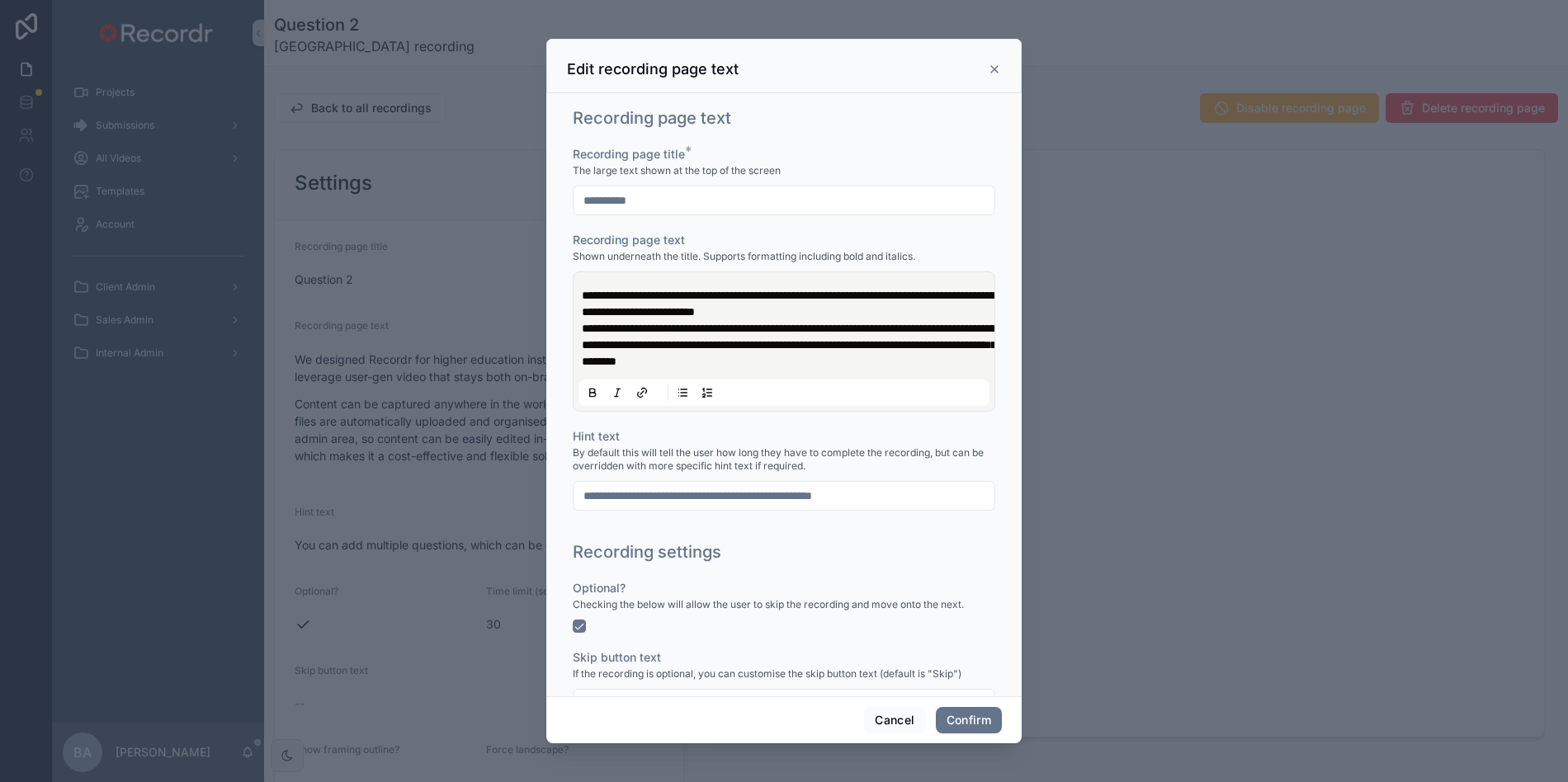
click at [831, 341] on span "**********" at bounding box center [788, 345] width 414 height 45
click at [966, 714] on button "Confirm" at bounding box center [969, 719] width 66 height 26
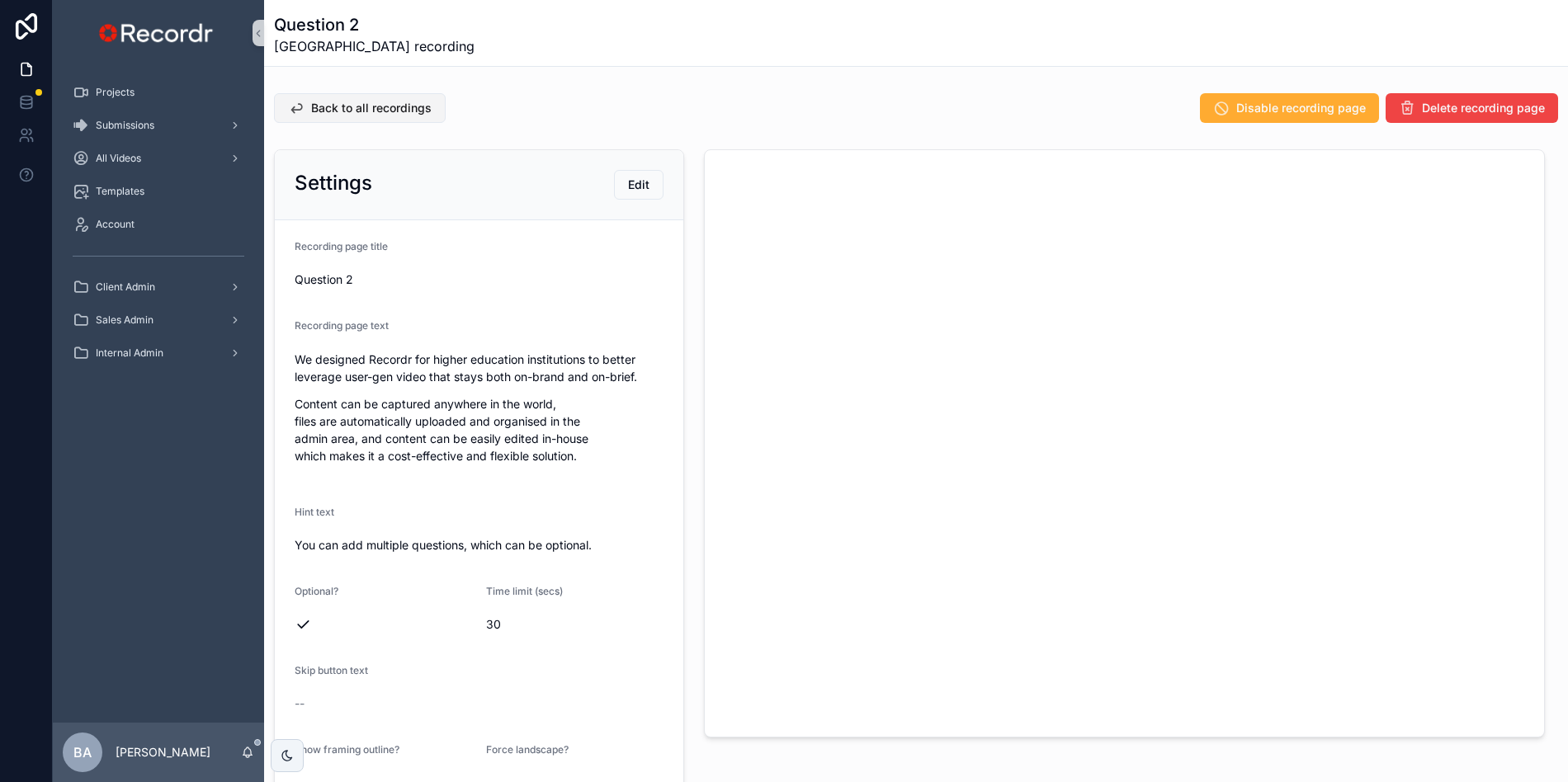
click at [320, 119] on button "Back to all recordings" at bounding box center [360, 107] width 172 height 30
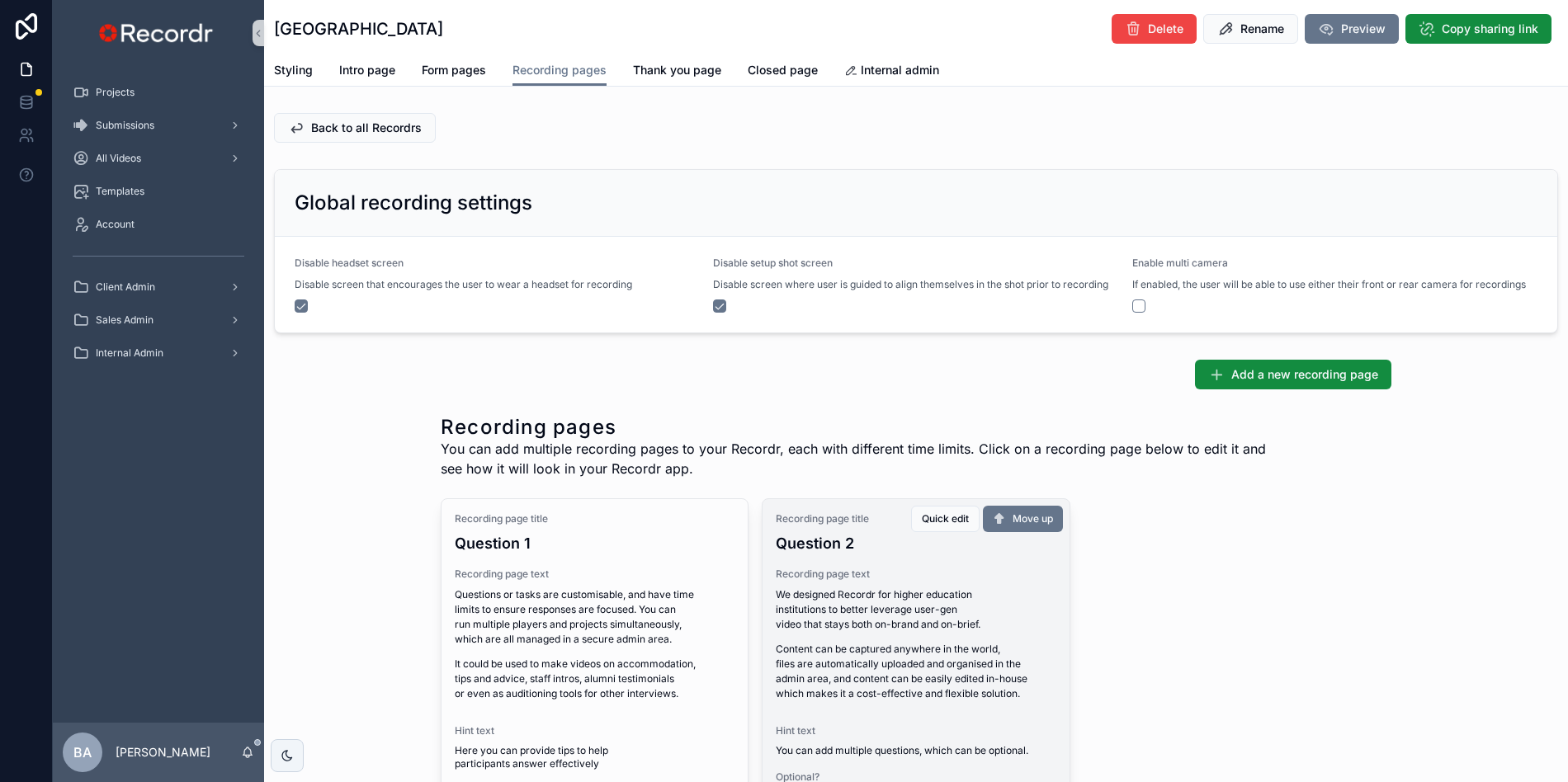
click at [796, 610] on p "We designed Recordr for higher education institutions to better leverage user-g…" at bounding box center [916, 610] width 280 height 45
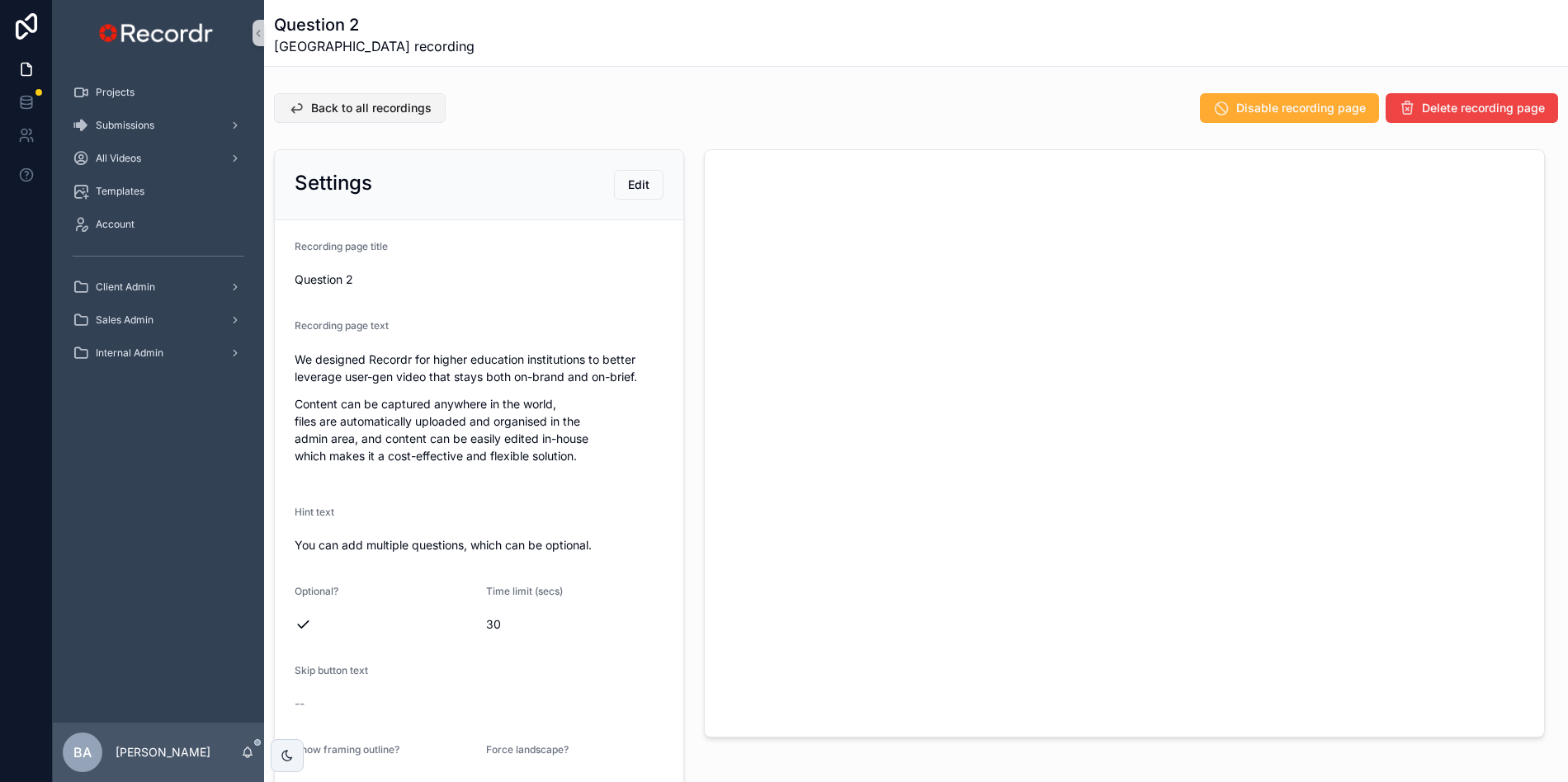
click at [326, 111] on span "Back to all recordings" at bounding box center [371, 107] width 120 height 16
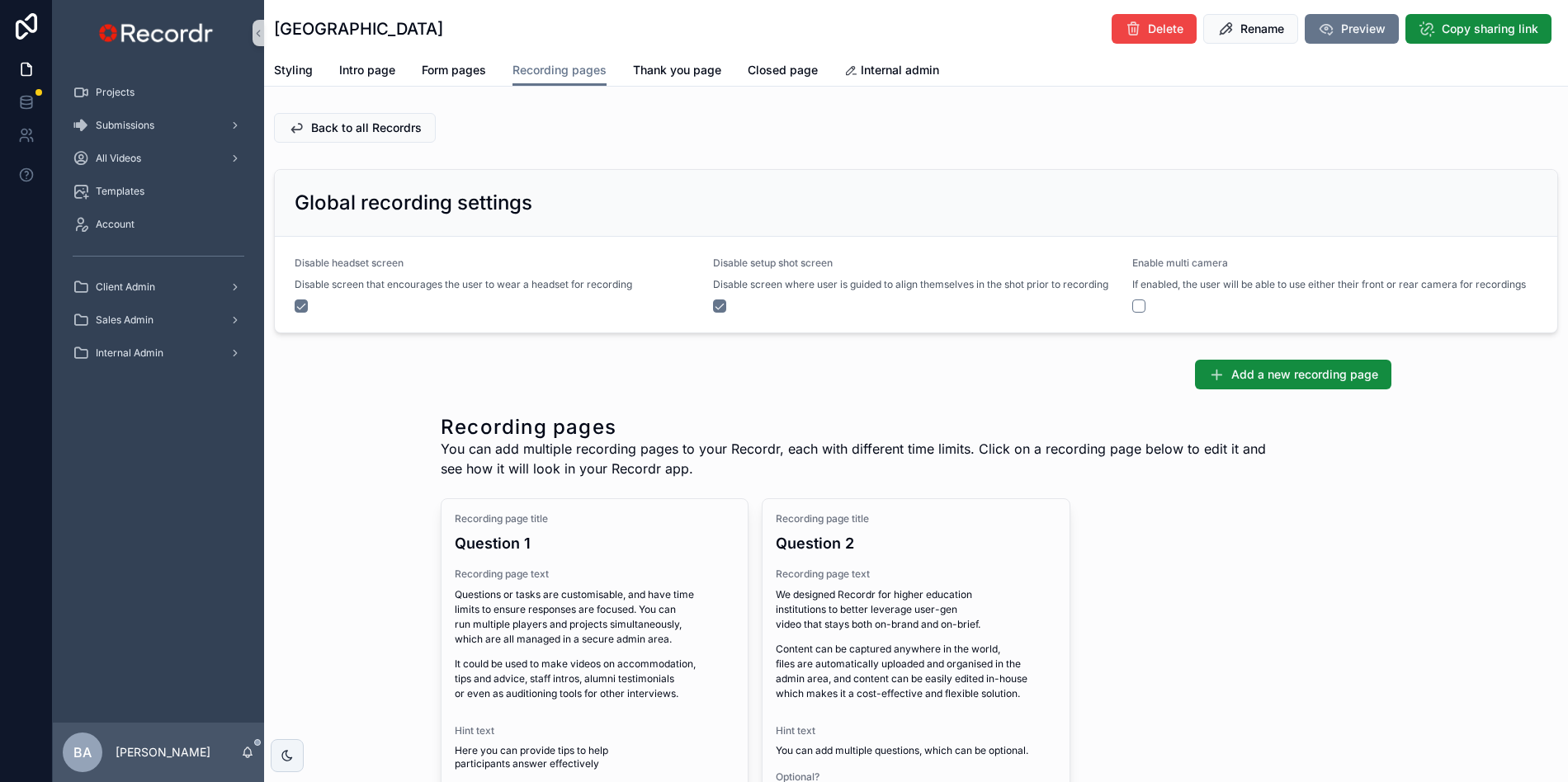
scroll to position [299, 0]
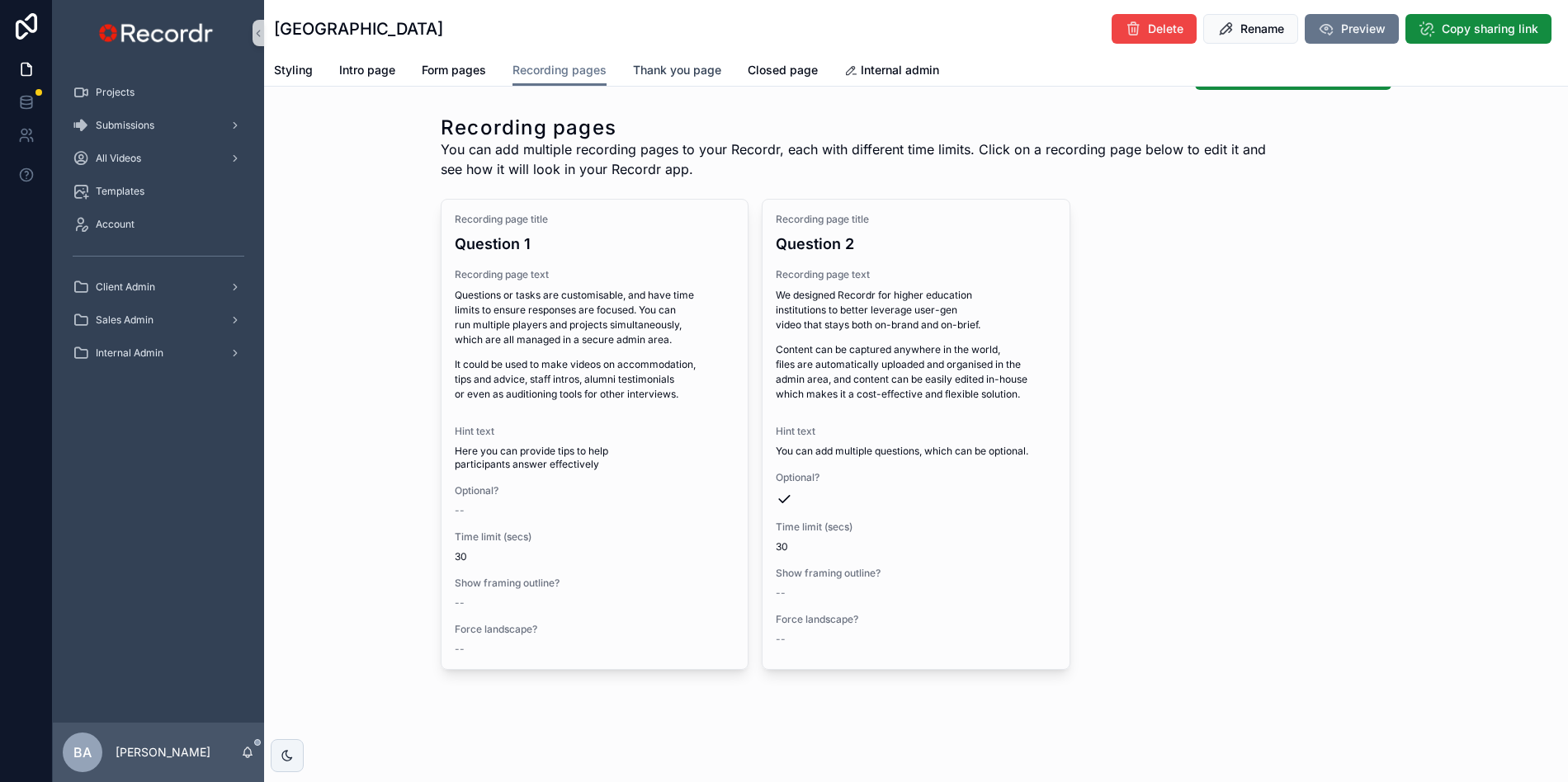
click at [670, 57] on link "Thank you page" at bounding box center [676, 72] width 89 height 33
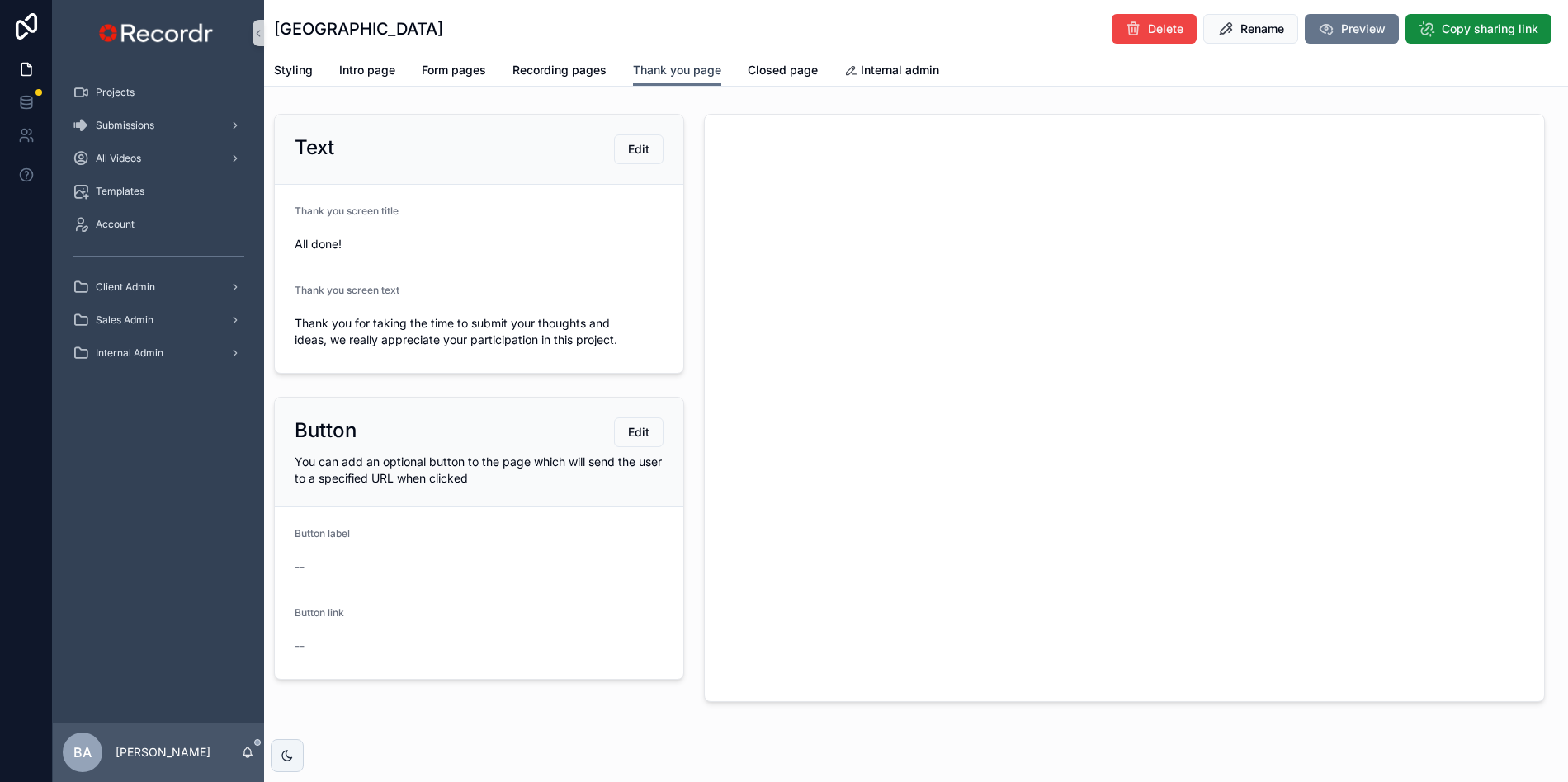
scroll to position [112, 0]
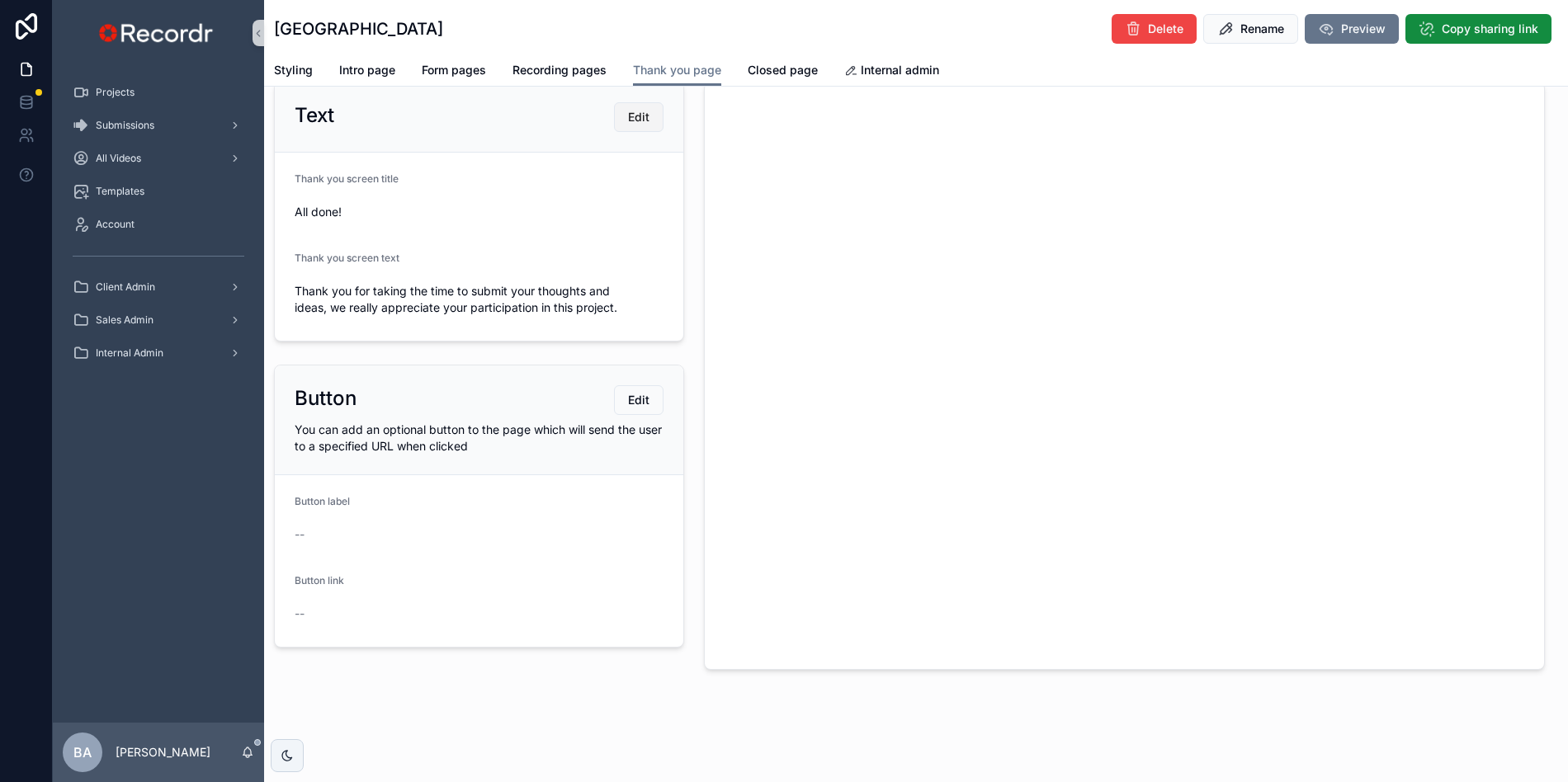
click at [639, 116] on span "Edit" at bounding box center [639, 117] width 22 height 16
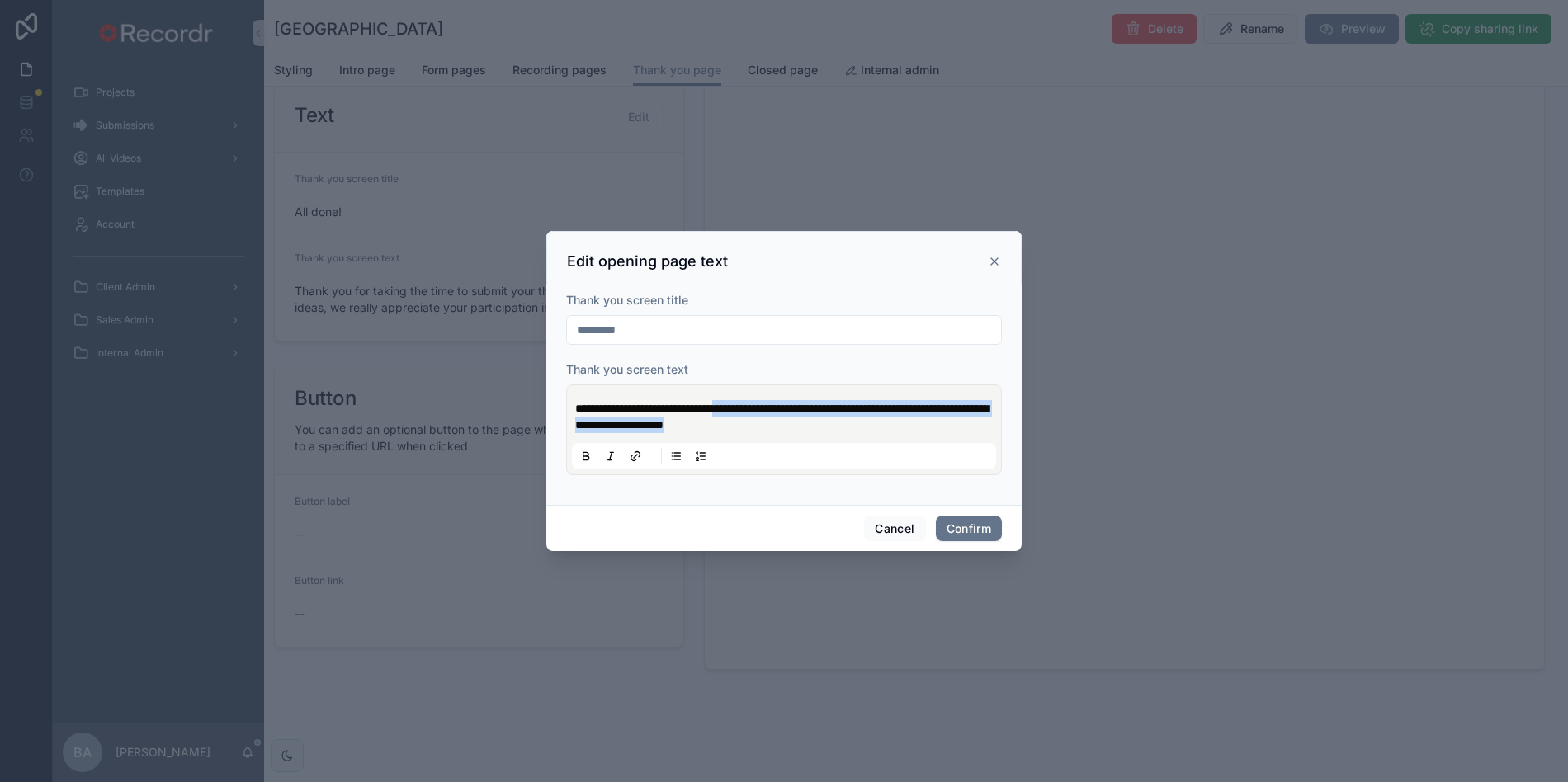
drag, startPoint x: 752, startPoint y: 407, endPoint x: 878, endPoint y: 503, distance: 158.4
click at [856, 481] on form "**********" at bounding box center [784, 391] width 435 height 200
click at [967, 525] on button "Confirm" at bounding box center [969, 528] width 66 height 26
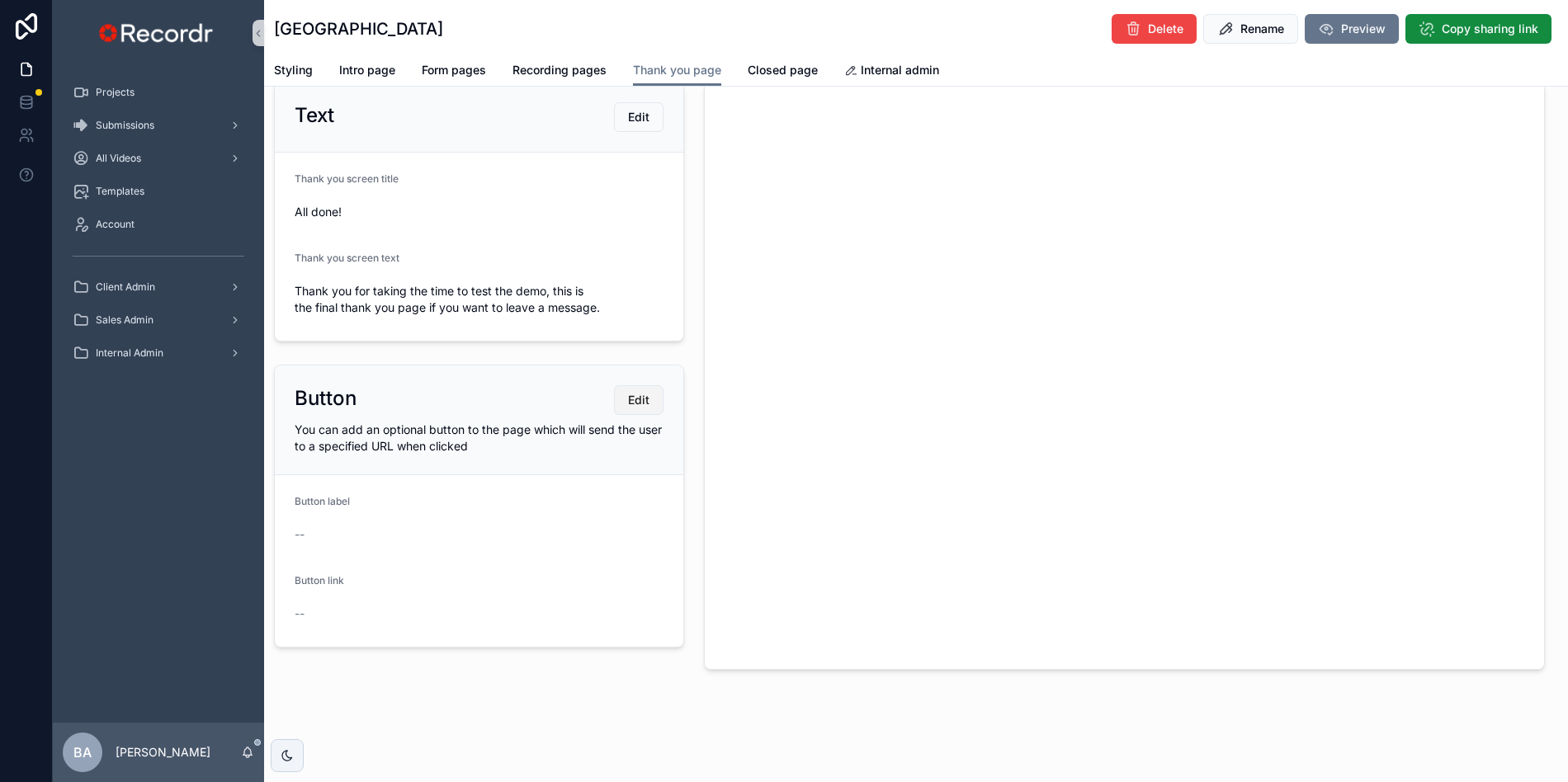
click at [633, 405] on span "Edit" at bounding box center [639, 400] width 22 height 16
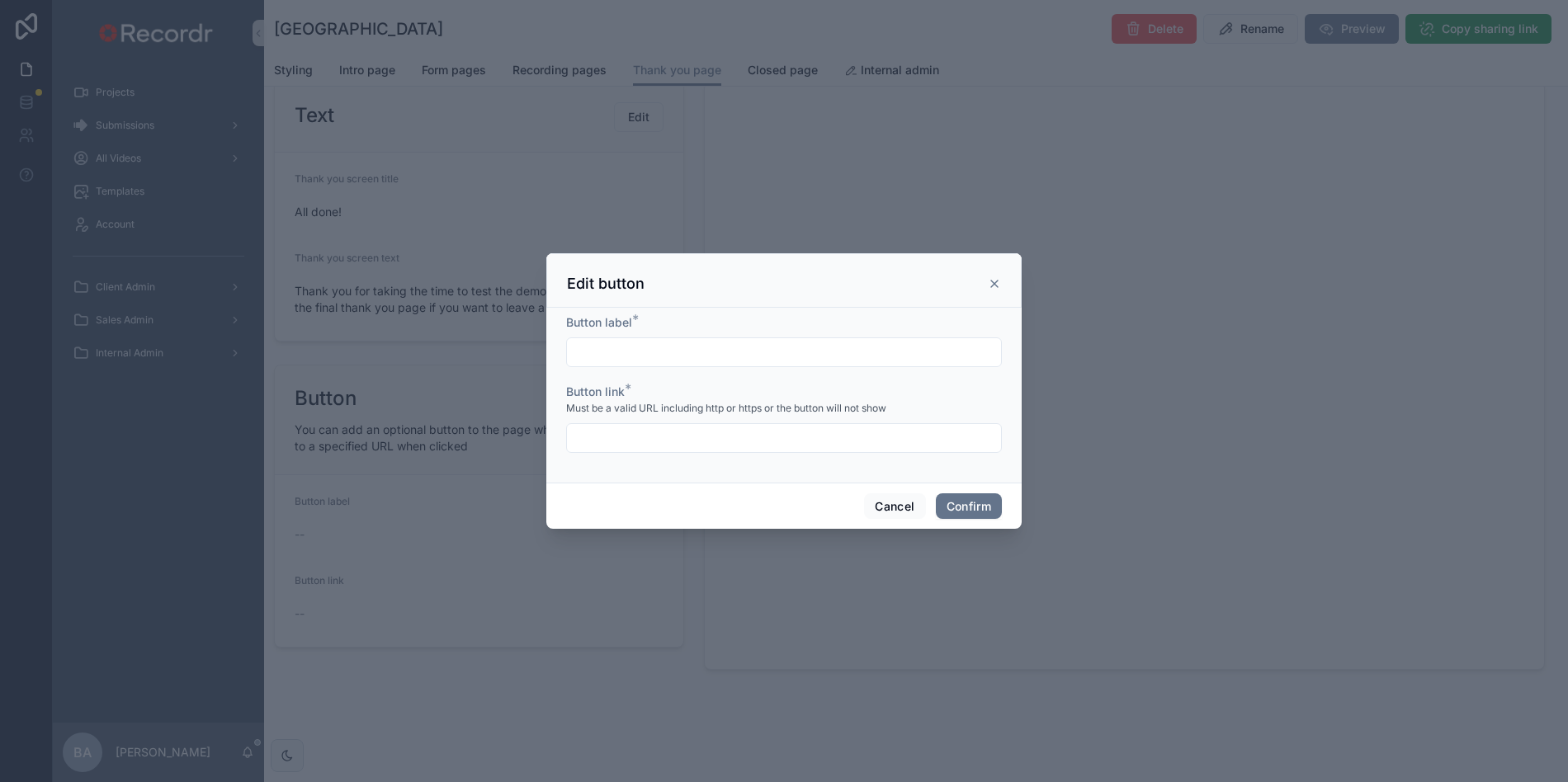
click at [612, 349] on input "text" at bounding box center [784, 352] width 434 height 23
type input "**********"
click at [617, 425] on div at bounding box center [784, 437] width 435 height 30
click at [609, 441] on input "text" at bounding box center [784, 438] width 434 height 23
paste input "**********"
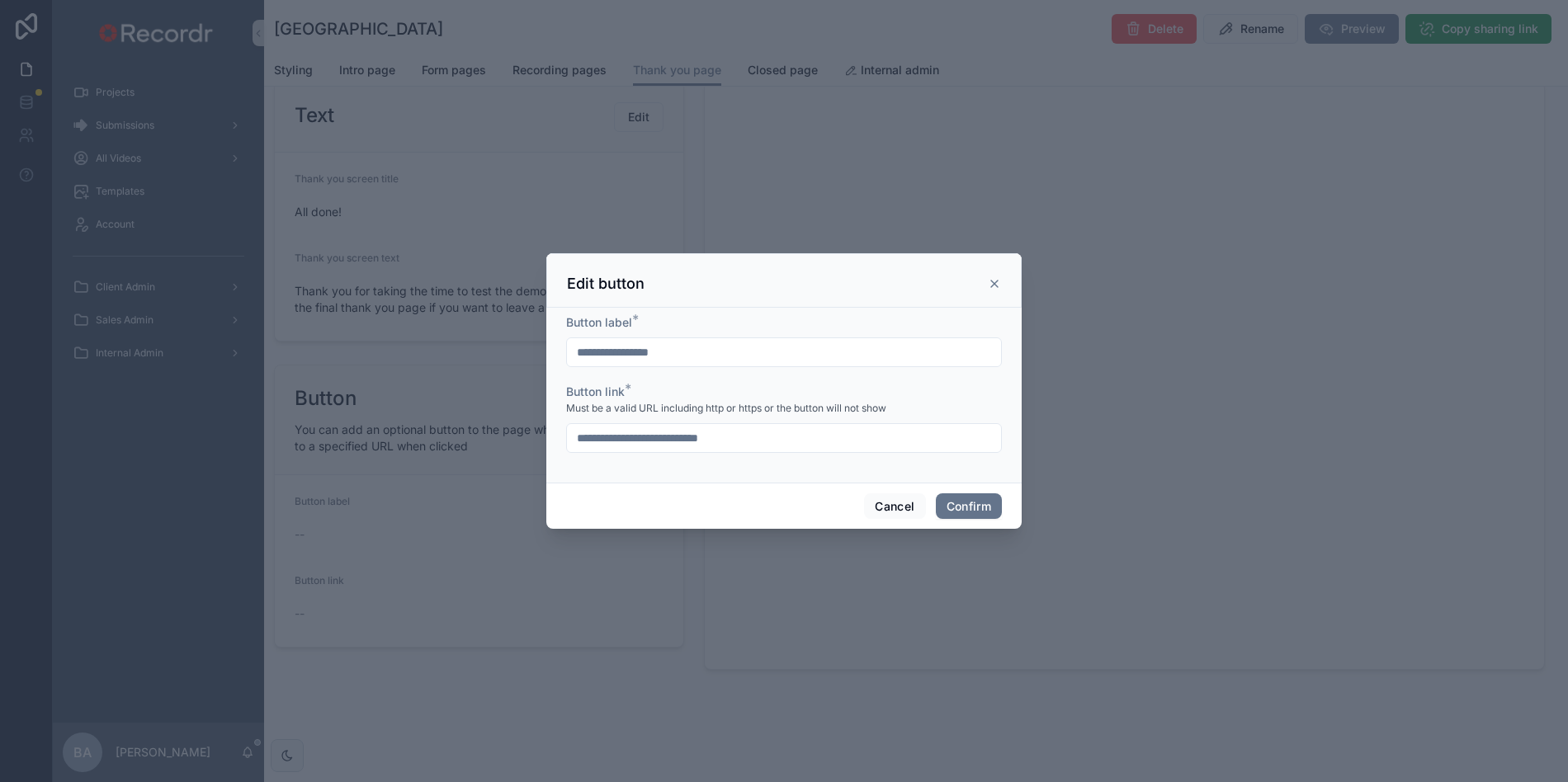
type input "**********"
drag, startPoint x: 674, startPoint y: 348, endPoint x: 547, endPoint y: 348, distance: 127.0
click at [547, 348] on div "**********" at bounding box center [784, 394] width 475 height 175
click at [714, 354] on input "**********" at bounding box center [784, 352] width 434 height 23
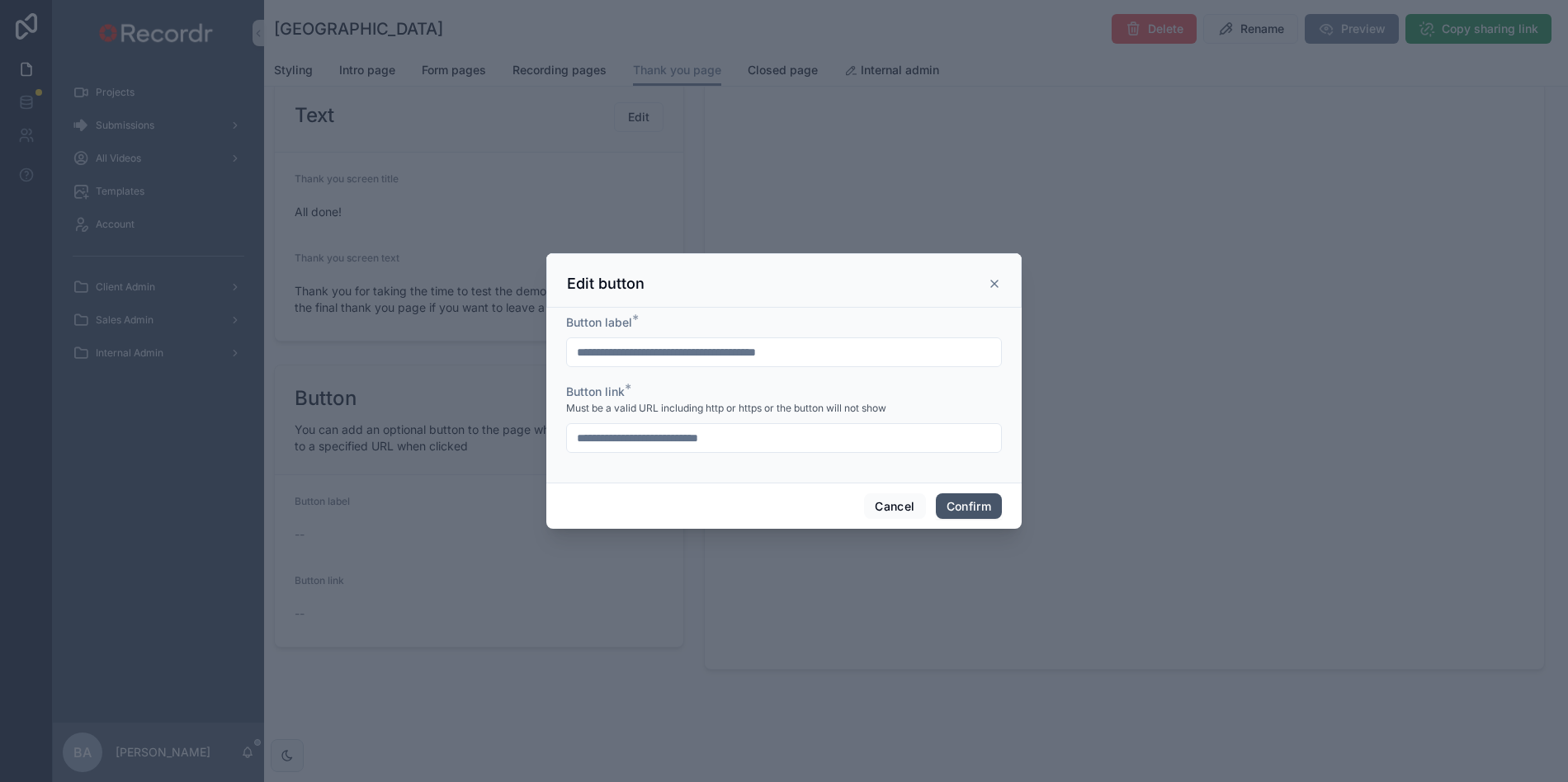
type input "**********"
click at [965, 507] on button "Confirm" at bounding box center [969, 506] width 66 height 26
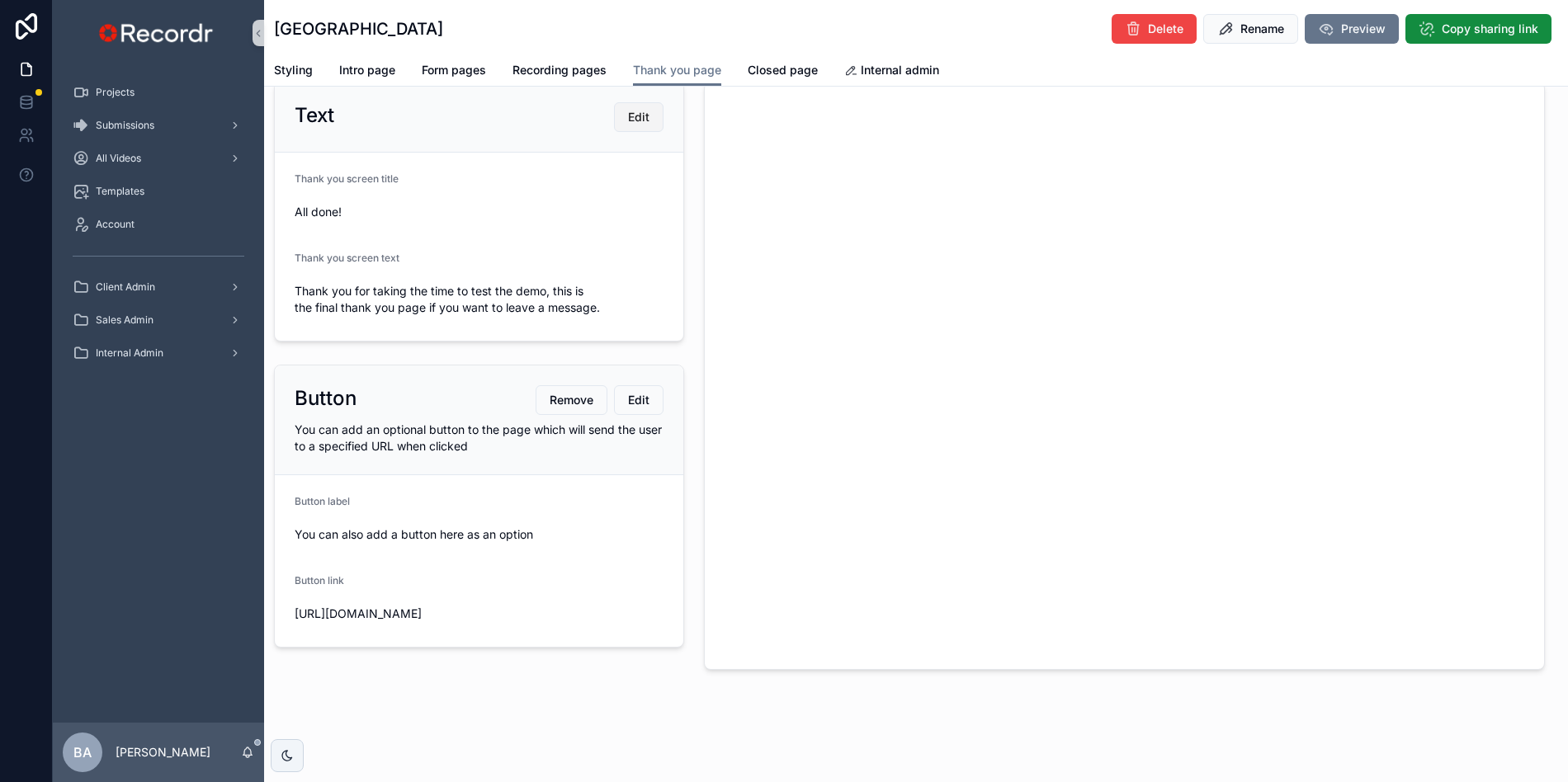
click at [640, 112] on span "Edit" at bounding box center [639, 117] width 22 height 16
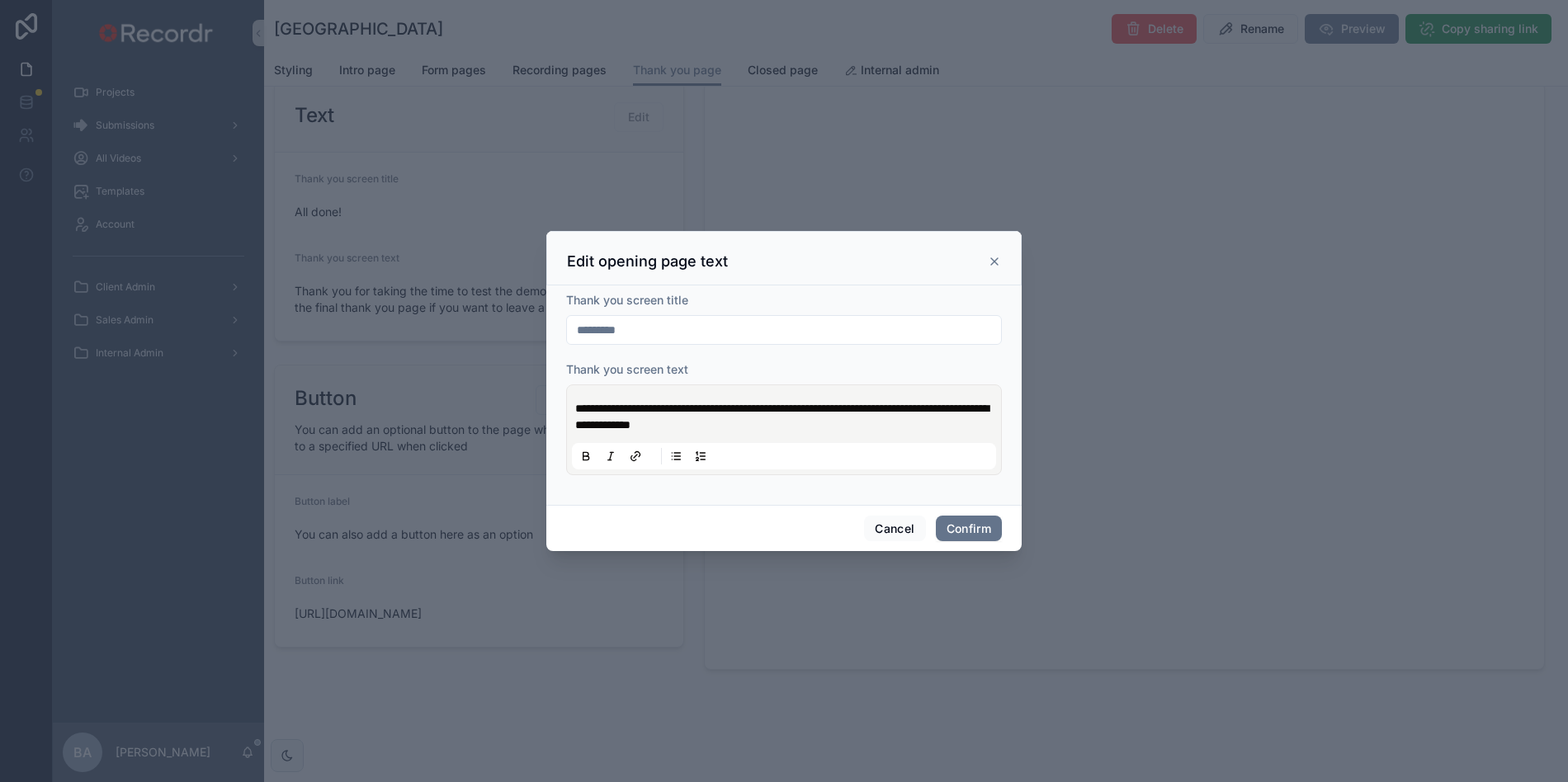
click at [852, 526] on div "Cancel Confirm" at bounding box center [784, 528] width 475 height 47
click at [908, 535] on button "Cancel" at bounding box center [894, 528] width 61 height 26
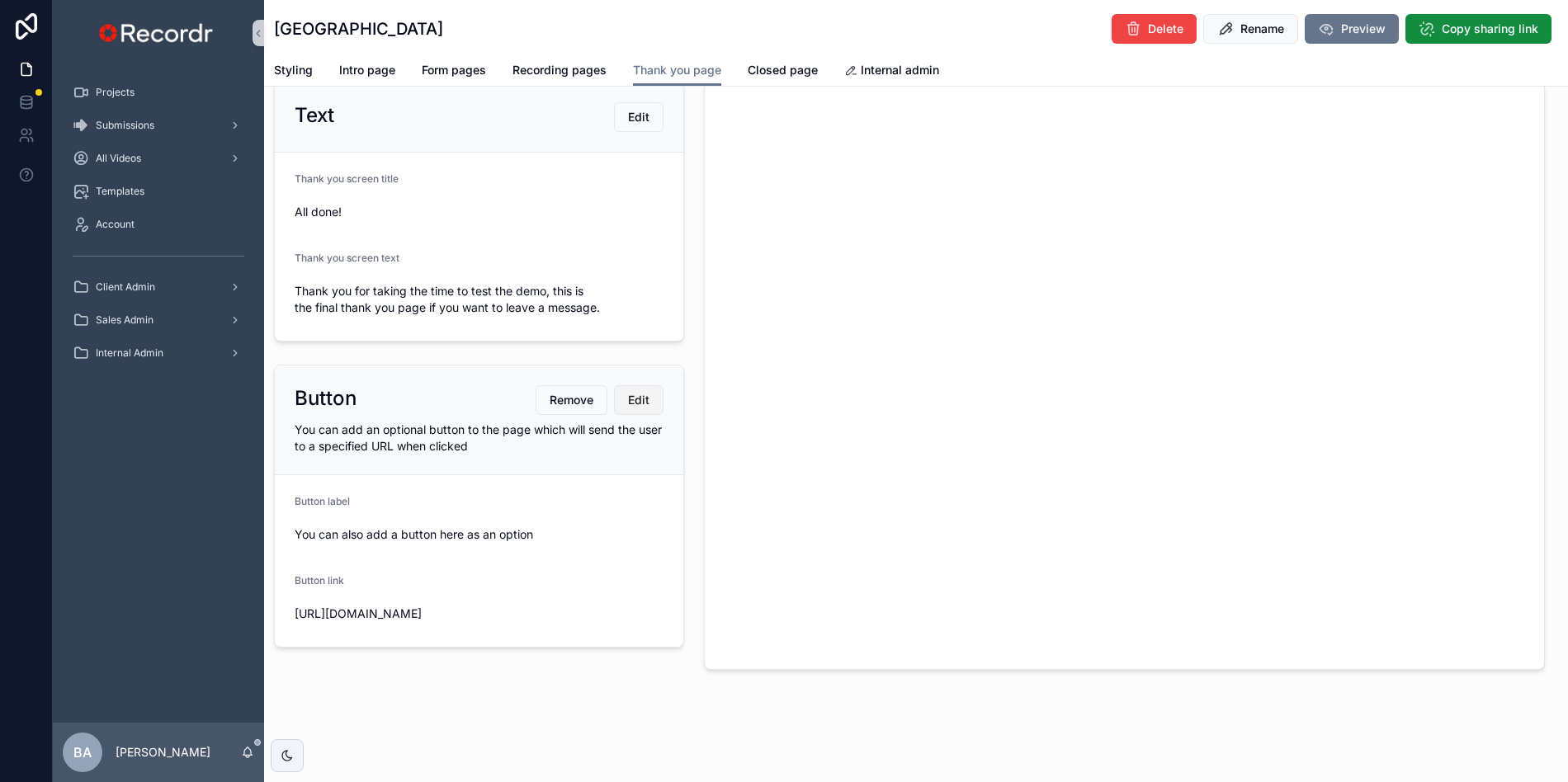
click at [641, 400] on span "Edit" at bounding box center [639, 400] width 22 height 16
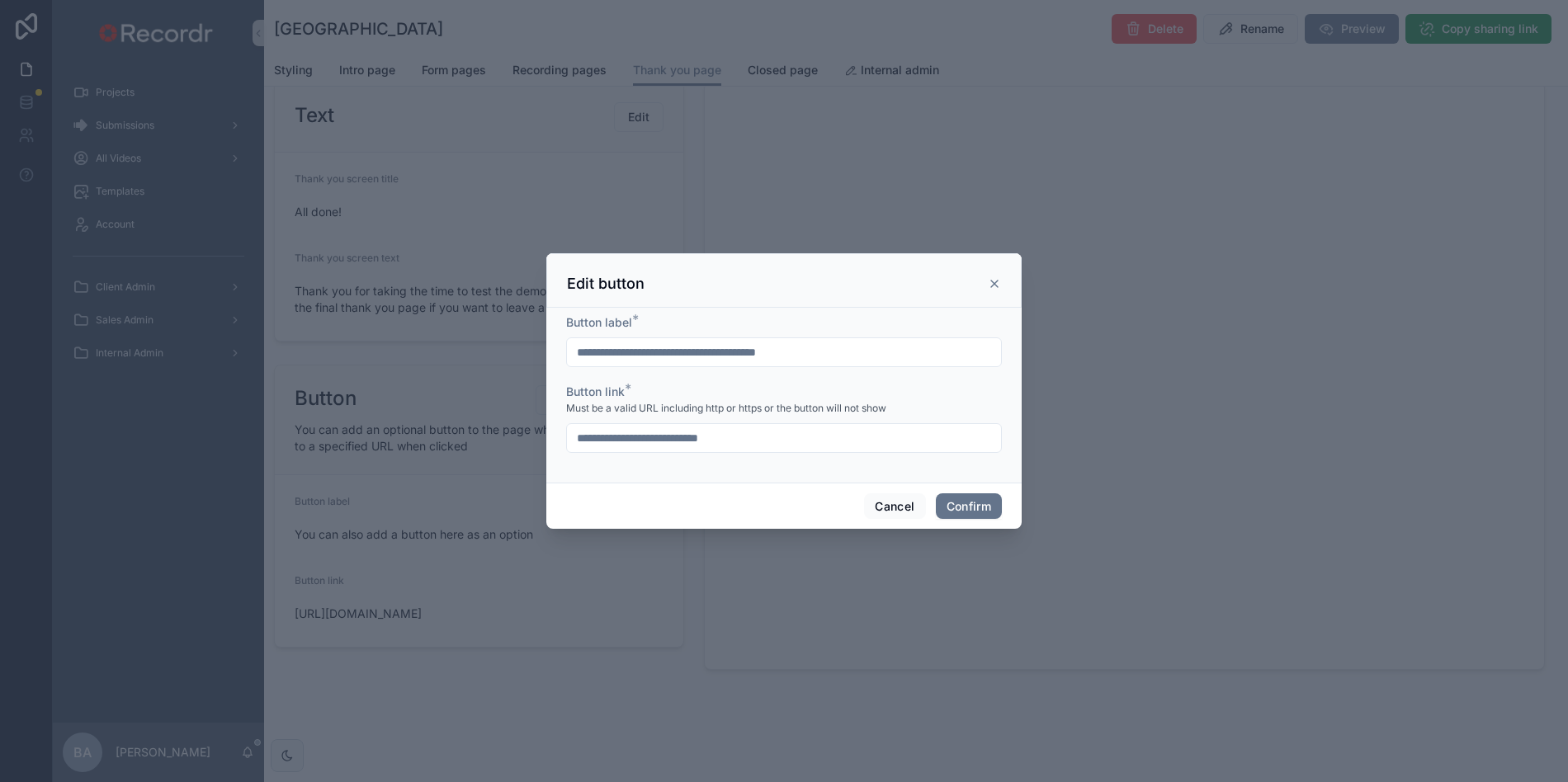
drag, startPoint x: 816, startPoint y: 354, endPoint x: 501, endPoint y: 351, distance: 315.0
click at [501, 351] on div "**********" at bounding box center [784, 391] width 1568 height 782
type input "**********"
click at [972, 503] on button "Confirm" at bounding box center [969, 506] width 66 height 26
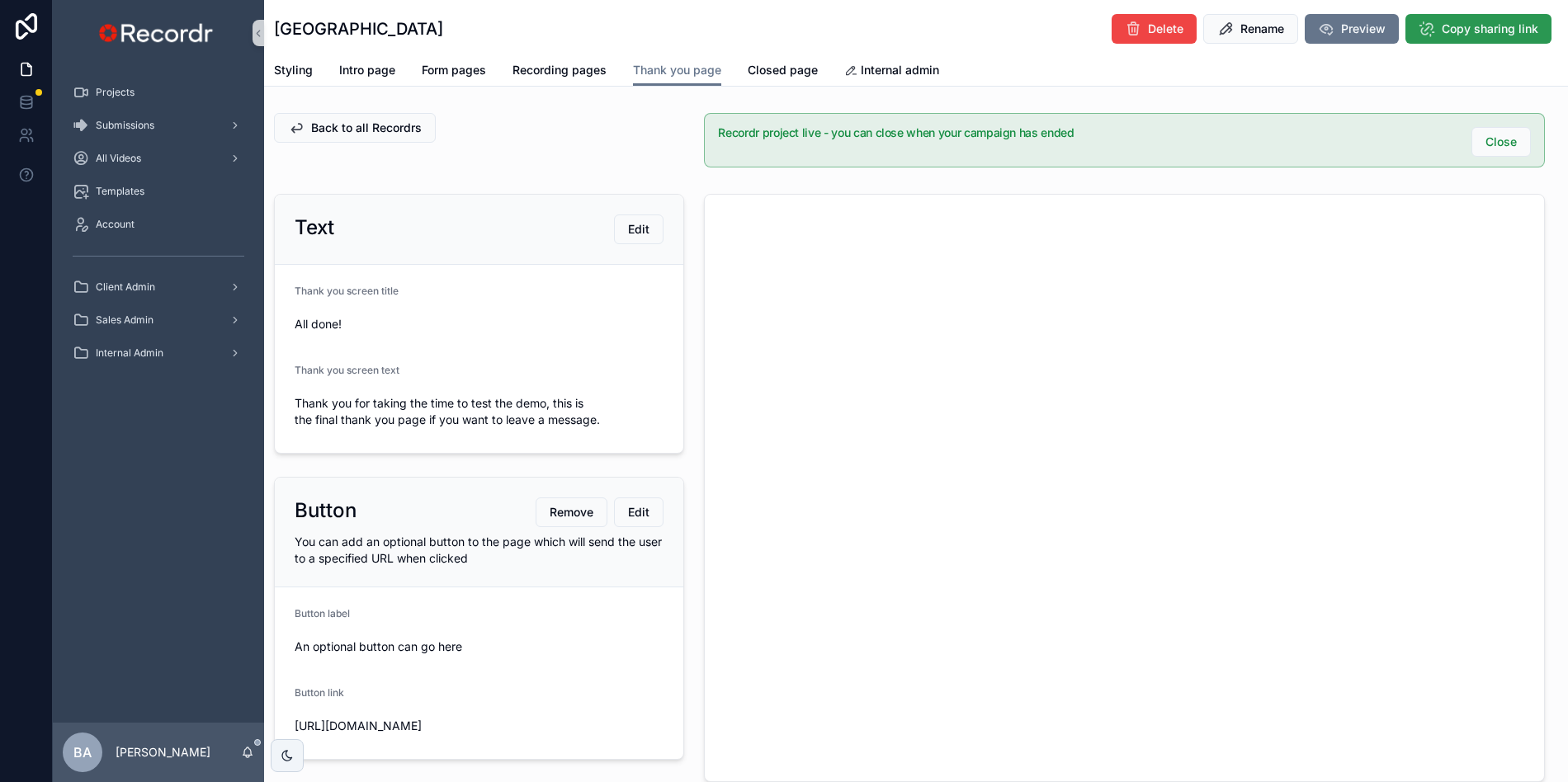
click at [1464, 32] on span "Copy sharing link" at bounding box center [1490, 29] width 97 height 16
click at [126, 285] on span "Client Admin" at bounding box center [125, 287] width 59 height 13
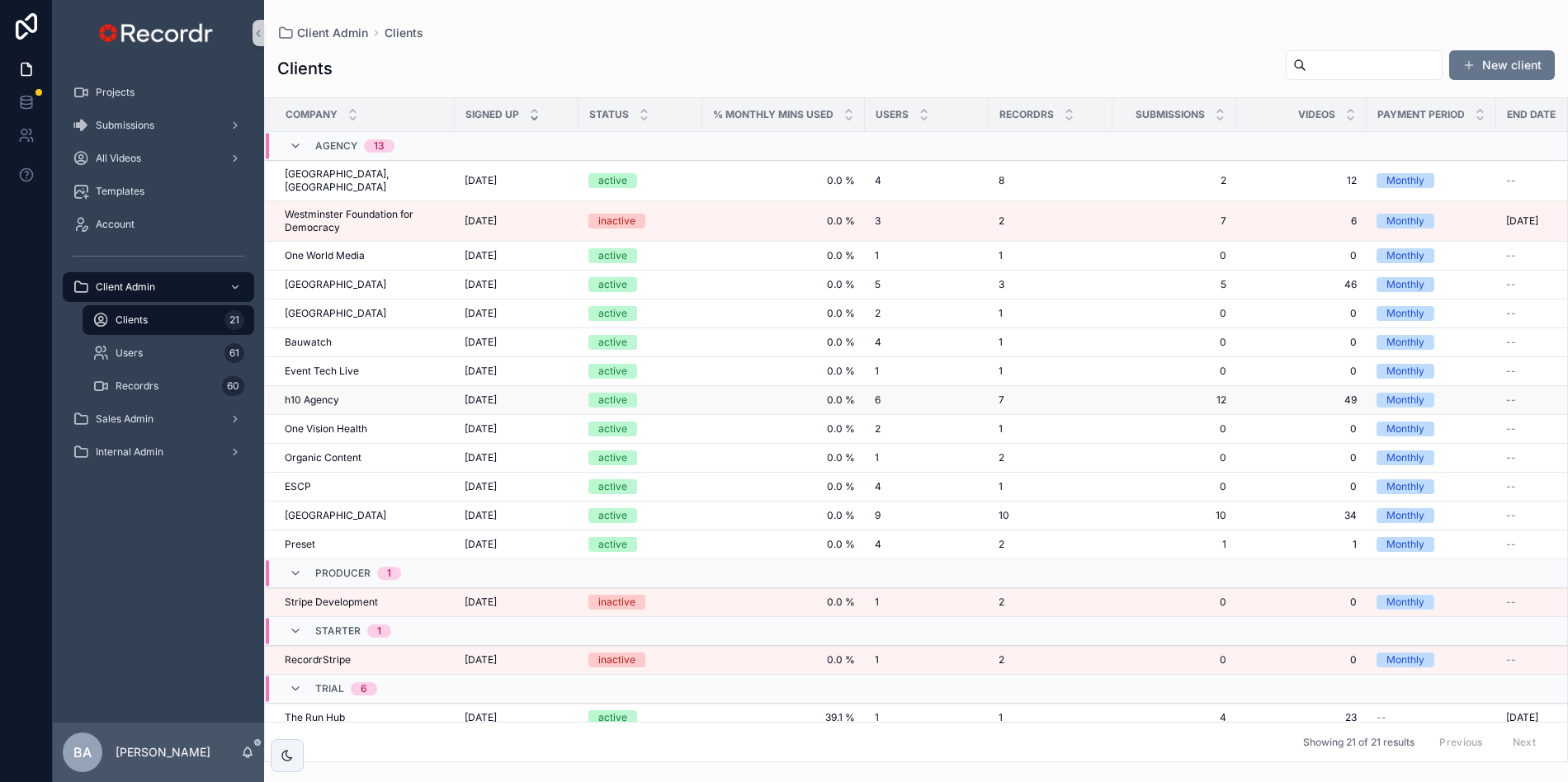
click at [328, 393] on span "h10 Agency" at bounding box center [312, 400] width 55 height 13
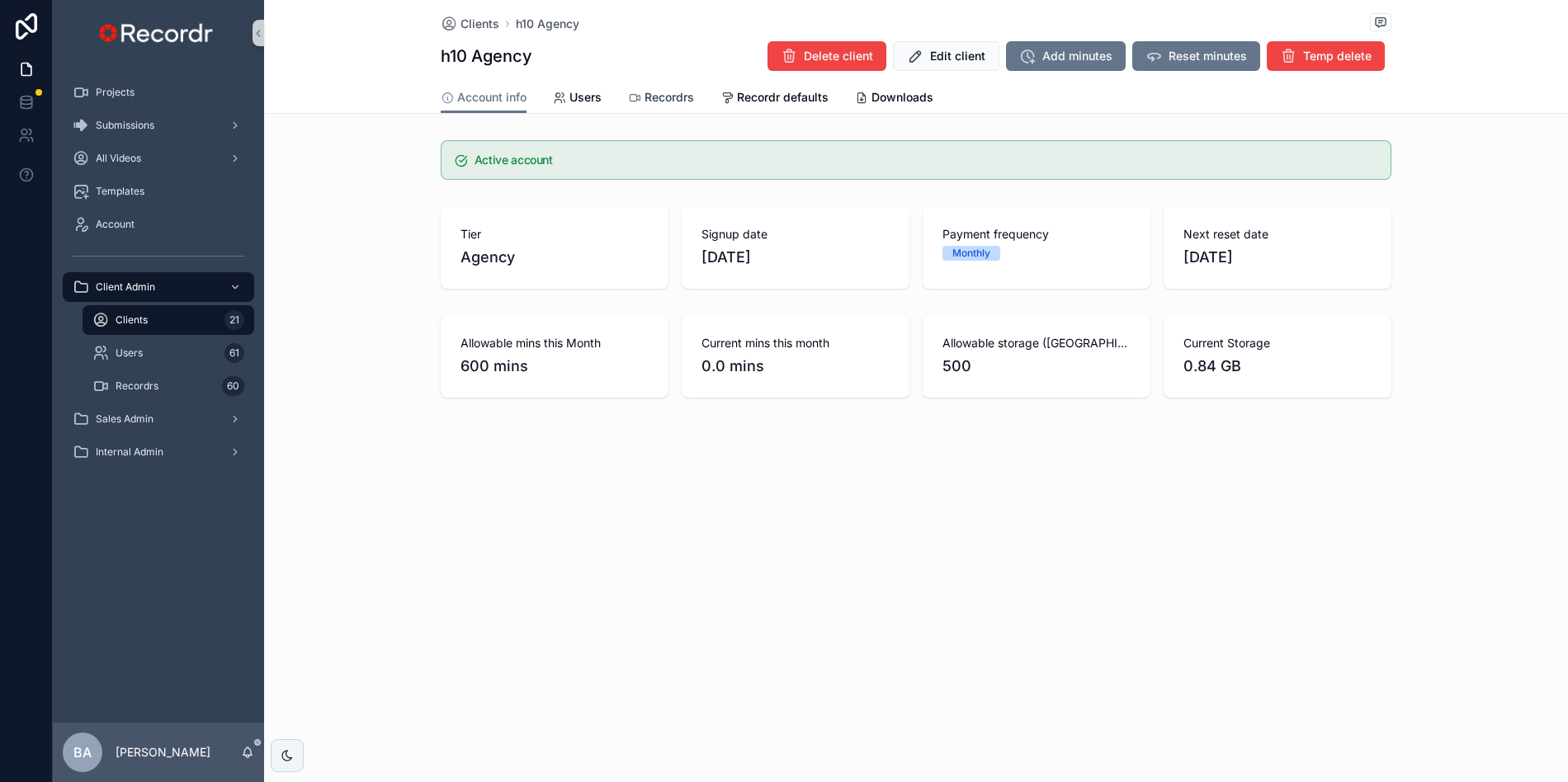
click at [669, 89] on link "Recordrs" at bounding box center [661, 99] width 66 height 33
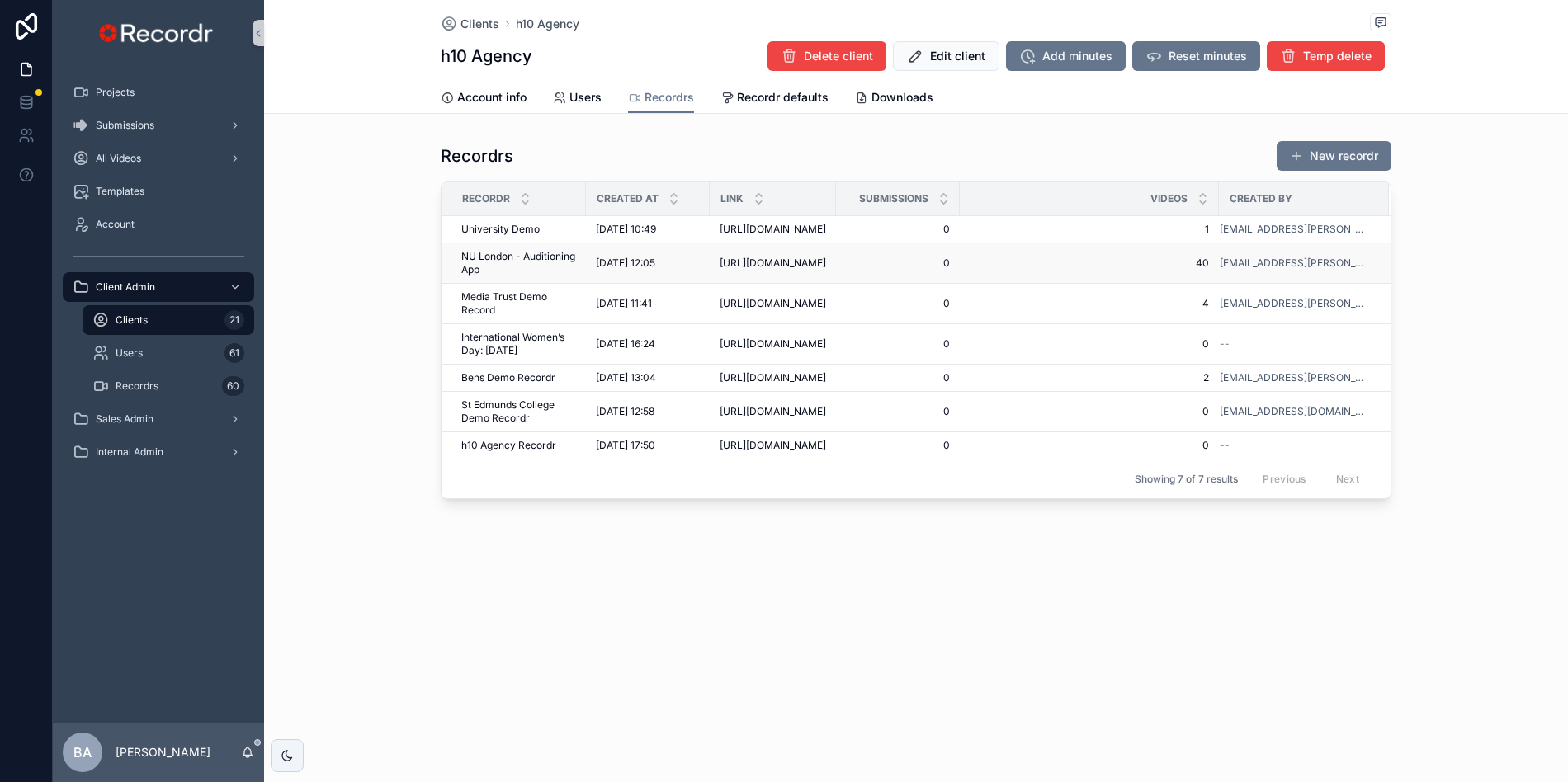
click at [523, 276] on span "NU London - Auditioning App" at bounding box center [519, 262] width 115 height 26
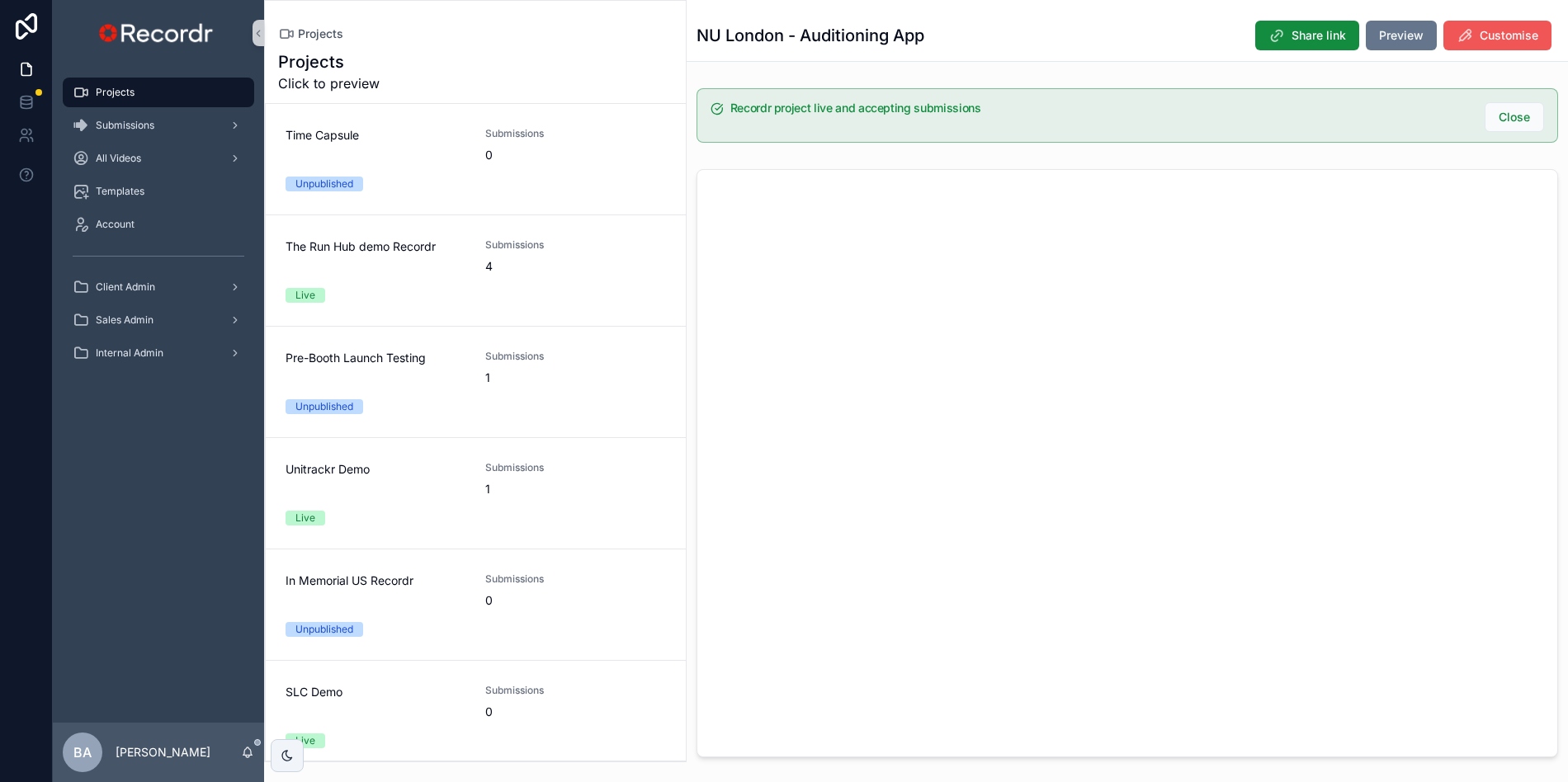
click at [1469, 33] on icon "scrollable content" at bounding box center [1464, 35] width 16 height 16
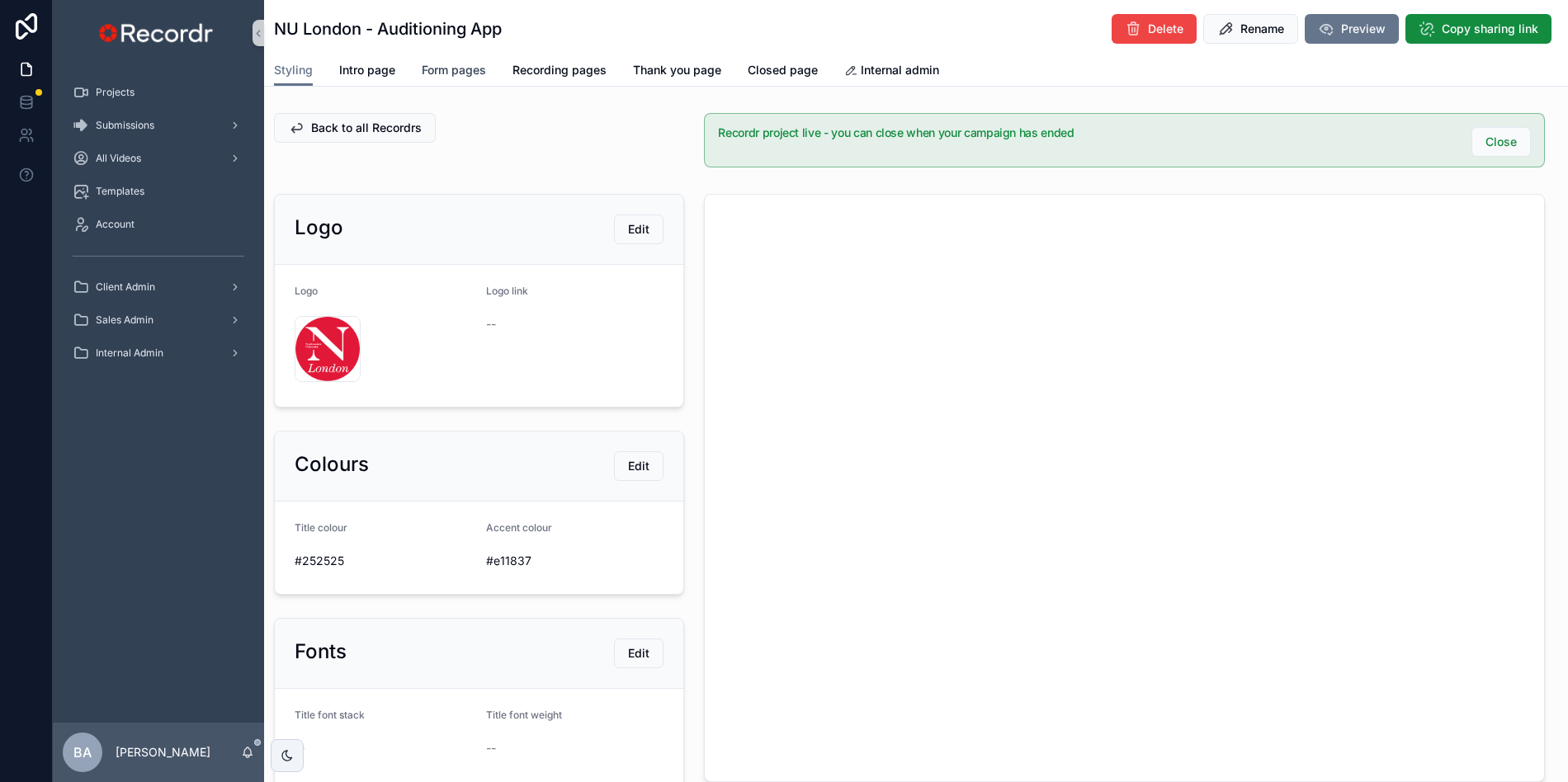
click at [447, 63] on span "Form pages" at bounding box center [454, 70] width 65 height 16
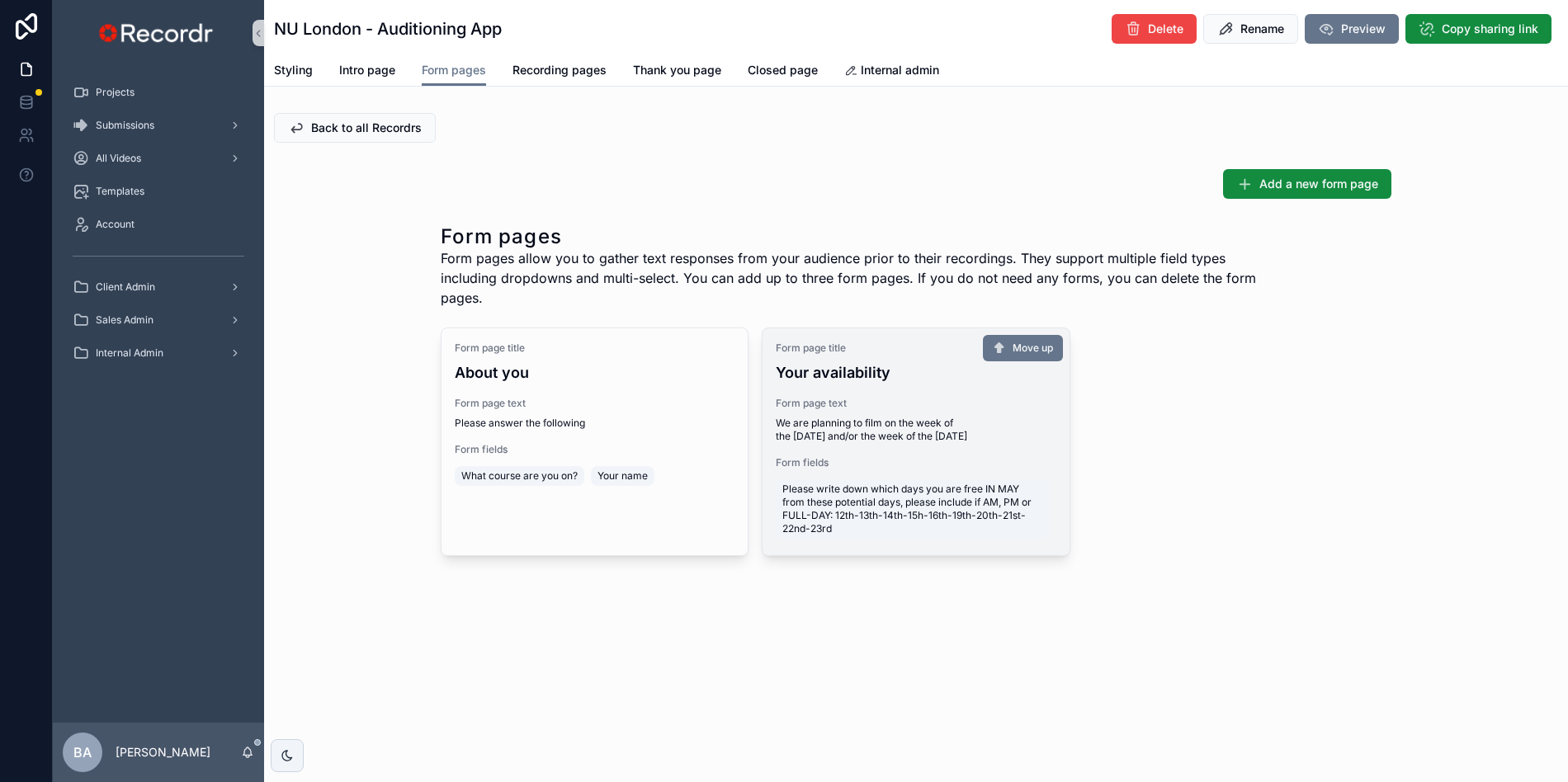
click at [859, 435] on span "We are planning to film on the week of the 5th May and/or the week of the 12th …" at bounding box center [872, 429] width 192 height 26
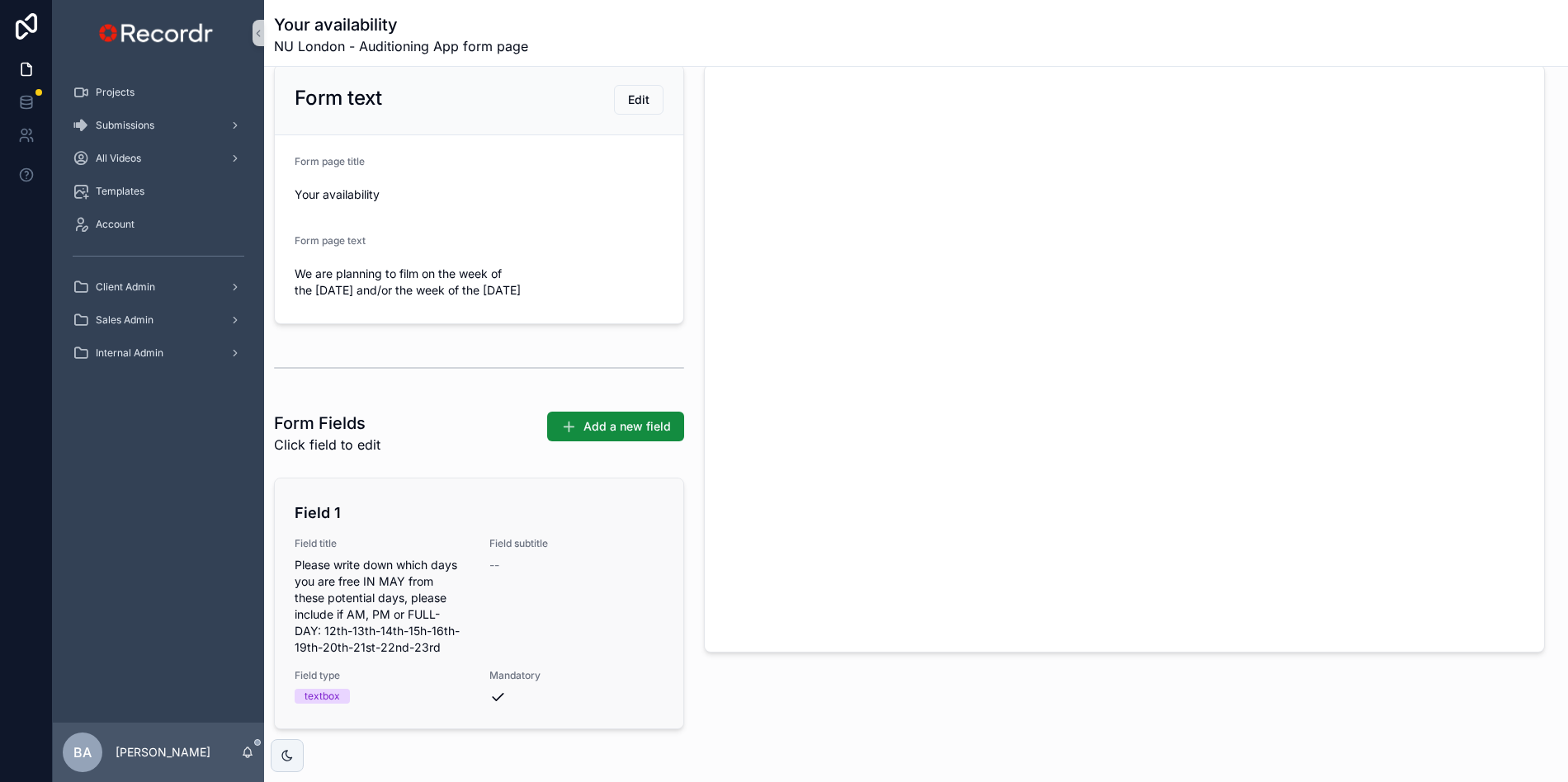
scroll to position [120, 0]
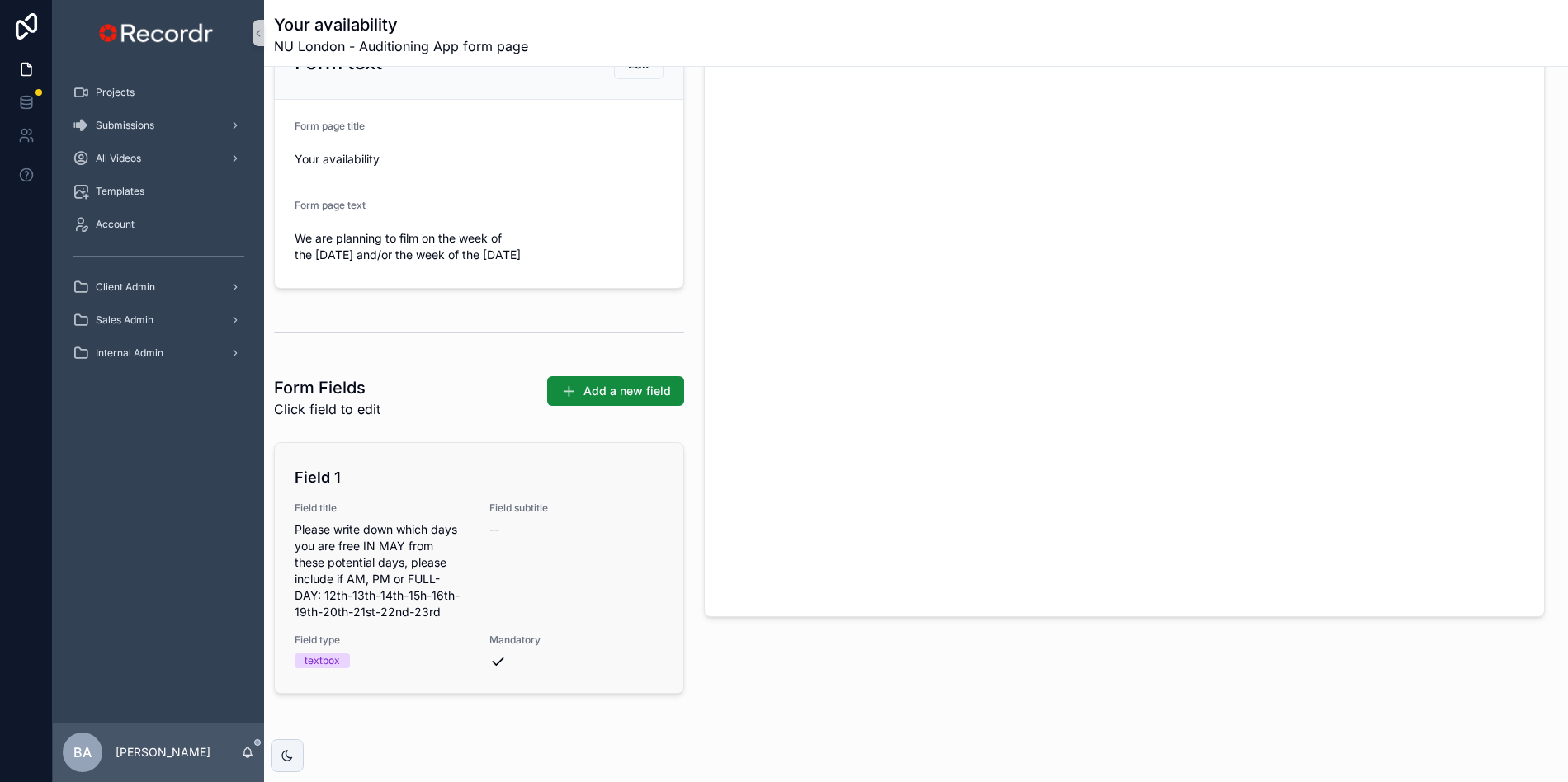
click at [482, 554] on div "Field 1 Field title Please write down which days you are free IN MAY from these…" at bounding box center [479, 567] width 369 height 203
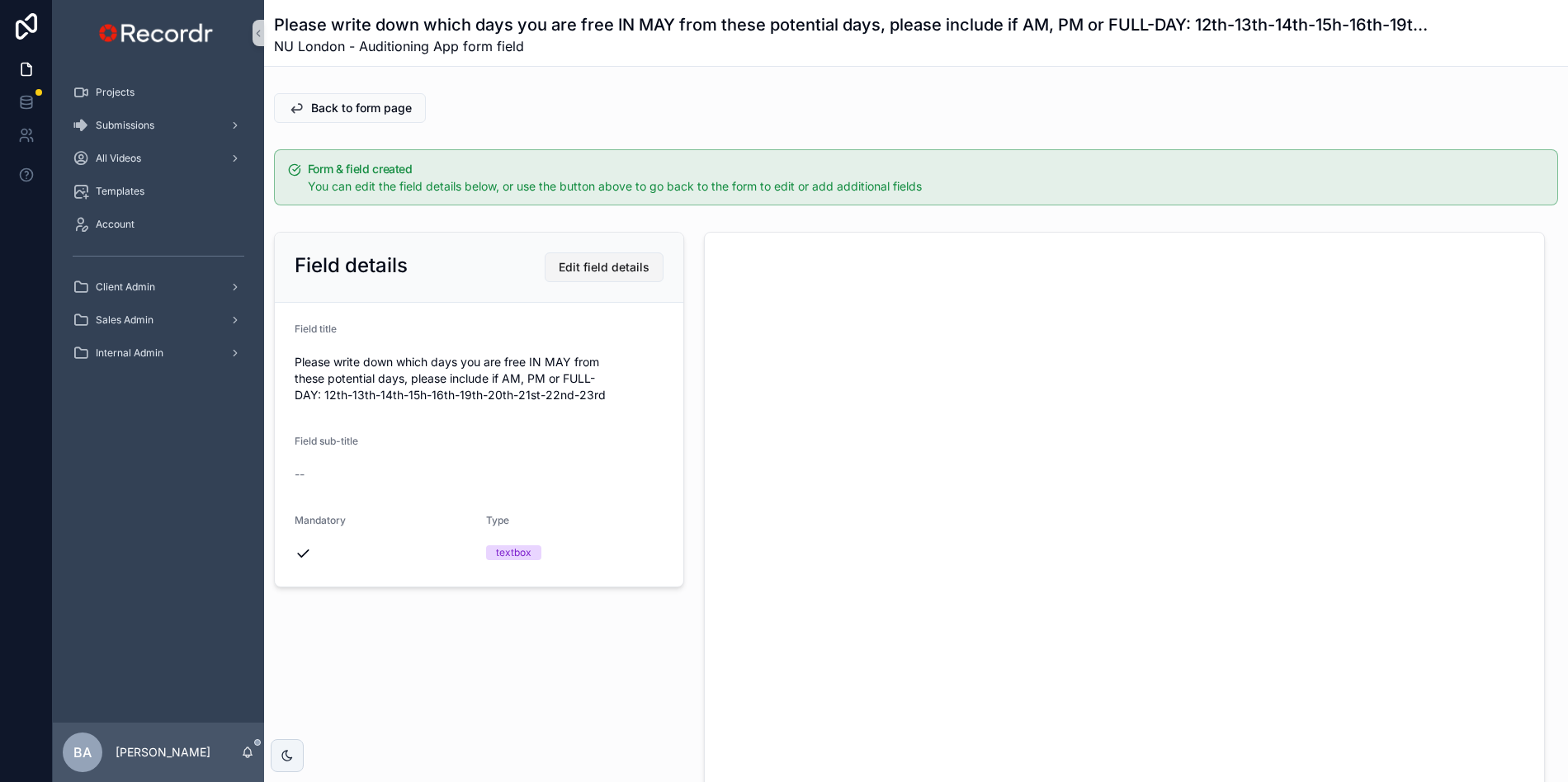
click at [620, 276] on button "Edit field details" at bounding box center [604, 267] width 119 height 30
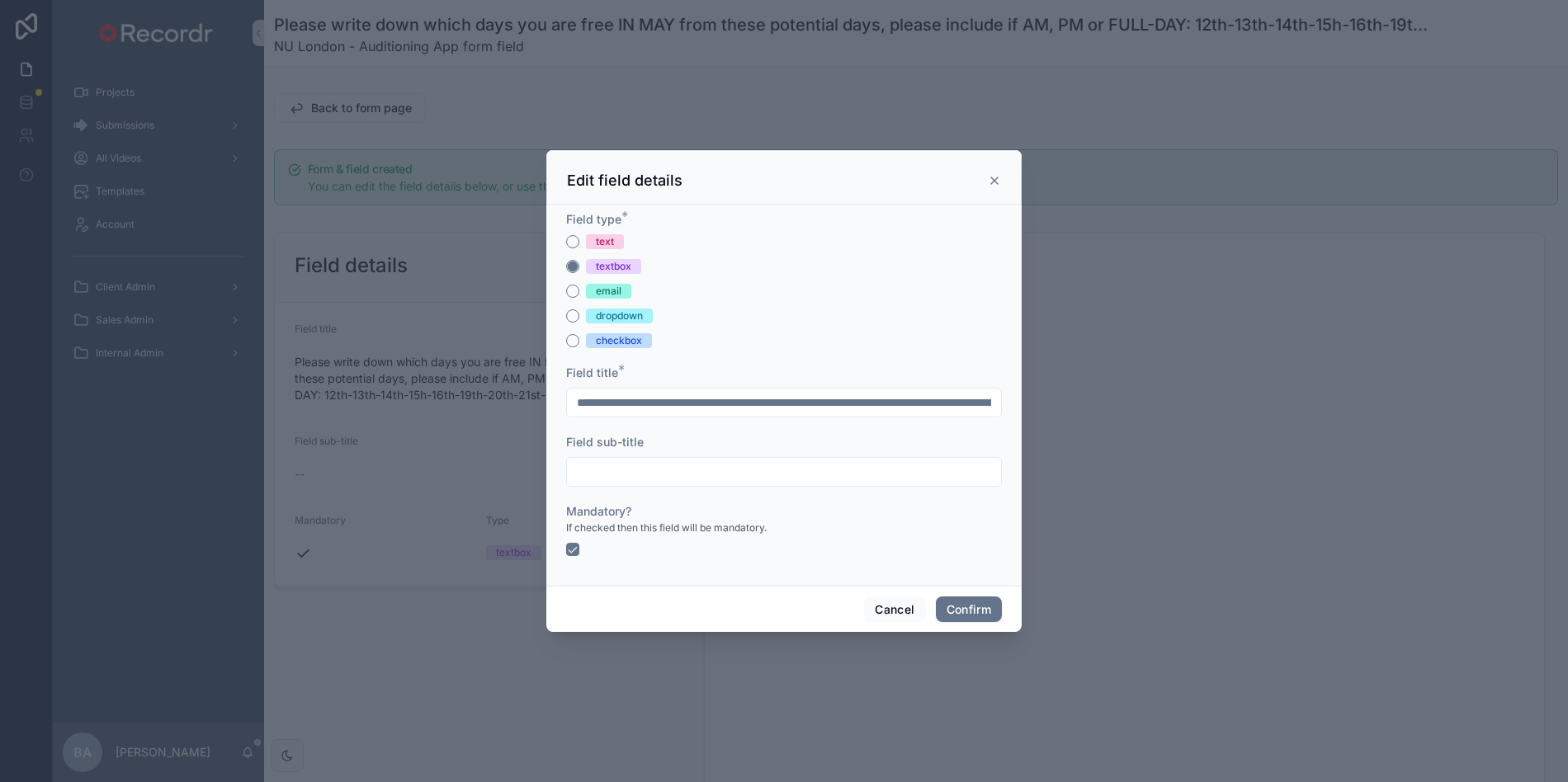
click at [898, 406] on input "**********" at bounding box center [784, 402] width 434 height 23
type input "**********"
click at [971, 614] on button "Confirm" at bounding box center [969, 609] width 66 height 26
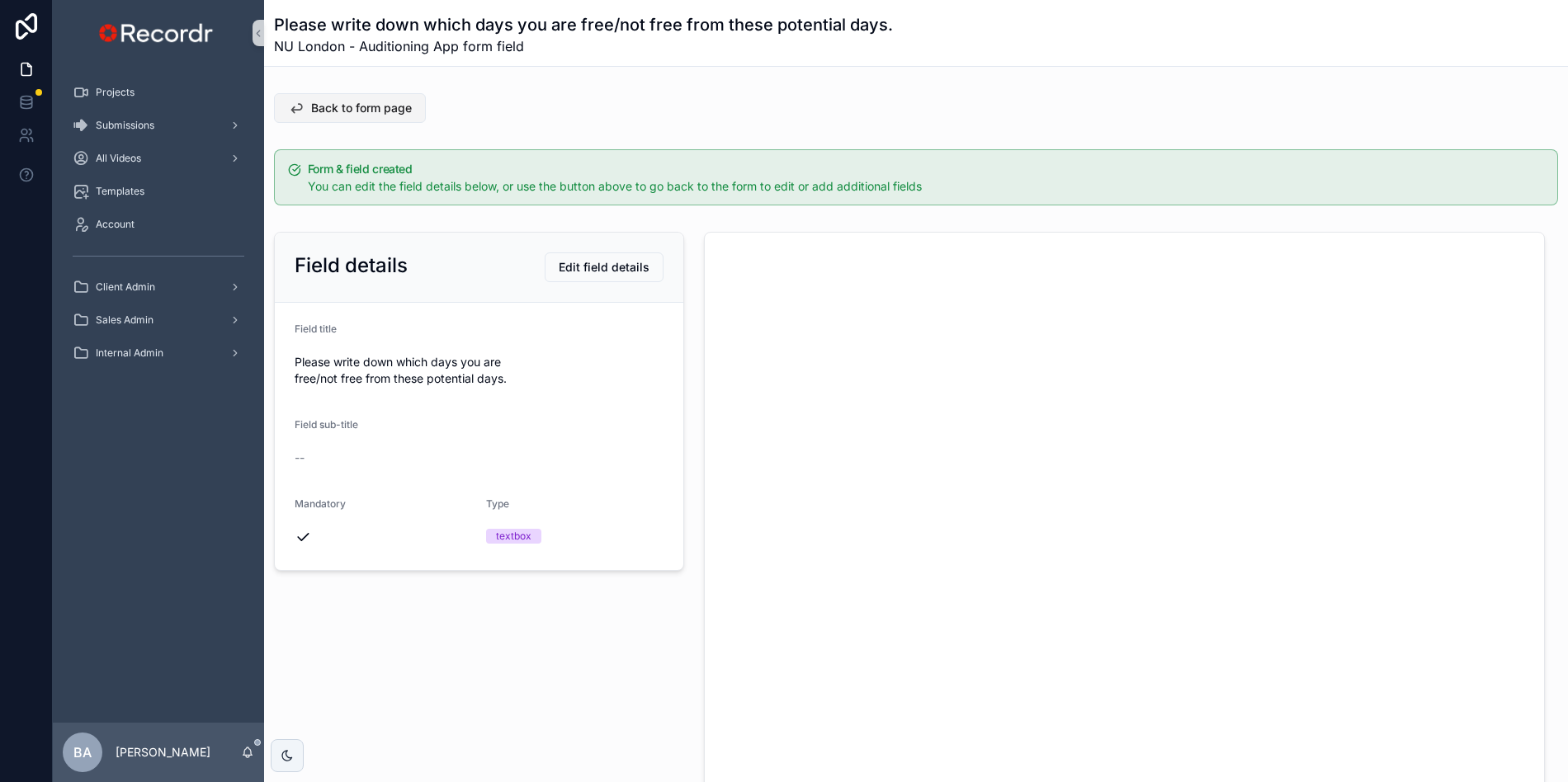
click at [370, 113] on span "Back to form page" at bounding box center [361, 107] width 100 height 16
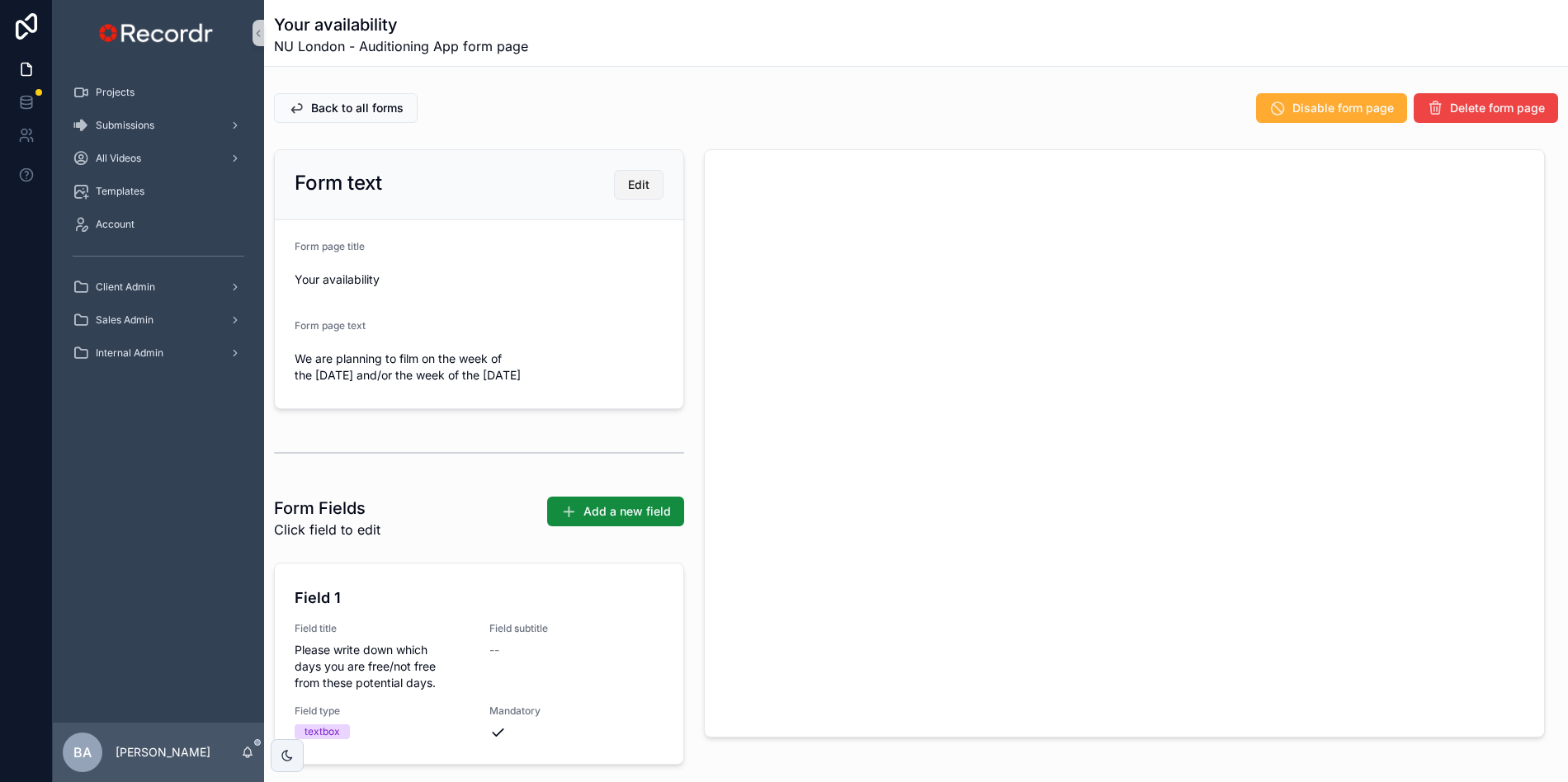
click at [641, 185] on span "Edit" at bounding box center [639, 185] width 22 height 16
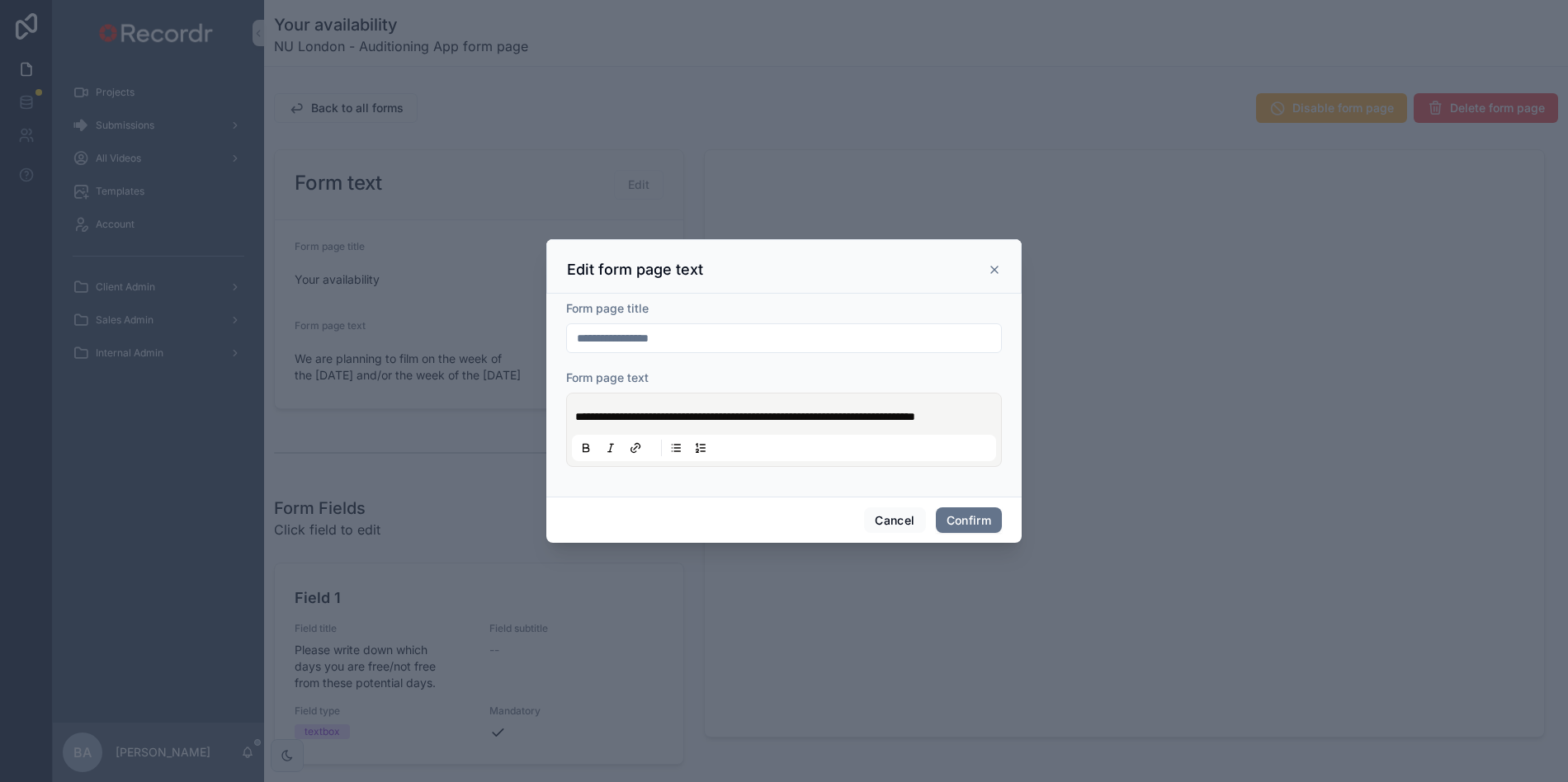
click at [993, 264] on icon at bounding box center [994, 270] width 13 height 13
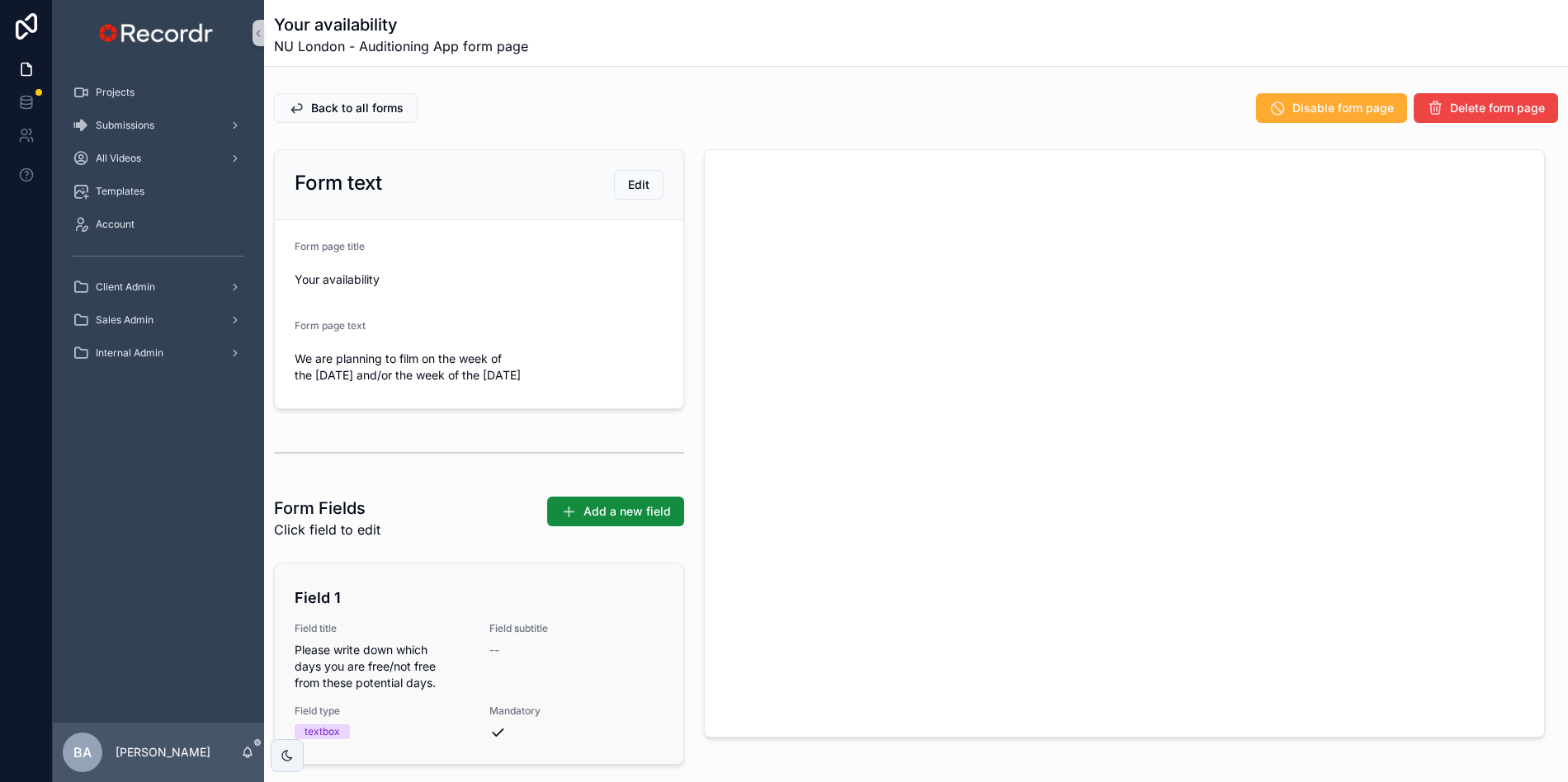
click at [435, 660] on span "Please write down which days you are free/not free from these potential days." at bounding box center [382, 666] width 175 height 49
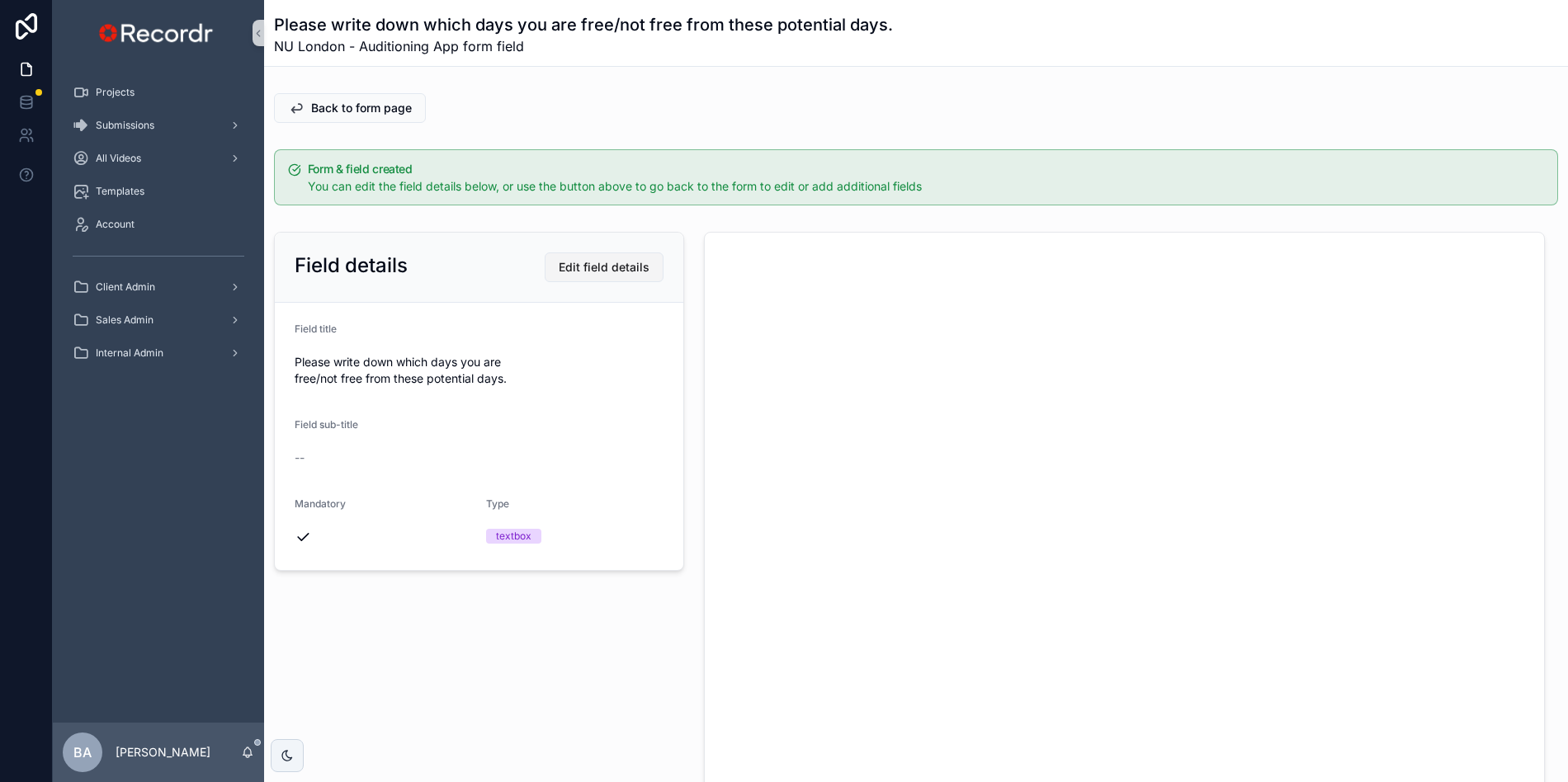
click at [573, 280] on button "Edit field details" at bounding box center [604, 267] width 119 height 30
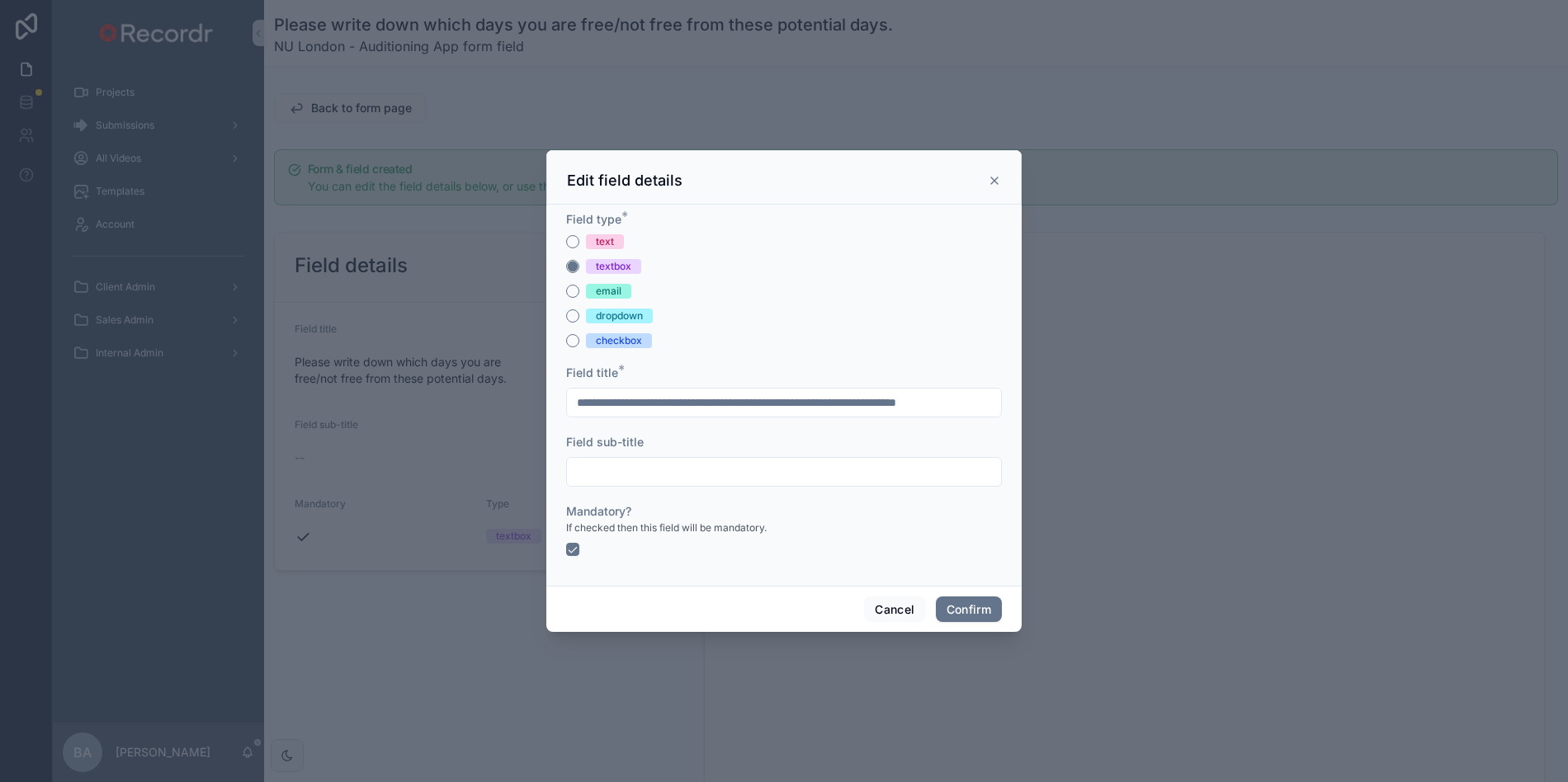
click at [892, 394] on input "**********" at bounding box center [784, 402] width 434 height 23
drag, startPoint x: 861, startPoint y: 402, endPoint x: 1010, endPoint y: 565, distance: 220.8
click at [995, 528] on form "**********" at bounding box center [784, 391] width 435 height 361
type input "**********"
click at [979, 611] on button "Confirm" at bounding box center [969, 609] width 66 height 26
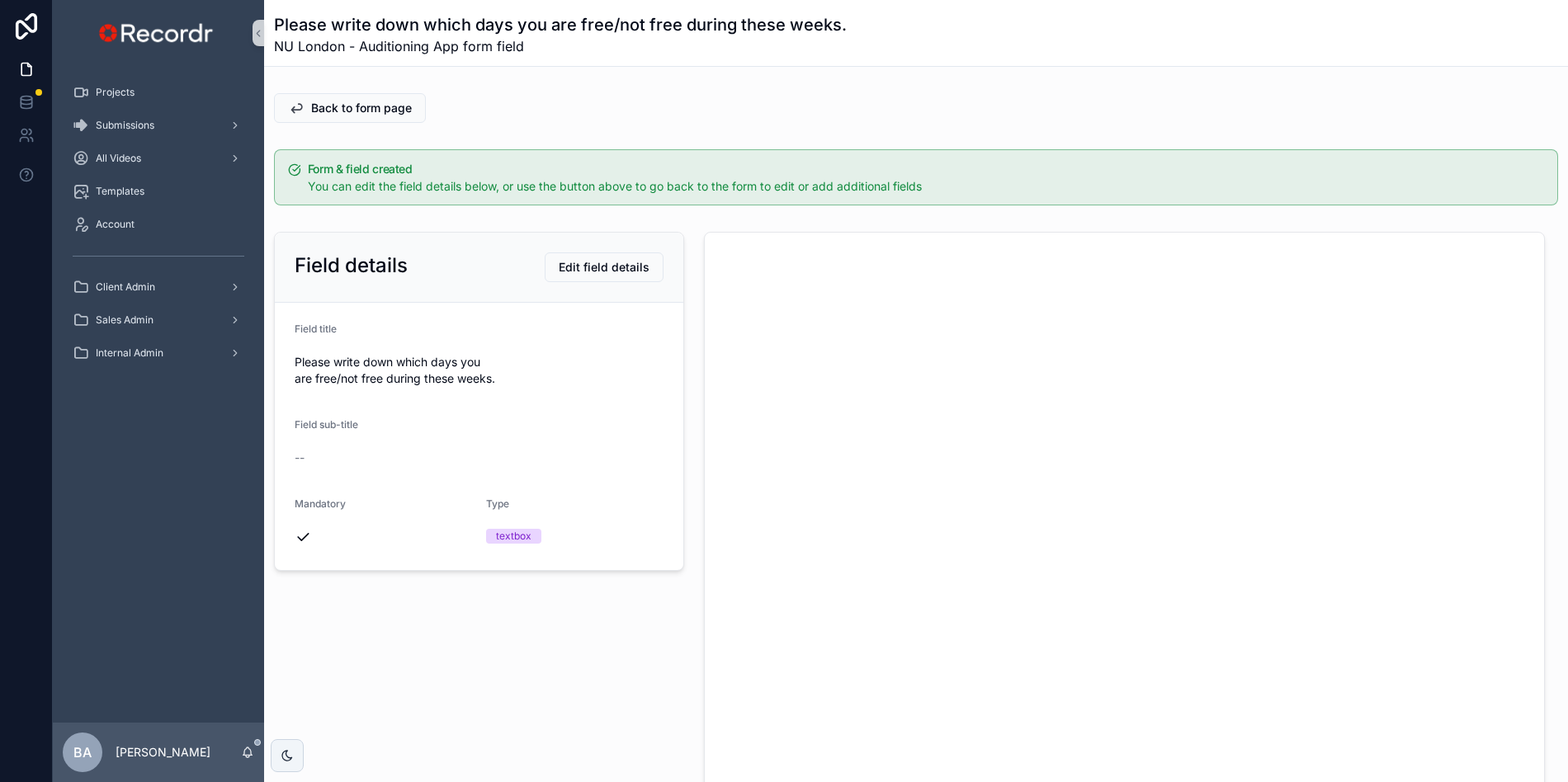
click at [356, 130] on div "Back to form page Form & field created You can edit the field details below, or…" at bounding box center [916, 457] width 1304 height 740
click at [351, 118] on button "Back to form page" at bounding box center [349, 107] width 151 height 30
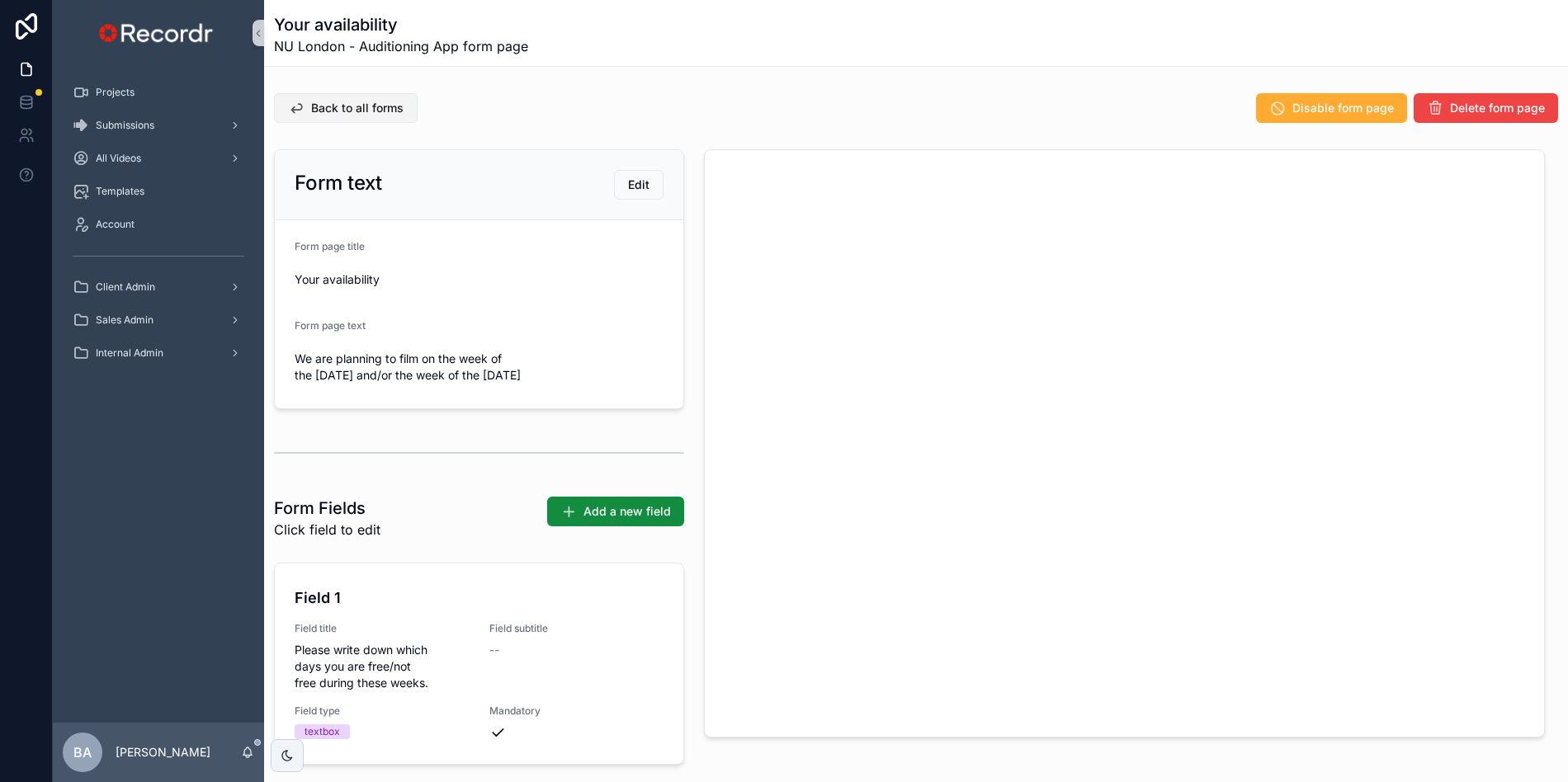
click at [358, 117] on button "Back to all forms" at bounding box center [346, 107] width 143 height 30
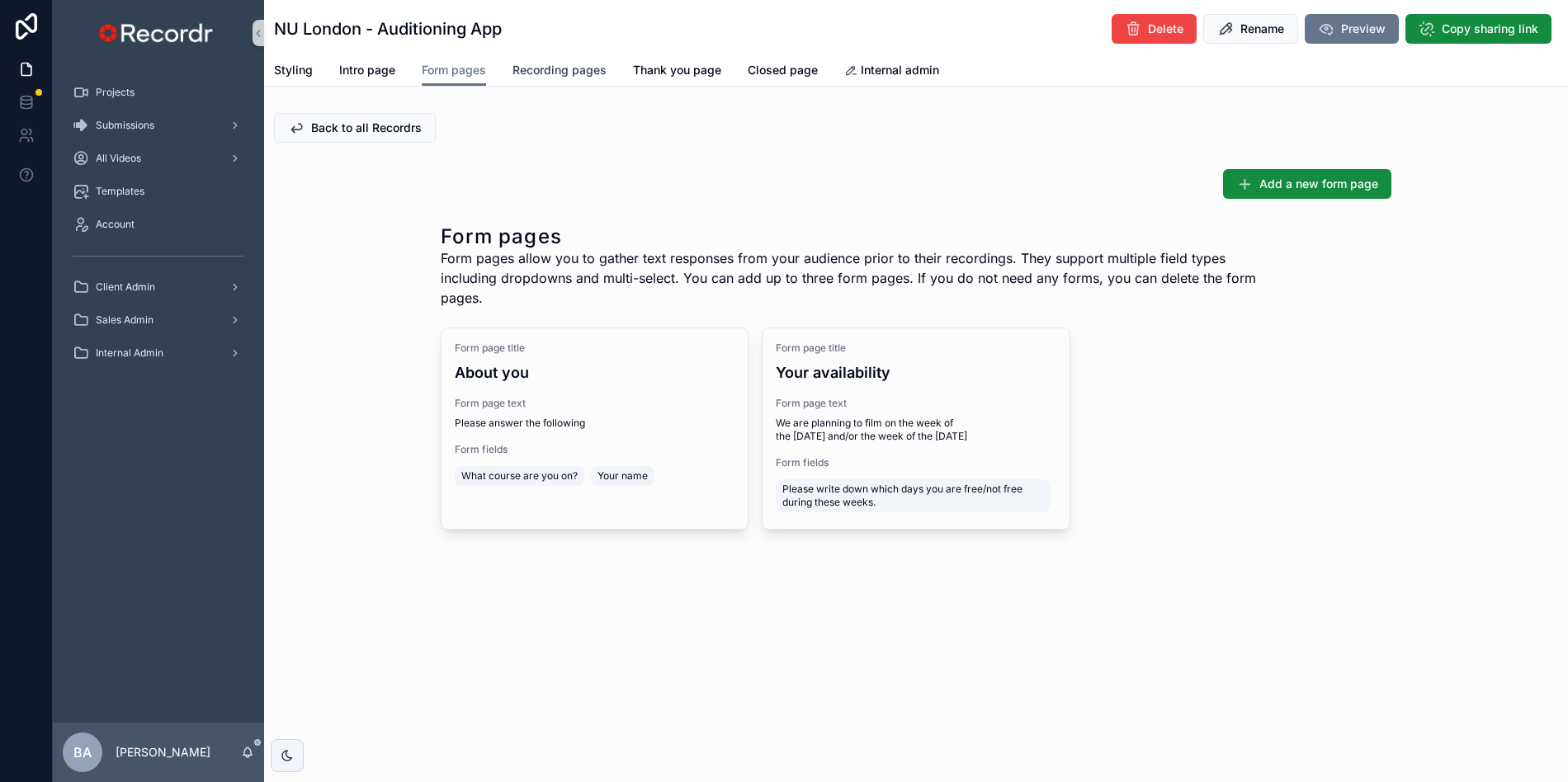
click at [554, 68] on span "Recording pages" at bounding box center [559, 70] width 94 height 16
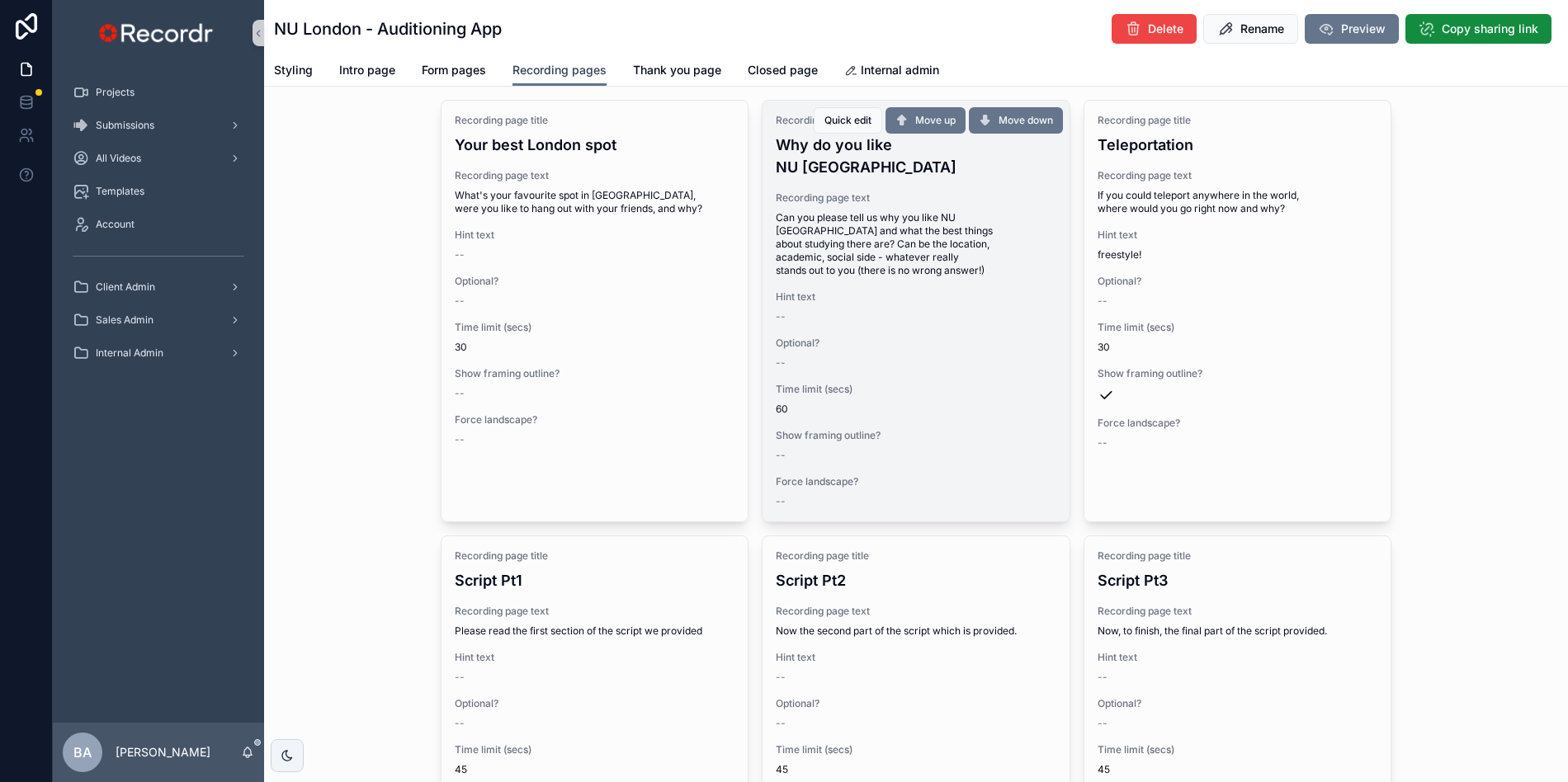
scroll to position [393, 0]
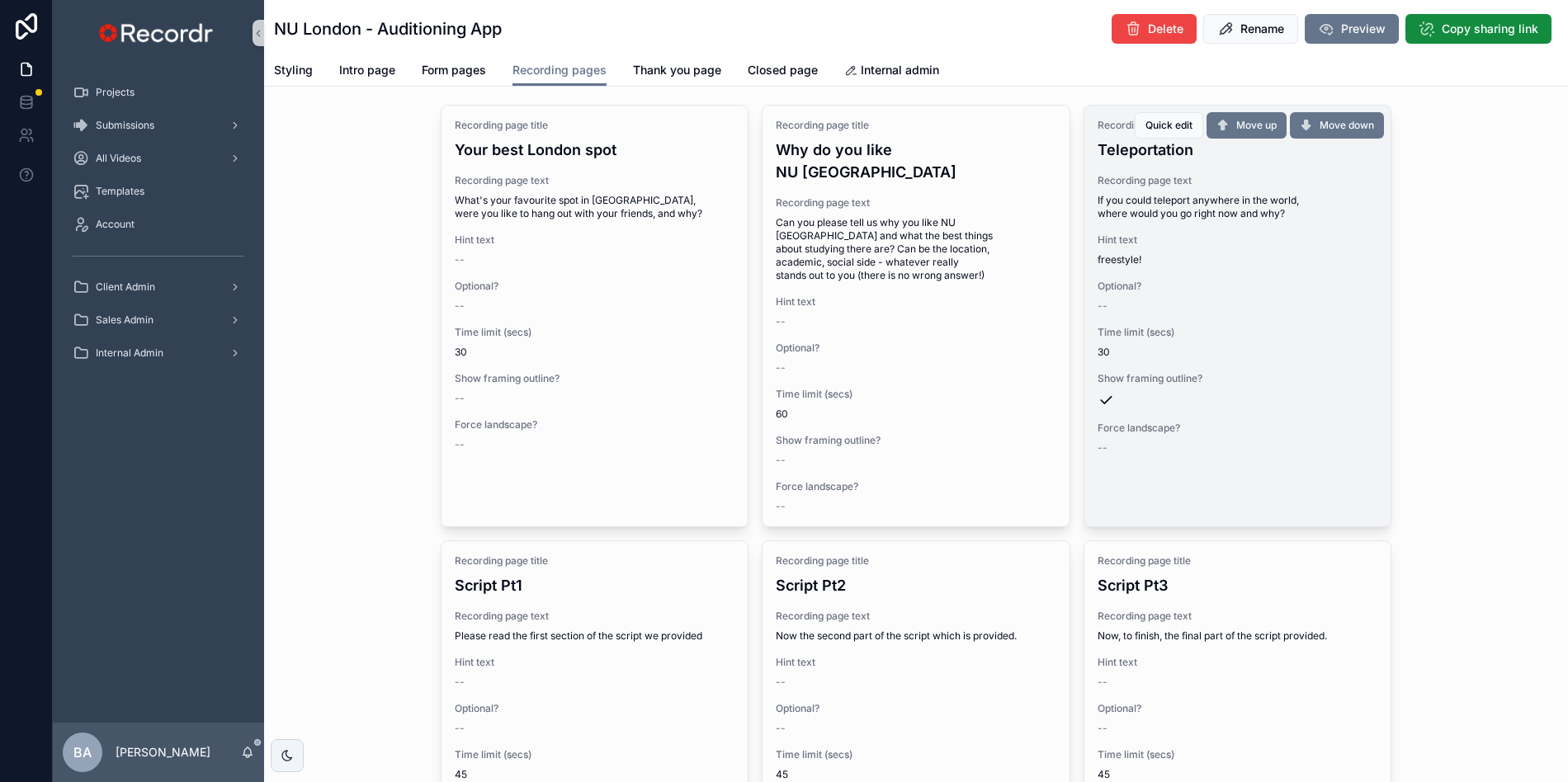
click at [1190, 228] on div "Recording page title Teleportation Recording page text If you could teleport an…" at bounding box center [1237, 287] width 306 height 362
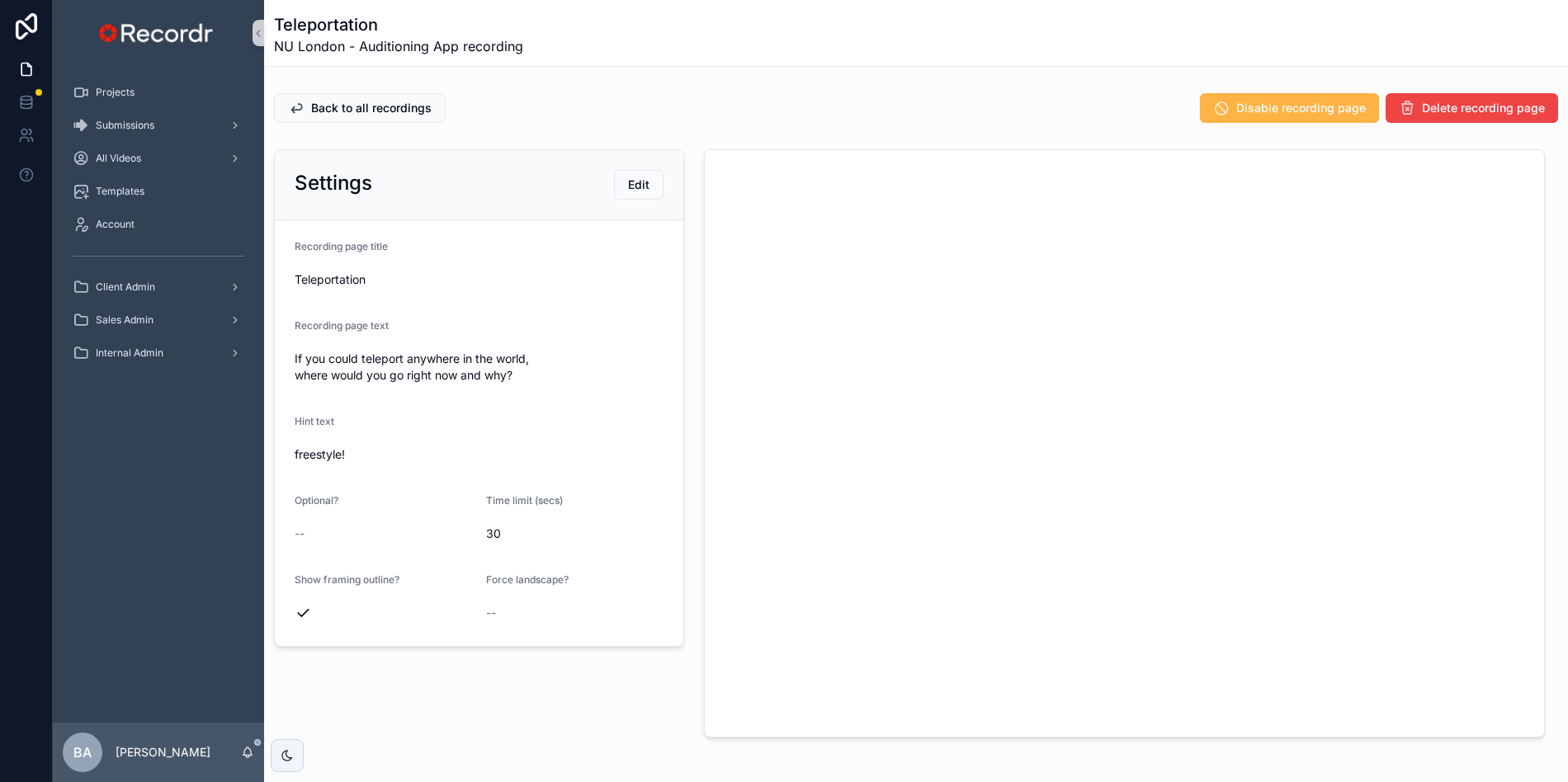
click at [1264, 109] on span "Disable recording page" at bounding box center [1300, 107] width 130 height 16
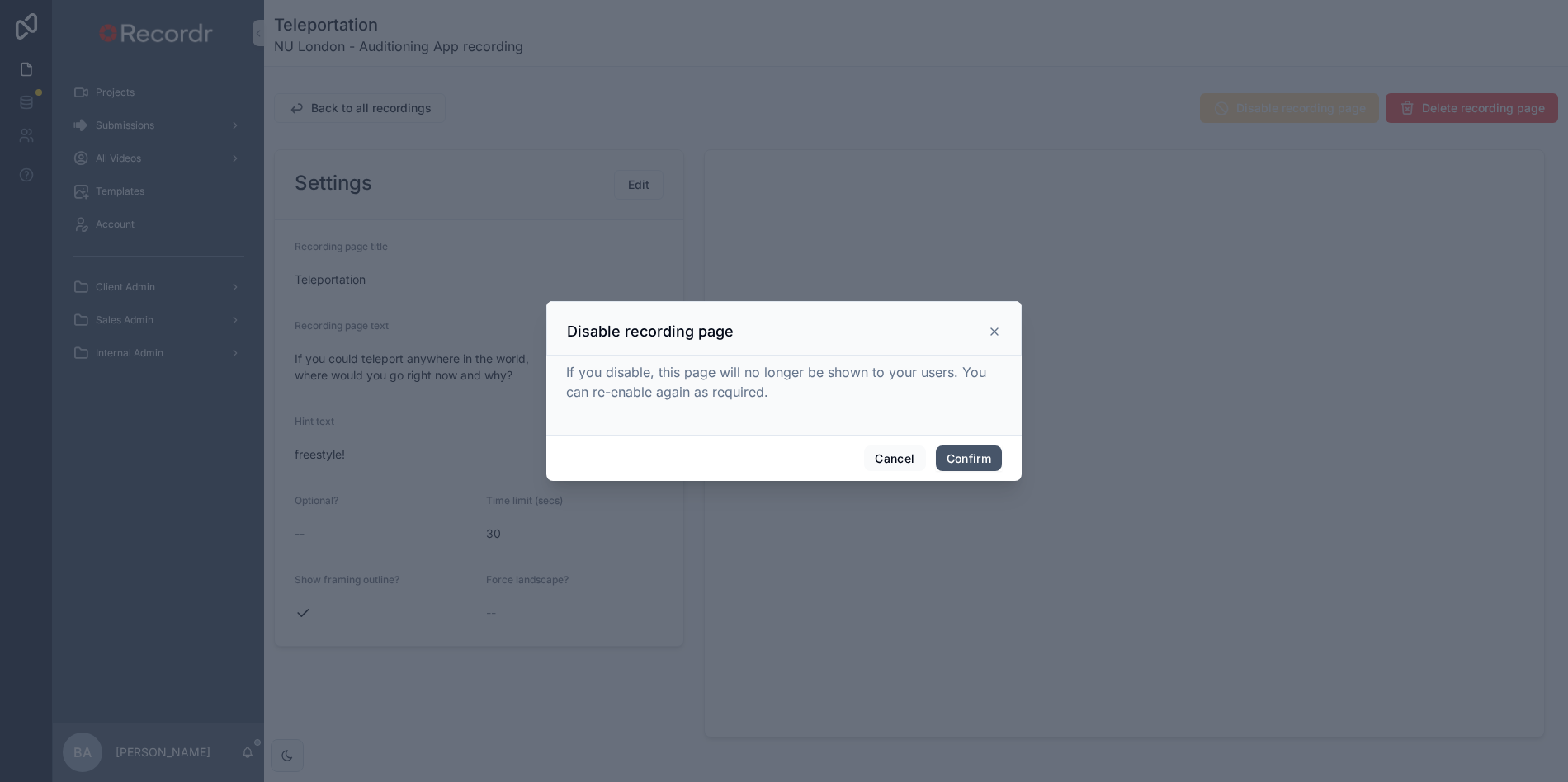
click at [959, 460] on button "Confirm" at bounding box center [969, 458] width 66 height 26
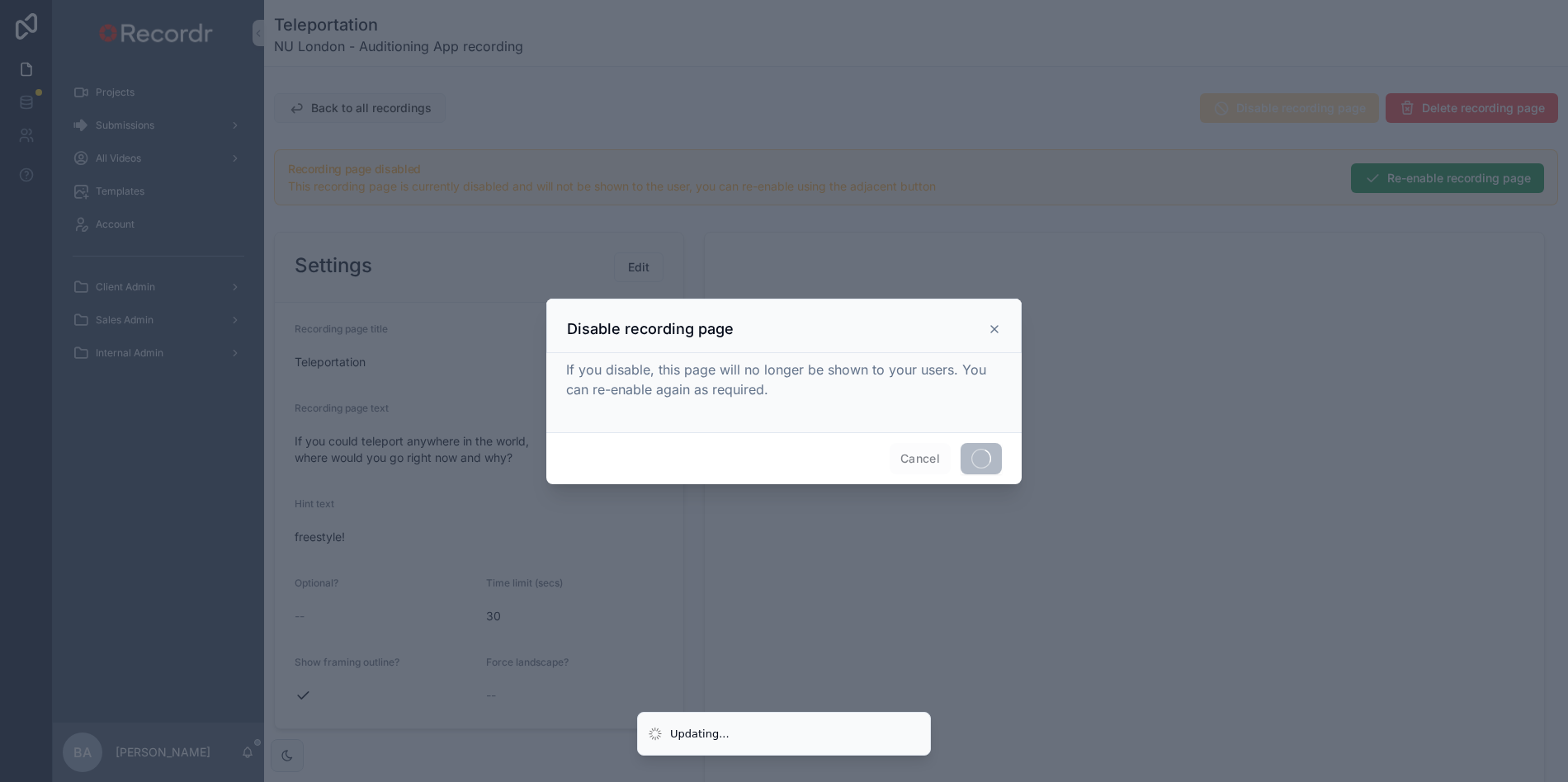
click at [348, 109] on span "Back to all recordings" at bounding box center [371, 107] width 120 height 16
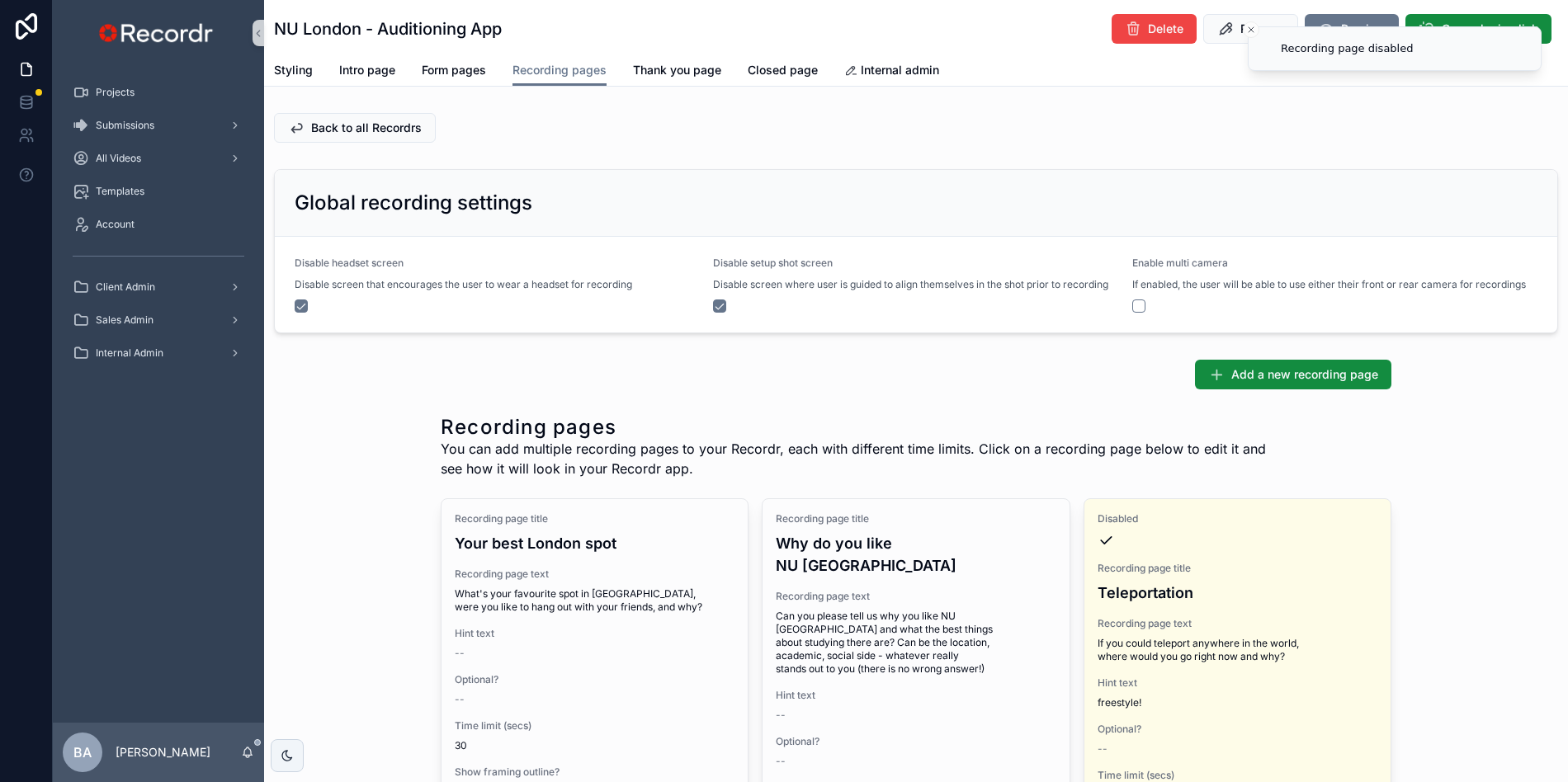
click at [333, 107] on div "Back to all Recordrs" at bounding box center [916, 128] width 1304 height 43
